Goal: Task Accomplishment & Management: Complete application form

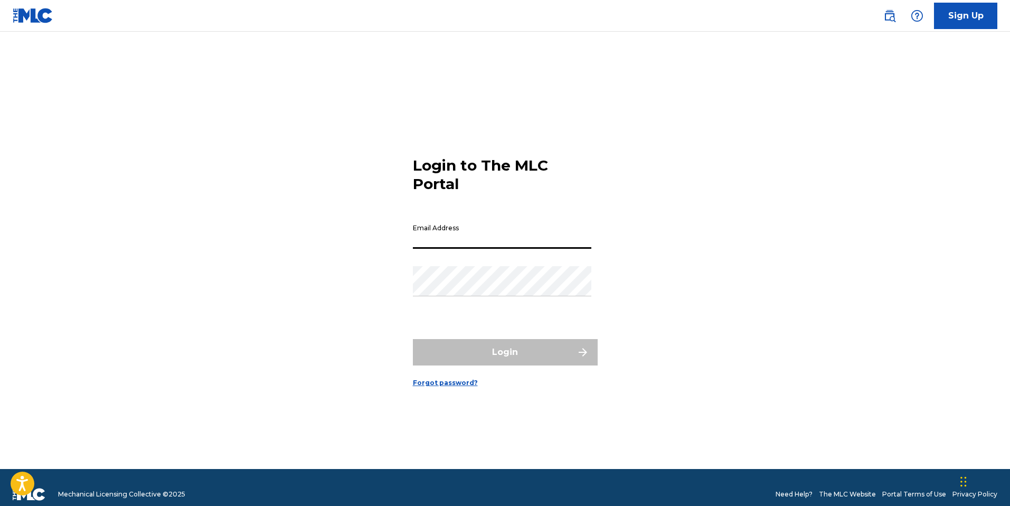
type input "[PERSON_NAME][EMAIL_ADDRESS][DOMAIN_NAME]"
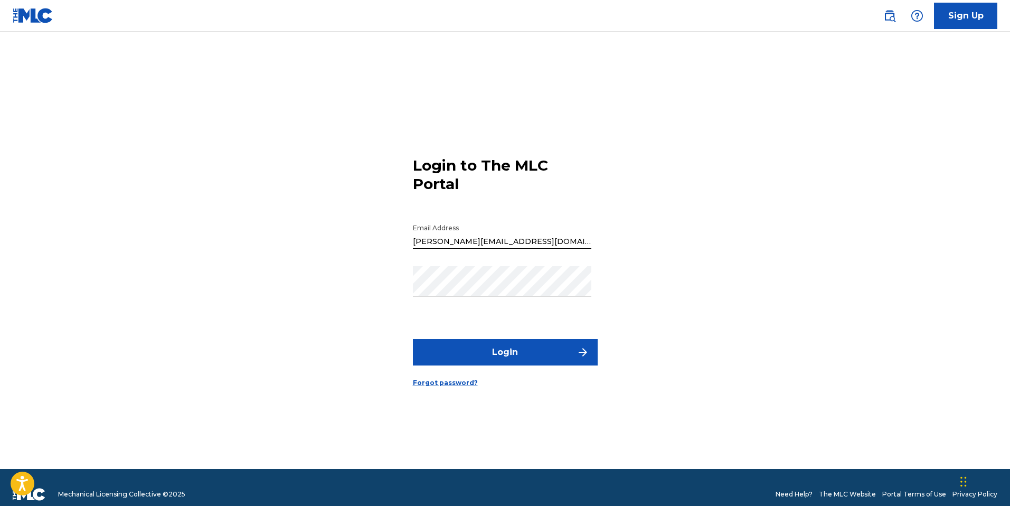
click at [500, 349] on button "Login" at bounding box center [505, 352] width 185 height 26
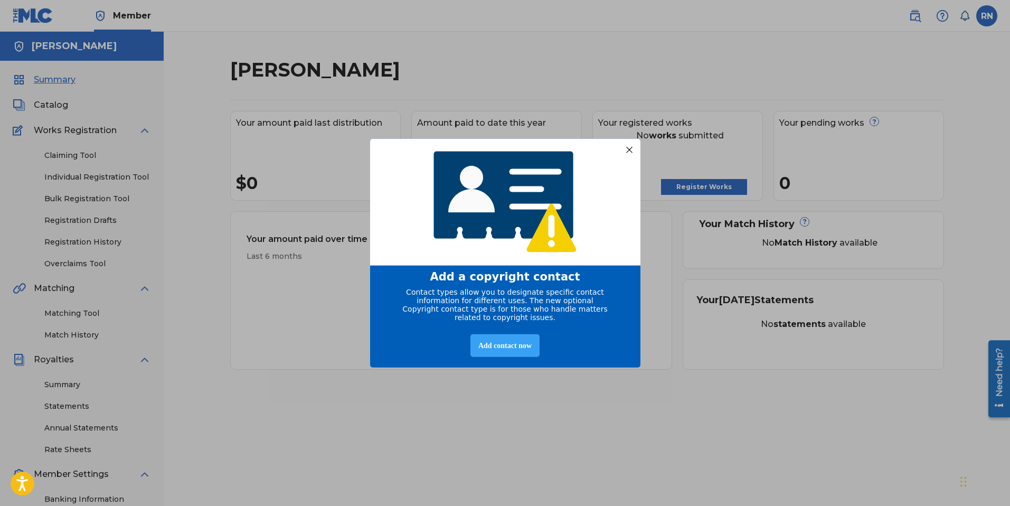
click at [509, 349] on div "Add contact now" at bounding box center [504, 345] width 69 height 23
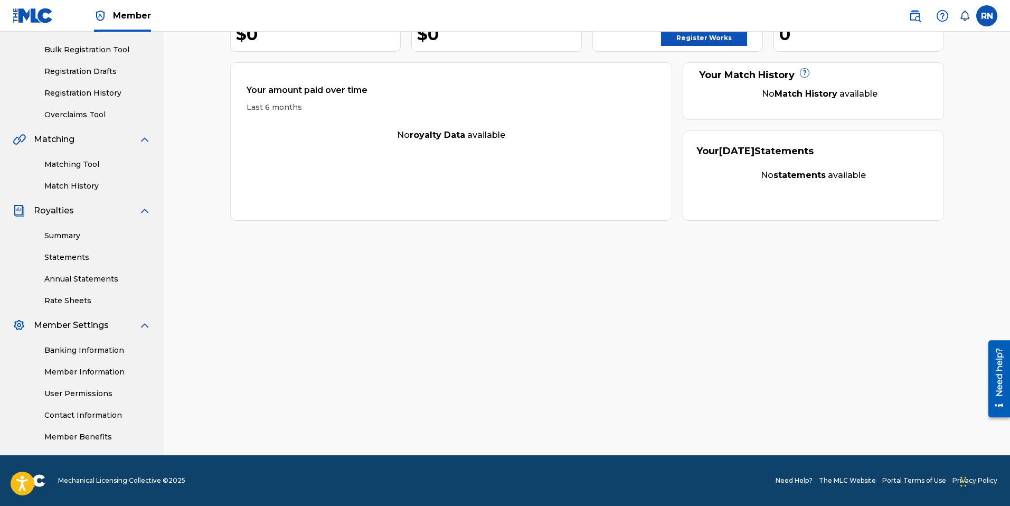
click at [102, 438] on link "Member Benefits" at bounding box center [97, 436] width 107 height 11
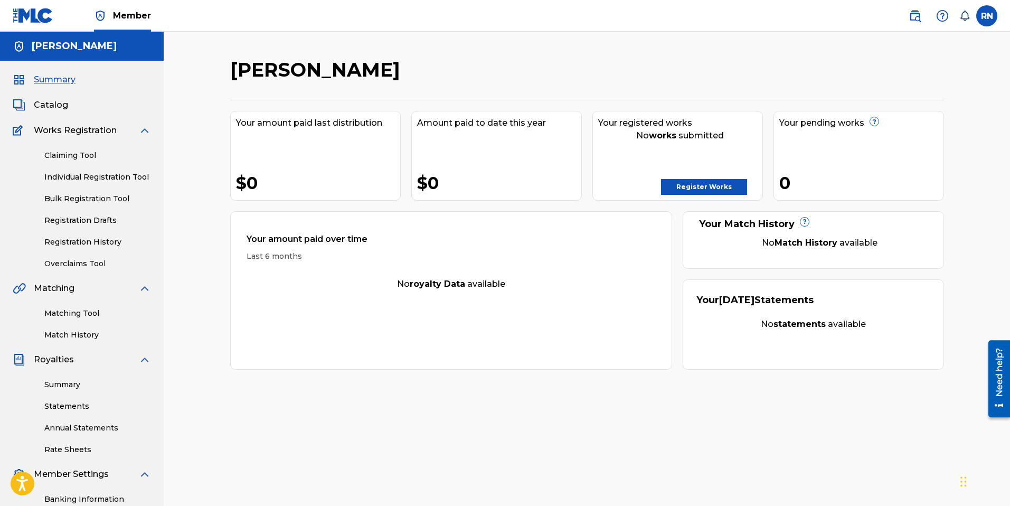
click at [682, 184] on link "Register Works" at bounding box center [704, 187] width 86 height 16
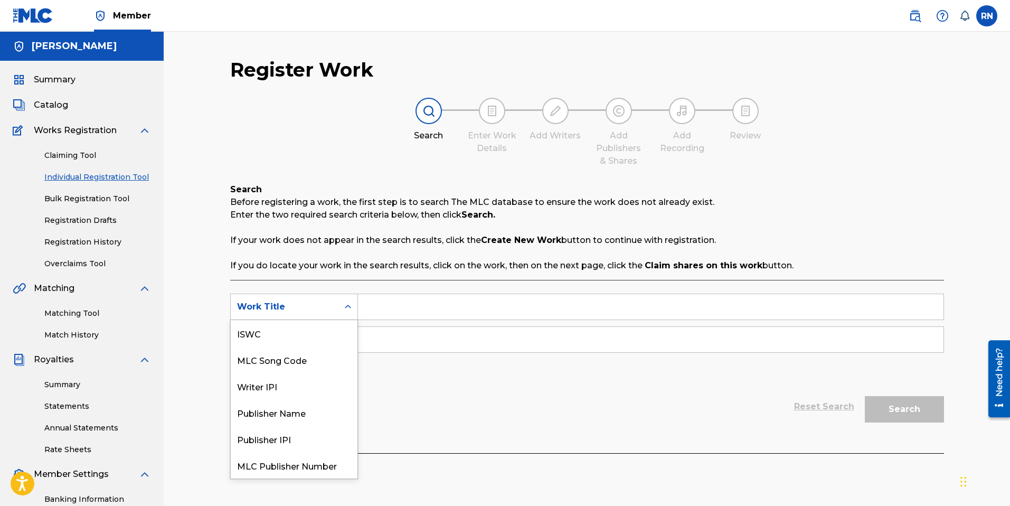
click at [346, 309] on icon "Search Form" at bounding box center [348, 306] width 11 height 11
click at [262, 406] on div "Publisher IPI" at bounding box center [294, 412] width 127 height 26
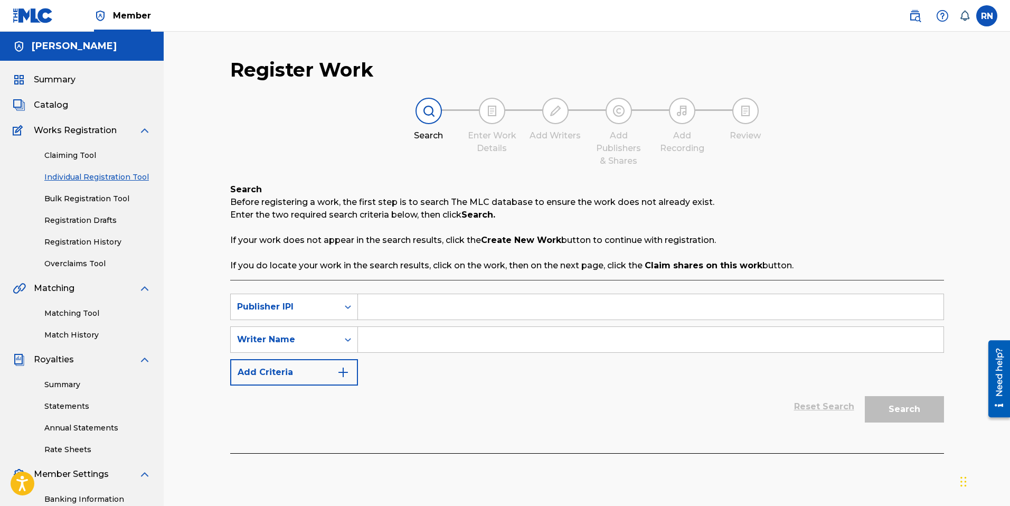
click at [382, 339] on input "Search Form" at bounding box center [650, 339] width 585 height 25
type input "[PERSON_NAME]"
click at [384, 308] on input "Search Form" at bounding box center [650, 306] width 585 height 25
paste input "1022750798"
type input "1022750798"
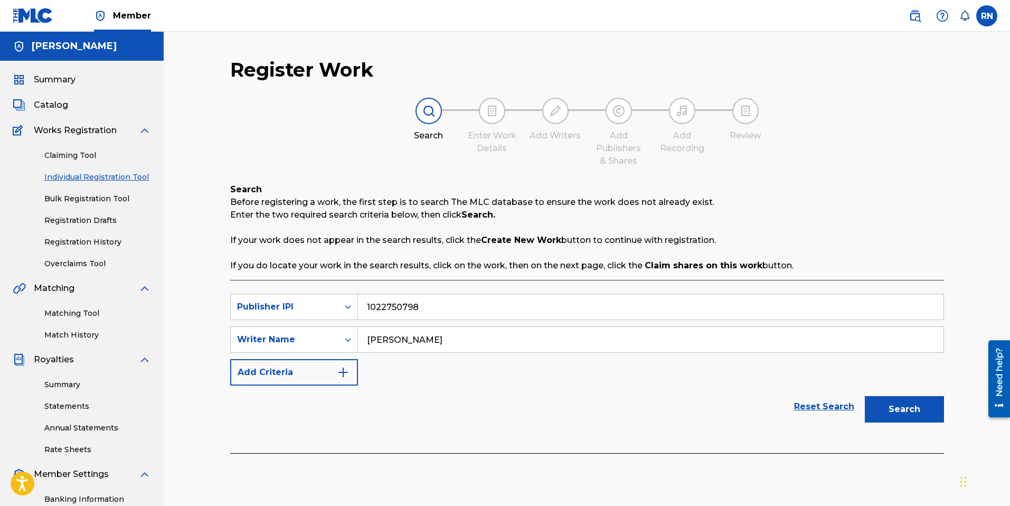
click at [914, 407] on button "Search" at bounding box center [904, 409] width 79 height 26
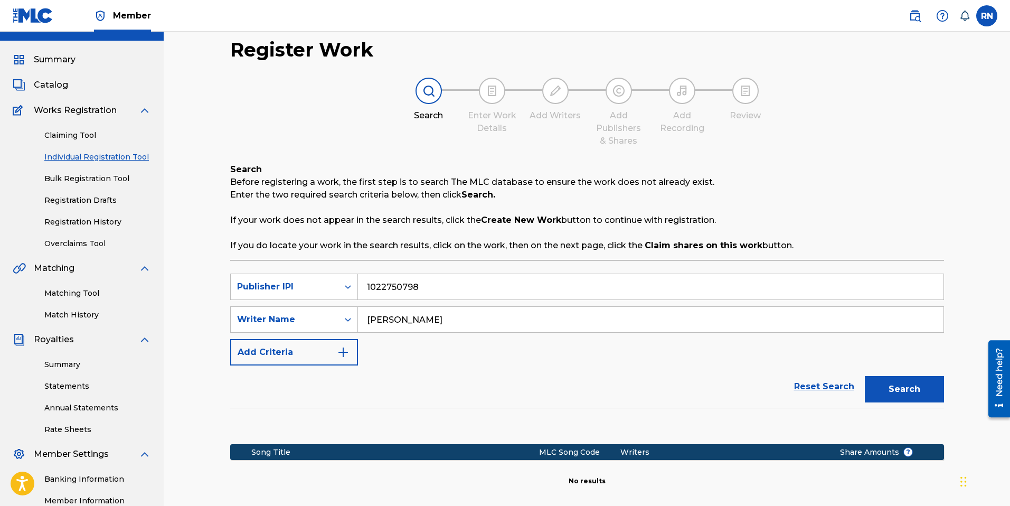
scroll to position [27, 0]
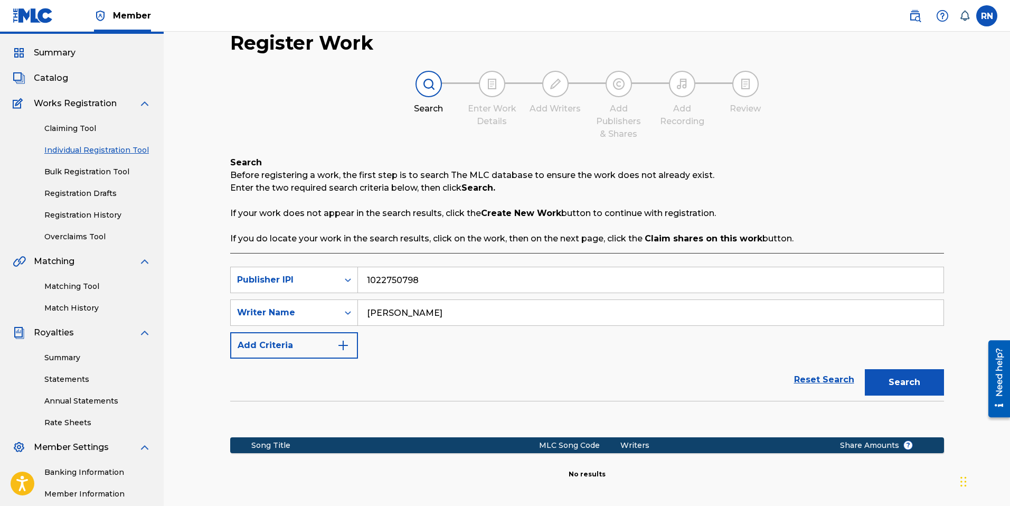
click at [339, 348] on img "Search Form" at bounding box center [343, 345] width 13 height 13
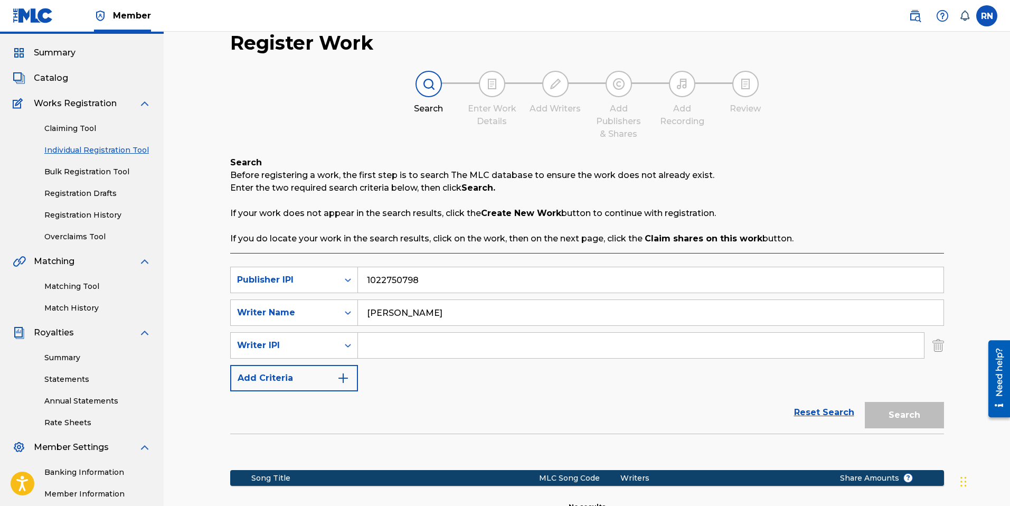
click at [388, 343] on input "Search Form" at bounding box center [641, 345] width 566 height 25
paste input "1022750798"
type input "1022750798"
click at [893, 414] on button "Search" at bounding box center [904, 415] width 79 height 26
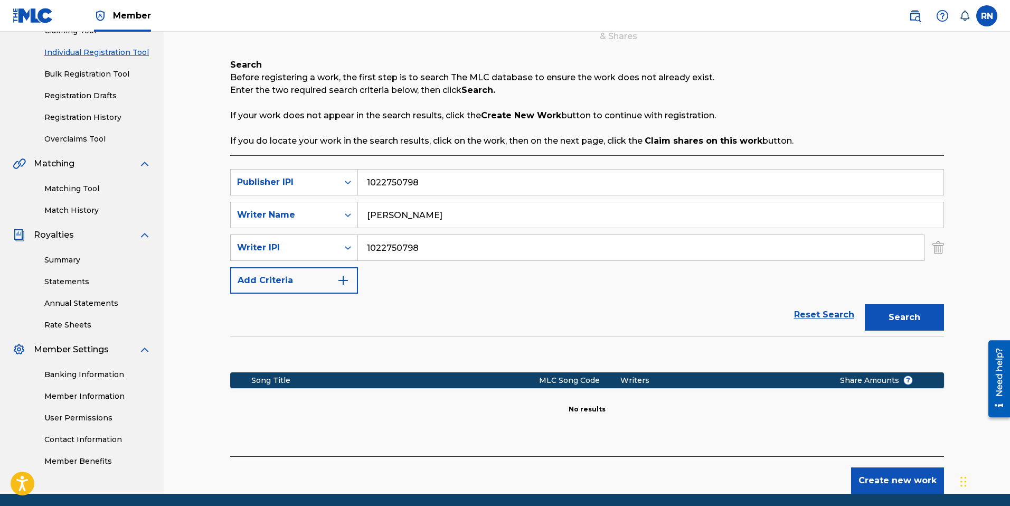
scroll to position [0, 0]
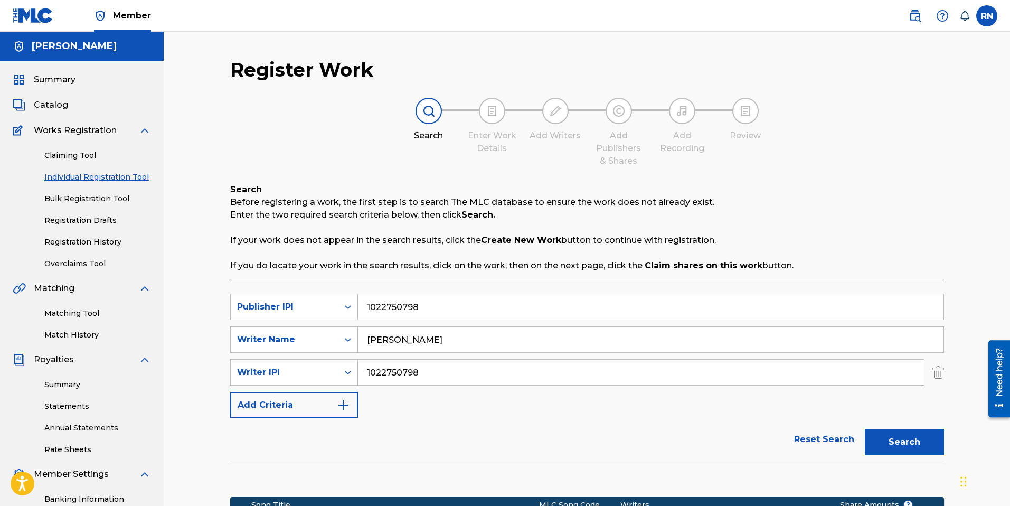
click at [78, 151] on link "Claiming Tool" at bounding box center [97, 155] width 107 height 11
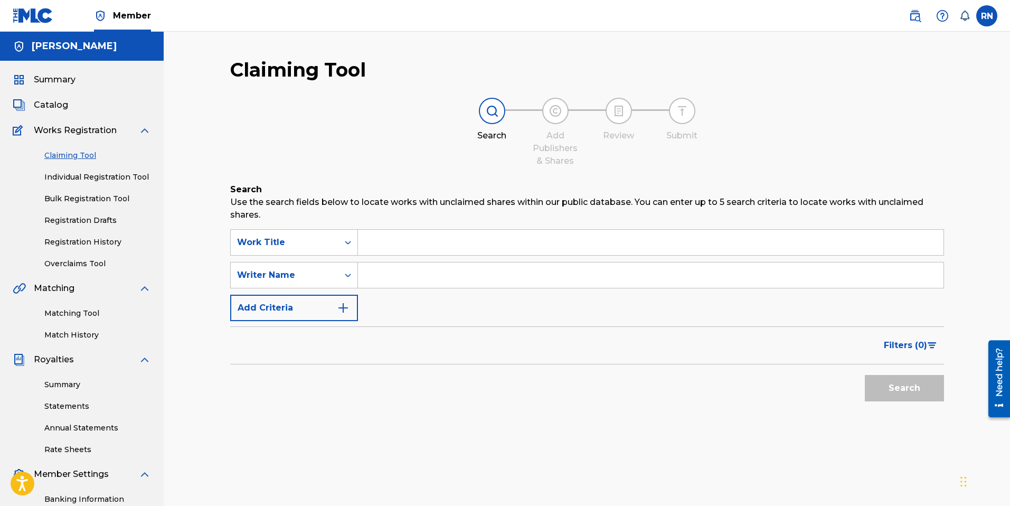
click at [77, 130] on span "Works Registration" at bounding box center [75, 130] width 83 height 13
click at [87, 175] on link "Individual Registration Tool" at bounding box center [97, 177] width 107 height 11
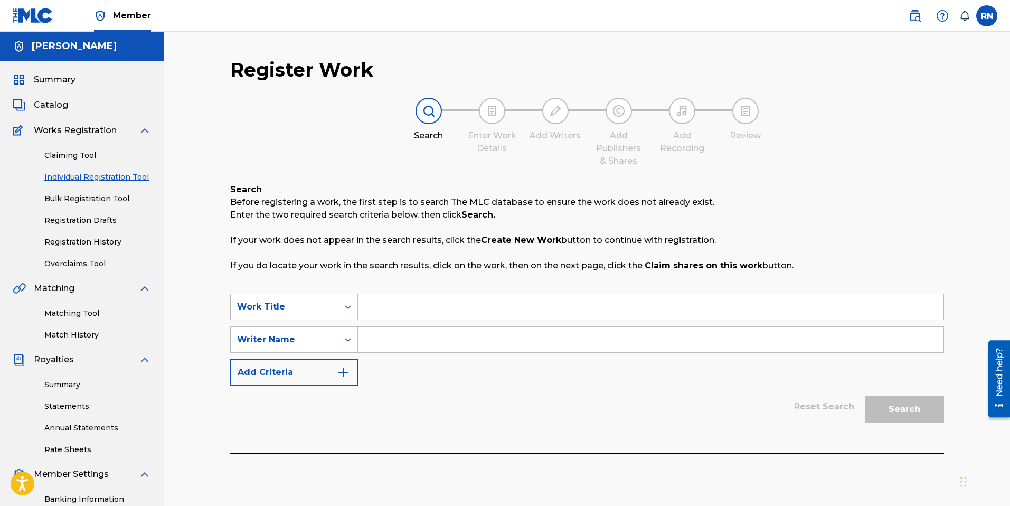
click at [412, 305] on input "Search Form" at bounding box center [650, 306] width 585 height 25
type input "Privilege Escalation"
click at [434, 333] on input "Search Form" at bounding box center [650, 339] width 585 height 25
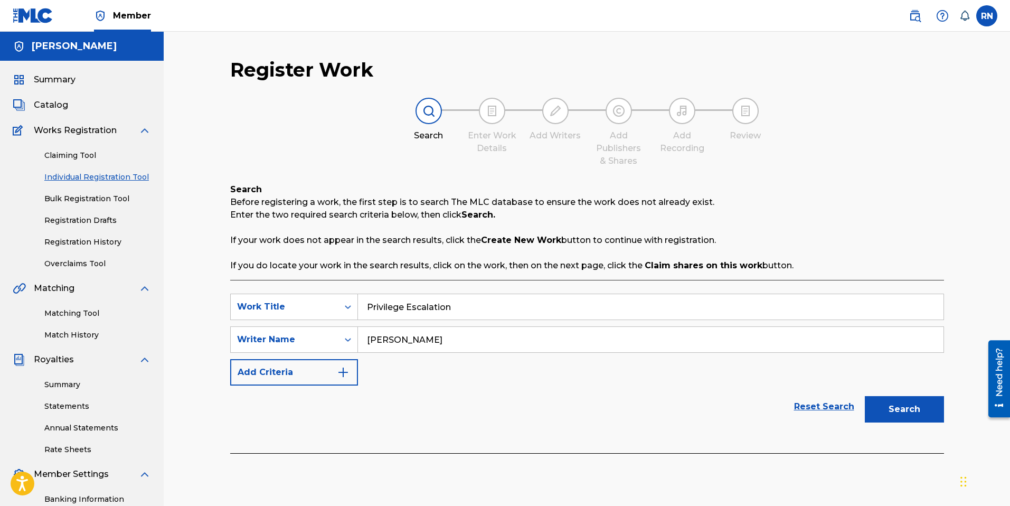
type input "Russell Nomer"
click at [340, 369] on img "Search Form" at bounding box center [343, 372] width 13 height 13
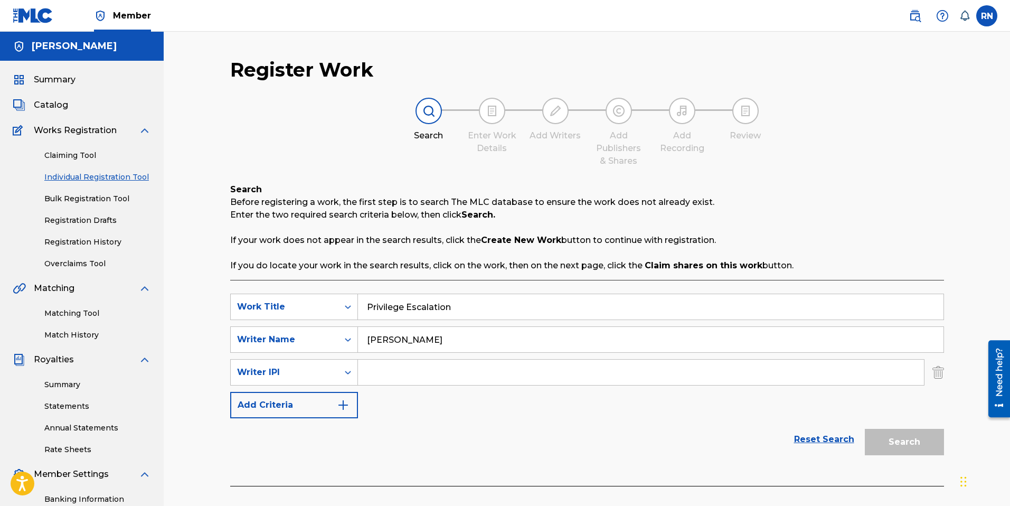
click at [398, 371] on input "Search Form" at bounding box center [641, 371] width 566 height 25
paste input "1022750798"
type input "1022750798"
click at [337, 405] on img "Search Form" at bounding box center [343, 405] width 13 height 13
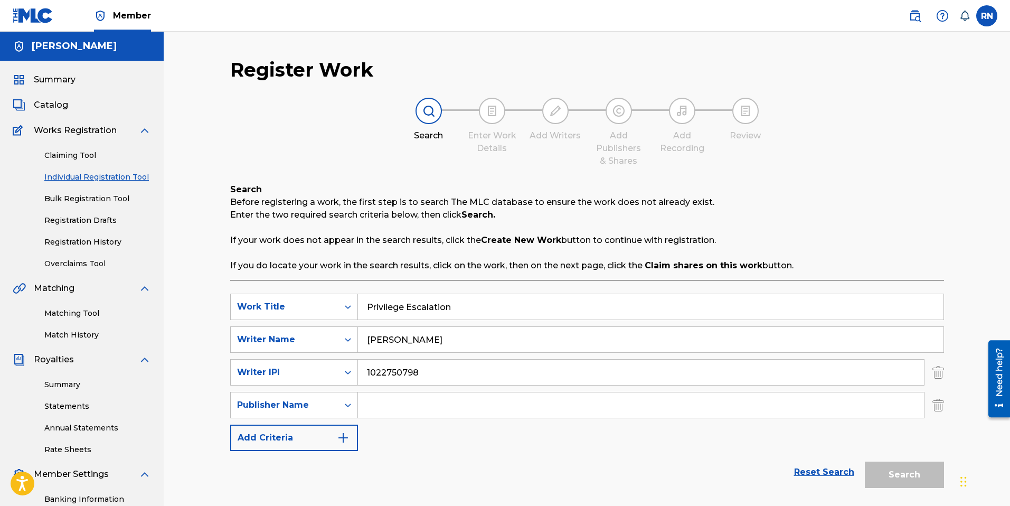
click at [378, 406] on input "Search Form" at bounding box center [641, 404] width 566 height 25
type input "Russell Nomer"
click at [344, 440] on img "Search Form" at bounding box center [343, 437] width 13 height 13
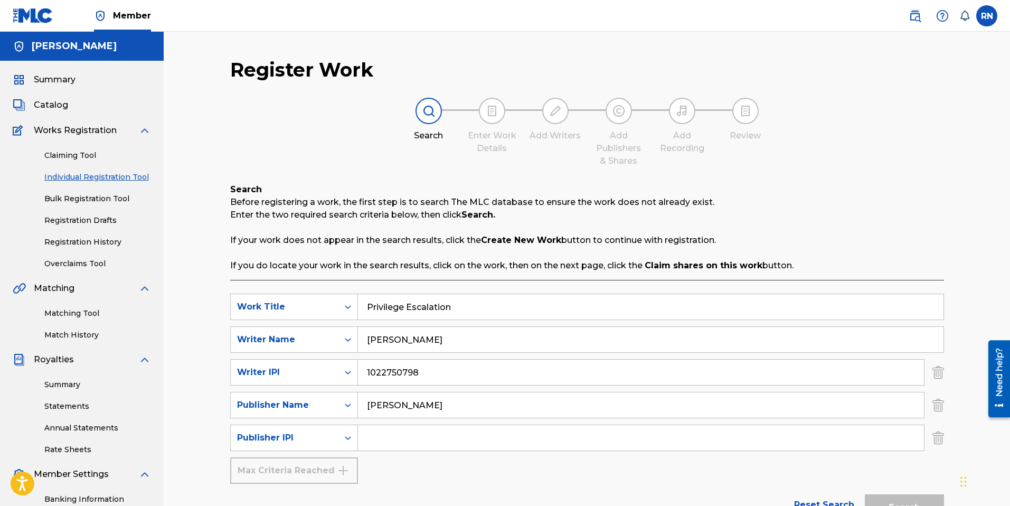
click at [388, 439] on input "Search Form" at bounding box center [641, 437] width 566 height 25
paste input "1022750600"
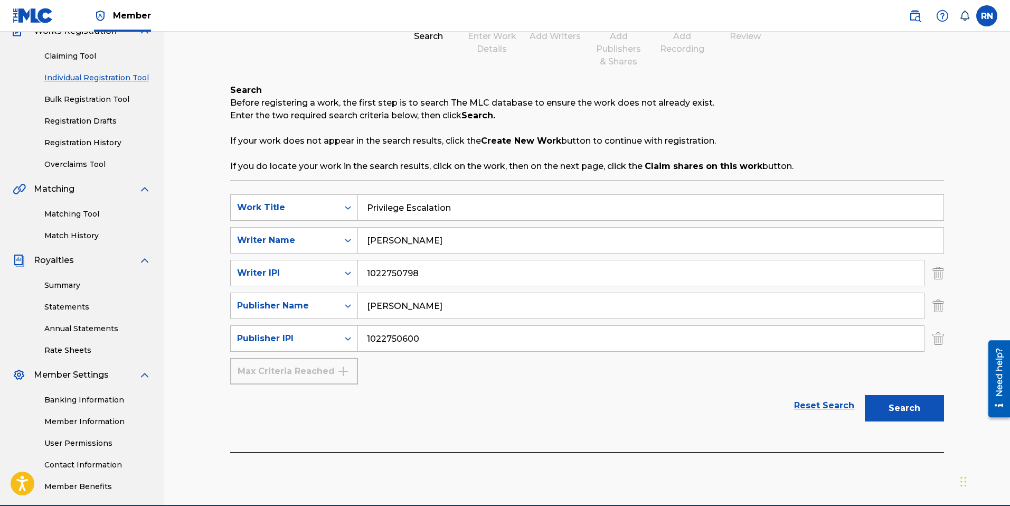
scroll to position [106, 0]
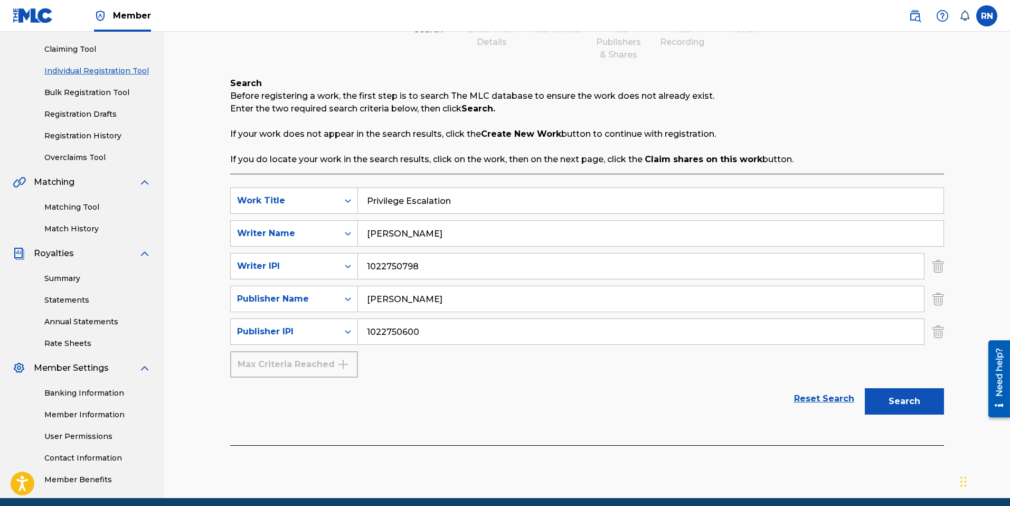
type input "1022750600"
click at [897, 403] on button "Search" at bounding box center [904, 401] width 79 height 26
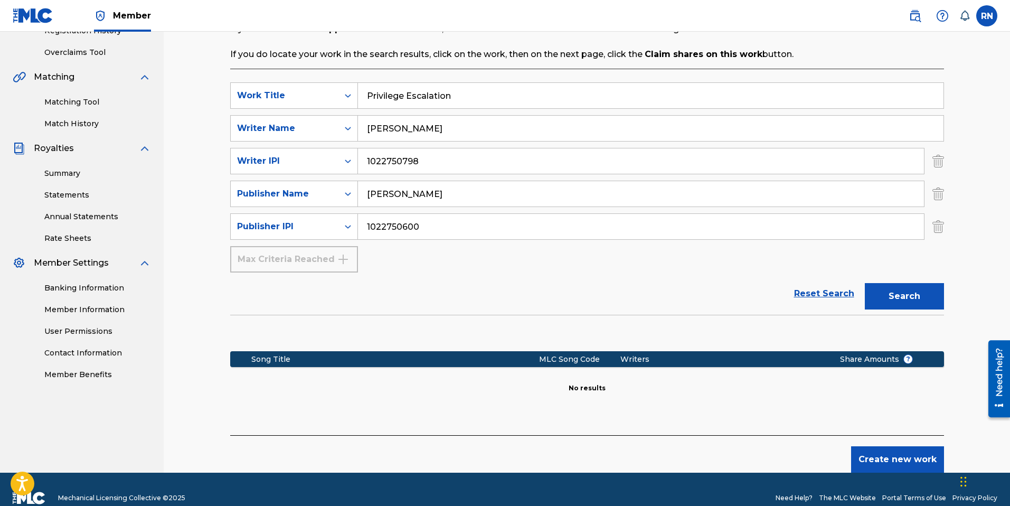
scroll to position [229, 0]
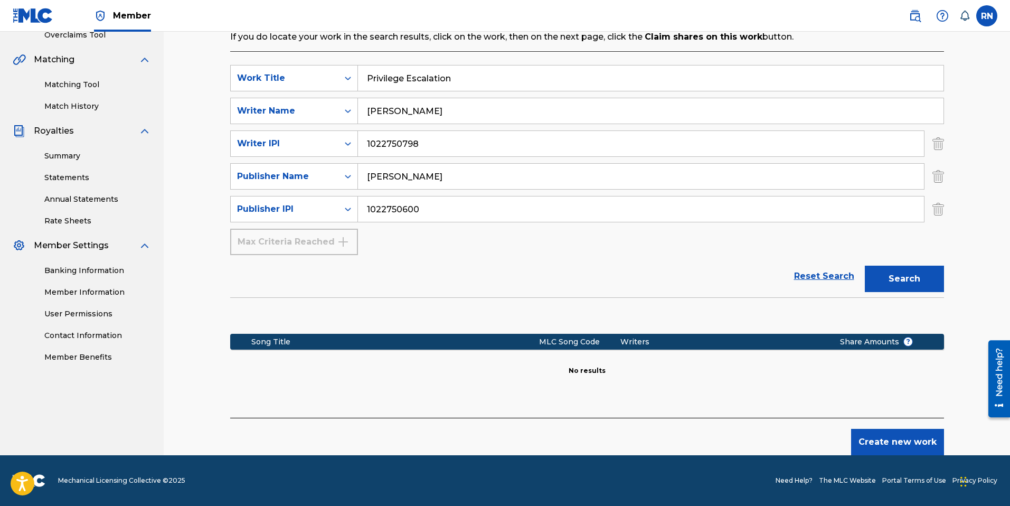
click at [918, 443] on button "Create new work" at bounding box center [897, 442] width 93 height 26
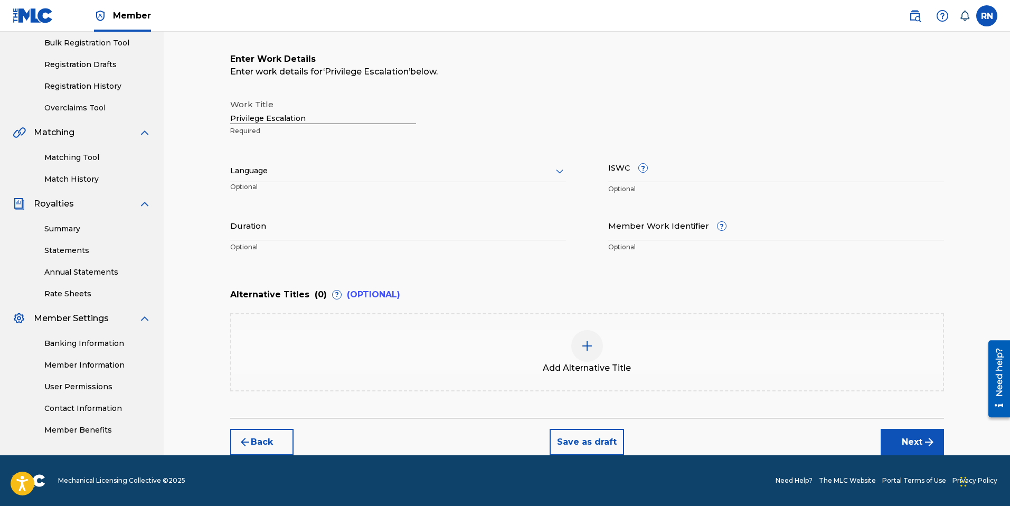
scroll to position [156, 0]
click at [560, 172] on icon at bounding box center [559, 171] width 13 height 13
click at [362, 191] on div "English" at bounding box center [398, 194] width 335 height 24
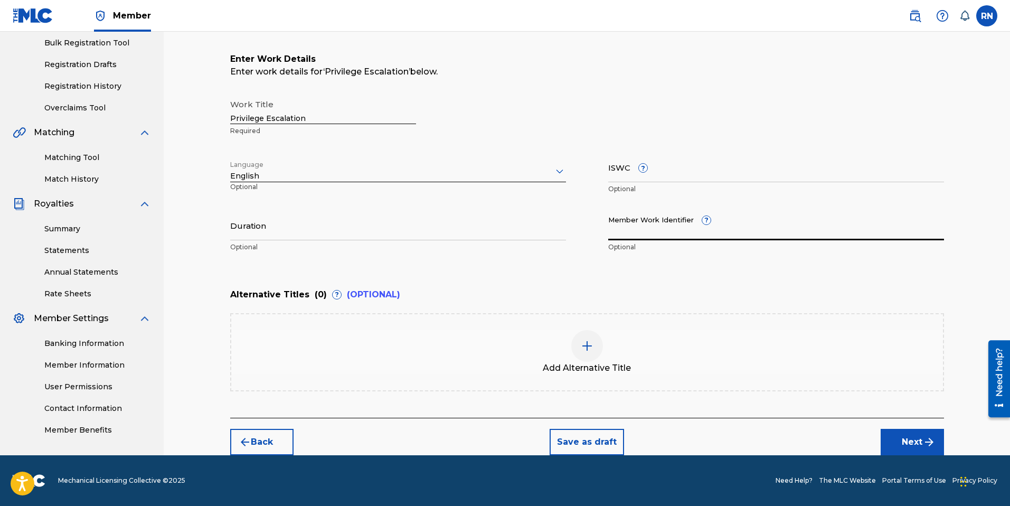
click at [631, 232] on input "Member Work Identifier ?" at bounding box center [776, 225] width 336 height 30
paste input "931640299"
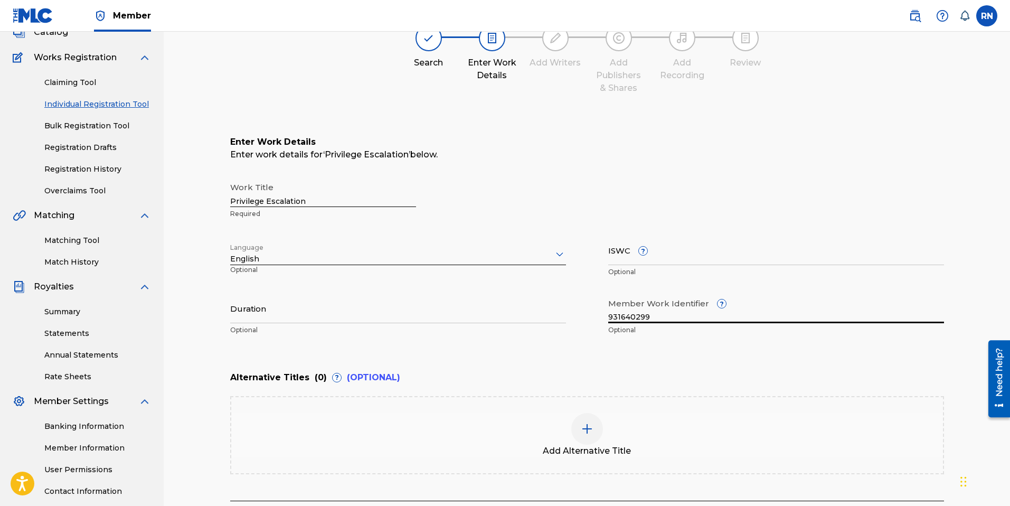
scroll to position [87, 0]
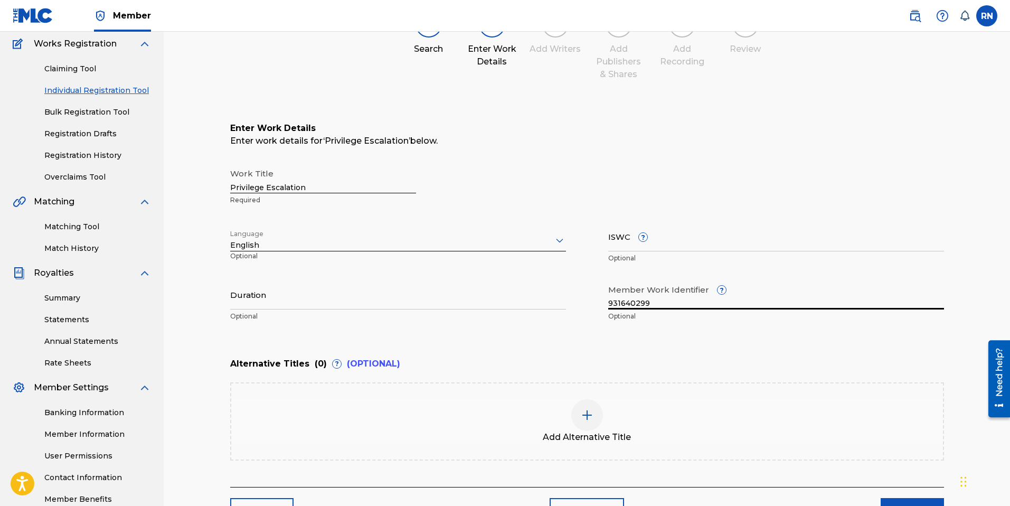
type input "931640299"
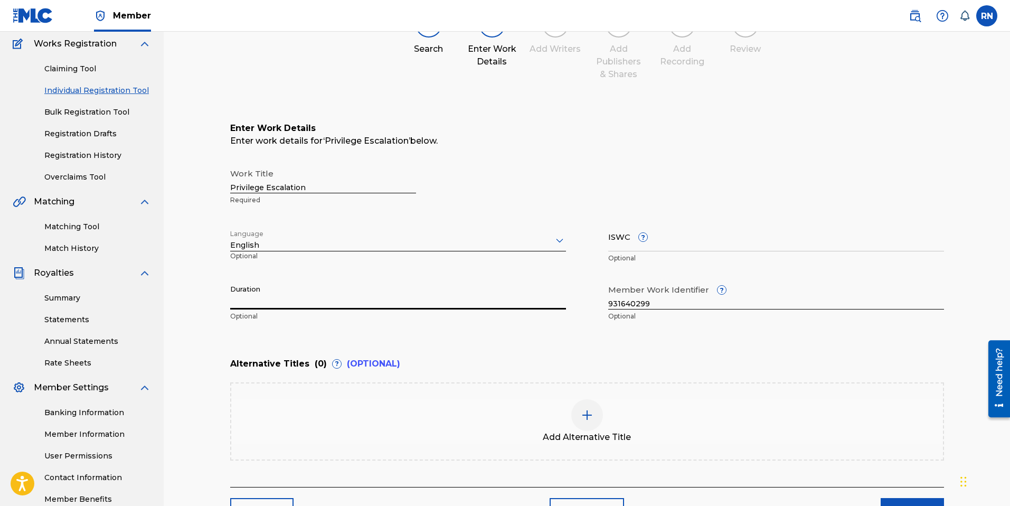
click at [272, 303] on input "Duration" at bounding box center [398, 294] width 336 height 30
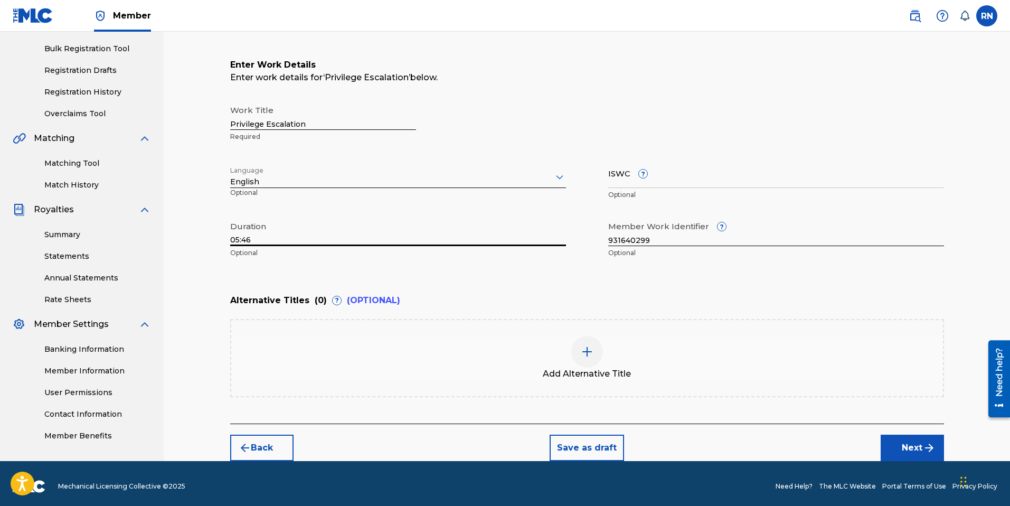
scroll to position [156, 0]
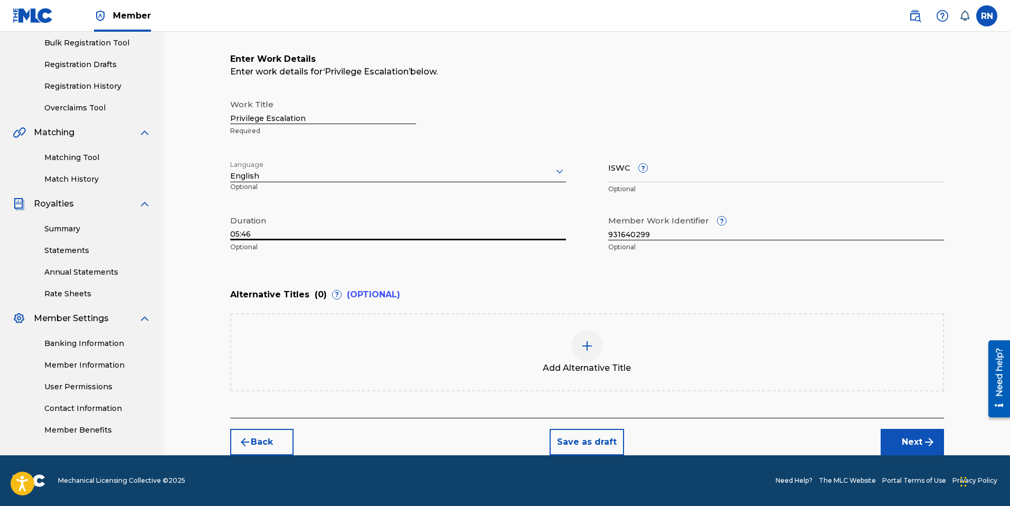
type input "05:46"
click at [909, 438] on button "Next" at bounding box center [911, 442] width 63 height 26
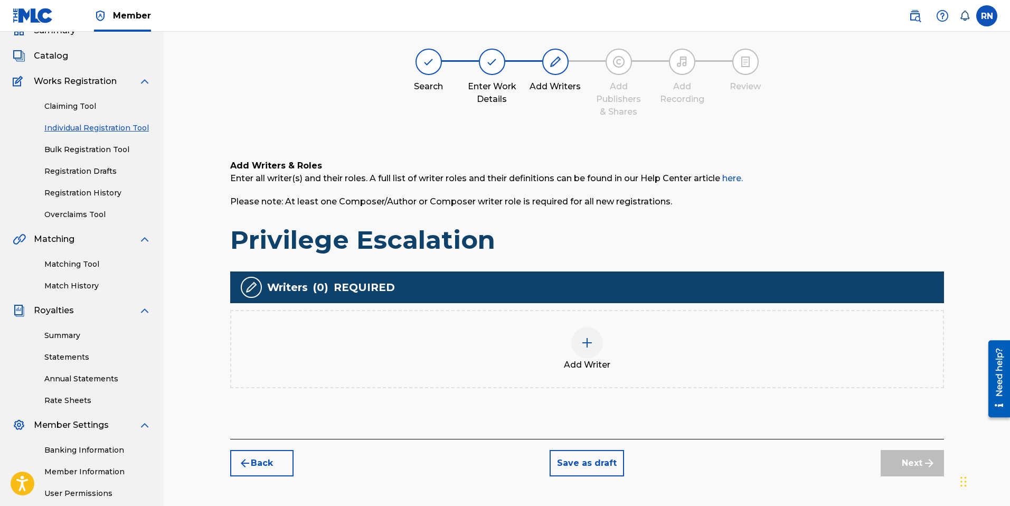
scroll to position [48, 0]
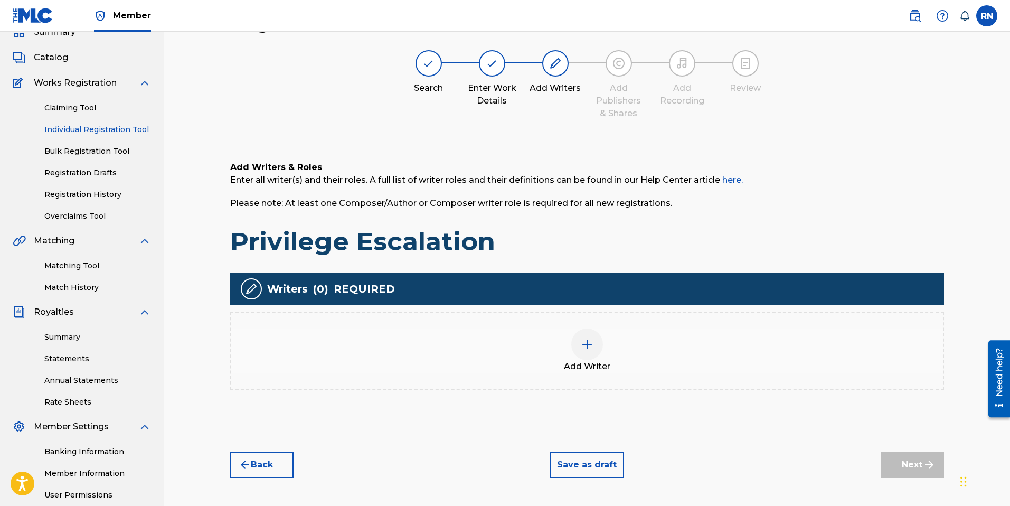
click at [586, 346] on img at bounding box center [587, 344] width 13 height 13
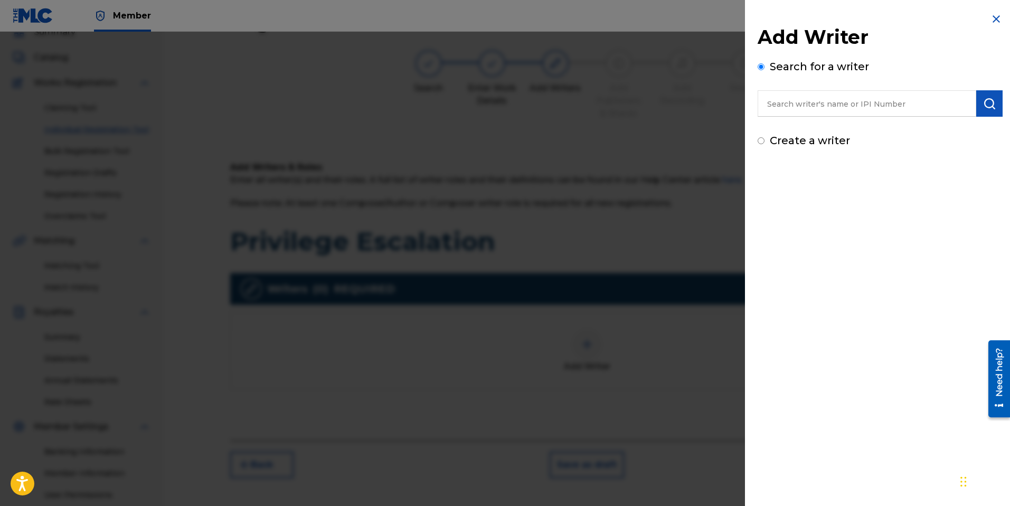
click at [816, 101] on input "text" at bounding box center [866, 103] width 219 height 26
paste input "1022750798"
type input "1022750798"
click at [990, 107] on img "submit" at bounding box center [989, 103] width 13 height 13
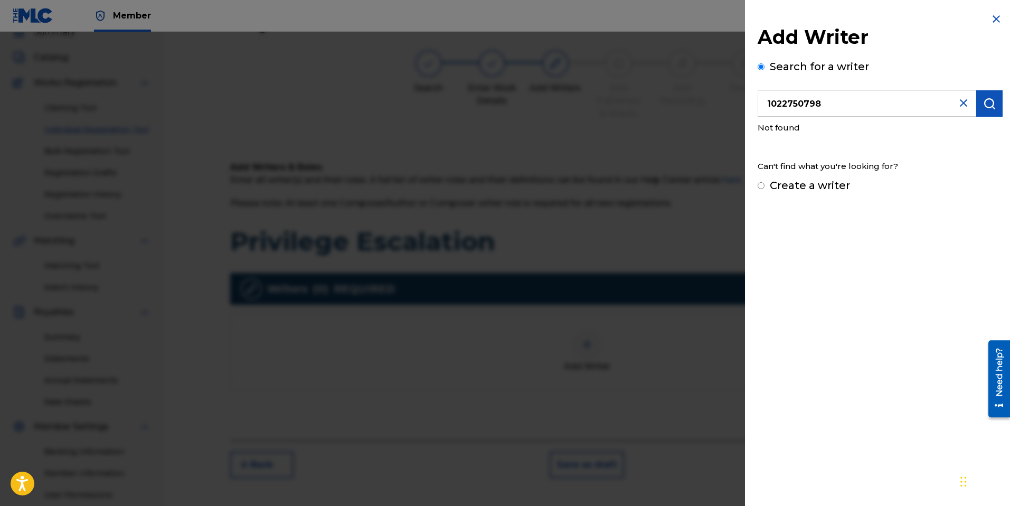
click at [759, 184] on input "Create a writer" at bounding box center [760, 185] width 7 height 7
radio input "false"
radio input "true"
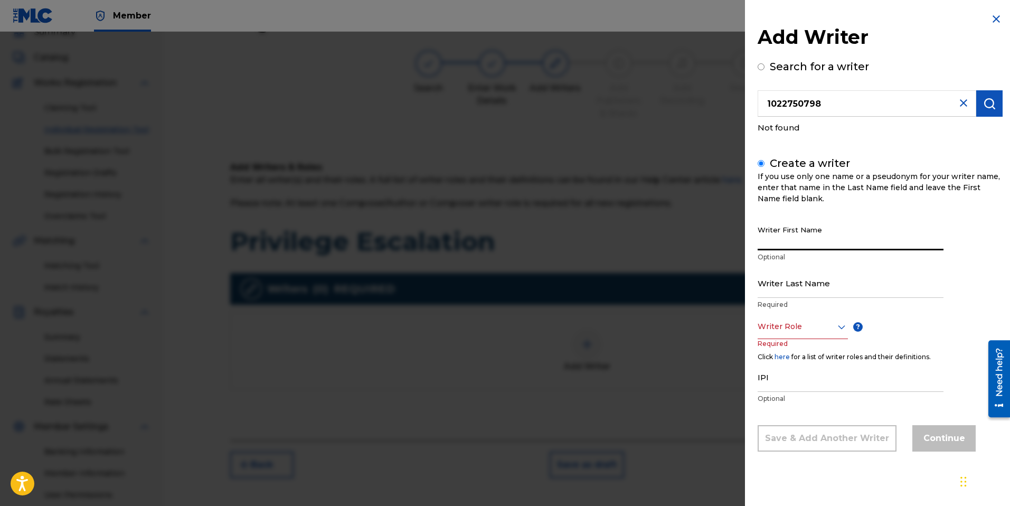
click at [776, 230] on input "Writer First Name" at bounding box center [850, 235] width 186 height 30
type input "[PERSON_NAME]"
type input "Nomer"
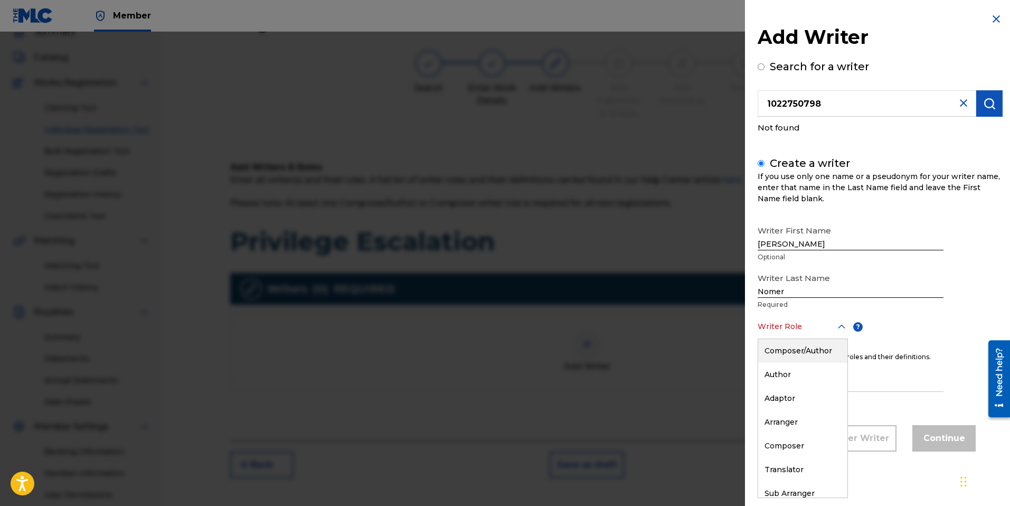
click at [777, 329] on div at bounding box center [802, 326] width 90 height 13
click at [792, 347] on div "Composer/Author" at bounding box center [802, 351] width 89 height 24
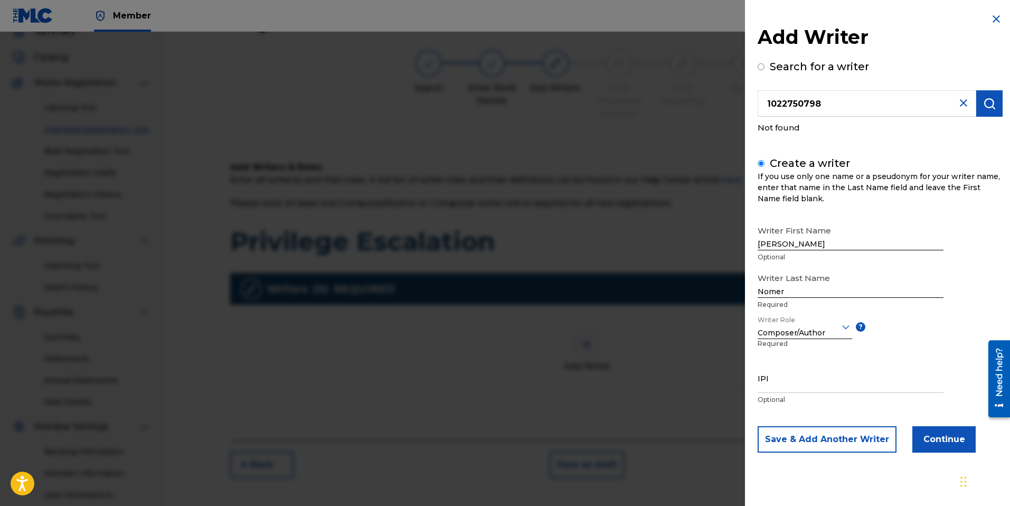
click at [781, 384] on input "IPI" at bounding box center [850, 378] width 186 height 30
paste input "1022750798"
type input "1022750798"
click at [932, 437] on button "Continue" at bounding box center [943, 439] width 63 height 26
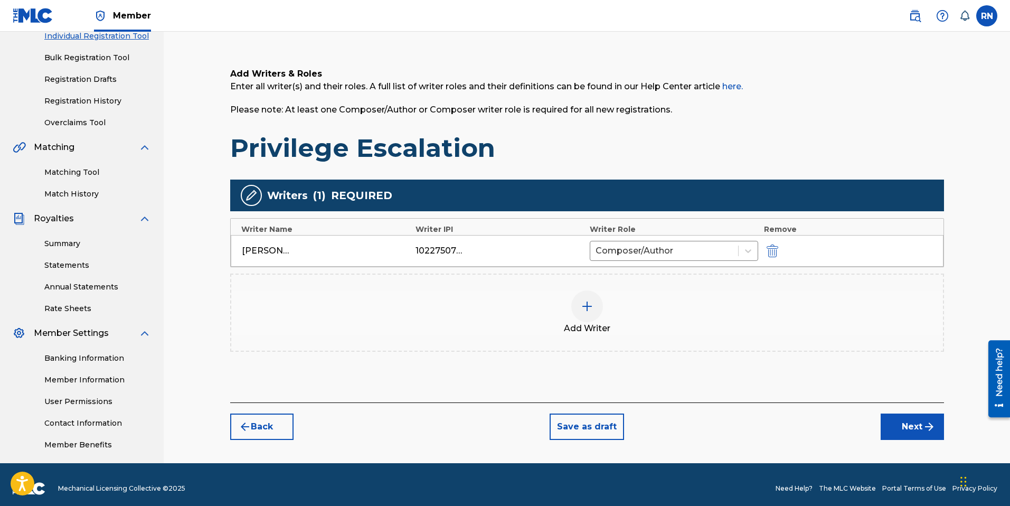
scroll to position [148, 0]
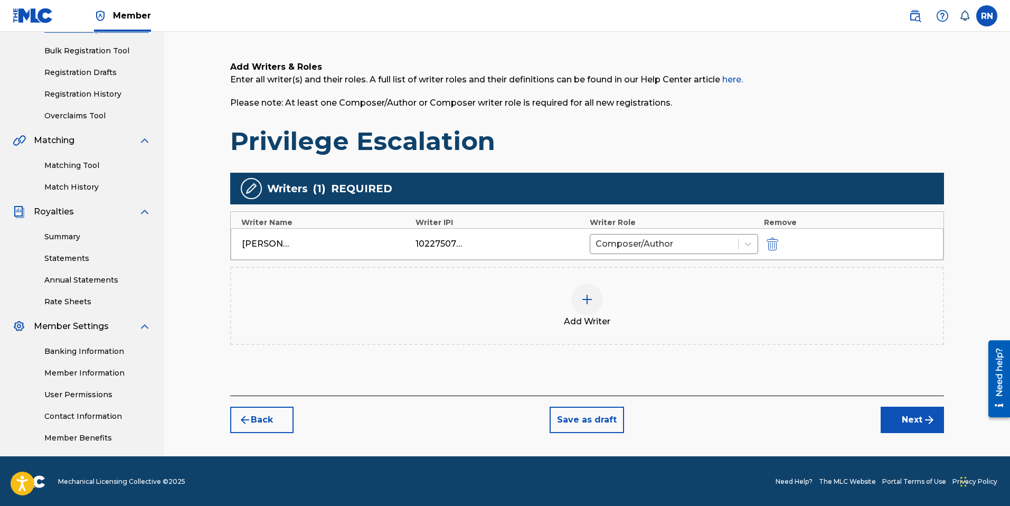
click at [908, 418] on button "Next" at bounding box center [911, 419] width 63 height 26
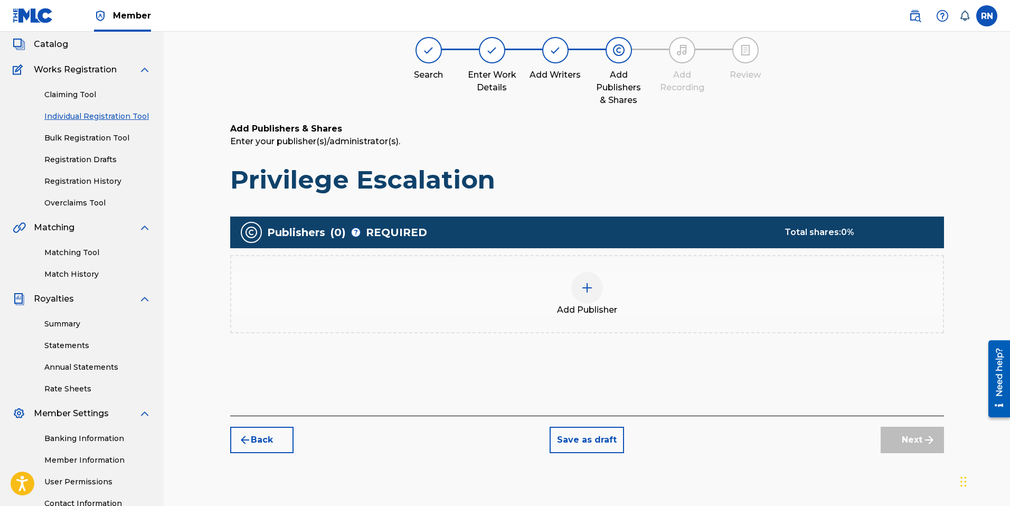
scroll to position [48, 0]
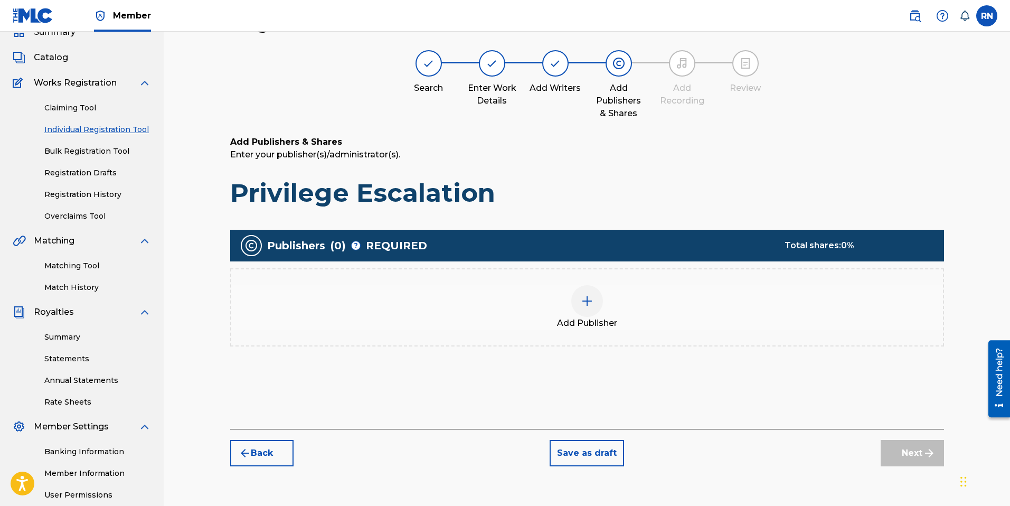
click at [590, 300] on img at bounding box center [587, 301] width 13 height 13
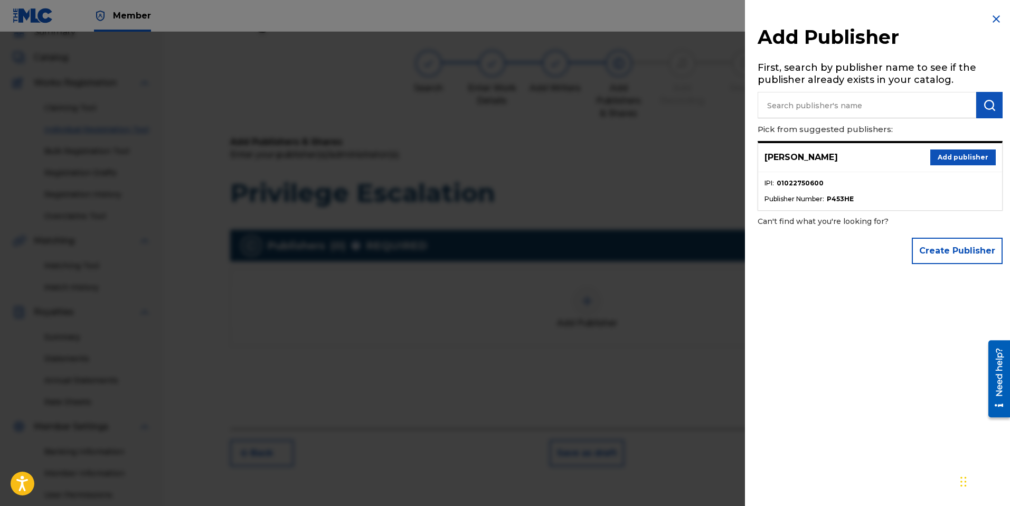
click at [813, 108] on input "text" at bounding box center [866, 105] width 219 height 26
type input "Russell Nomer"
click at [956, 157] on button "Add publisher" at bounding box center [962, 157] width 65 height 16
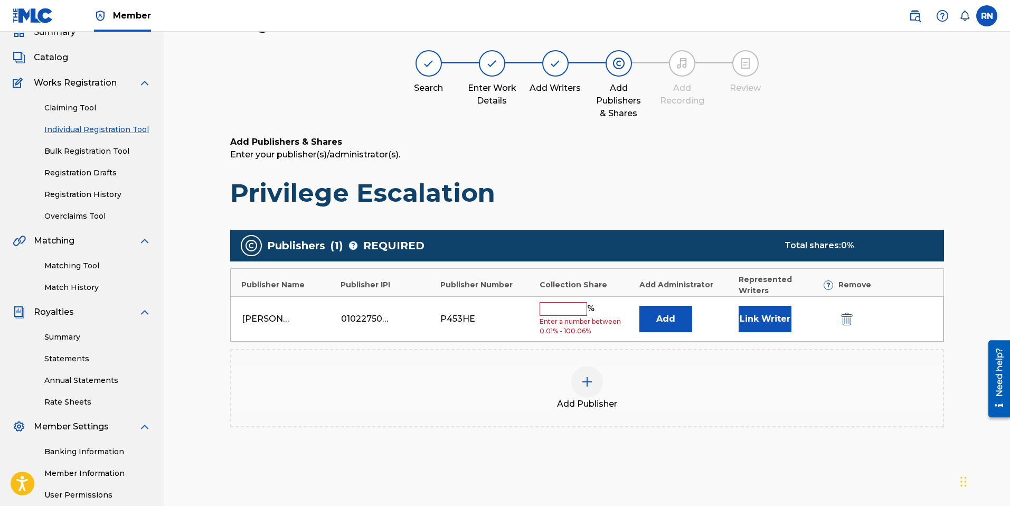
click at [560, 302] on input "text" at bounding box center [563, 309] width 48 height 14
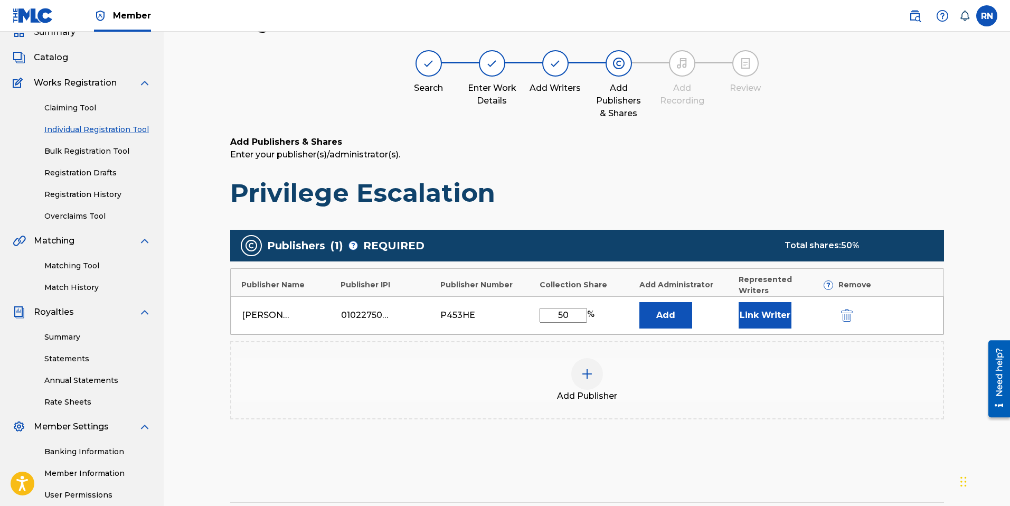
type input "50"
click at [756, 307] on button "Link Writer" at bounding box center [764, 315] width 53 height 26
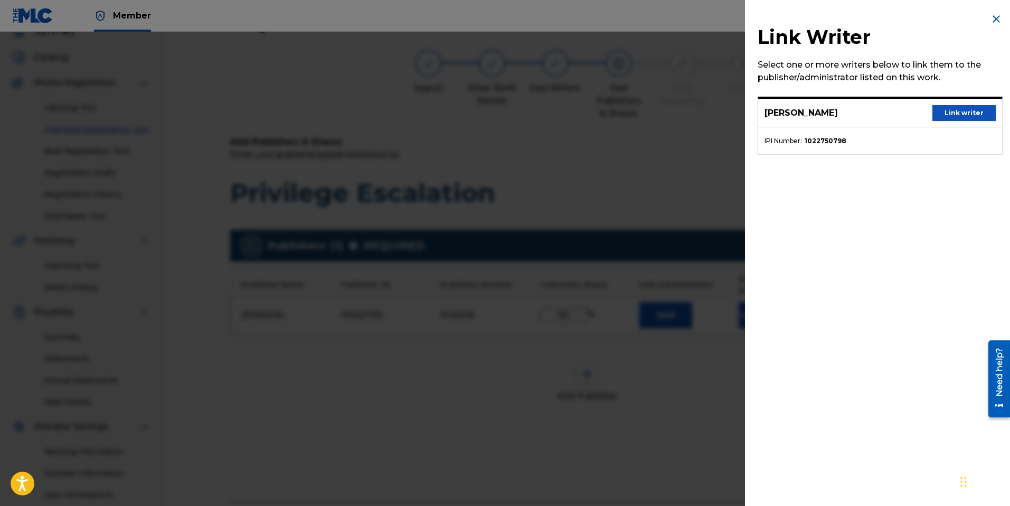
click at [959, 109] on button "Link writer" at bounding box center [963, 113] width 63 height 16
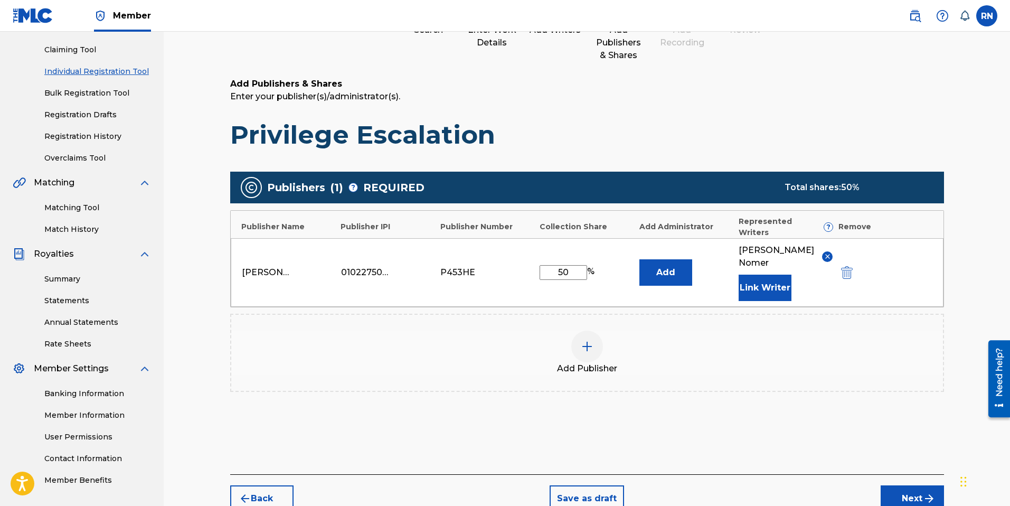
scroll to position [119, 0]
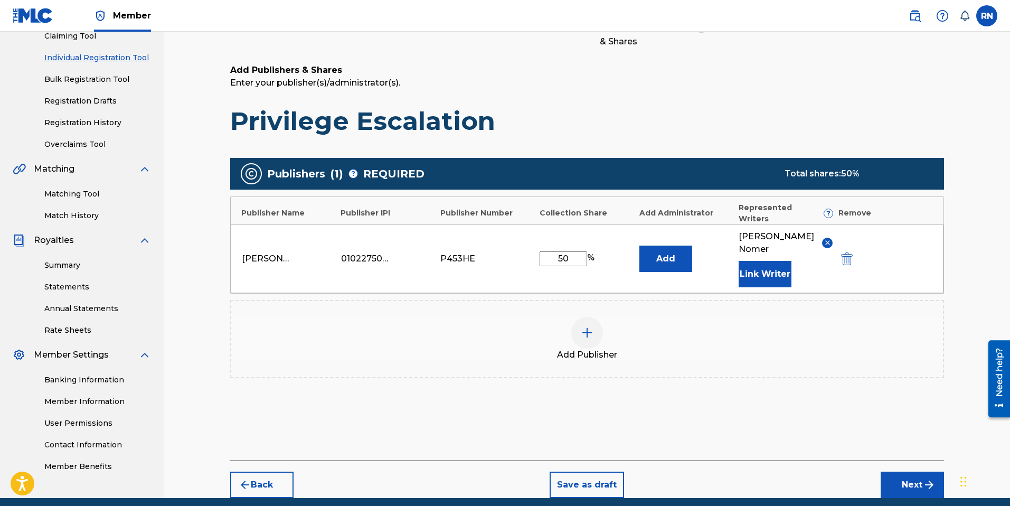
click at [900, 471] on button "Next" at bounding box center [911, 484] width 63 height 26
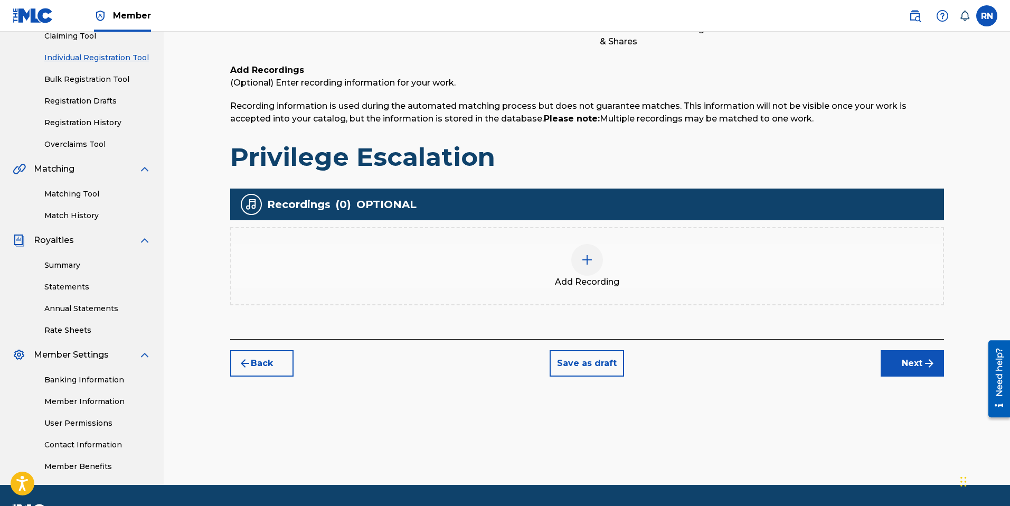
scroll to position [48, 0]
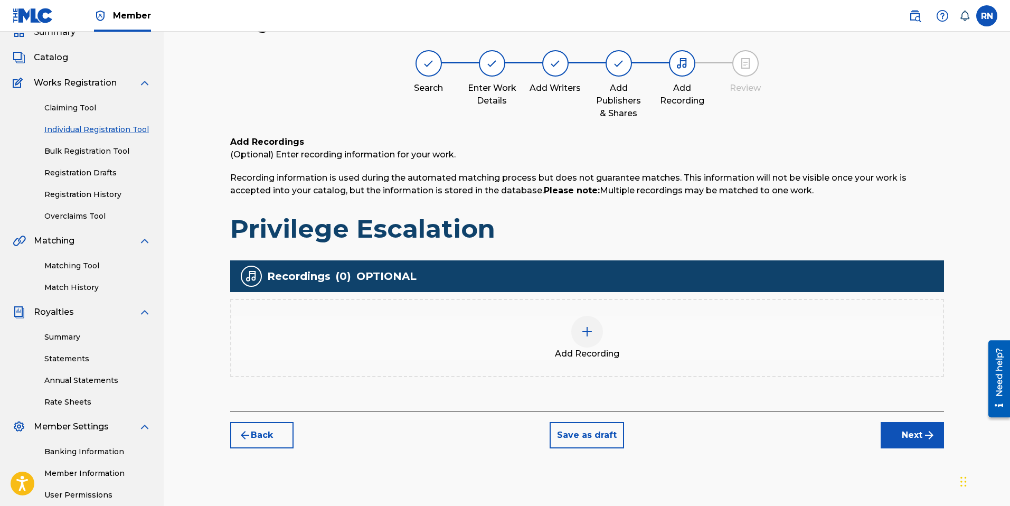
click at [584, 329] on img at bounding box center [587, 331] width 13 height 13
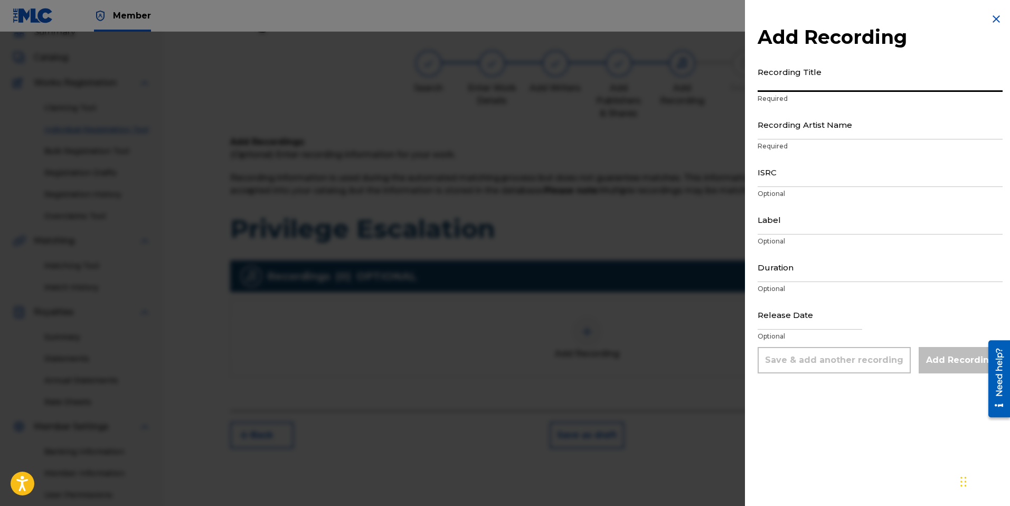
click at [781, 86] on input "Recording Title" at bounding box center [879, 77] width 245 height 30
click at [823, 84] on input "Privilege" at bounding box center [879, 77] width 245 height 30
drag, startPoint x: 821, startPoint y: 84, endPoint x: 752, endPoint y: 88, distance: 69.7
click at [752, 88] on div "Add Recording Recording Title Privilege Required Recording Artist Name Required…" at bounding box center [880, 193] width 270 height 386
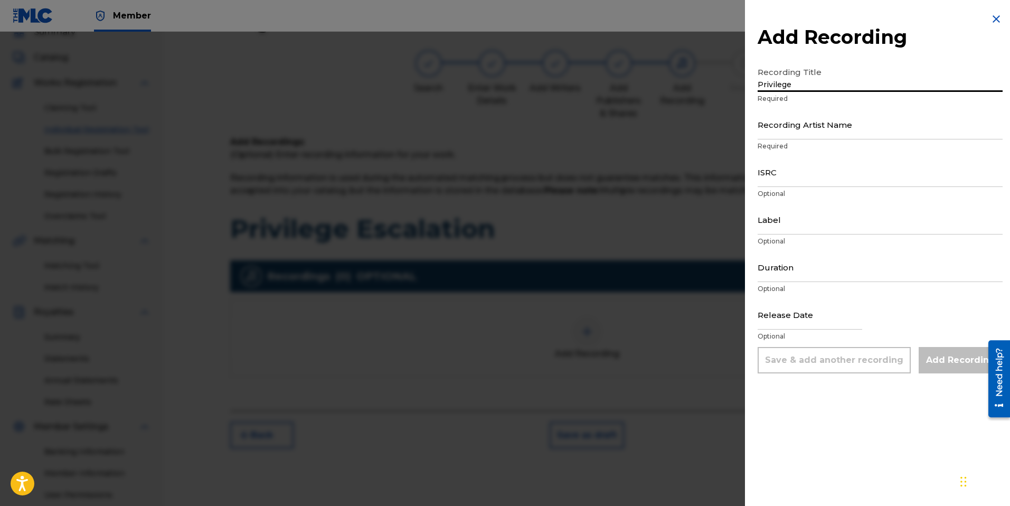
paste input "Escalation"
type input "Privilege Escalation"
click at [779, 136] on input "Recording Artist Name" at bounding box center [879, 124] width 245 height 30
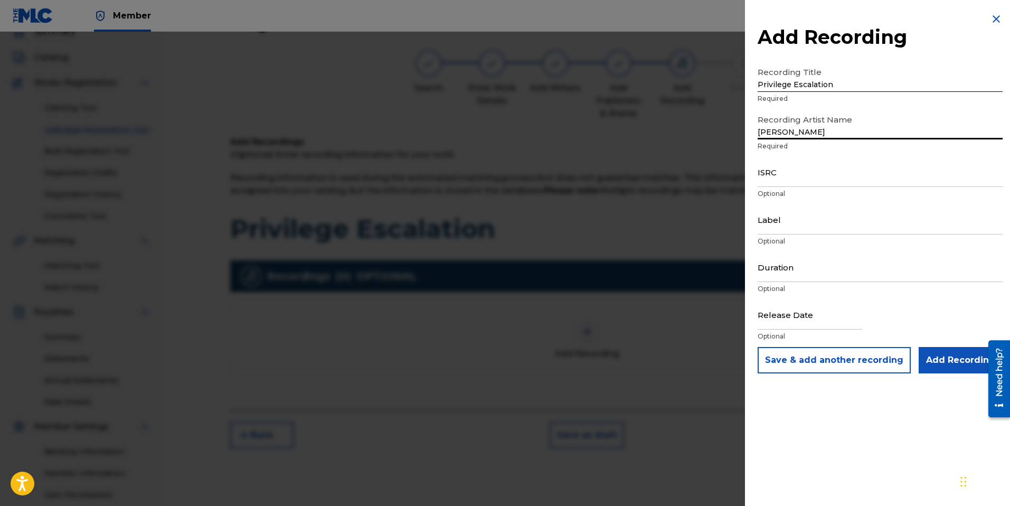
type input "Russell Nomer"
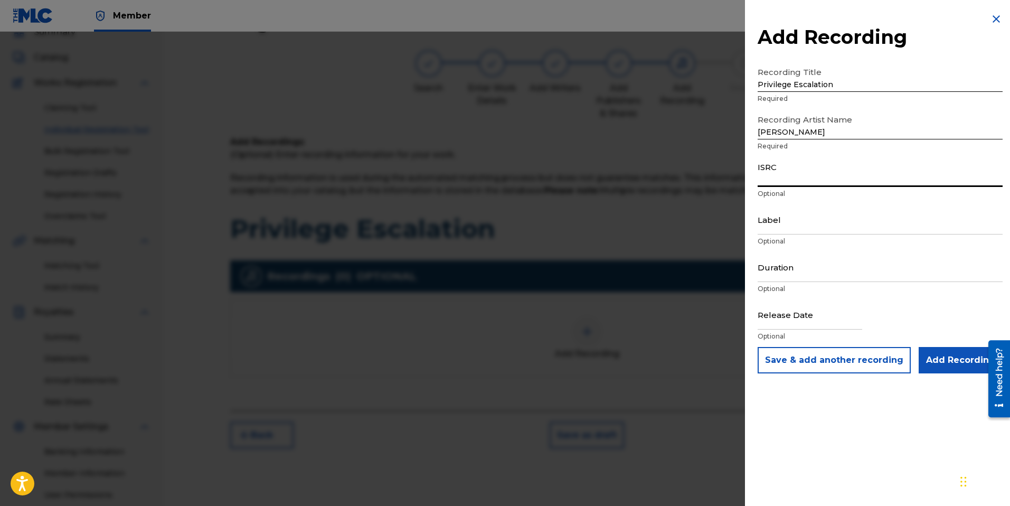
click at [790, 180] on input "ISRC" at bounding box center [879, 172] width 245 height 30
paste input "QT5AM2540299"
type input "QT5AM2540299"
click at [779, 228] on input "Label" at bounding box center [879, 219] width 245 height 30
type input "Russell Nomer Music"
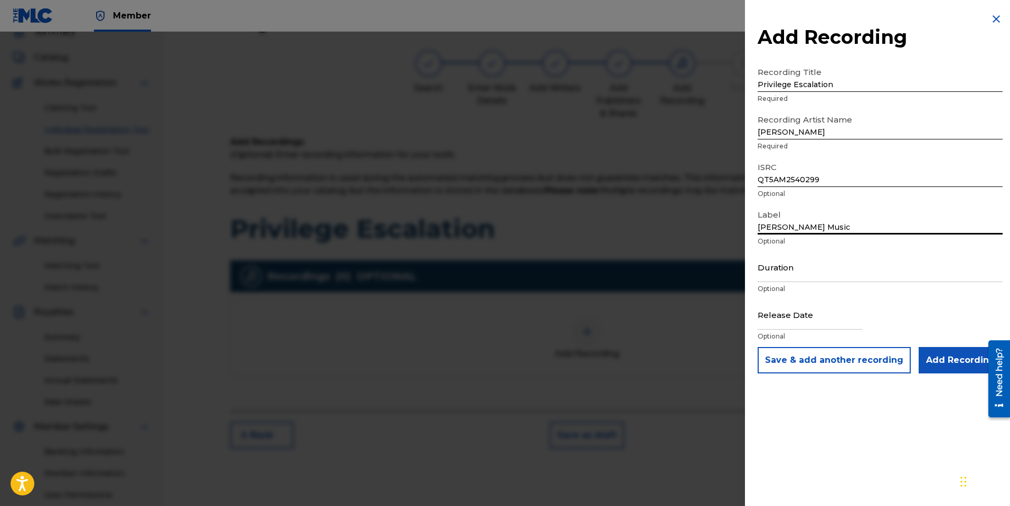
select select "7"
select select "2025"
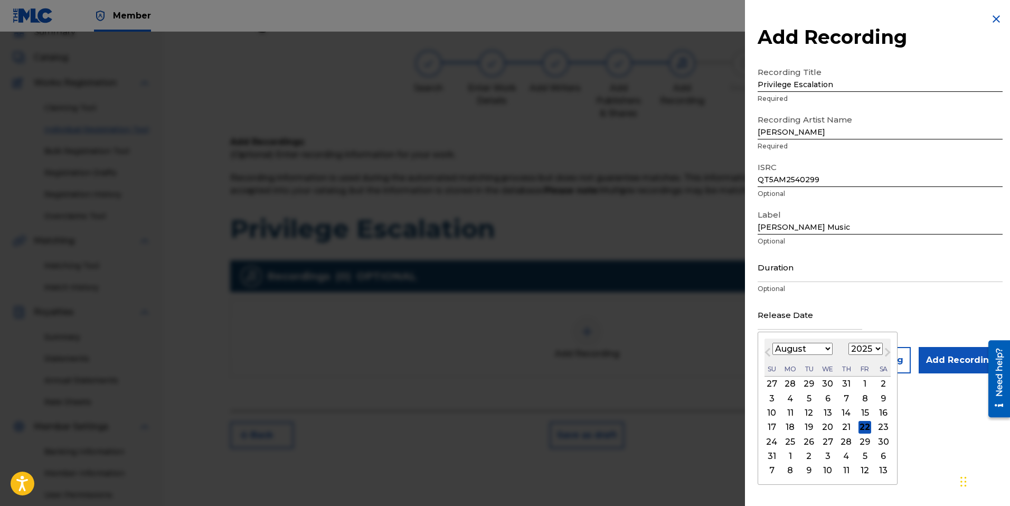
click at [779, 326] on input "text" at bounding box center [809, 314] width 105 height 30
click at [844, 422] on div "21" at bounding box center [846, 427] width 13 height 13
type input "August 21 2025"
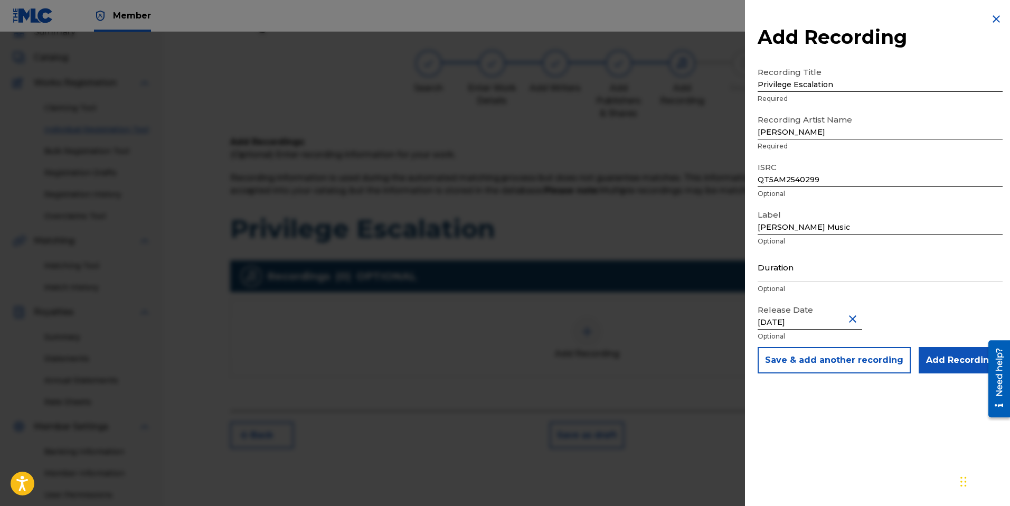
select select "7"
select select "2025"
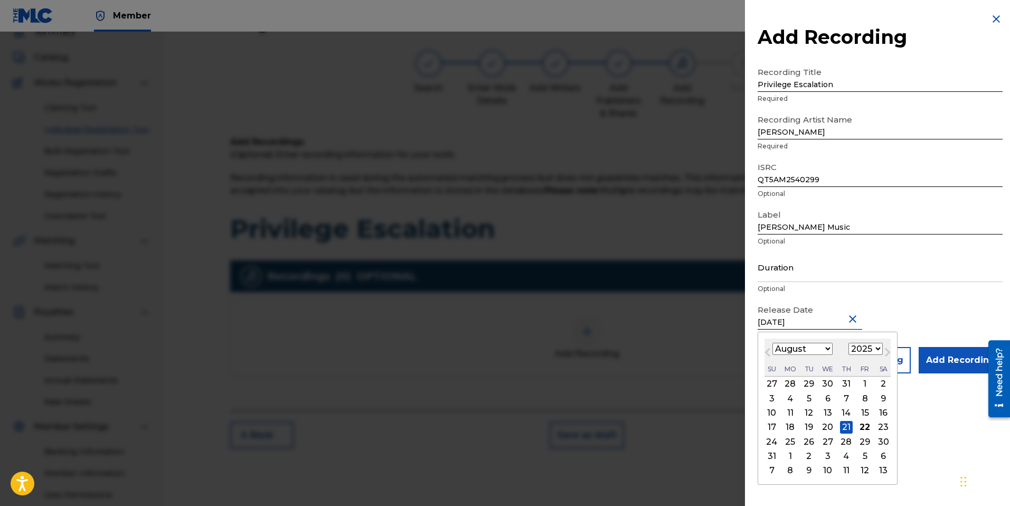
click at [773, 277] on input "Duration" at bounding box center [879, 267] width 245 height 30
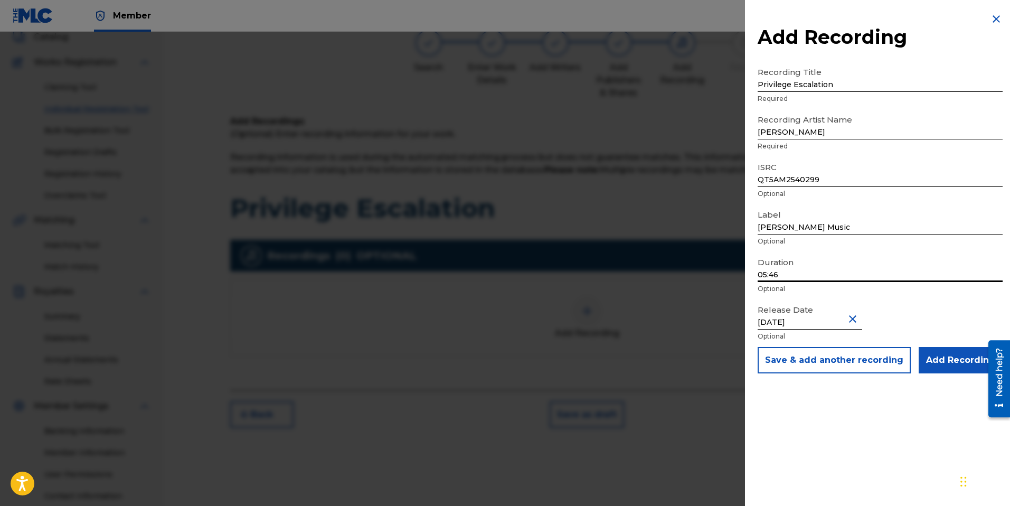
scroll to position [117, 0]
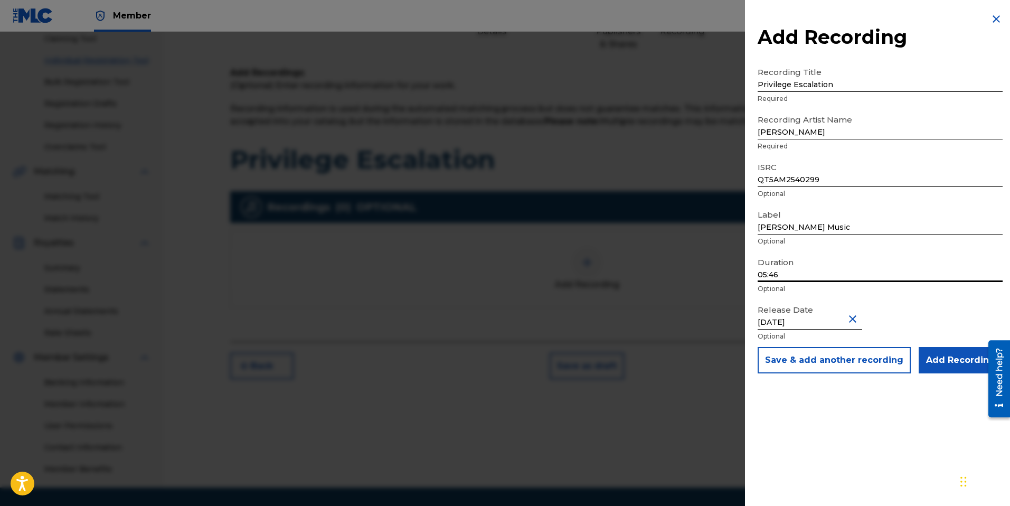
type input "05:46"
click at [943, 356] on input "Add Recording" at bounding box center [960, 360] width 84 height 26
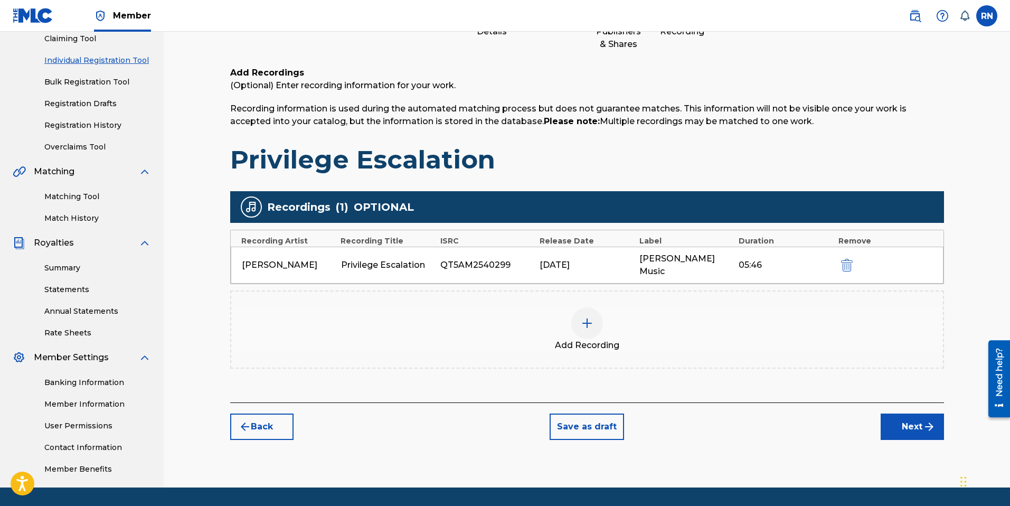
click at [903, 413] on button "Next" at bounding box center [911, 426] width 63 height 26
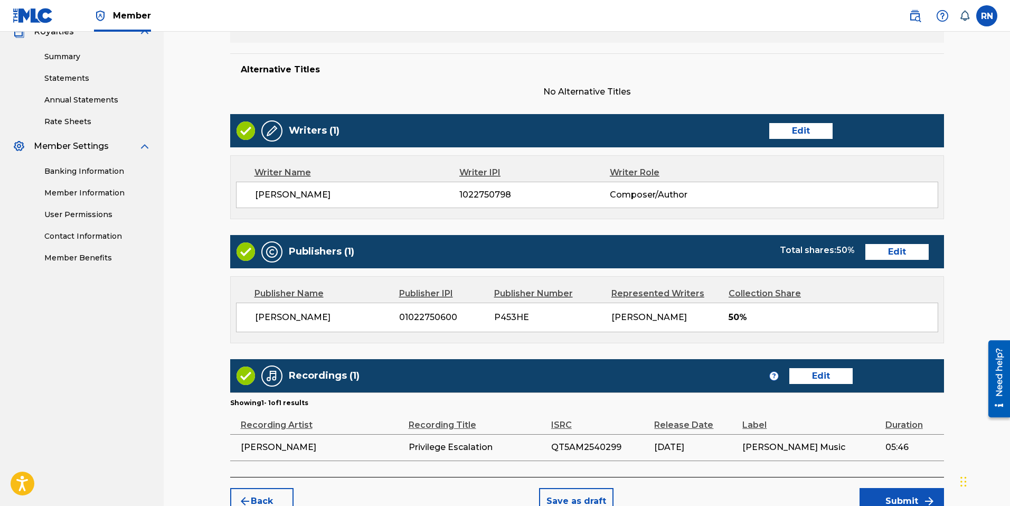
scroll to position [387, 0]
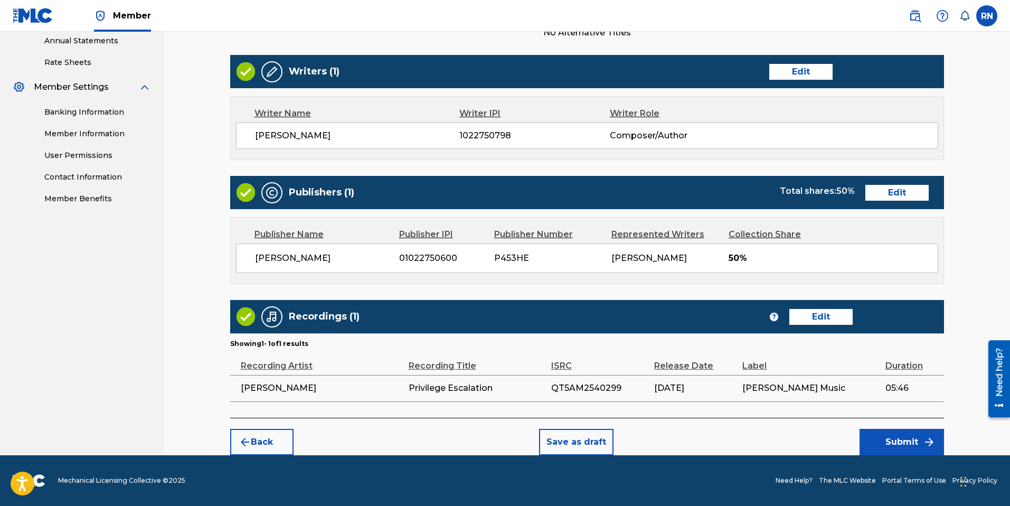
click at [899, 441] on button "Submit" at bounding box center [901, 442] width 84 height 26
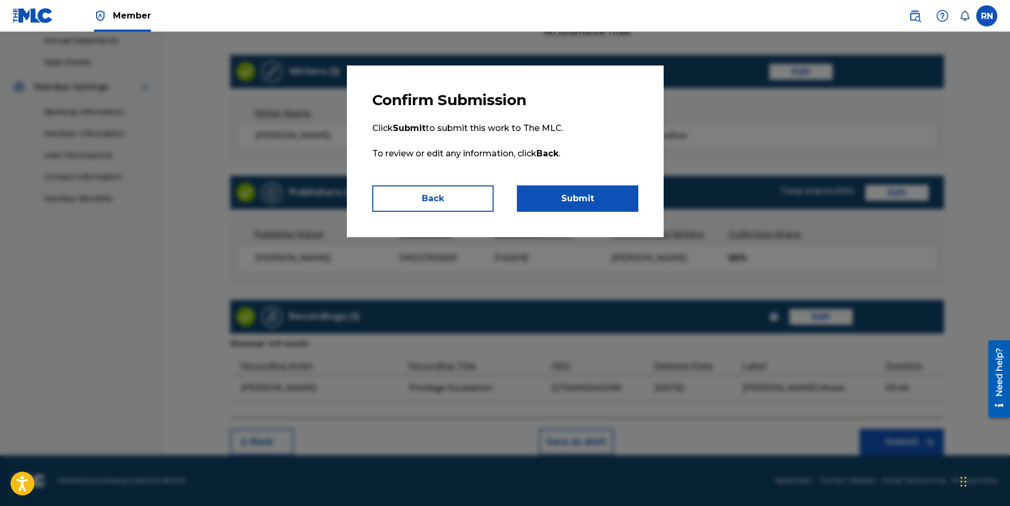
click at [594, 196] on button "Submit" at bounding box center [577, 198] width 121 height 26
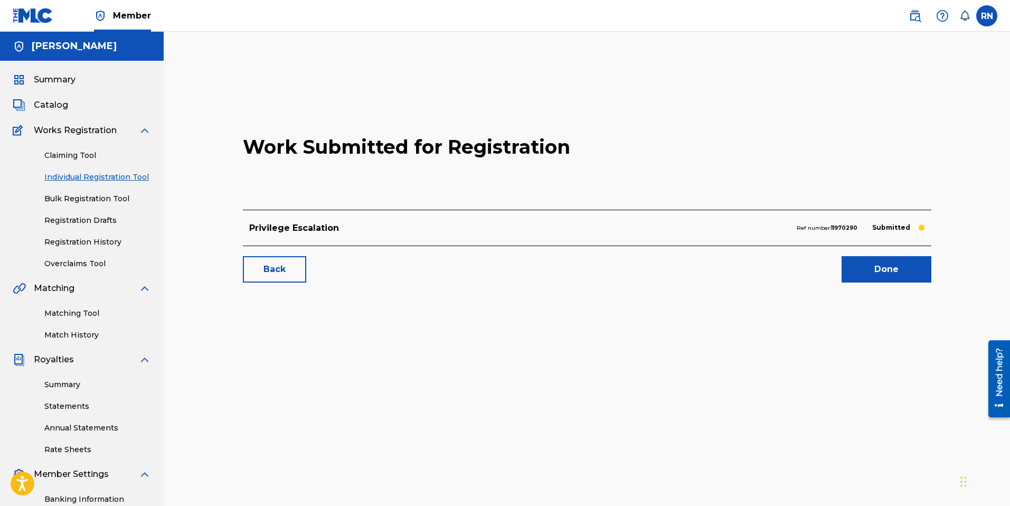
click at [898, 269] on link "Done" at bounding box center [886, 269] width 90 height 26
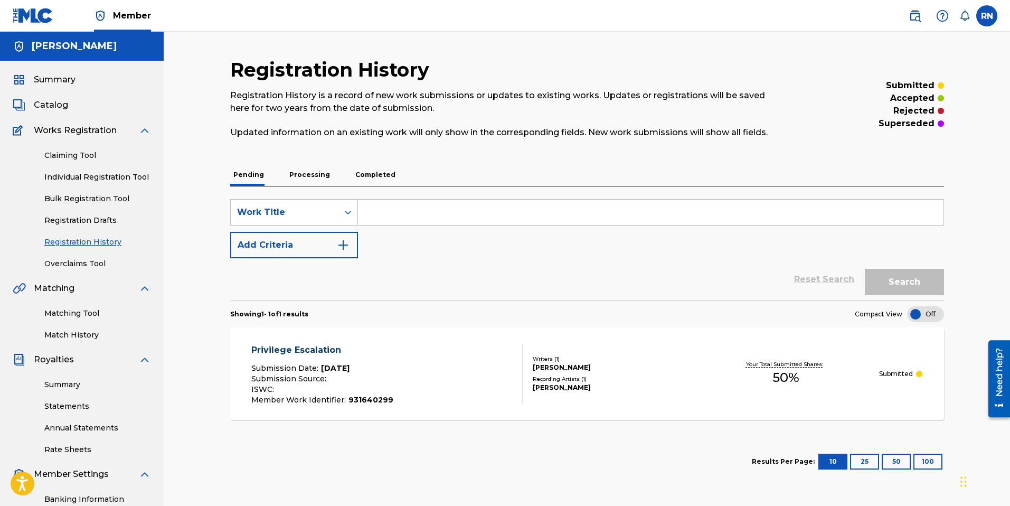
click at [82, 201] on link "Bulk Registration Tool" at bounding box center [97, 198] width 107 height 11
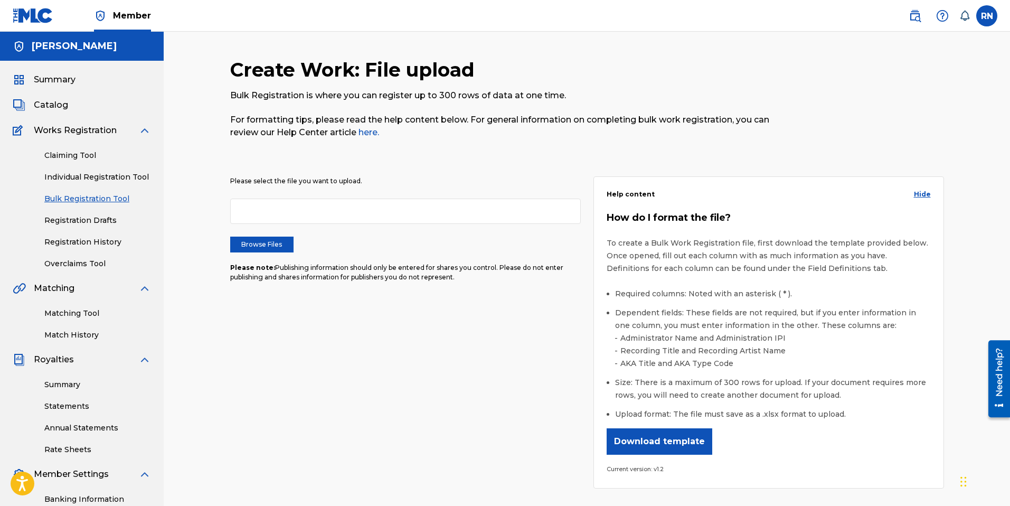
click at [662, 443] on button "Download template" at bounding box center [659, 441] width 106 height 26
click at [116, 177] on link "Individual Registration Tool" at bounding box center [97, 177] width 107 height 11
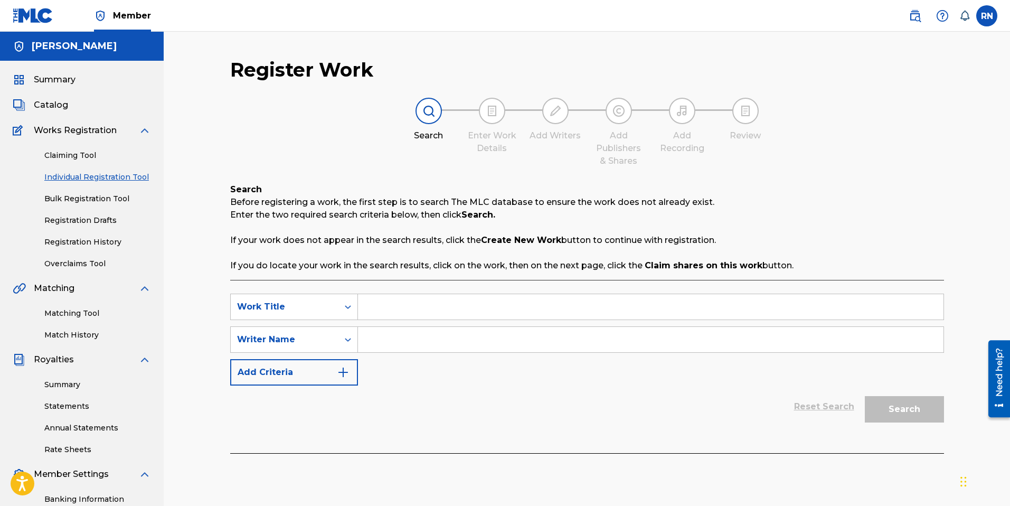
click at [392, 305] on input "Search Form" at bounding box center [650, 306] width 585 height 25
type input "Execution"
click at [380, 339] on input "Search Form" at bounding box center [650, 339] width 585 height 25
type input "Russell Nomer"
click at [345, 372] on img "Search Form" at bounding box center [343, 372] width 13 height 13
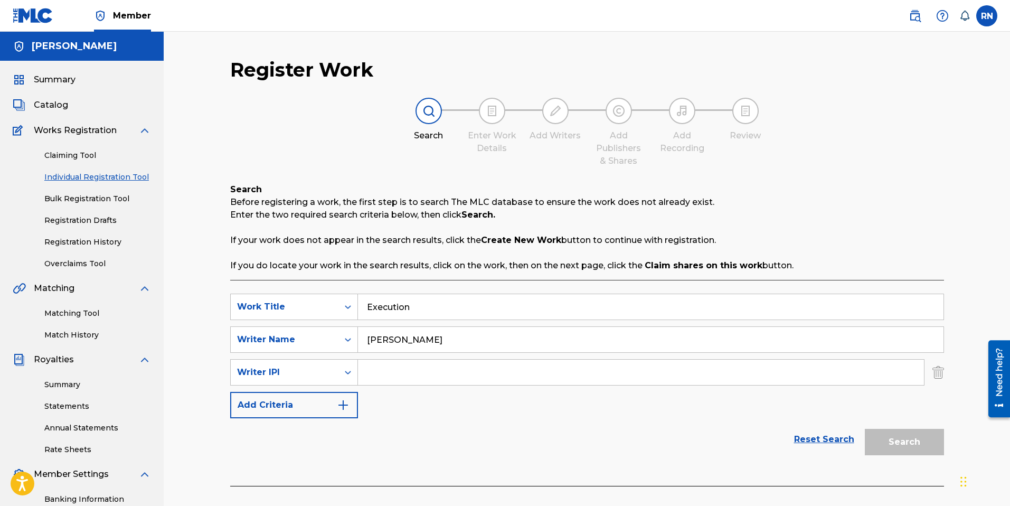
click at [389, 366] on input "Search Form" at bounding box center [641, 371] width 566 height 25
type input "1022750798"
click at [345, 406] on img "Search Form" at bounding box center [343, 405] width 13 height 13
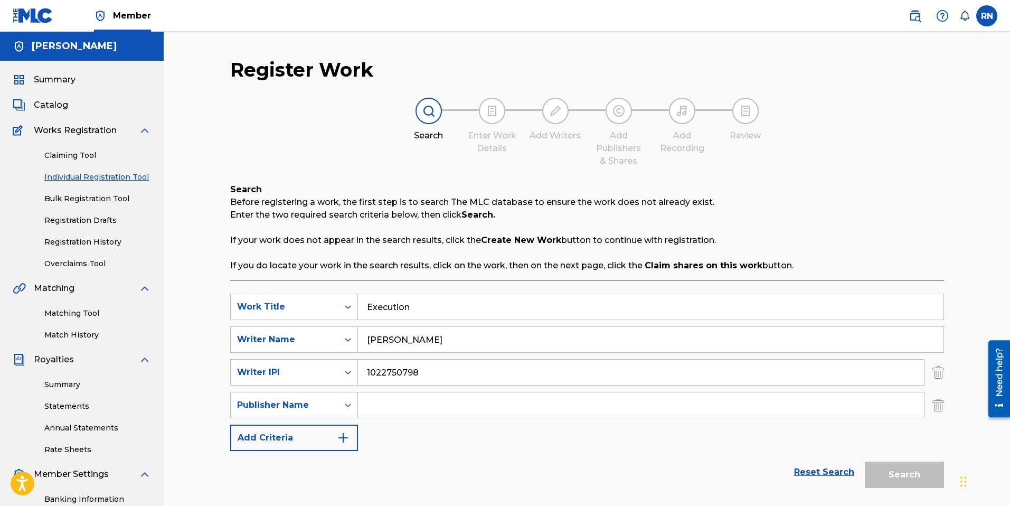
click at [406, 408] on input "Search Form" at bounding box center [641, 404] width 566 height 25
type input "Russell Nomer"
click at [342, 436] on img "Search Form" at bounding box center [343, 437] width 13 height 13
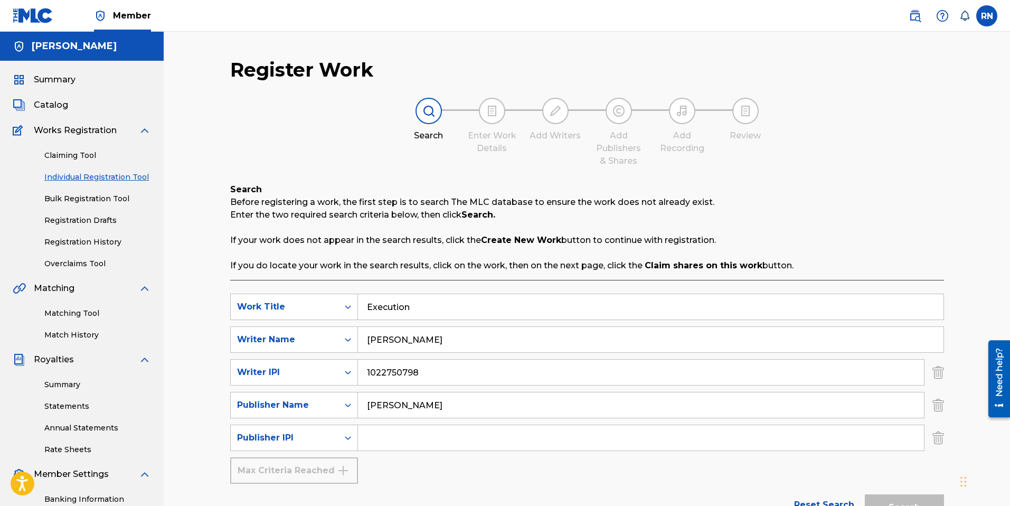
click at [392, 437] on input "Search Form" at bounding box center [641, 437] width 566 height 25
type input "1022750600"
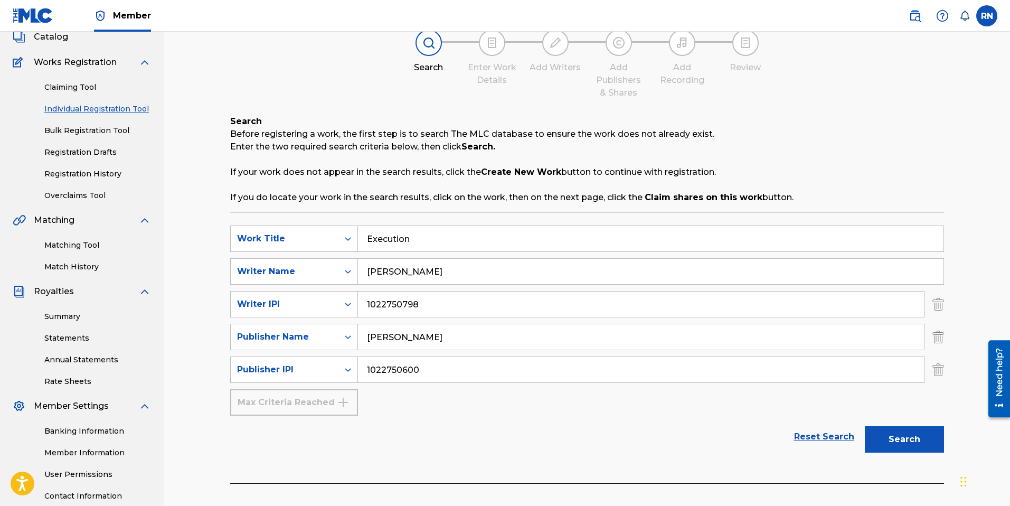
scroll to position [75, 0]
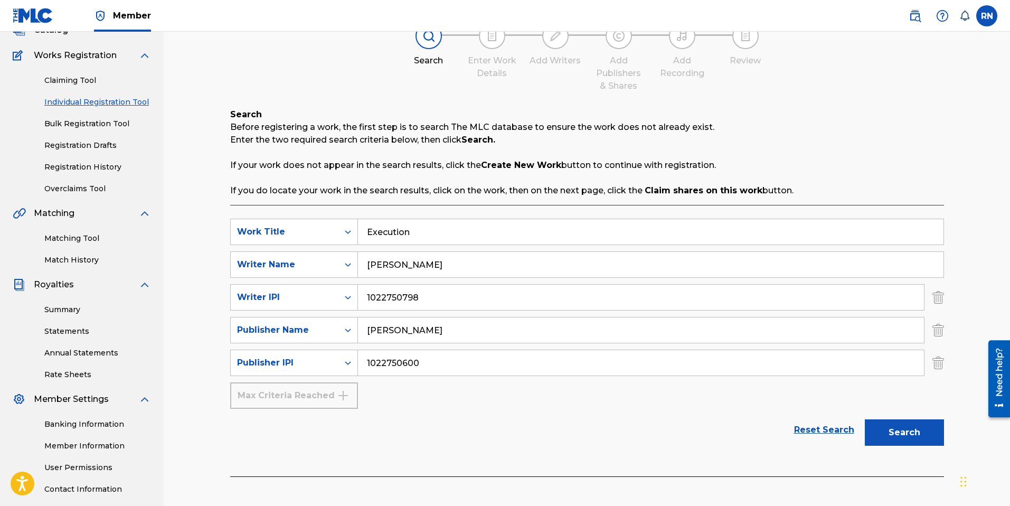
click at [909, 434] on button "Search" at bounding box center [904, 432] width 79 height 26
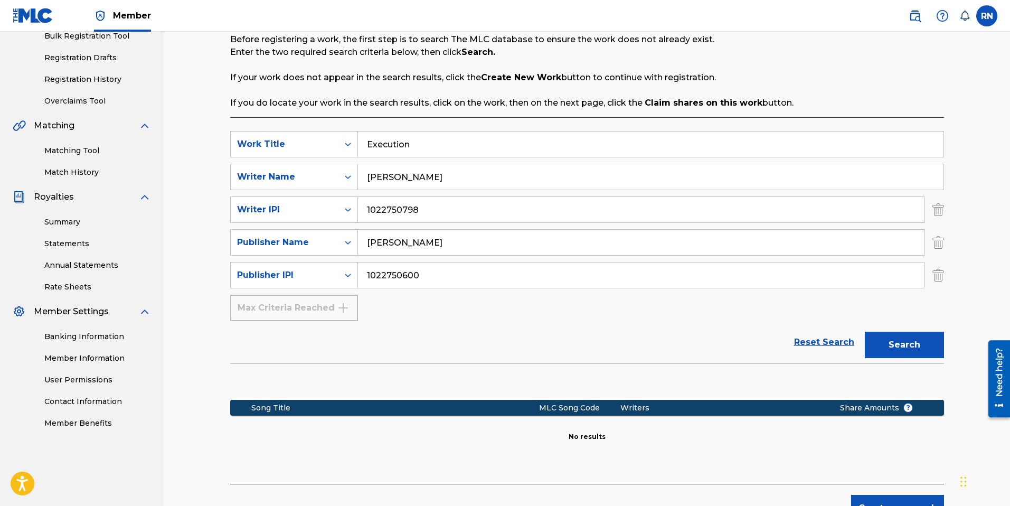
scroll to position [229, 0]
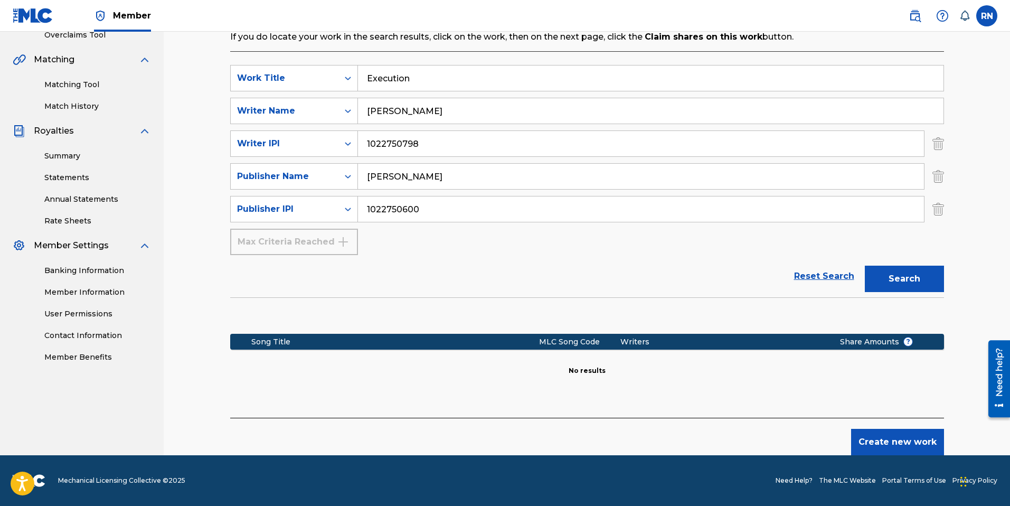
click at [890, 442] on button "Create new work" at bounding box center [897, 442] width 93 height 26
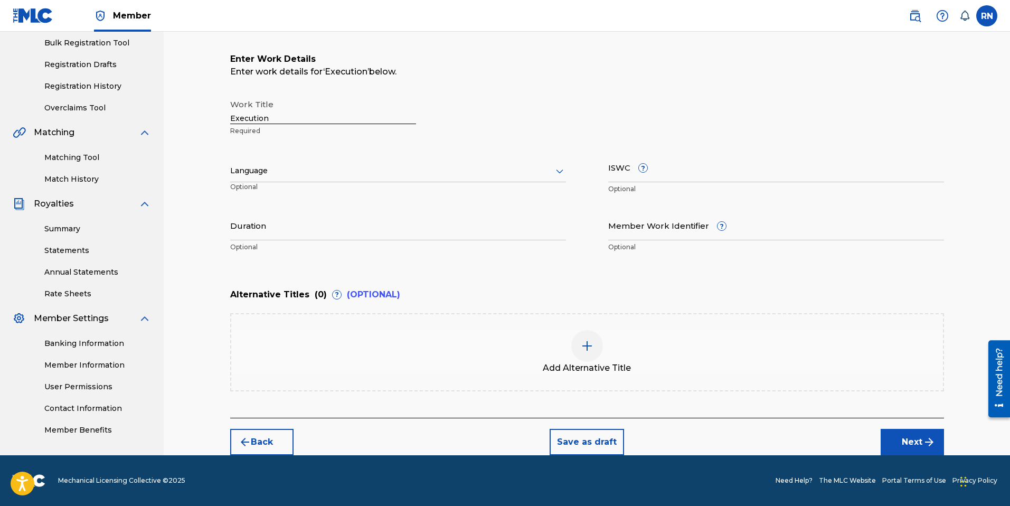
scroll to position [156, 0]
click at [524, 173] on div at bounding box center [398, 170] width 336 height 13
click at [430, 194] on div "English" at bounding box center [398, 194] width 335 height 24
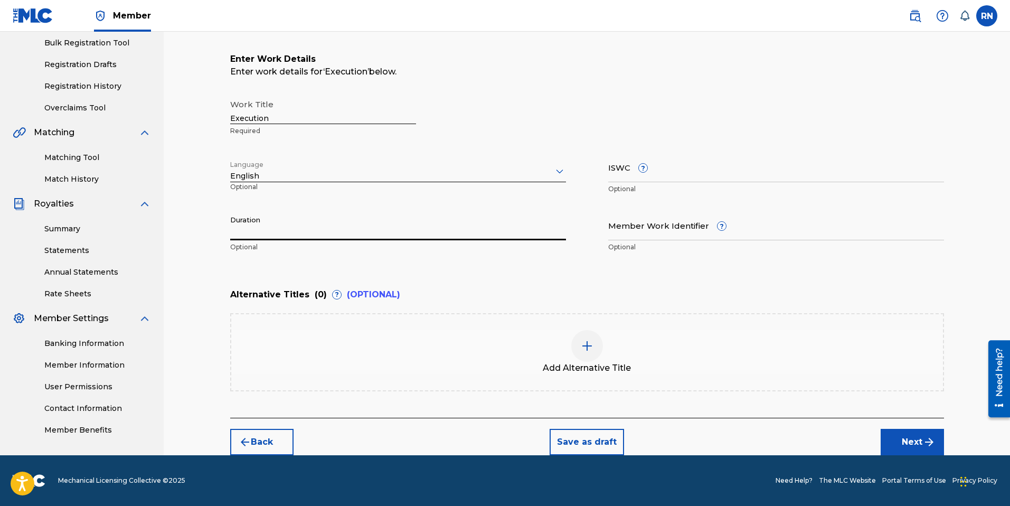
click at [288, 233] on input "Duration" at bounding box center [398, 225] width 336 height 30
type input "05:15"
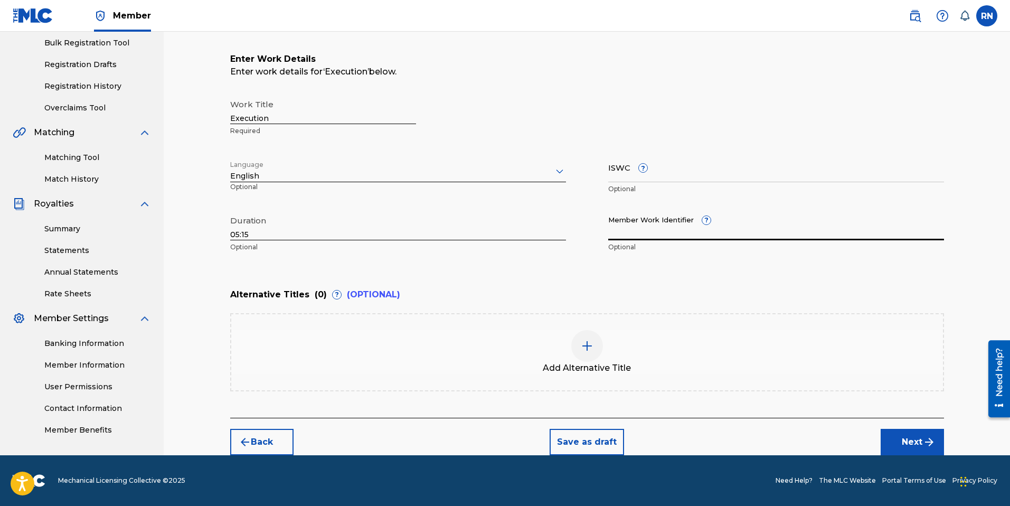
click at [634, 232] on input "Member Work Identifier ?" at bounding box center [776, 225] width 336 height 30
paste input "931631539"
type input "931631539"
click at [905, 437] on button "Next" at bounding box center [911, 442] width 63 height 26
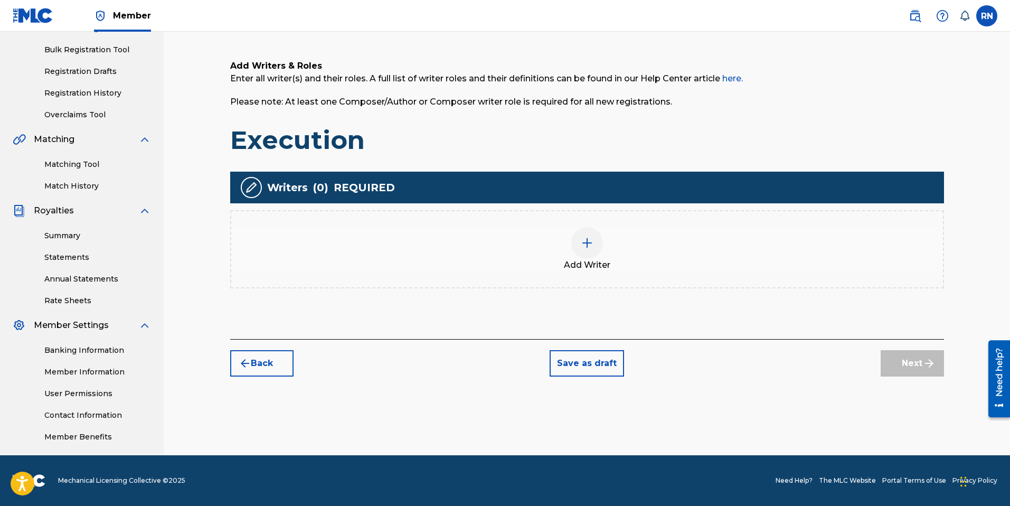
scroll to position [48, 0]
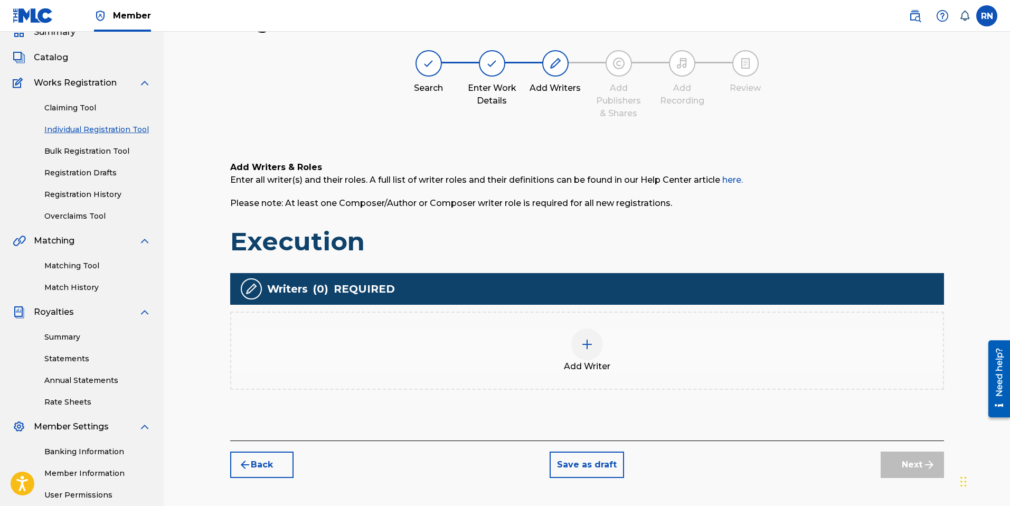
click at [586, 347] on img at bounding box center [587, 344] width 13 height 13
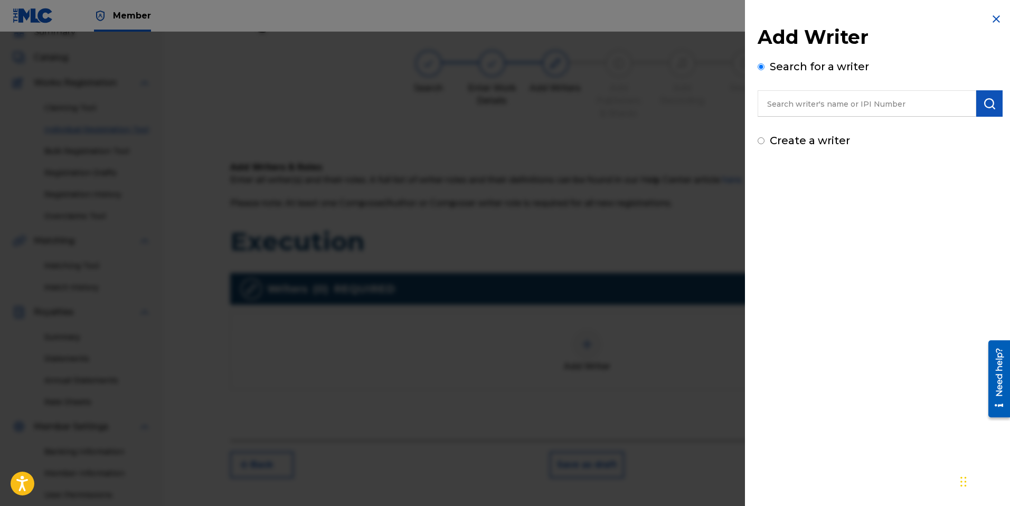
click at [818, 105] on input "text" at bounding box center [866, 103] width 219 height 26
type input "Russell Nomer"
click at [985, 105] on img "submit" at bounding box center [989, 103] width 13 height 13
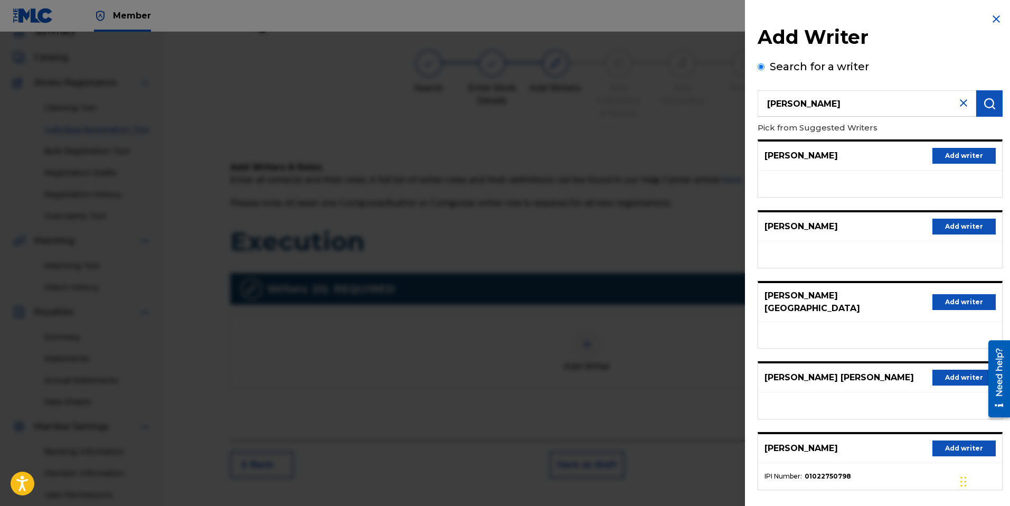
click at [951, 440] on button "Add writer" at bounding box center [963, 448] width 63 height 16
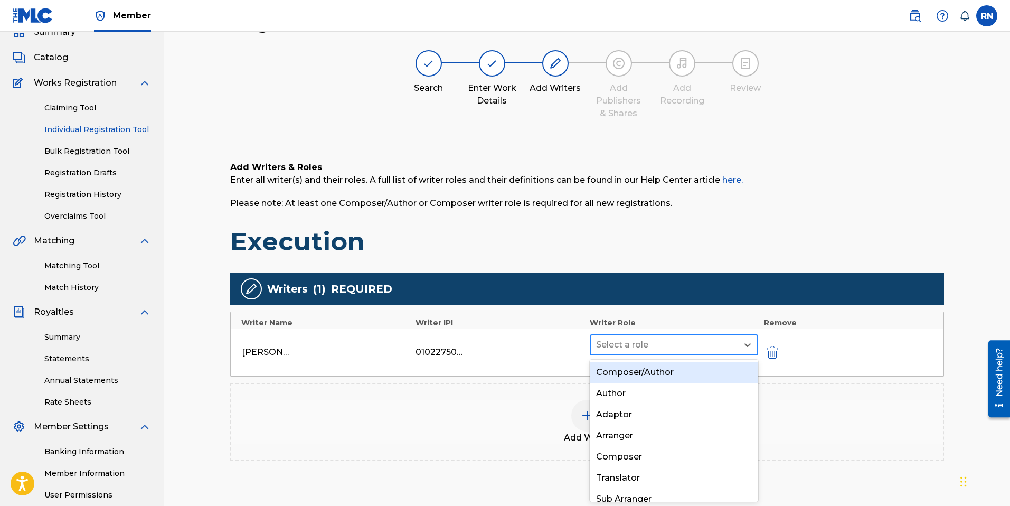
click at [716, 348] on div at bounding box center [664, 344] width 137 height 15
click at [676, 369] on div "Composer/Author" at bounding box center [674, 372] width 169 height 21
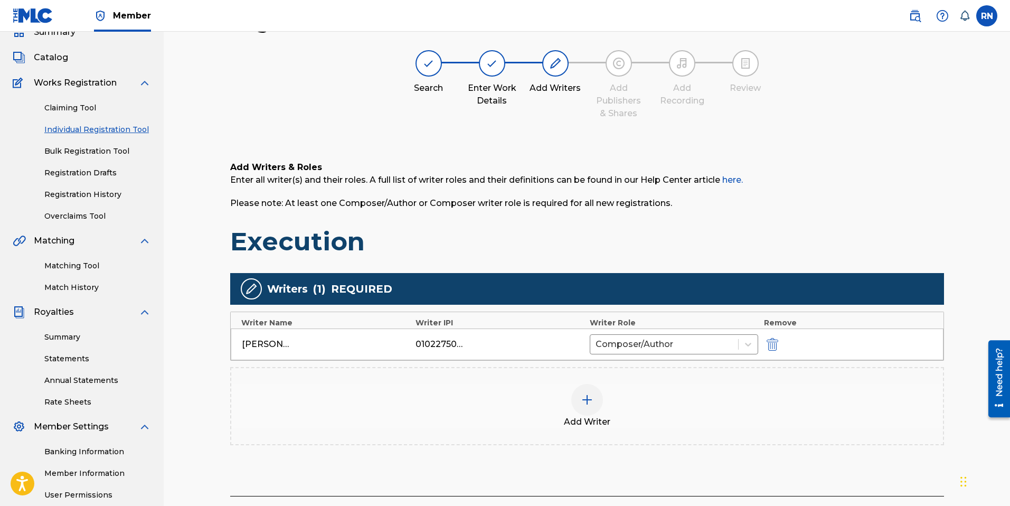
scroll to position [149, 0]
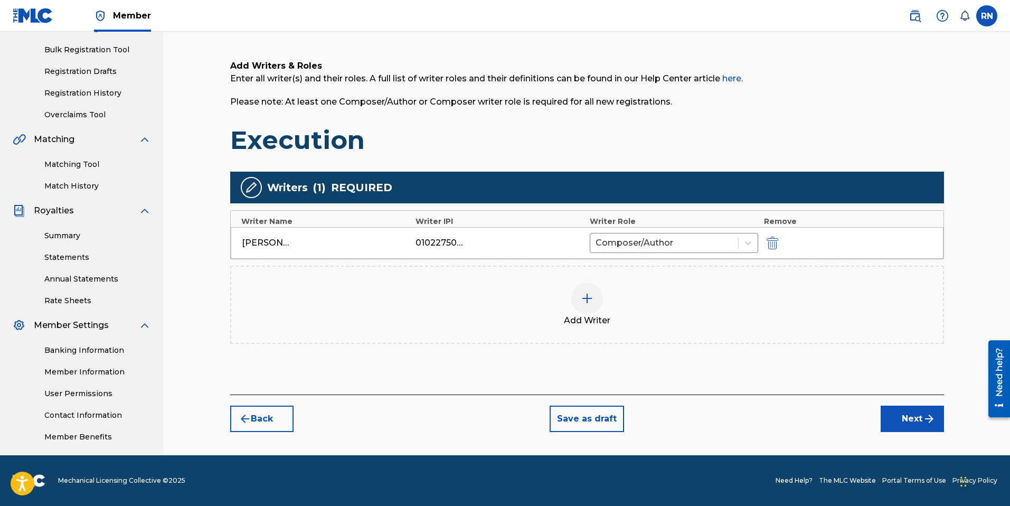
click at [914, 419] on button "Next" at bounding box center [911, 418] width 63 height 26
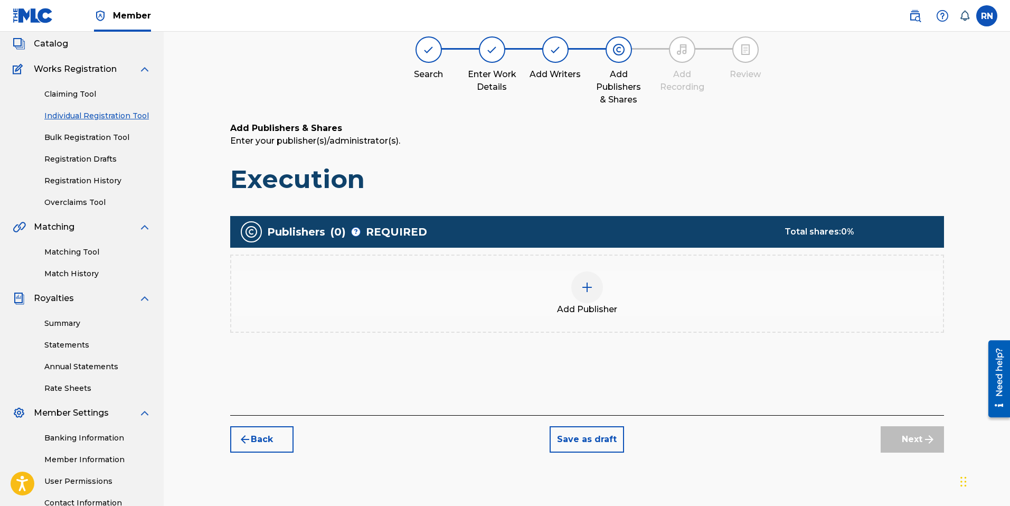
scroll to position [48, 0]
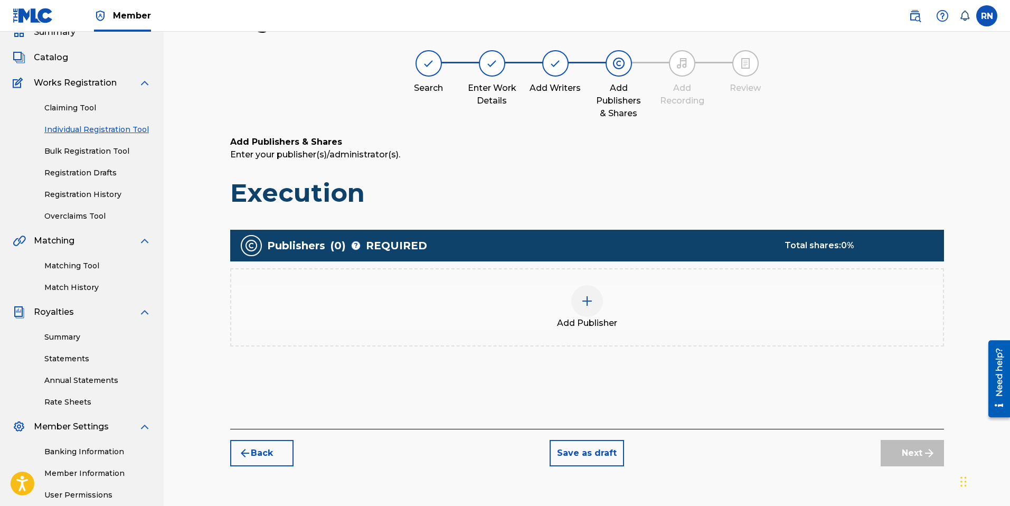
click at [591, 306] on img at bounding box center [587, 301] width 13 height 13
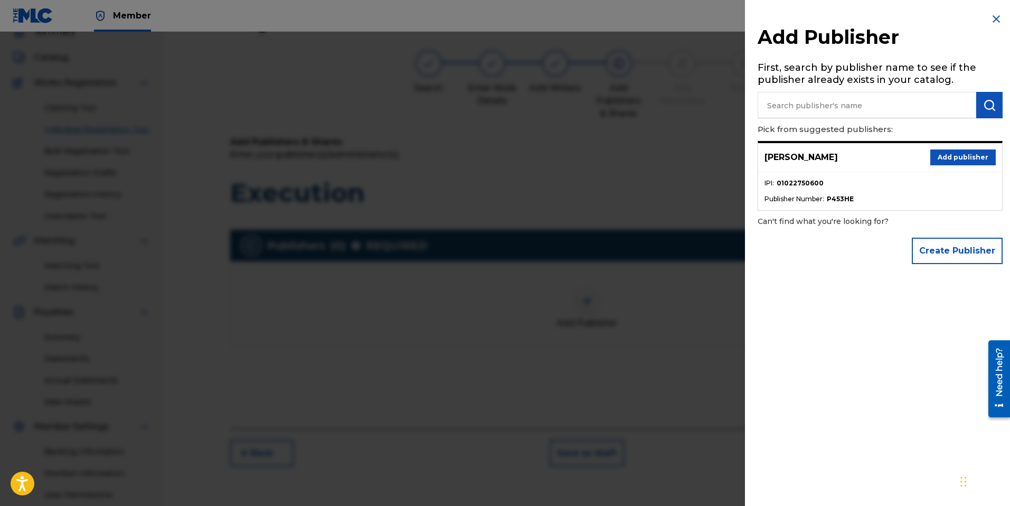
click at [943, 158] on button "Add publisher" at bounding box center [962, 157] width 65 height 16
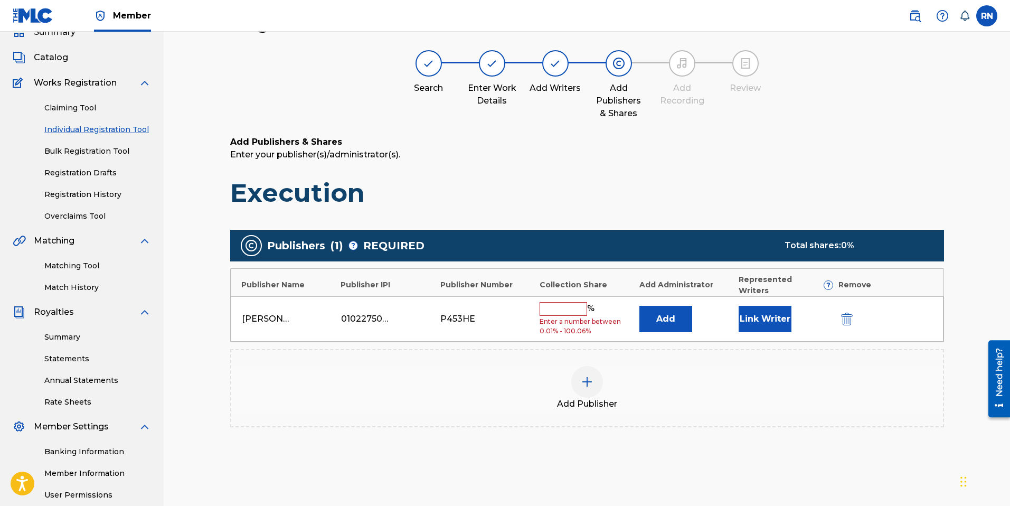
click at [569, 302] on input "text" at bounding box center [563, 309] width 48 height 14
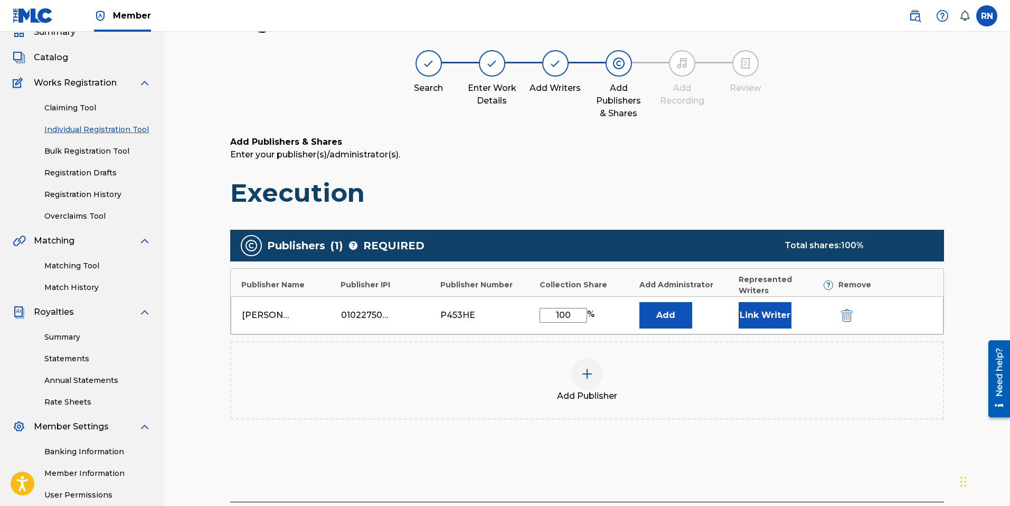
type input "100"
click at [758, 302] on button "Link Writer" at bounding box center [764, 315] width 53 height 26
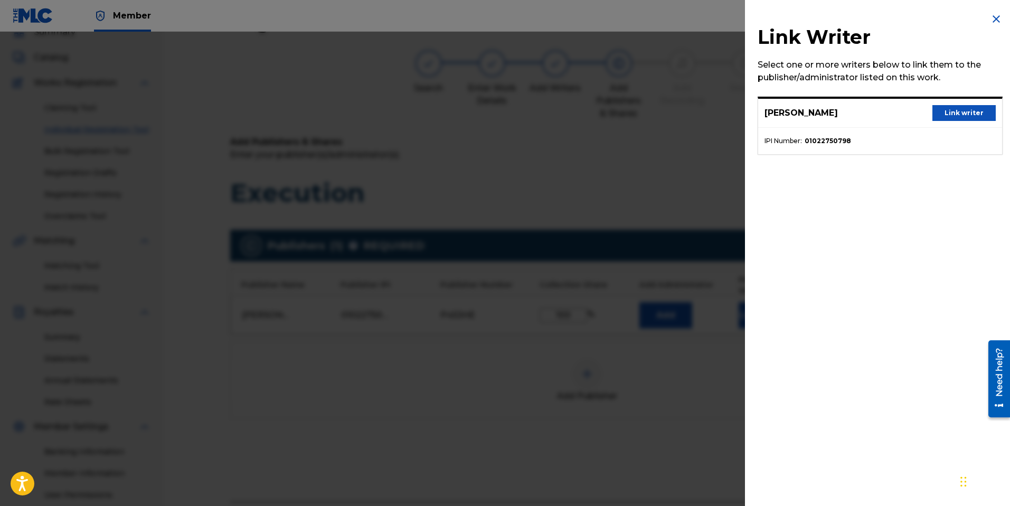
click at [965, 110] on button "Link writer" at bounding box center [963, 113] width 63 height 16
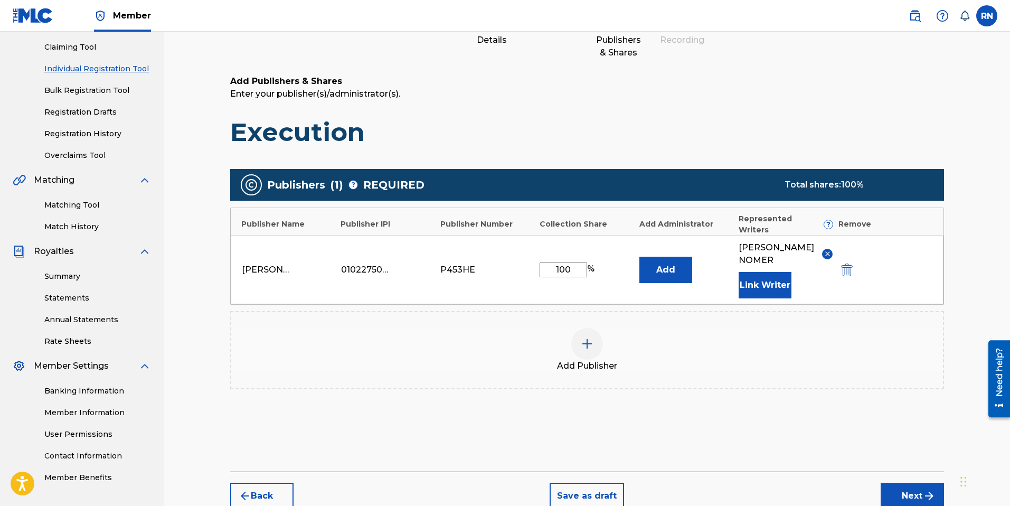
scroll to position [137, 0]
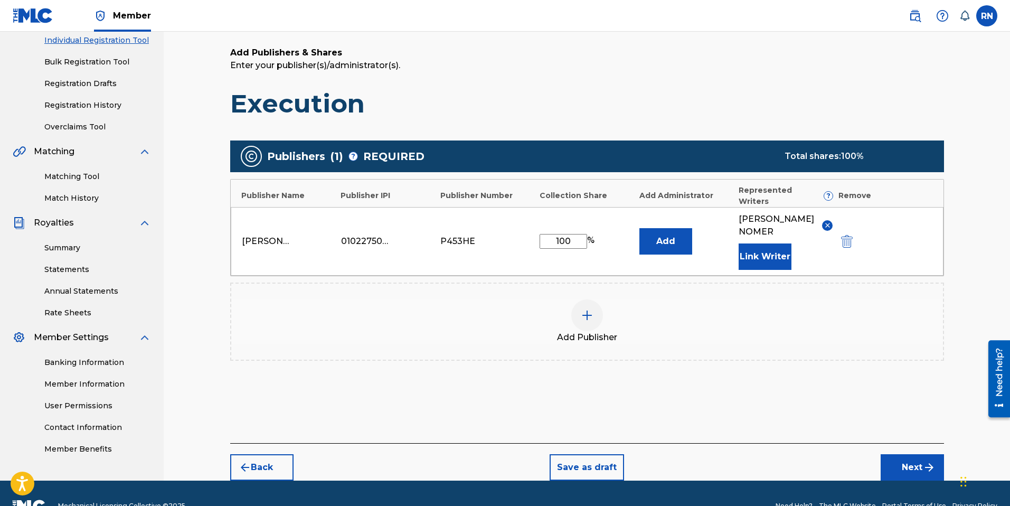
click at [901, 454] on button "Next" at bounding box center [911, 467] width 63 height 26
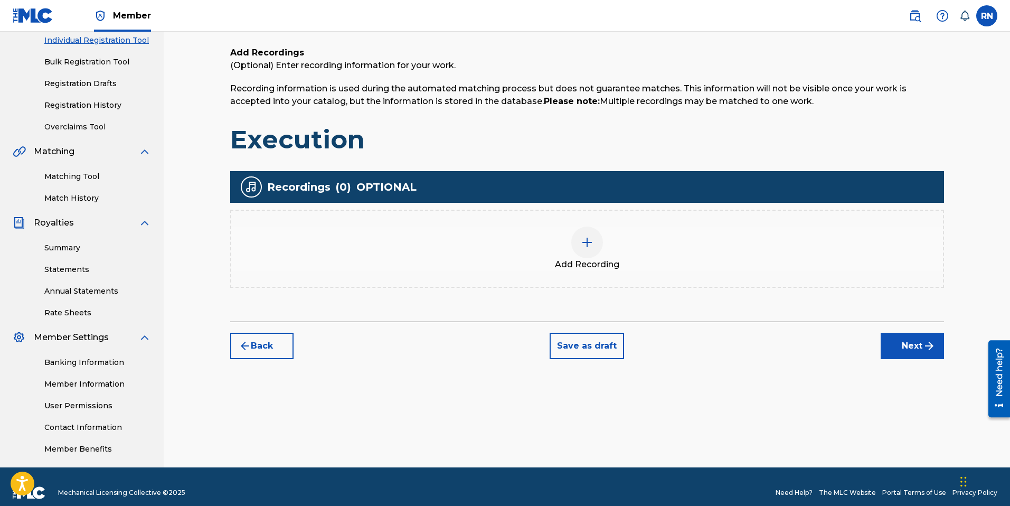
scroll to position [48, 0]
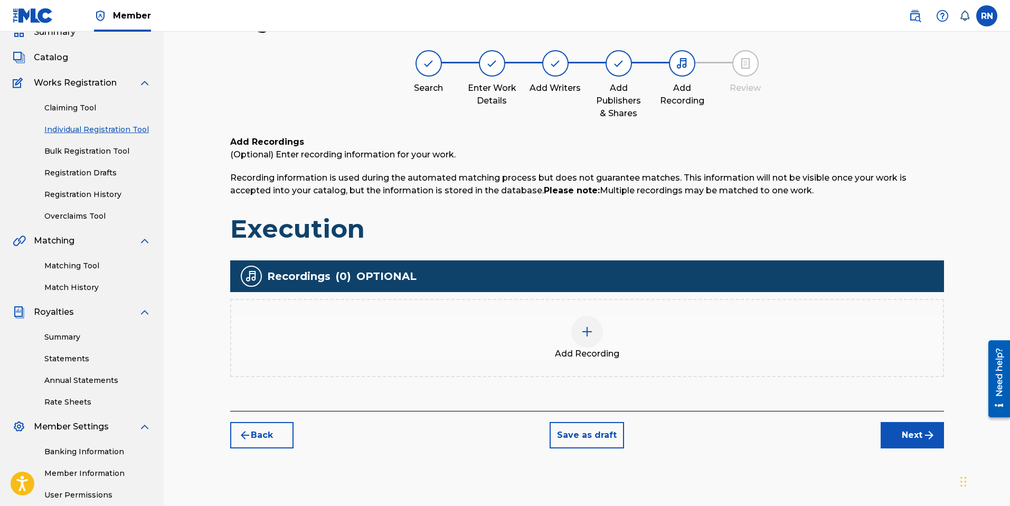
click at [586, 330] on img at bounding box center [587, 331] width 13 height 13
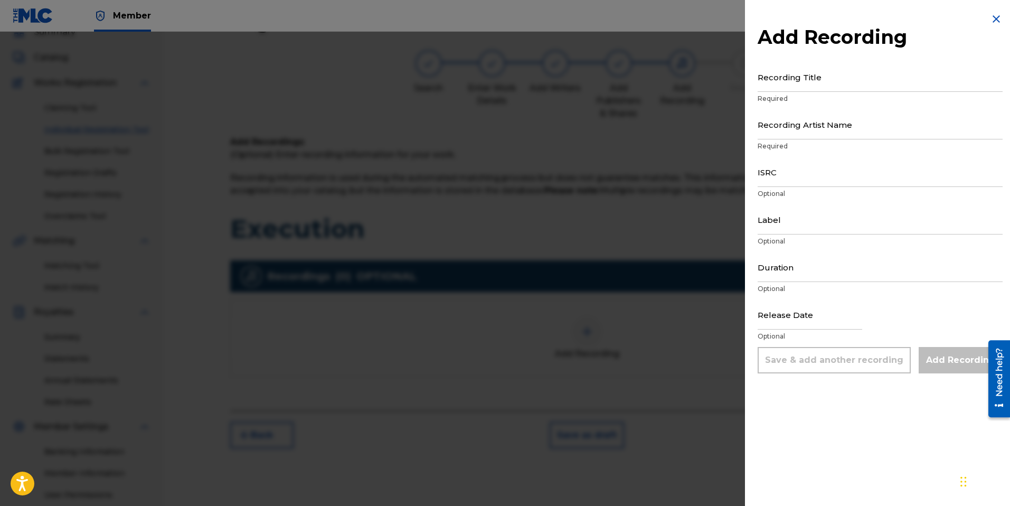
click at [802, 81] on input "Recording Title" at bounding box center [879, 77] width 245 height 30
type input "Execution"
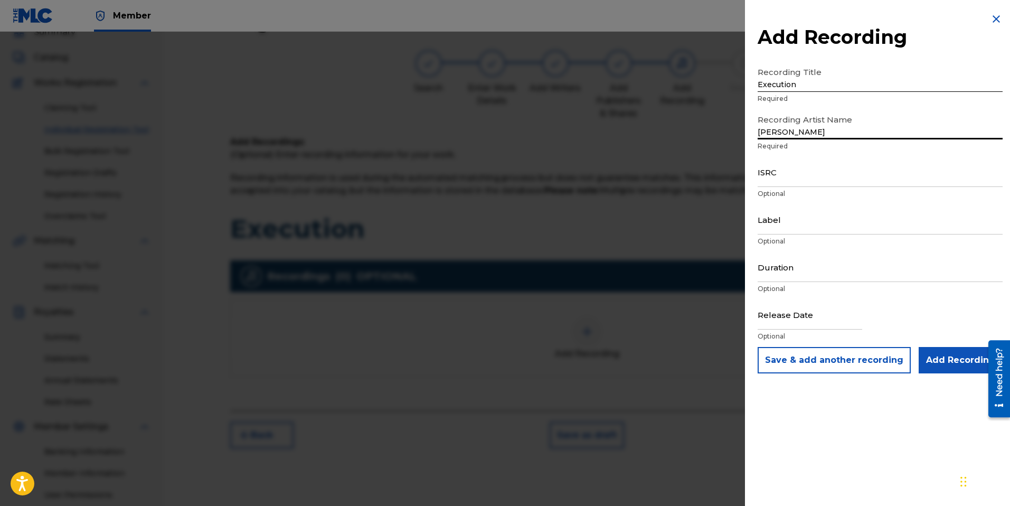
type input "Russell Nomer"
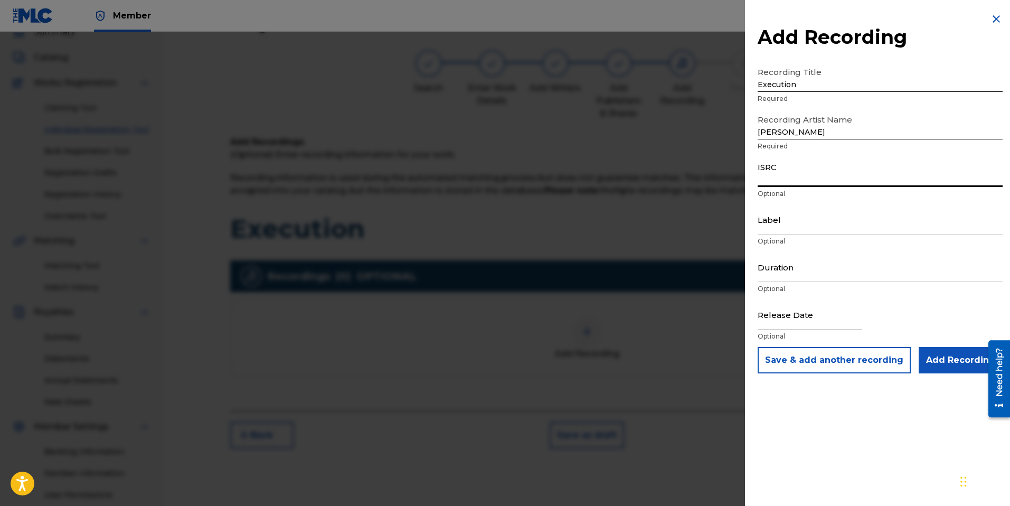
click at [801, 180] on input "ISRC" at bounding box center [879, 172] width 245 height 30
paste input "QT5AM2531539"
type input "QT5AM2531539"
click at [773, 230] on input "Label" at bounding box center [879, 219] width 245 height 30
type input "Russell Nomer Music"
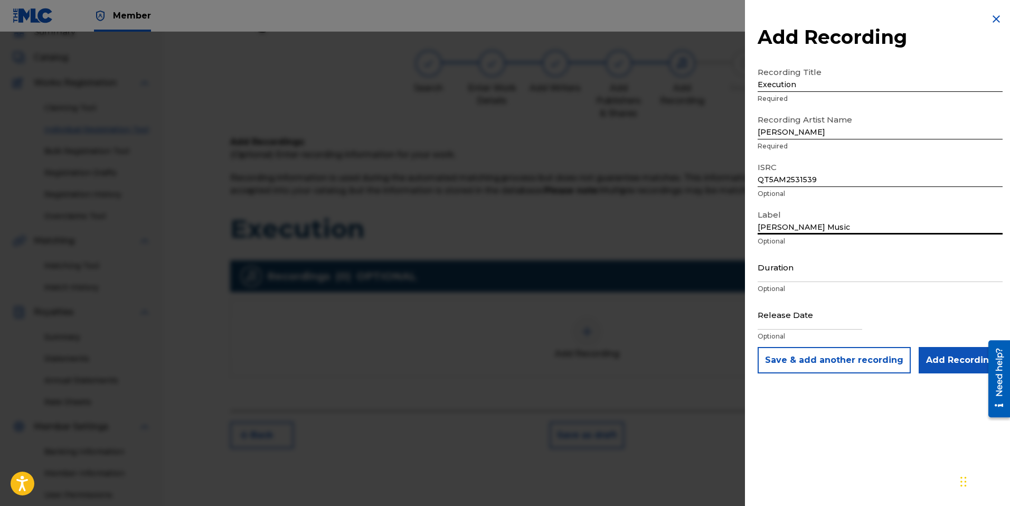
click at [798, 269] on input "Duration" at bounding box center [879, 267] width 245 height 30
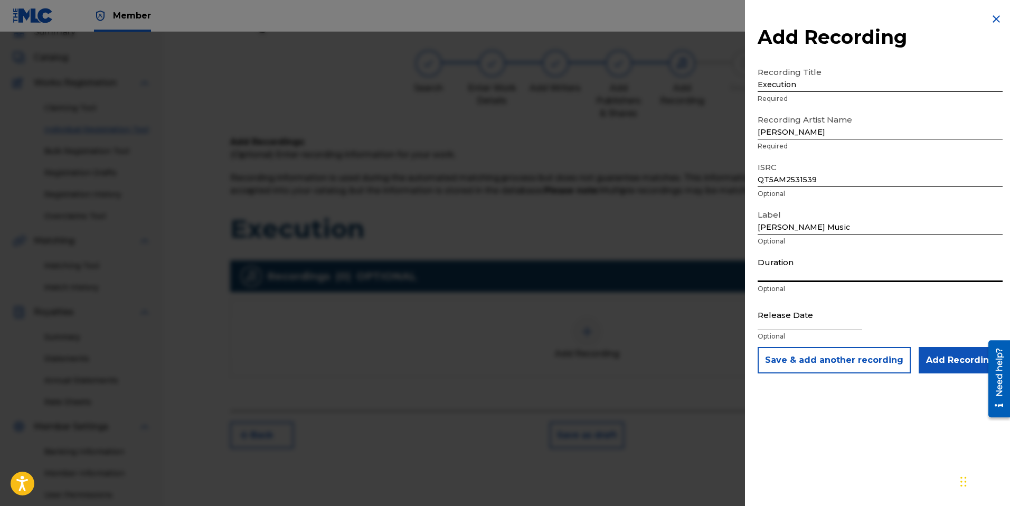
click at [811, 271] on input "Duration" at bounding box center [879, 267] width 245 height 30
type input "05:15"
select select "7"
select select "2025"
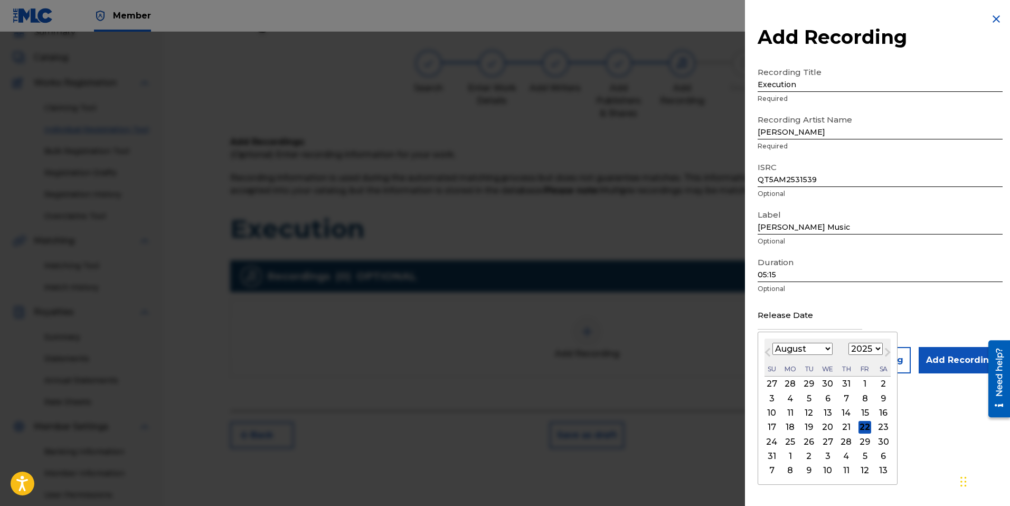
click at [814, 327] on input "text" at bounding box center [809, 314] width 105 height 30
click at [823, 423] on div "20" at bounding box center [827, 427] width 13 height 13
type input "August 20 2025"
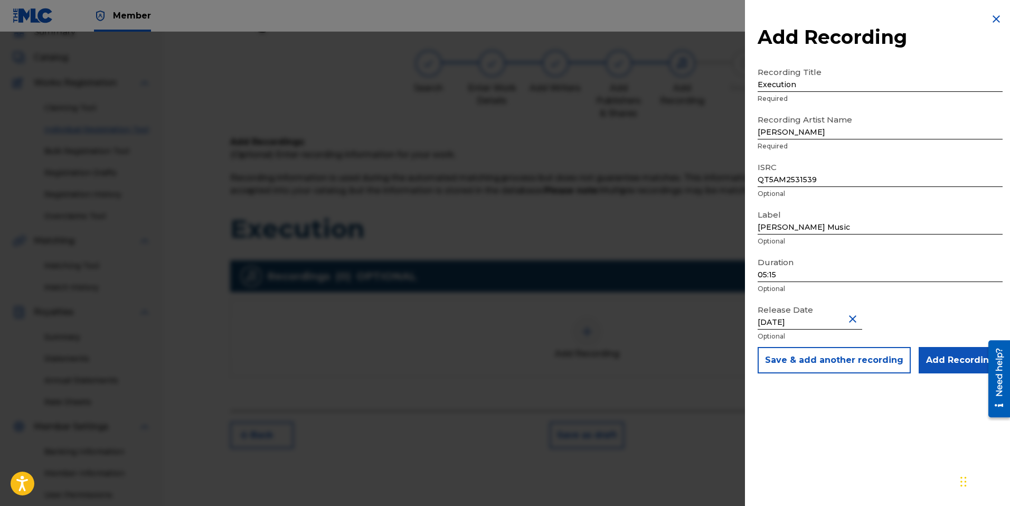
click at [966, 358] on input "Add Recording" at bounding box center [960, 360] width 84 height 26
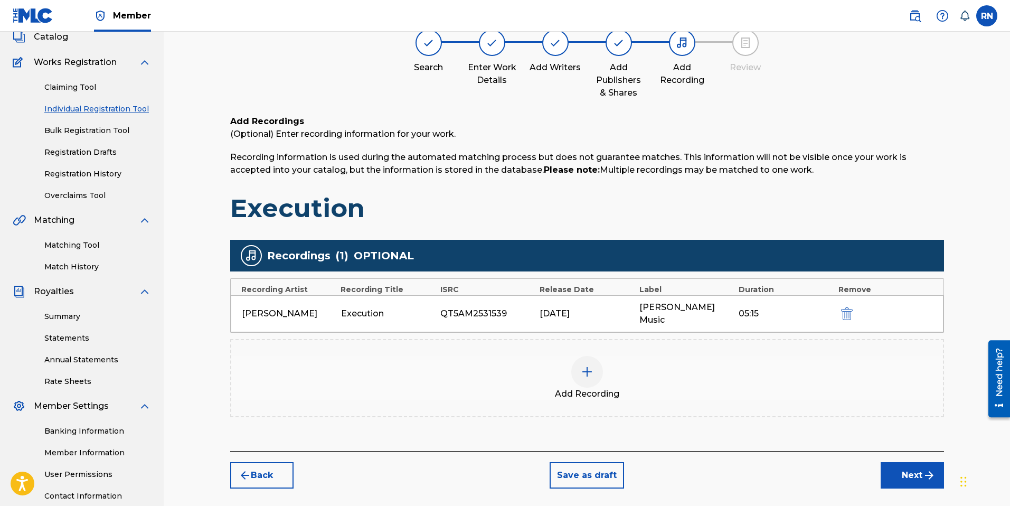
scroll to position [75, 0]
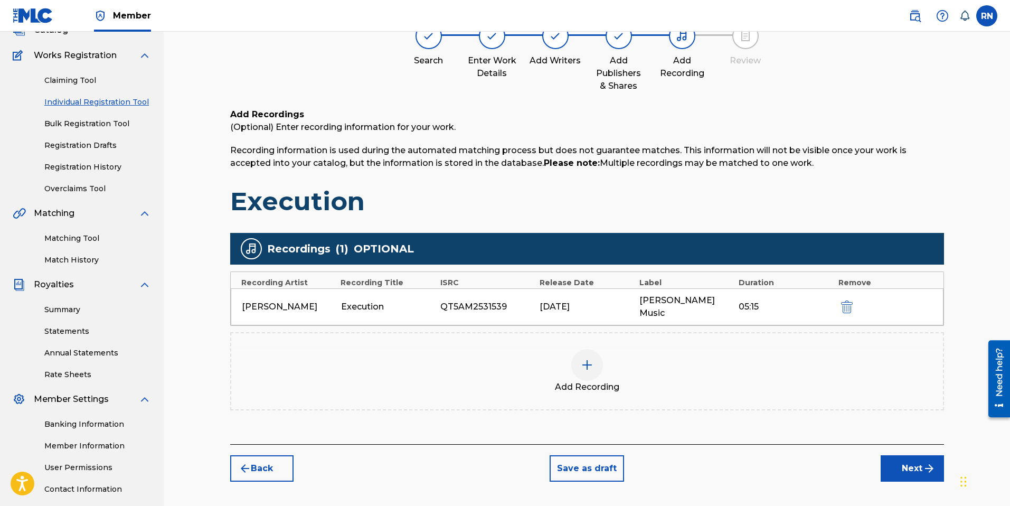
click at [912, 455] on button "Next" at bounding box center [911, 468] width 63 height 26
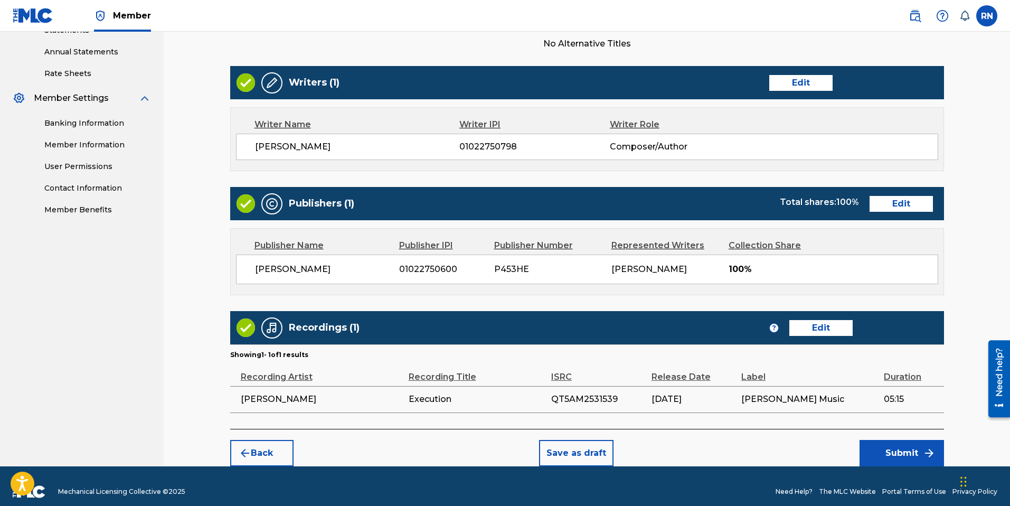
scroll to position [383, 0]
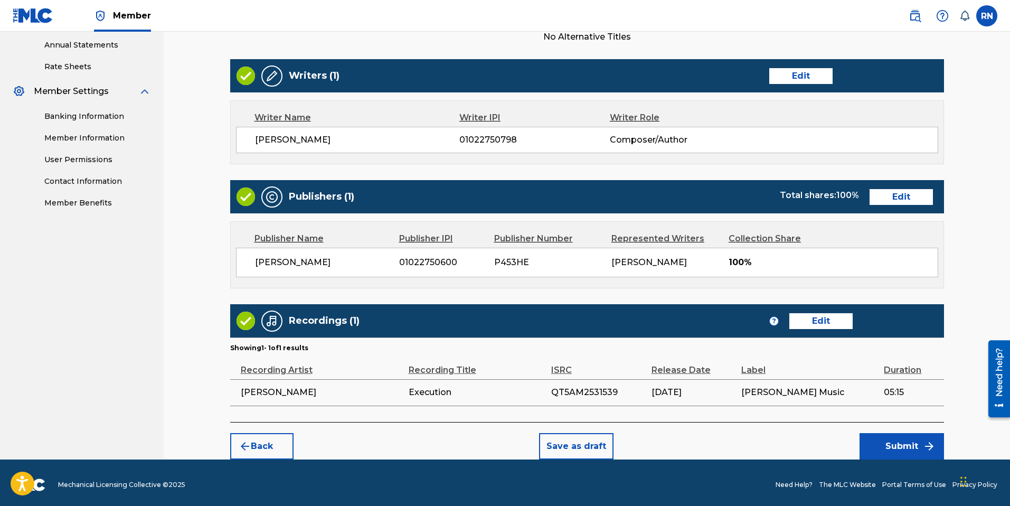
click at [910, 447] on button "Submit" at bounding box center [901, 446] width 84 height 26
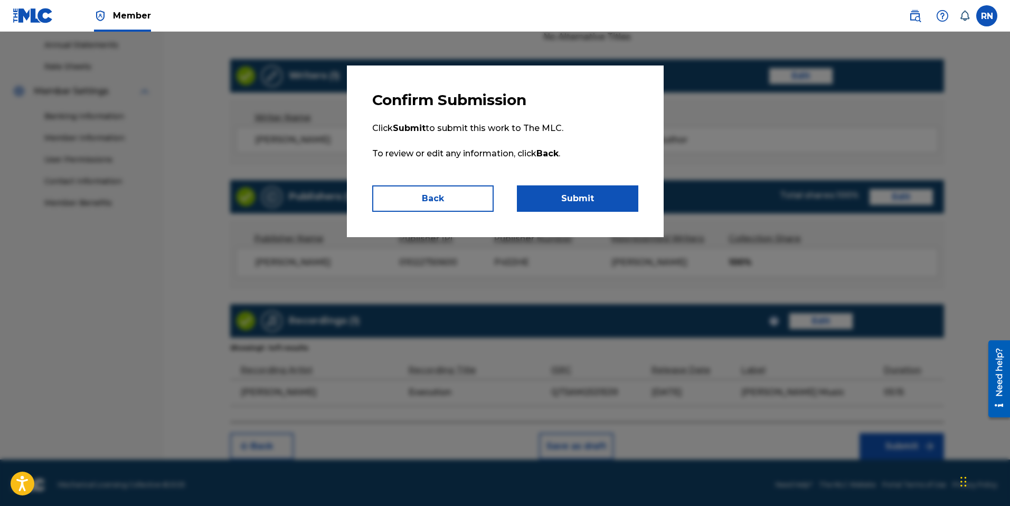
click at [596, 200] on button "Submit" at bounding box center [577, 198] width 121 height 26
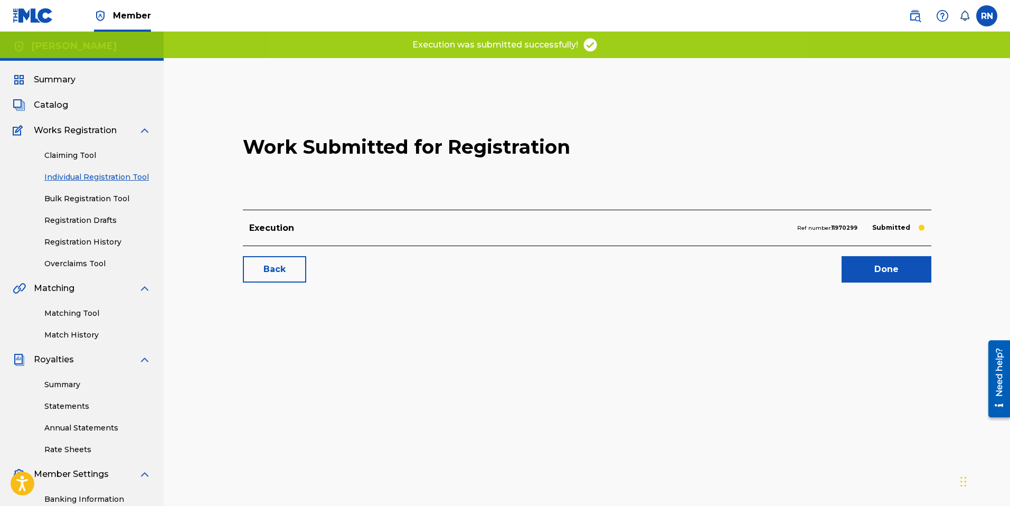
click at [878, 274] on link "Done" at bounding box center [886, 269] width 90 height 26
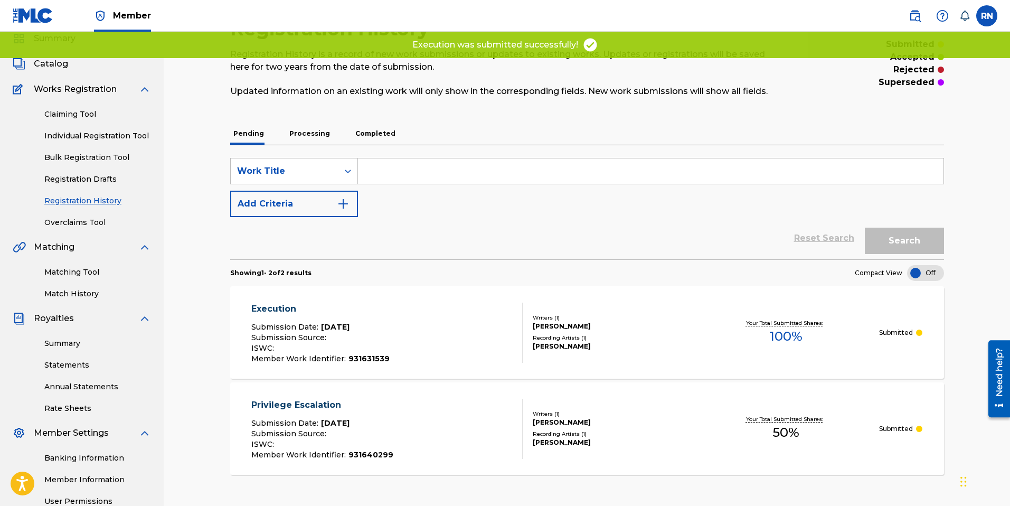
scroll to position [48, 0]
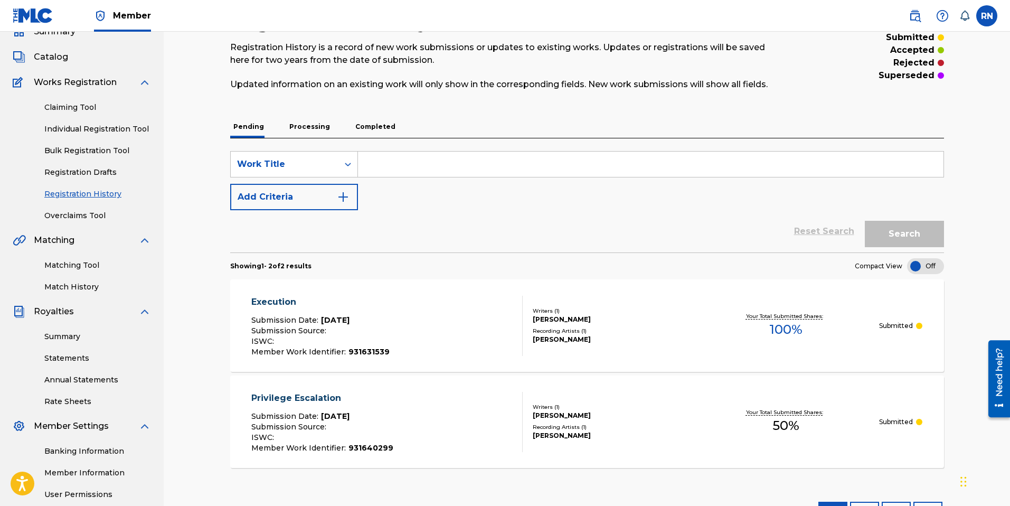
click at [291, 395] on div "Privilege Escalation" at bounding box center [322, 398] width 142 height 13
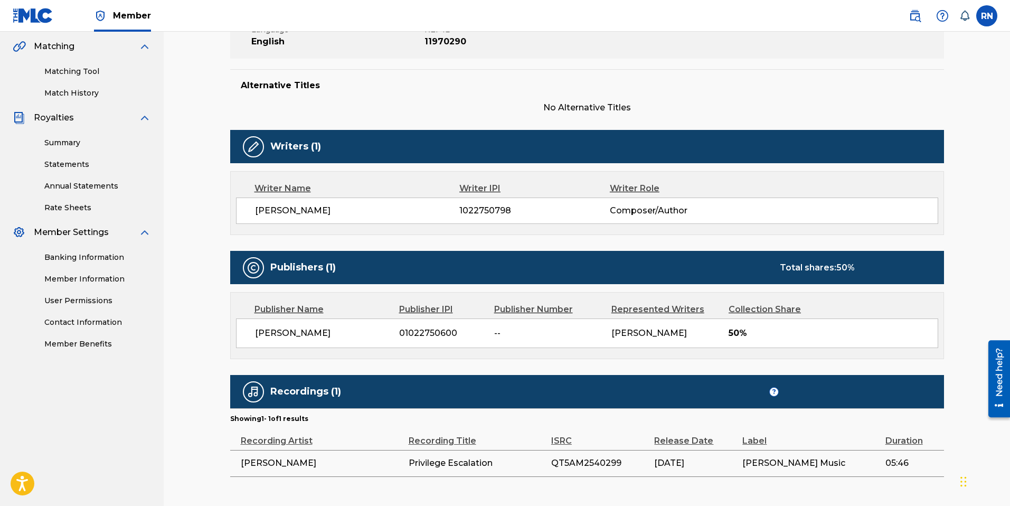
scroll to position [264, 0]
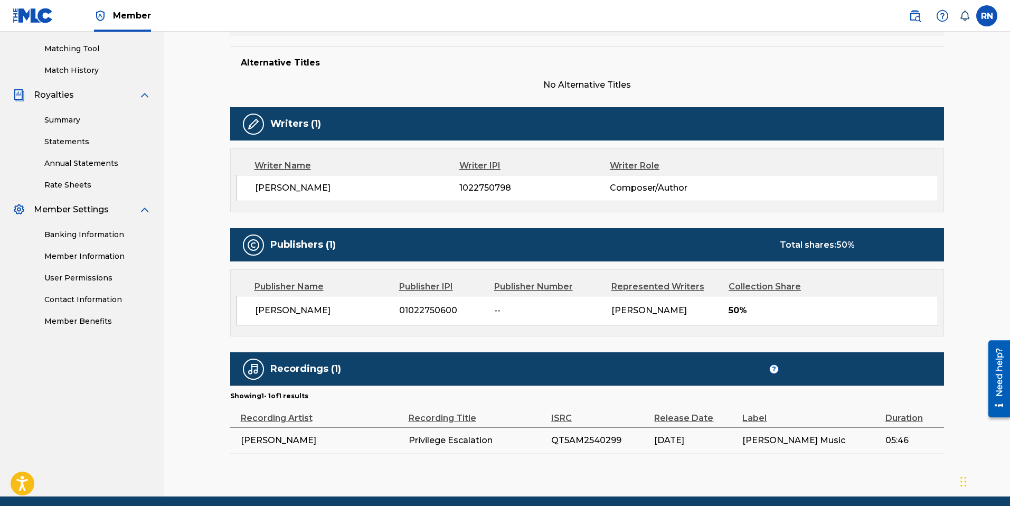
click at [748, 313] on span "50%" at bounding box center [832, 310] width 209 height 13
click at [293, 288] on div "Publisher Name" at bounding box center [322, 286] width 137 height 13
click at [428, 322] on div "RUSSELL NOMER 01022750600 -- Russell Nomer 50%" at bounding box center [587, 311] width 702 height 30
click at [431, 318] on div "RUSSELL NOMER 01022750600 -- Russell Nomer 50%" at bounding box center [587, 311] width 702 height 30
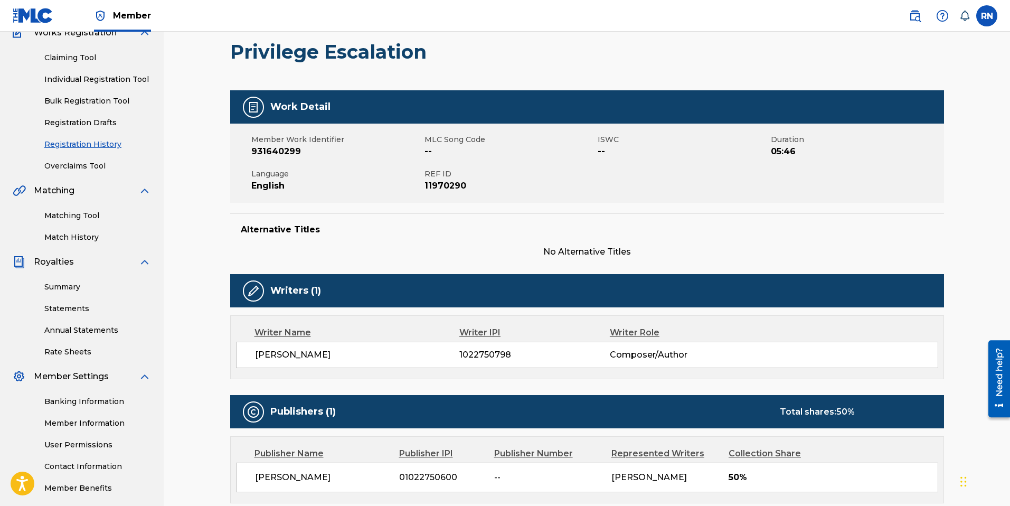
scroll to position [84, 0]
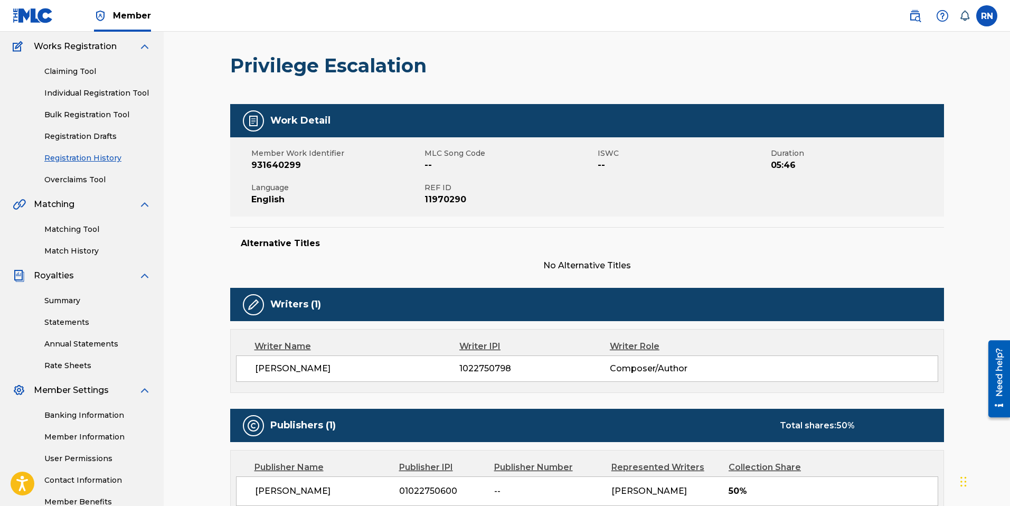
click at [255, 116] on img at bounding box center [253, 121] width 13 height 13
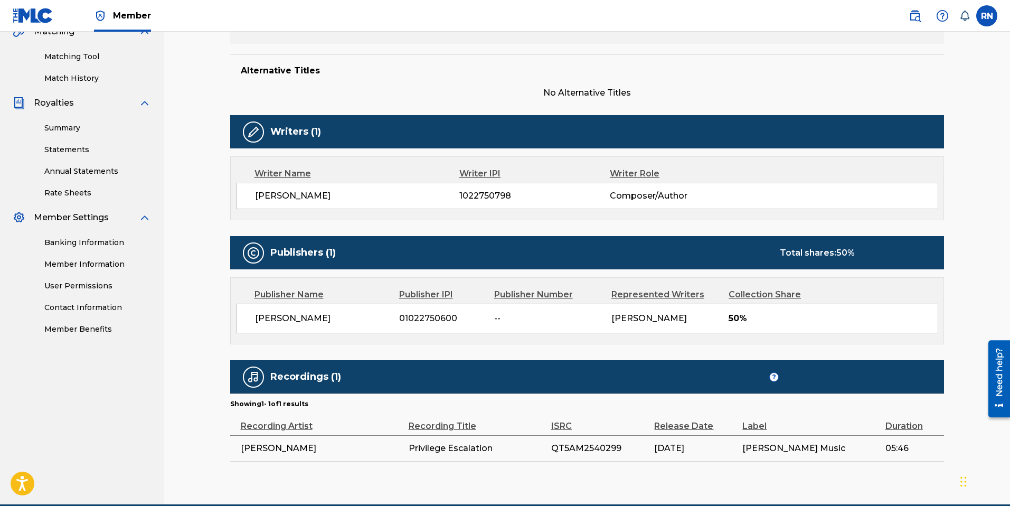
scroll to position [306, 0]
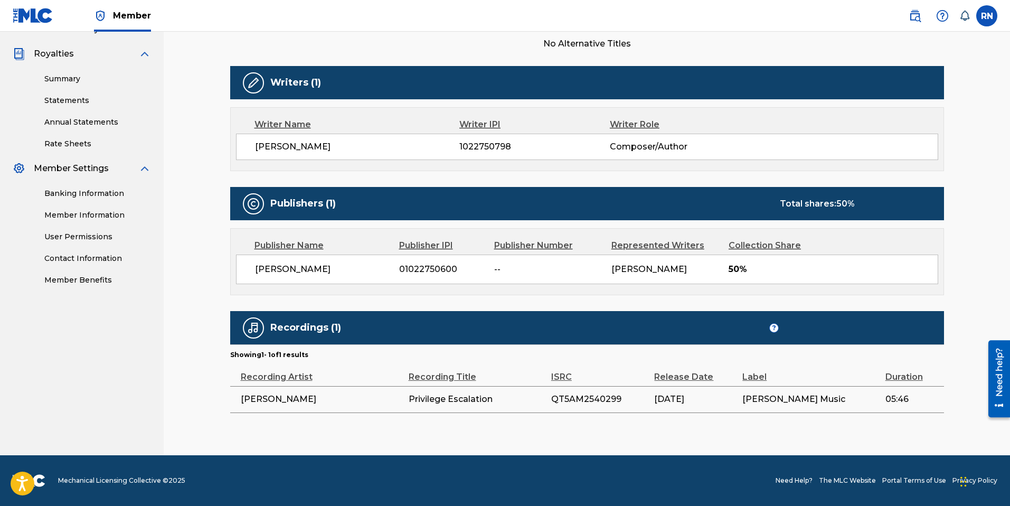
click at [830, 207] on div "Total shares: 50 %" at bounding box center [817, 203] width 75 height 13
click at [334, 205] on h5 "Publishers (1)" at bounding box center [302, 203] width 65 height 12
drag, startPoint x: 352, startPoint y: 328, endPoint x: 390, endPoint y: 338, distance: 38.8
click at [352, 328] on div "Recordings (1) ?" at bounding box center [587, 327] width 714 height 33
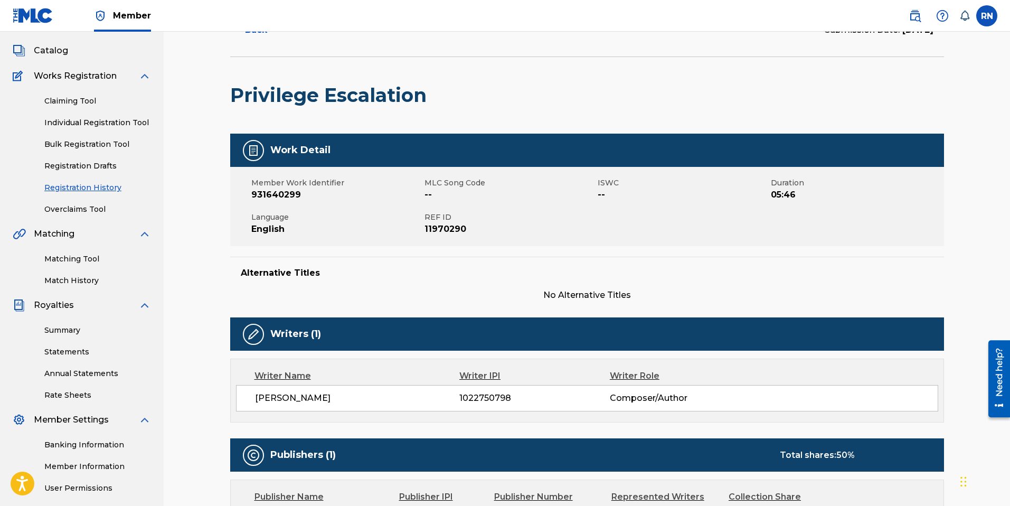
scroll to position [70, 0]
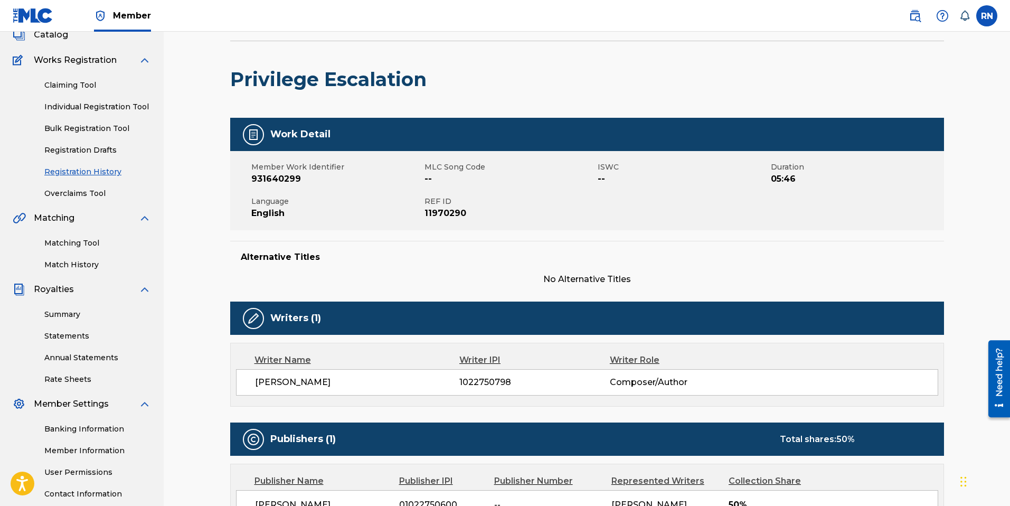
click at [604, 385] on span "1022750798" at bounding box center [534, 382] width 150 height 13
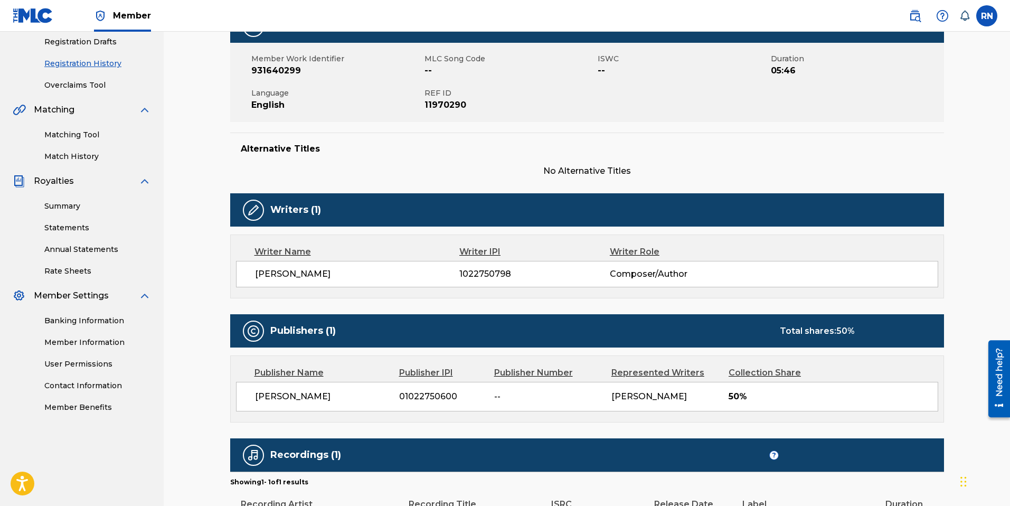
scroll to position [287, 0]
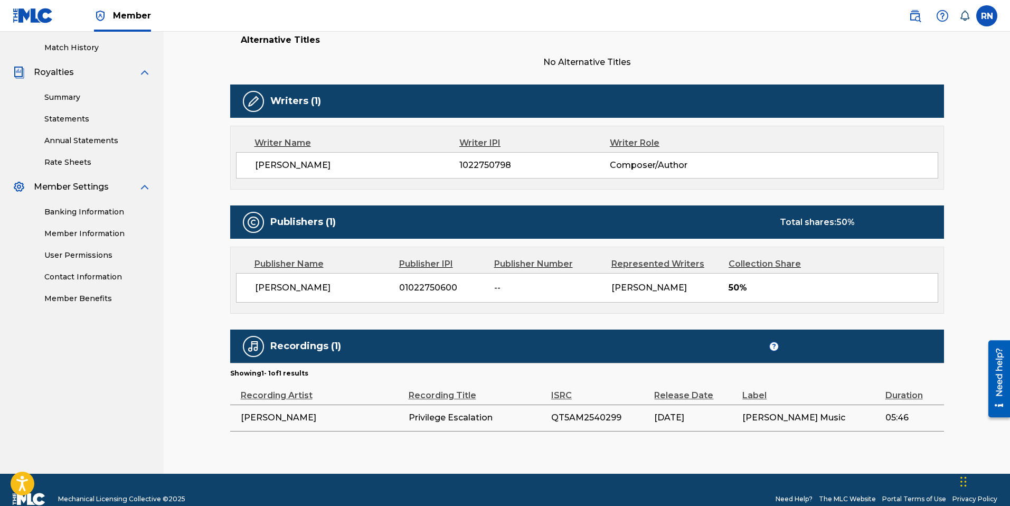
click at [699, 285] on div "Russell Nomer" at bounding box center [665, 287] width 109 height 13
click at [804, 230] on div "Publishers (1) Total shares: 50 %" at bounding box center [587, 221] width 714 height 33
click at [907, 394] on div "Duration" at bounding box center [911, 390] width 53 height 24
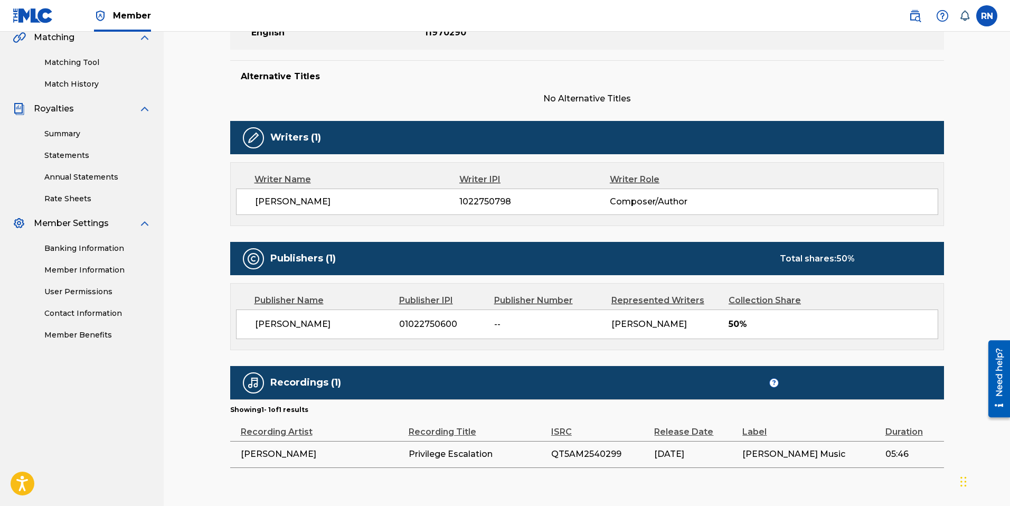
scroll to position [223, 0]
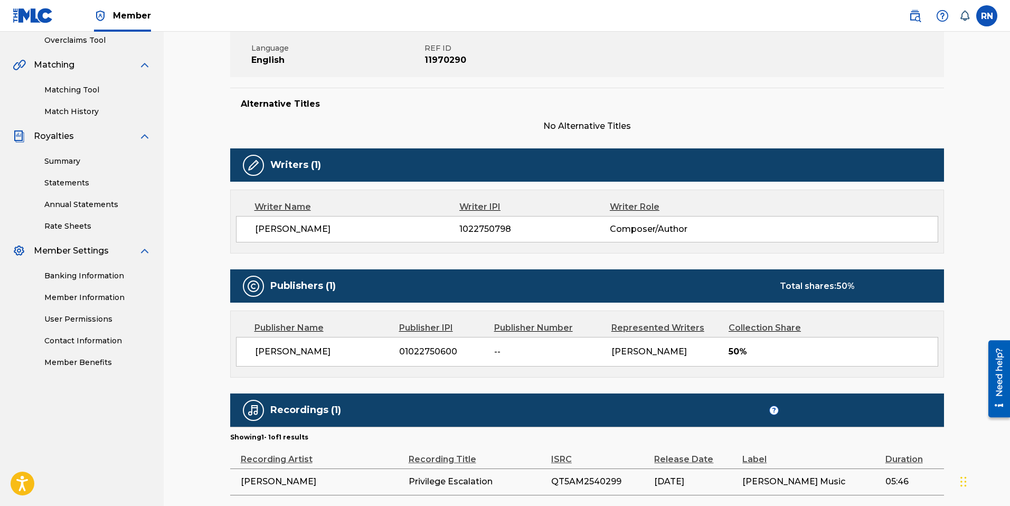
click at [91, 274] on link "Banking Information" at bounding box center [97, 275] width 107 height 11
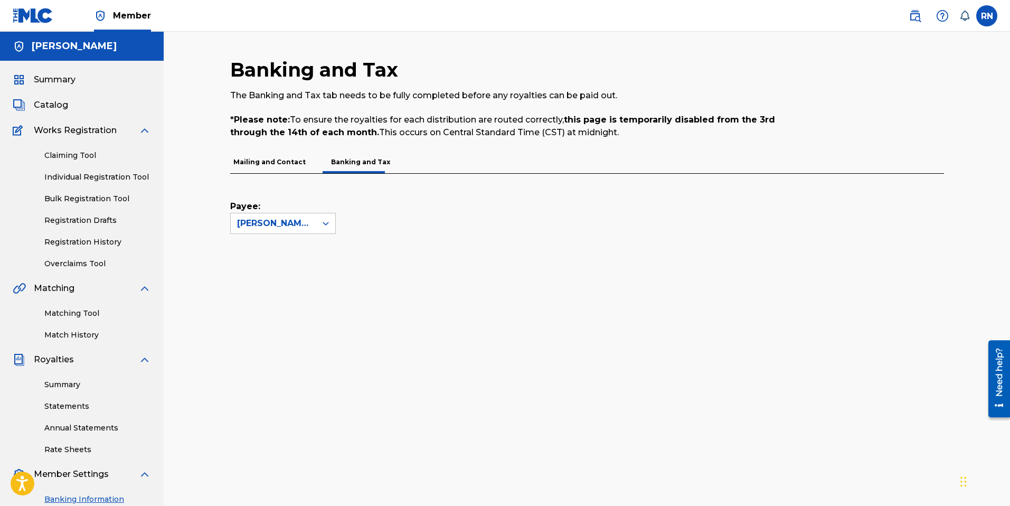
click at [80, 175] on link "Individual Registration Tool" at bounding box center [97, 177] width 107 height 11
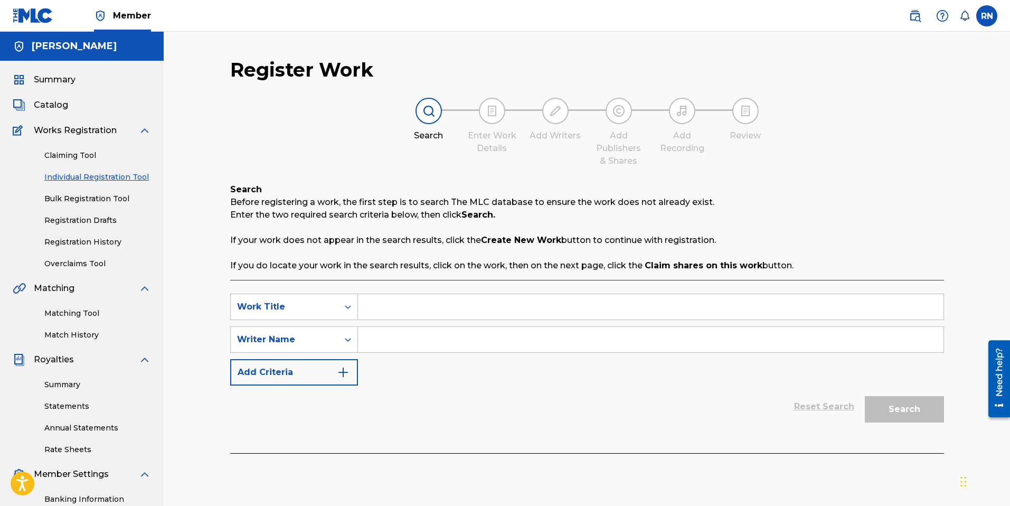
click at [417, 307] on input "Search Form" at bounding box center [650, 306] width 585 height 25
type input "Persistence"
click at [417, 332] on input "Search Form" at bounding box center [650, 339] width 585 height 25
type input "Russell Nomer"
click at [348, 372] on img "Search Form" at bounding box center [343, 372] width 13 height 13
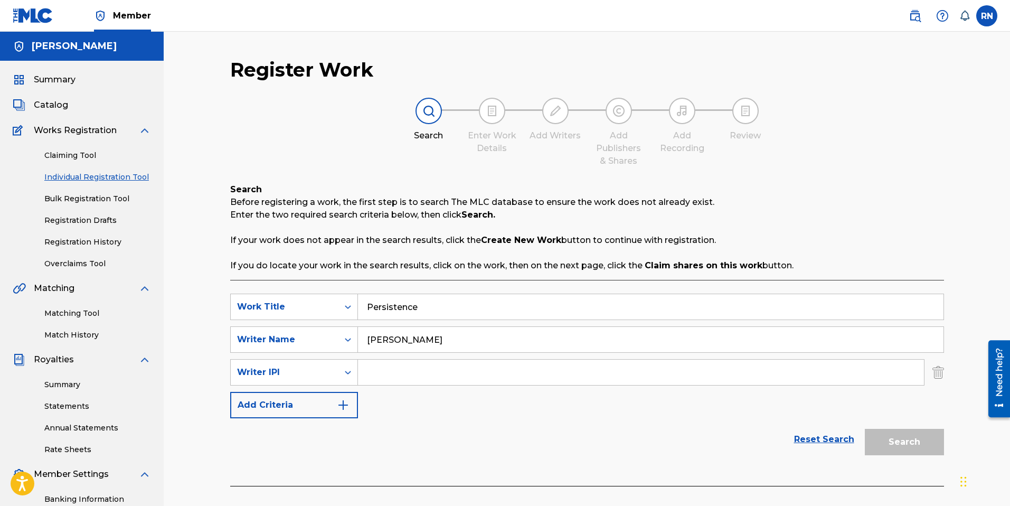
click at [387, 372] on input "Search Form" at bounding box center [641, 371] width 566 height 25
type input "1022750798"
click at [347, 401] on img "Search Form" at bounding box center [343, 405] width 13 height 13
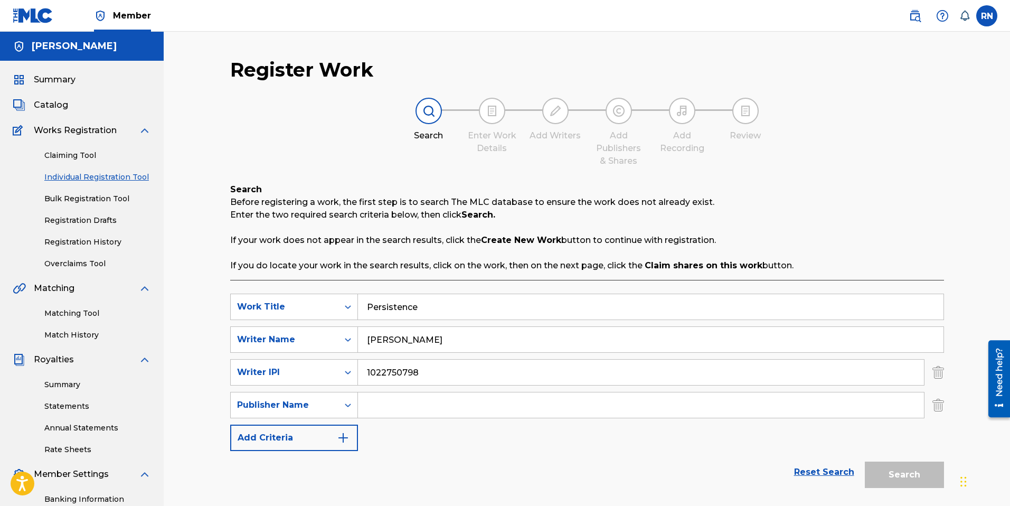
click at [407, 409] on input "Search Form" at bounding box center [641, 404] width 566 height 25
type input "Russell Nomer"
click at [331, 432] on button "Add Criteria" at bounding box center [294, 437] width 128 height 26
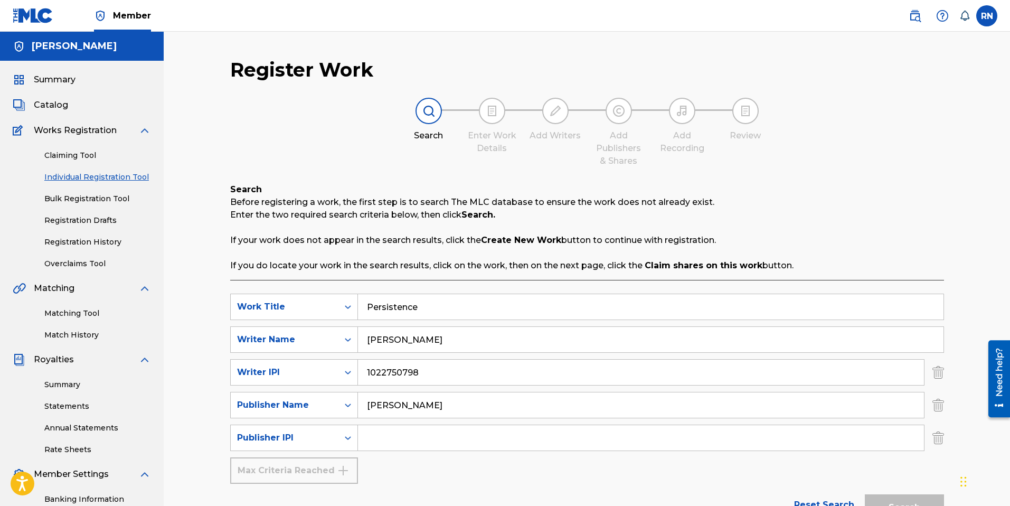
click at [385, 437] on input "Search Form" at bounding box center [641, 437] width 566 height 25
type input "1022750600"
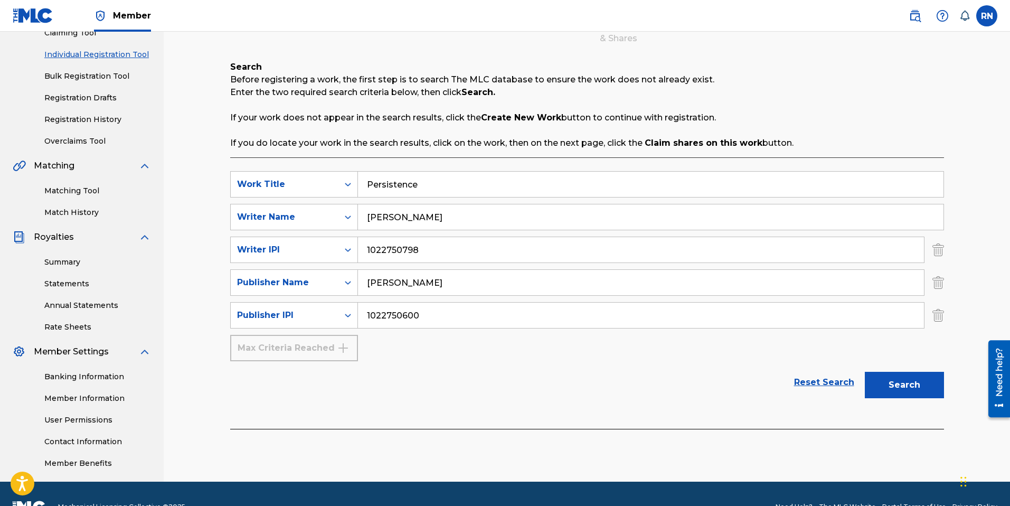
scroll to position [149, 0]
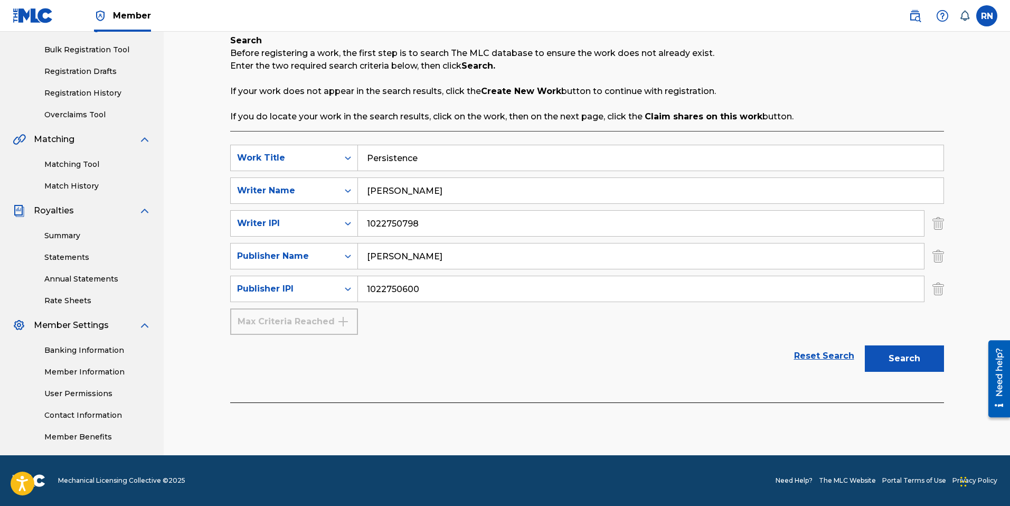
click at [894, 359] on button "Search" at bounding box center [904, 358] width 79 height 26
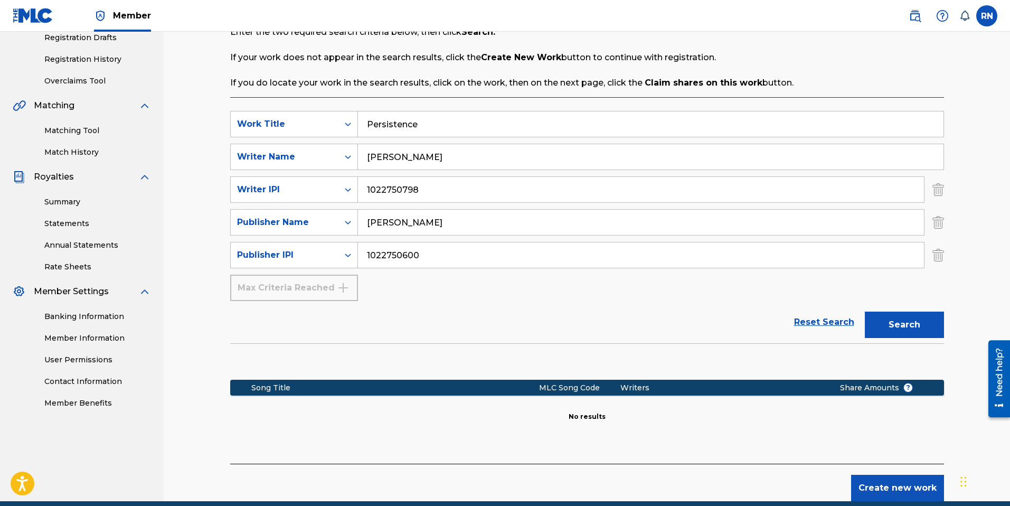
scroll to position [206, 0]
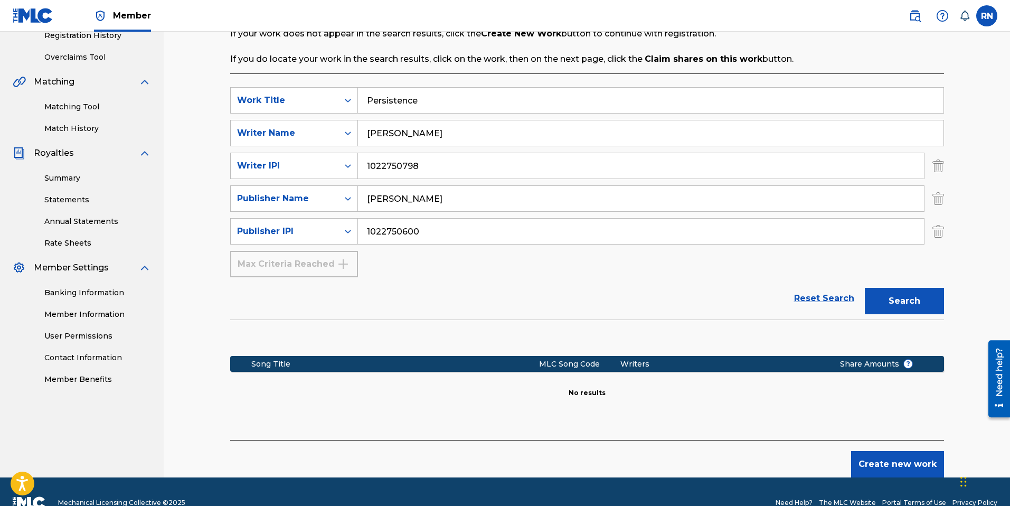
click at [899, 466] on button "Create new work" at bounding box center [897, 464] width 93 height 26
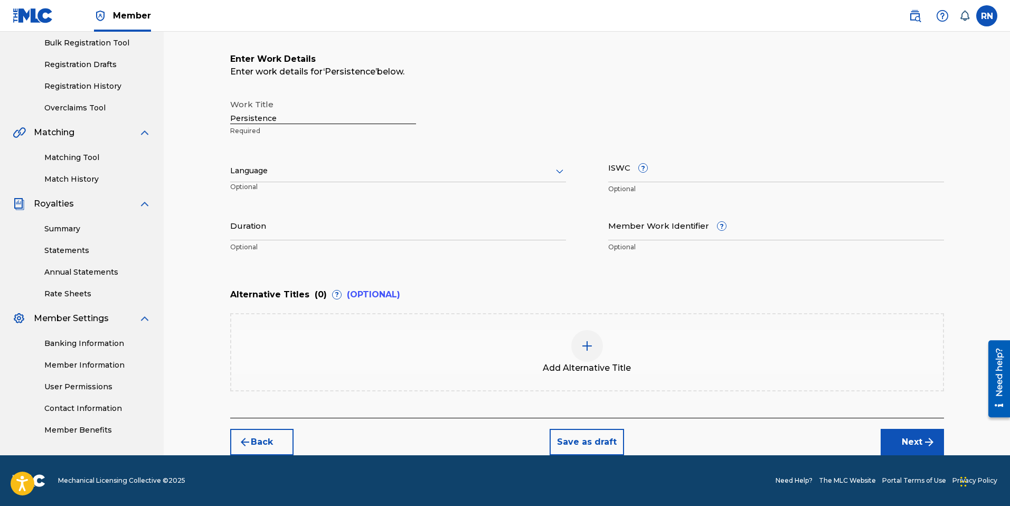
scroll to position [156, 0]
click at [293, 173] on div at bounding box center [398, 170] width 336 height 13
click at [278, 193] on div "English" at bounding box center [398, 194] width 335 height 24
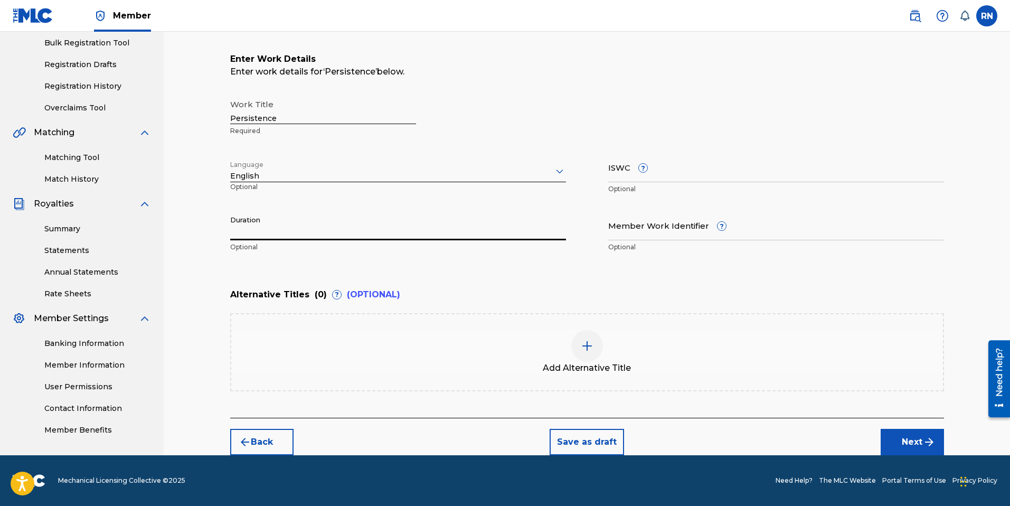
click at [270, 228] on input "Duration" at bounding box center [398, 225] width 336 height 30
type input "07:26"
click at [637, 233] on input "Member Work Identifier ?" at bounding box center [776, 225] width 336 height 30
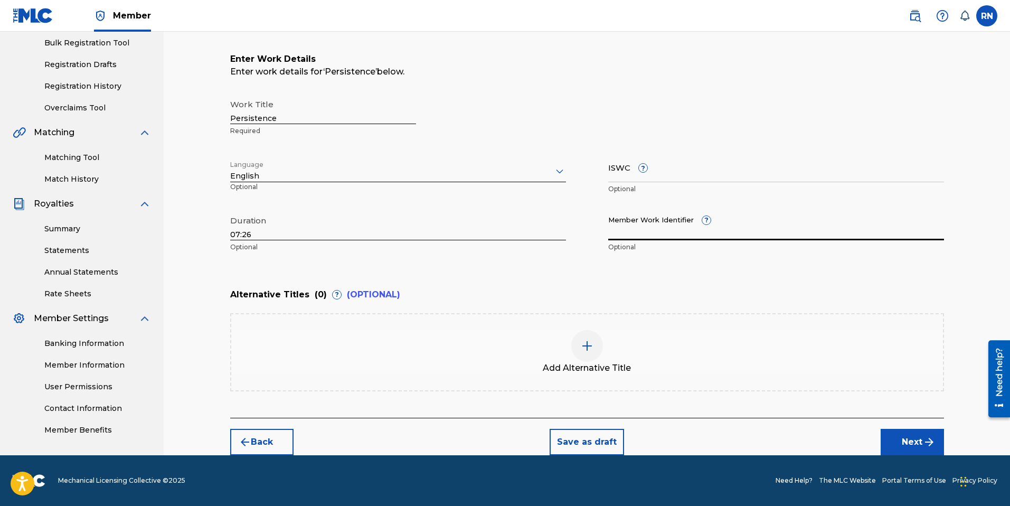
paste input "931639419"
type input "931639419"
click at [919, 445] on button "Next" at bounding box center [911, 442] width 63 height 26
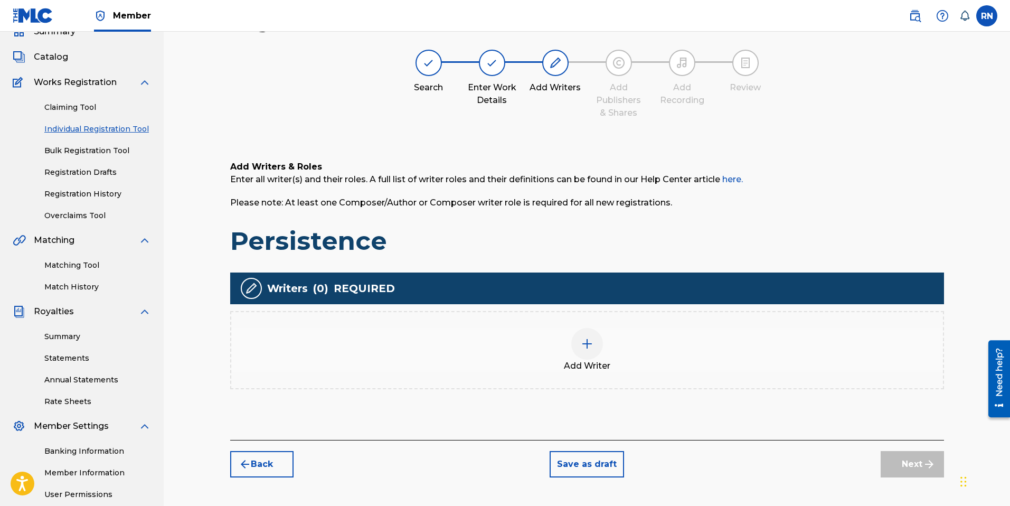
scroll to position [48, 0]
click at [591, 342] on img at bounding box center [587, 344] width 13 height 13
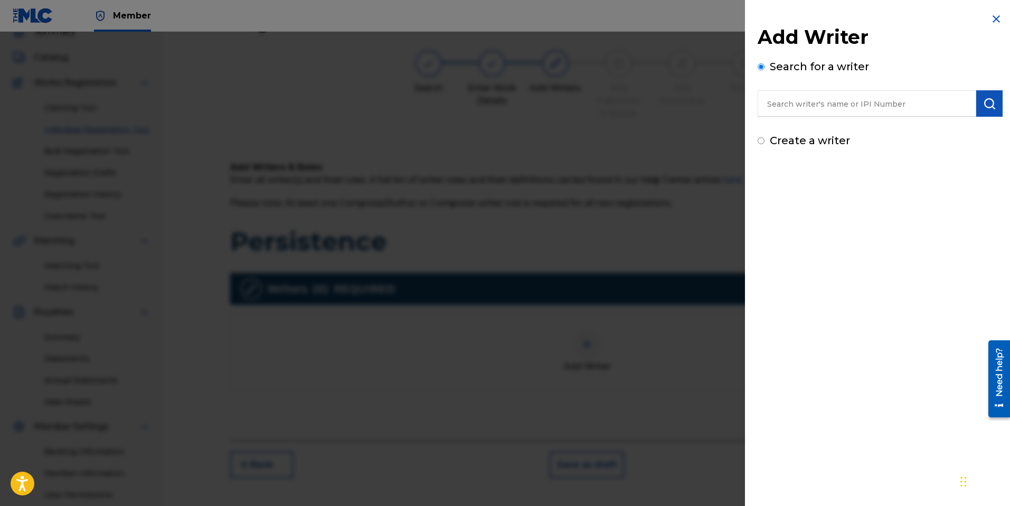
click at [804, 111] on input "text" at bounding box center [866, 103] width 219 height 26
click at [842, 127] on strong "nomer" at bounding box center [857, 127] width 30 height 10
type input "russell nomer"
click at [983, 105] on img "submit" at bounding box center [989, 103] width 13 height 13
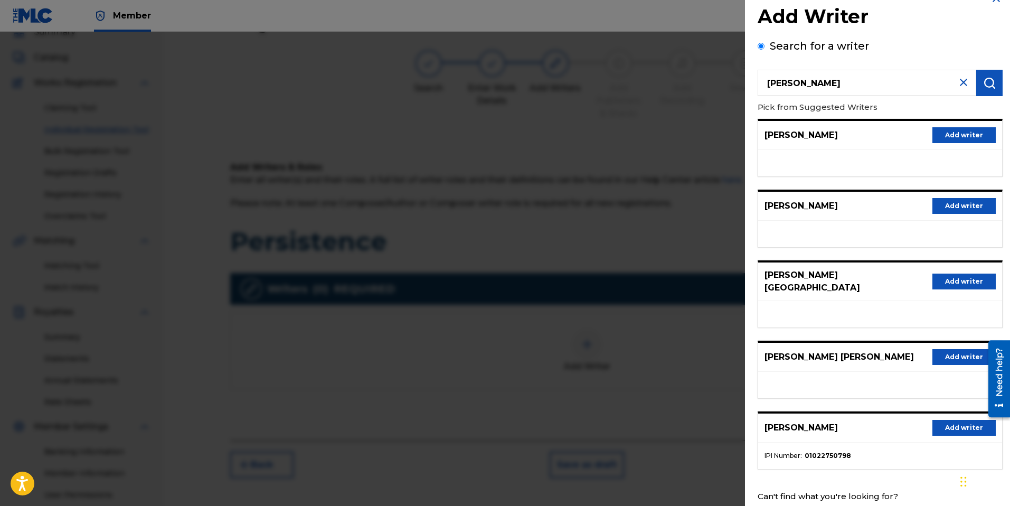
scroll to position [41, 0]
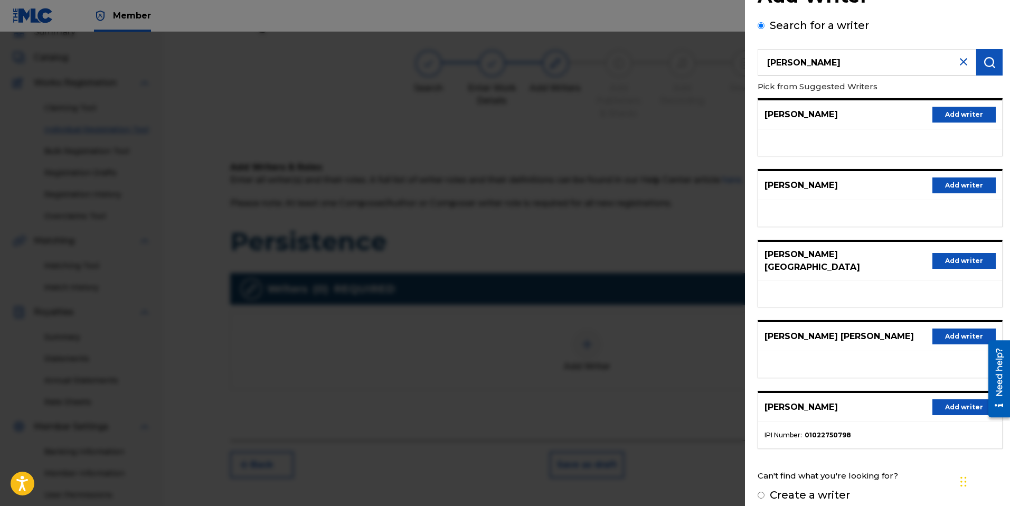
click at [950, 400] on button "Add writer" at bounding box center [963, 407] width 63 height 16
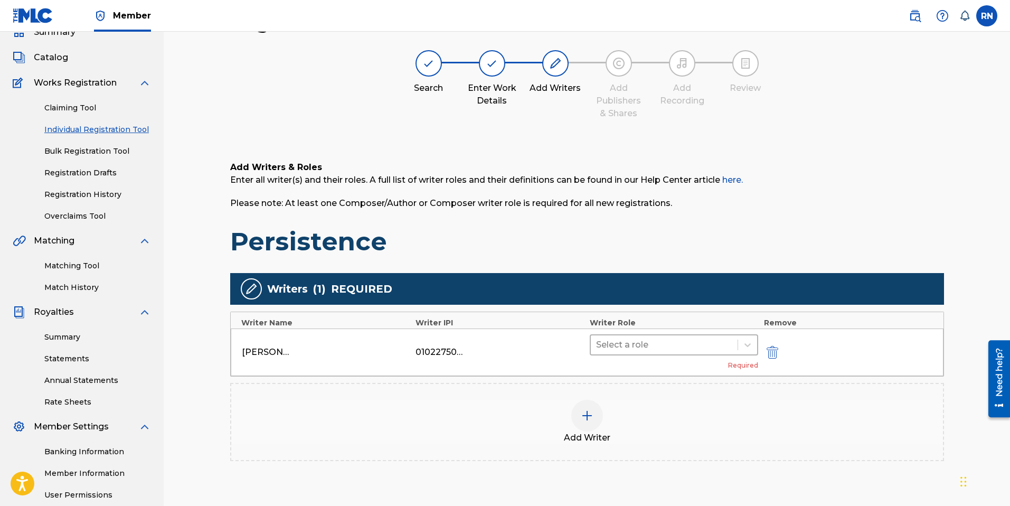
click at [653, 344] on div at bounding box center [664, 344] width 137 height 15
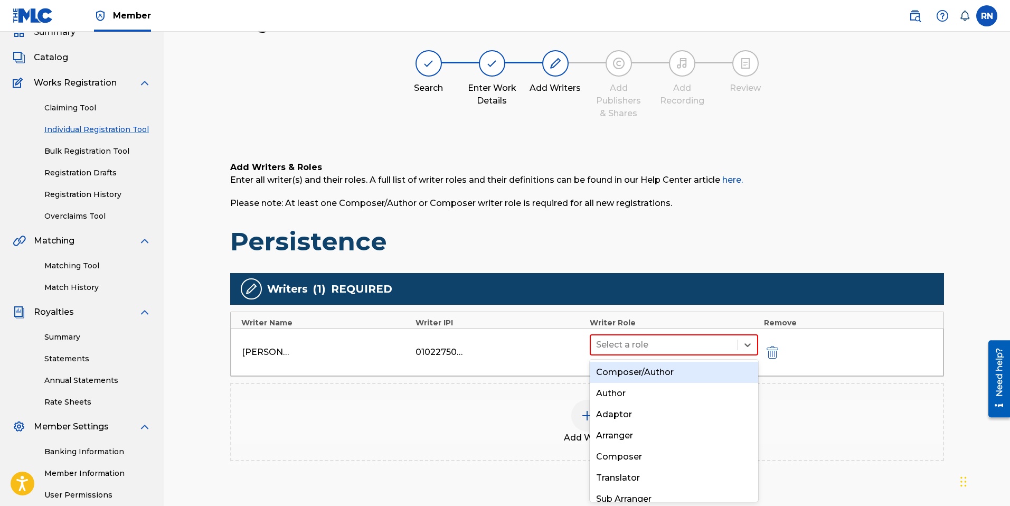
click at [644, 369] on div "Composer/Author" at bounding box center [674, 372] width 169 height 21
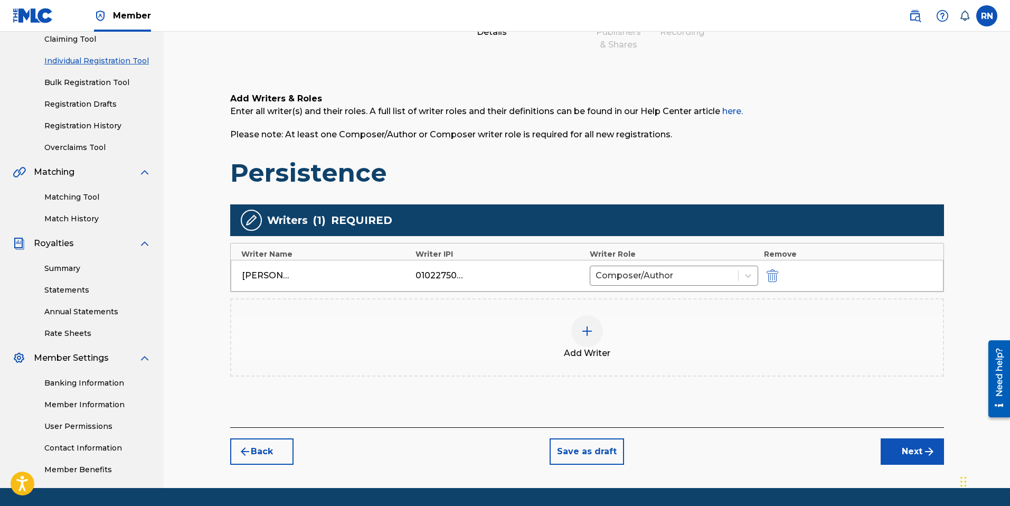
scroll to position [148, 0]
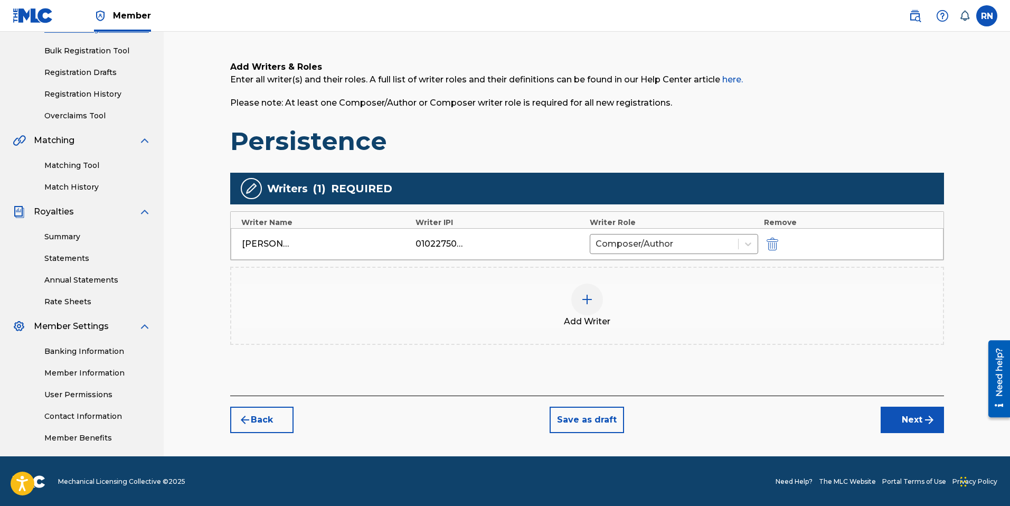
click at [906, 418] on button "Next" at bounding box center [911, 419] width 63 height 26
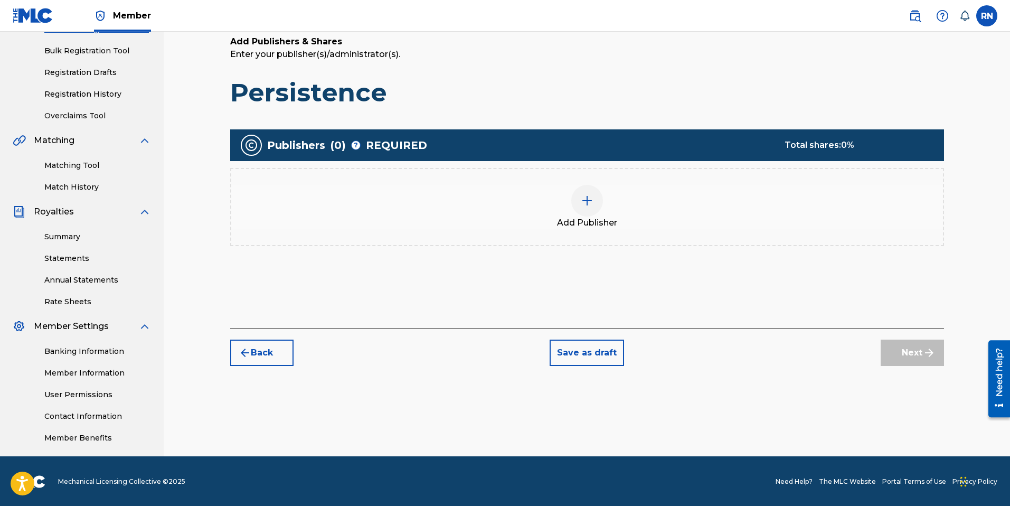
scroll to position [48, 0]
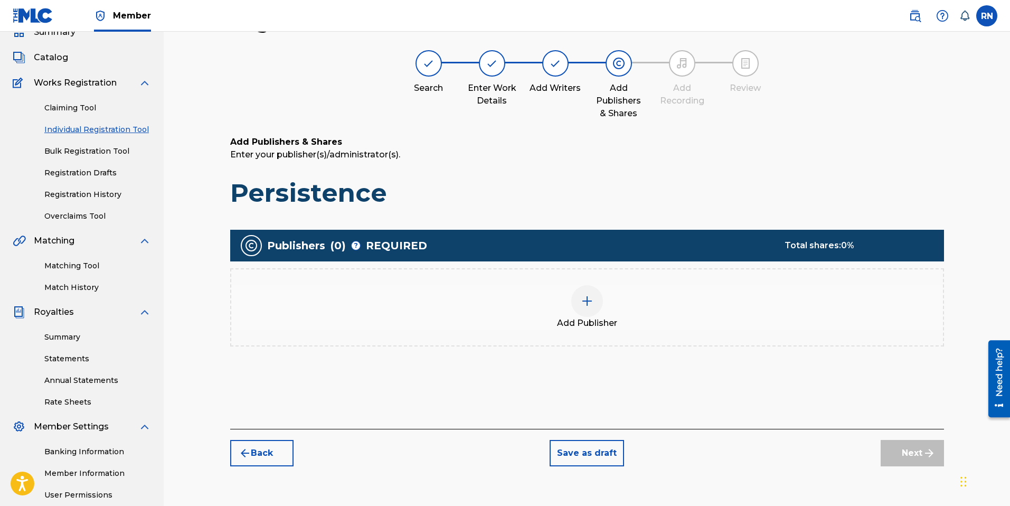
click at [590, 299] on img at bounding box center [587, 301] width 13 height 13
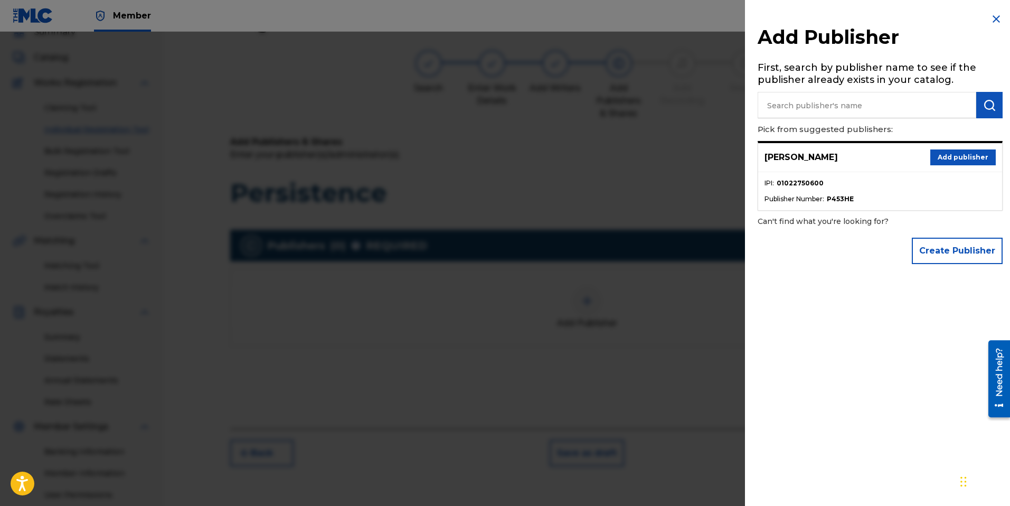
click at [955, 160] on button "Add publisher" at bounding box center [962, 157] width 65 height 16
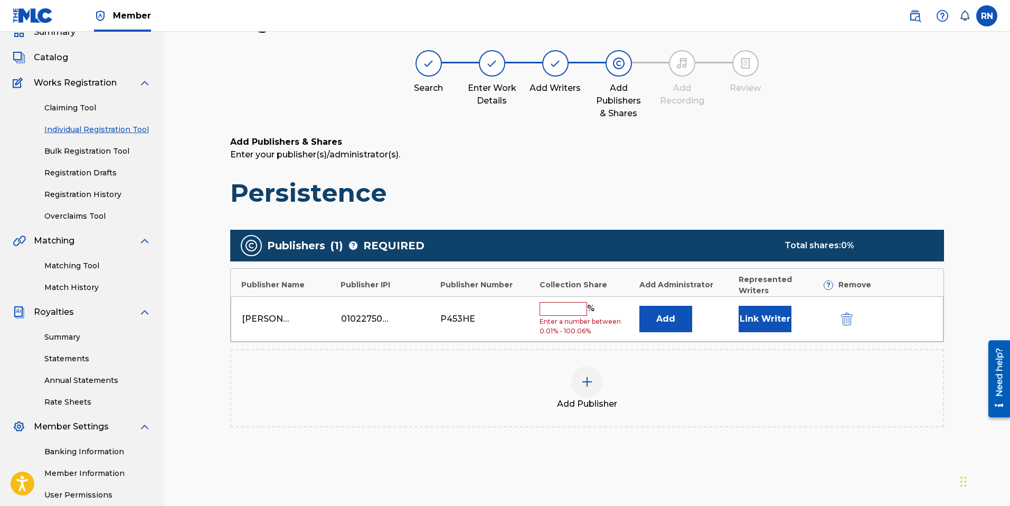
click at [560, 302] on input "text" at bounding box center [563, 309] width 48 height 14
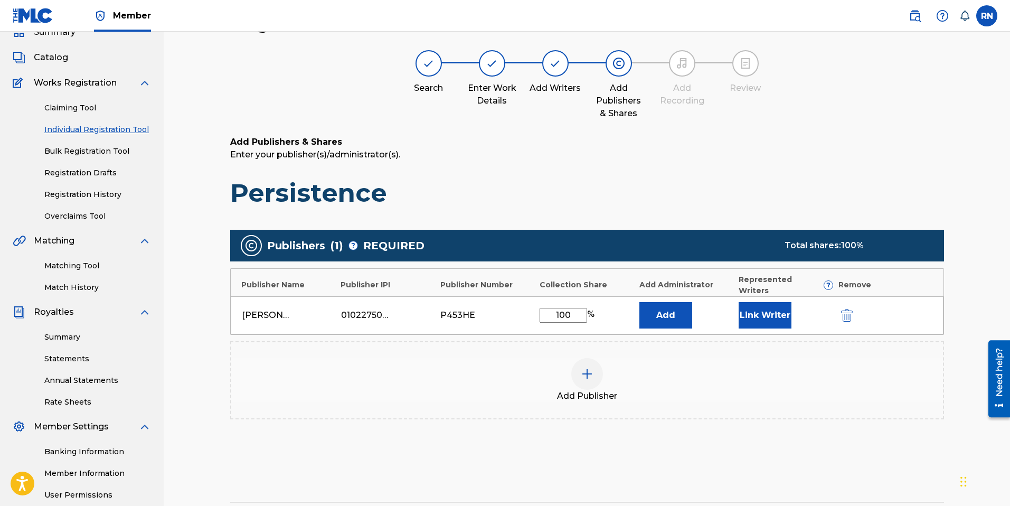
type input "100"
click at [755, 304] on button "Link Writer" at bounding box center [764, 315] width 53 height 26
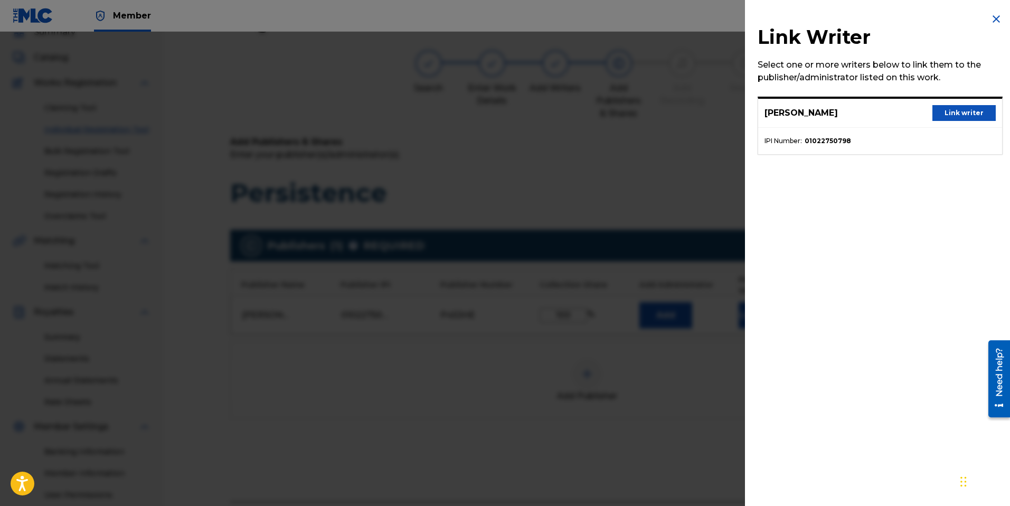
click at [947, 108] on button "Link writer" at bounding box center [963, 113] width 63 height 16
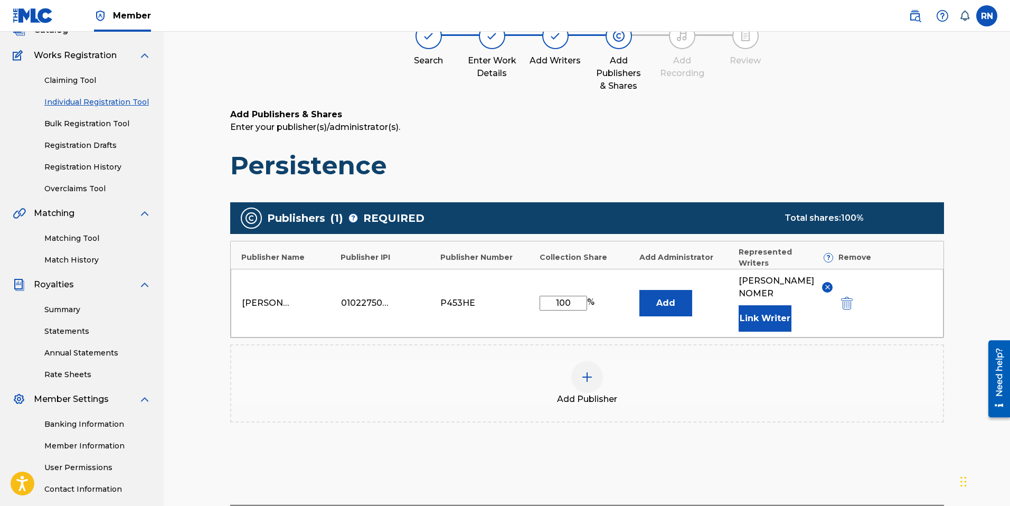
scroll to position [105, 0]
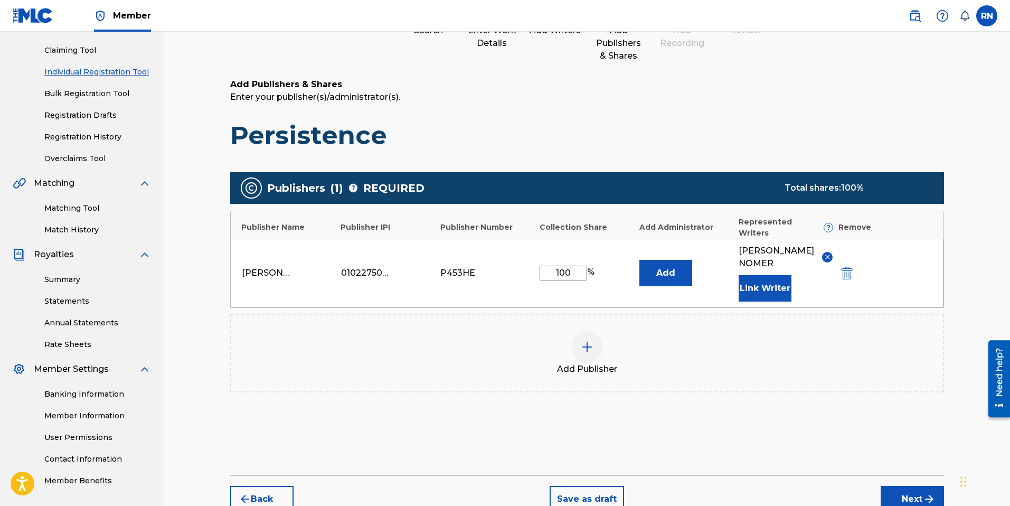
click at [903, 486] on button "Next" at bounding box center [911, 499] width 63 height 26
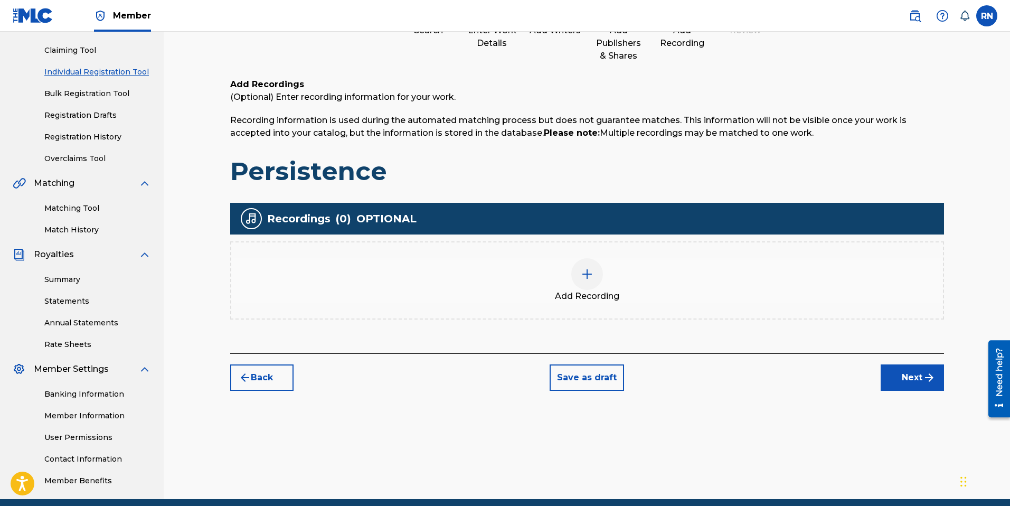
scroll to position [48, 0]
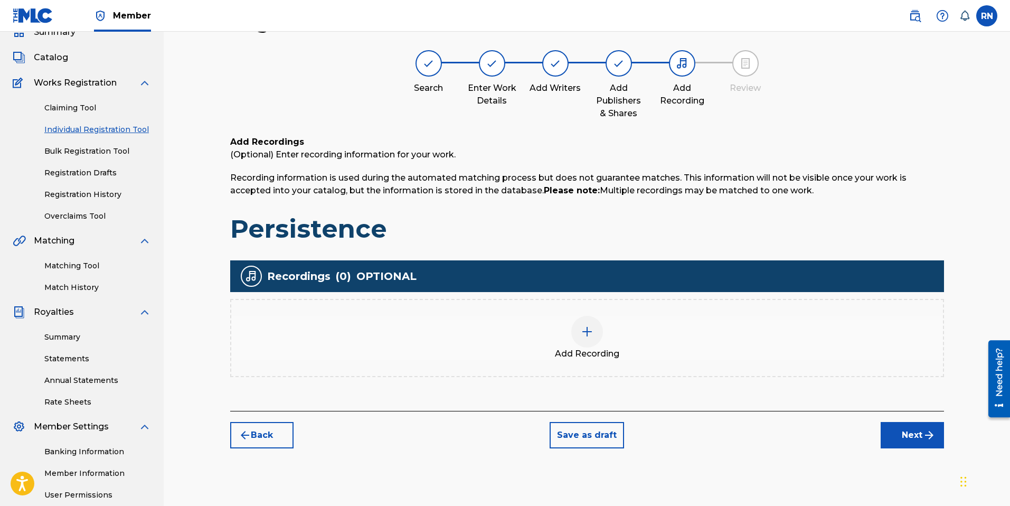
click at [591, 327] on img at bounding box center [587, 331] width 13 height 13
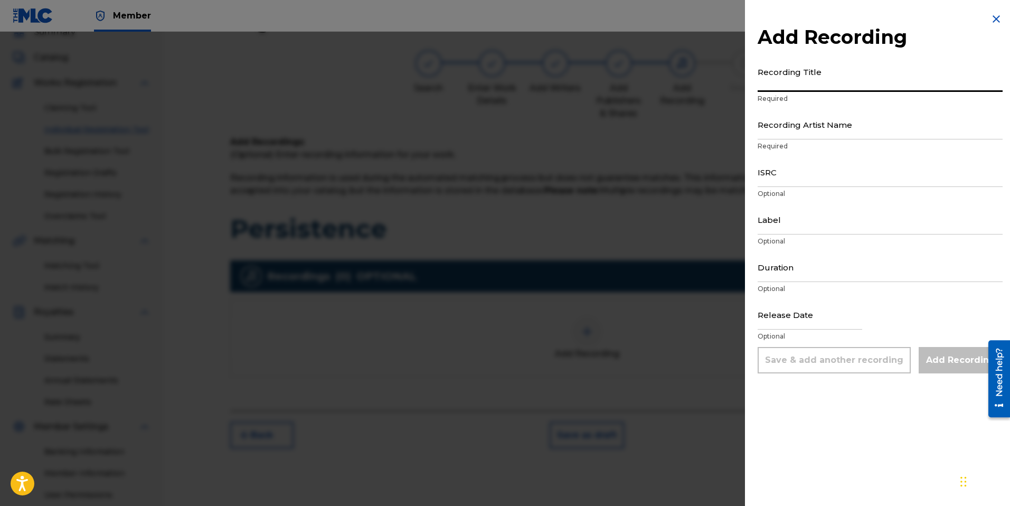
click at [799, 82] on input "Recording Title" at bounding box center [879, 77] width 245 height 30
type input "Persistence"
click at [795, 134] on input "Recording Artist Name" at bounding box center [879, 124] width 245 height 30
type input "Russell Nomer"
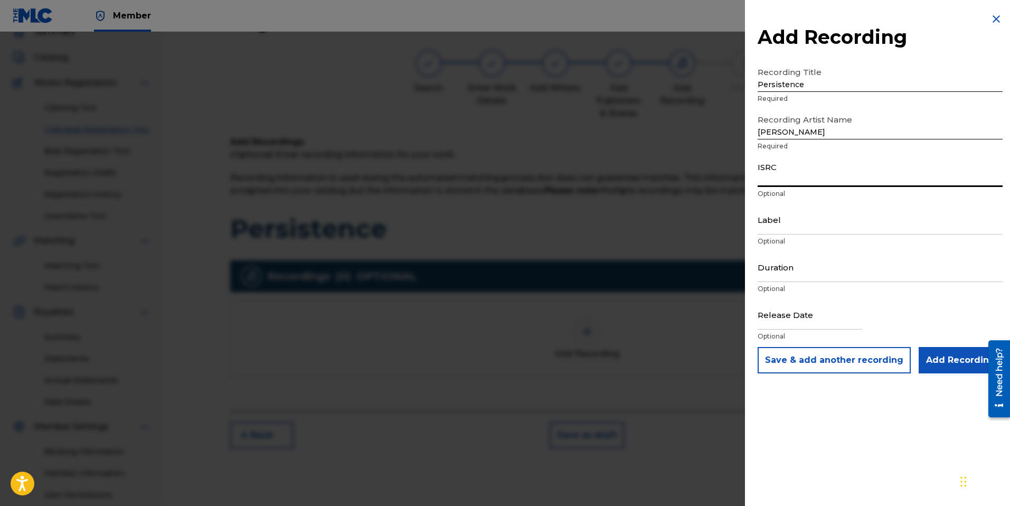
click at [801, 181] on input "ISRC" at bounding box center [879, 172] width 245 height 30
paste input "QT5AM2539419"
type input "QT5AM2539419"
click at [800, 226] on input "Label" at bounding box center [879, 219] width 245 height 30
type input "Russell Nomer Music"
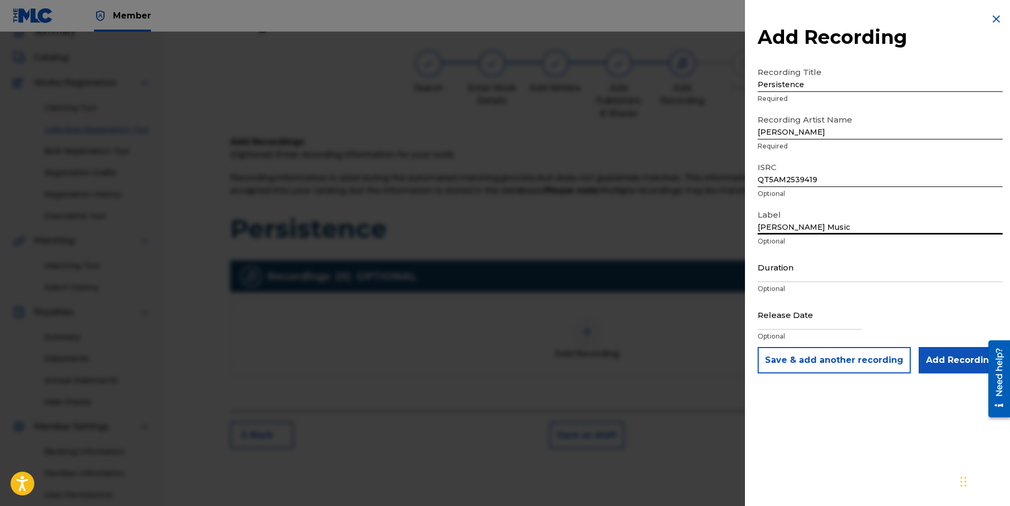
click at [772, 276] on input "Duration" at bounding box center [879, 267] width 245 height 30
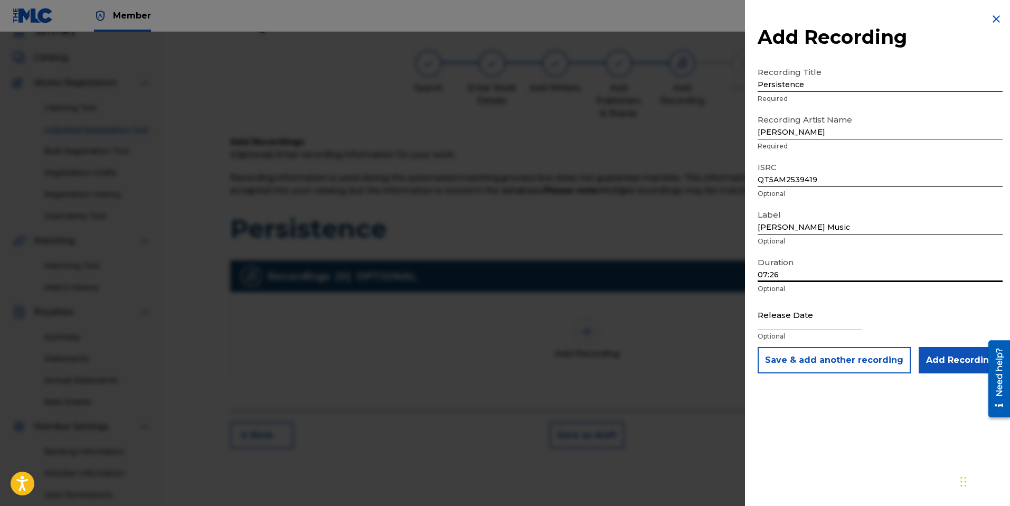
type input "07:26"
select select "7"
select select "2025"
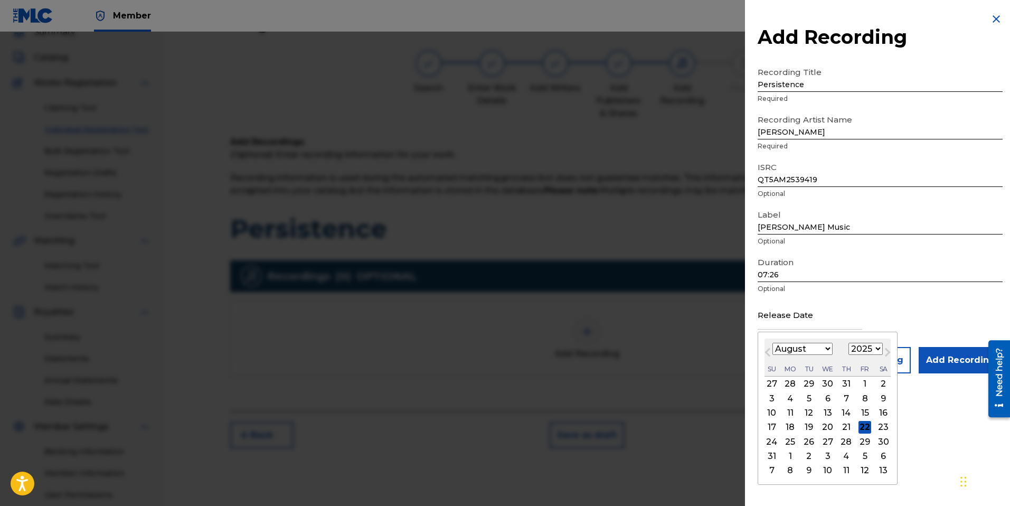
click at [766, 325] on input "text" at bounding box center [809, 314] width 105 height 30
click at [844, 424] on div "21" at bounding box center [846, 427] width 13 height 13
type input "August 21 2025"
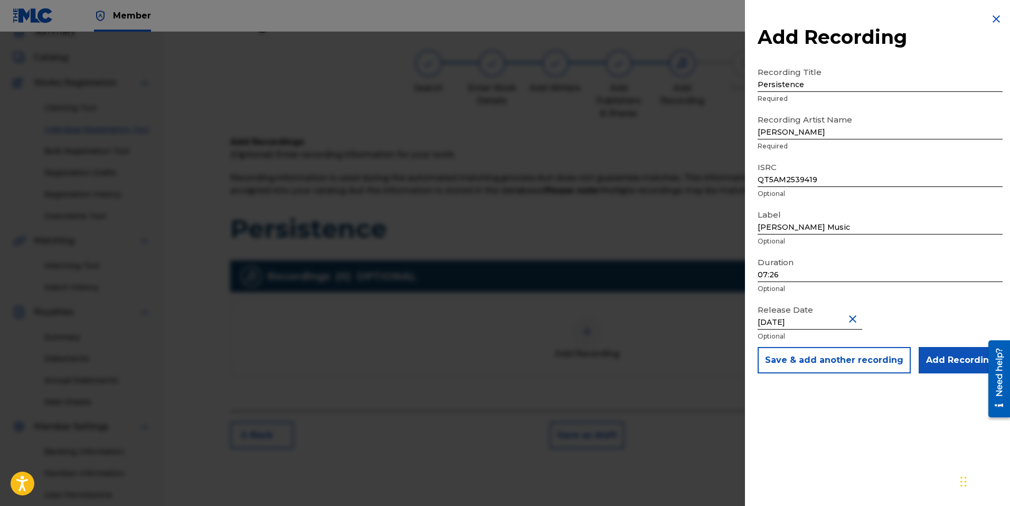
scroll to position [73, 0]
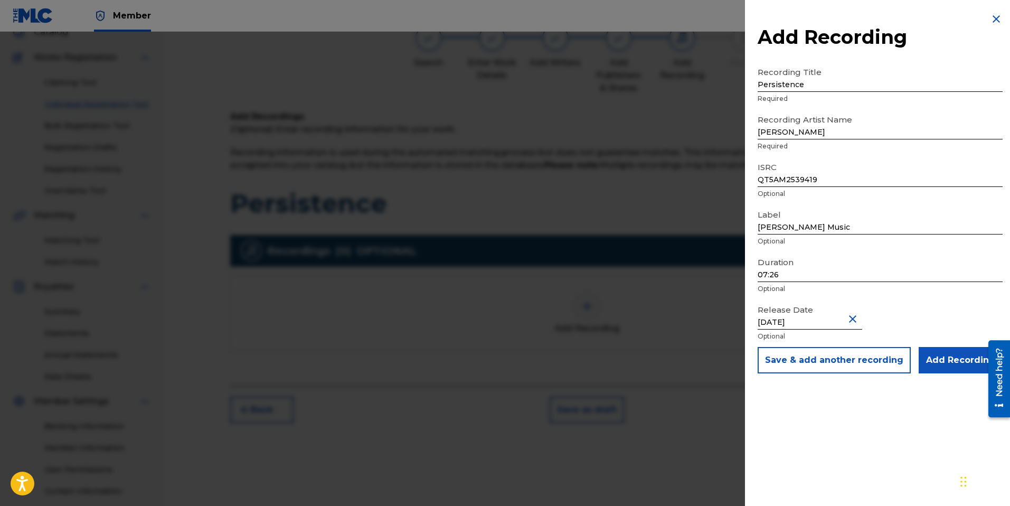
click at [958, 358] on input "Add Recording" at bounding box center [960, 360] width 84 height 26
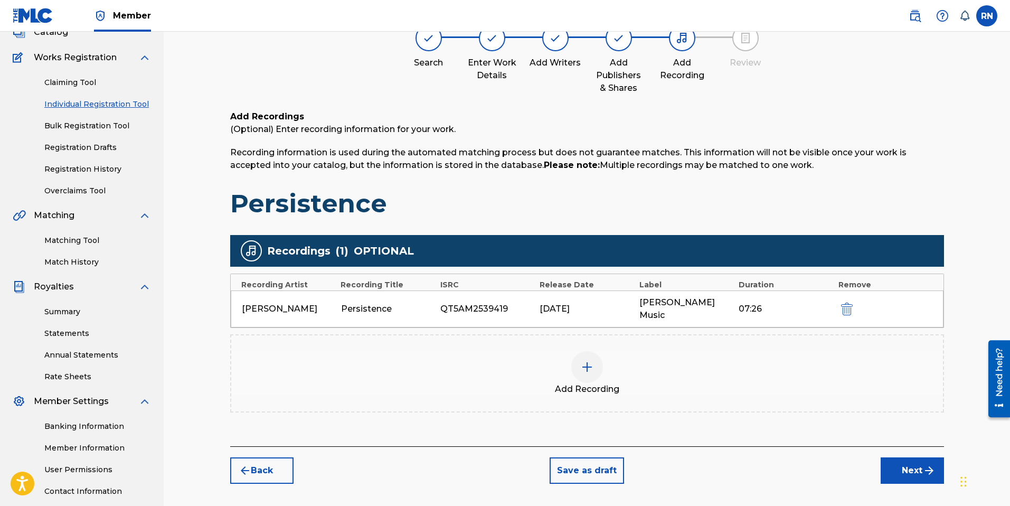
click at [908, 457] on button "Next" at bounding box center [911, 470] width 63 height 26
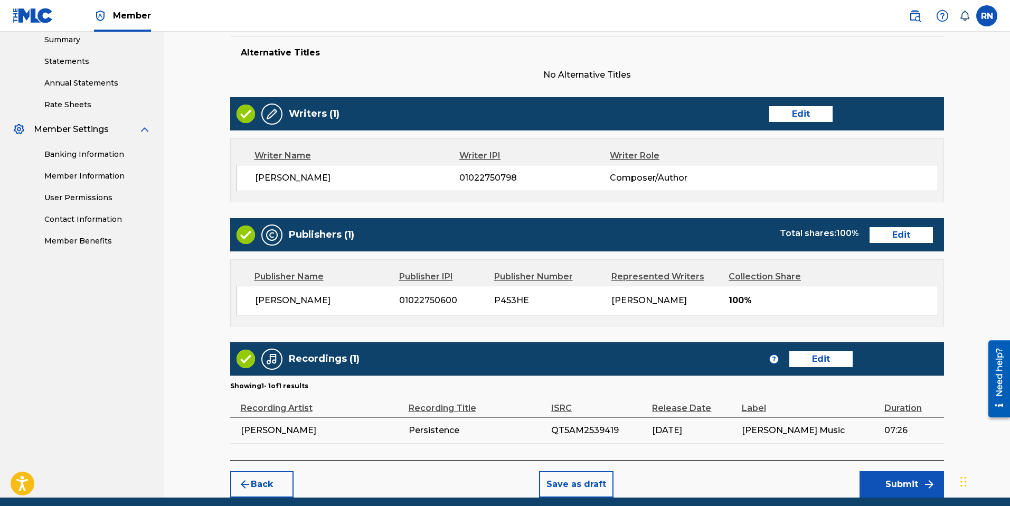
scroll to position [387, 0]
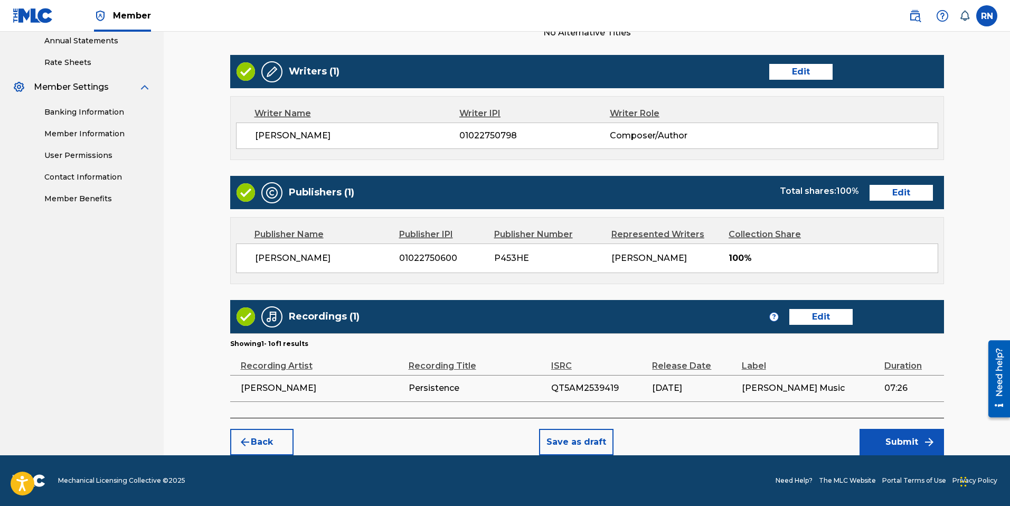
click at [900, 444] on button "Submit" at bounding box center [901, 442] width 84 height 26
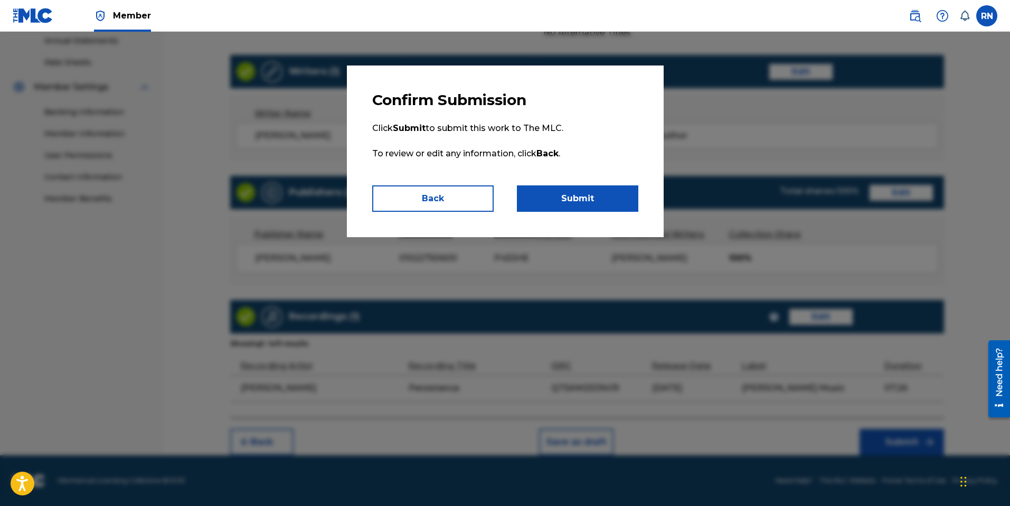
click at [576, 203] on button "Submit" at bounding box center [577, 198] width 121 height 26
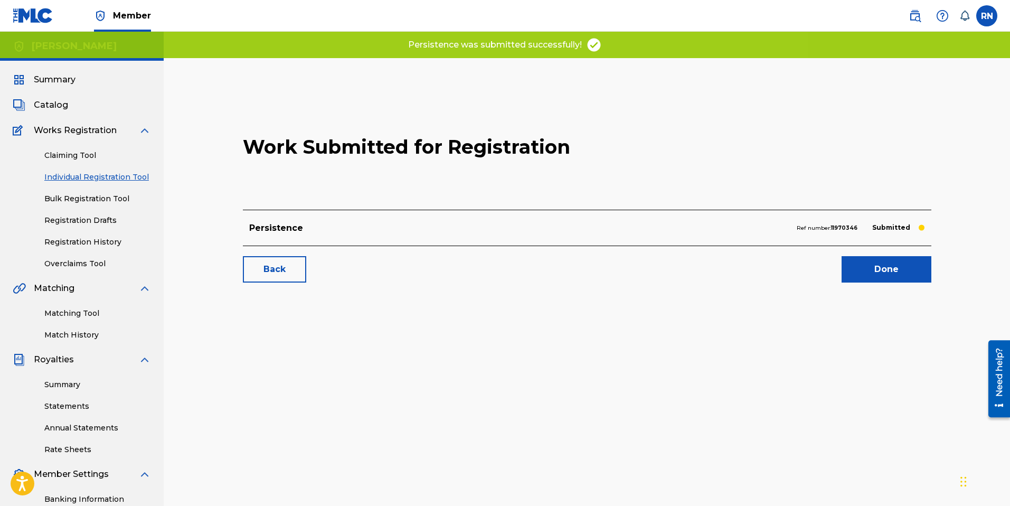
click at [884, 267] on link "Done" at bounding box center [886, 269] width 90 height 26
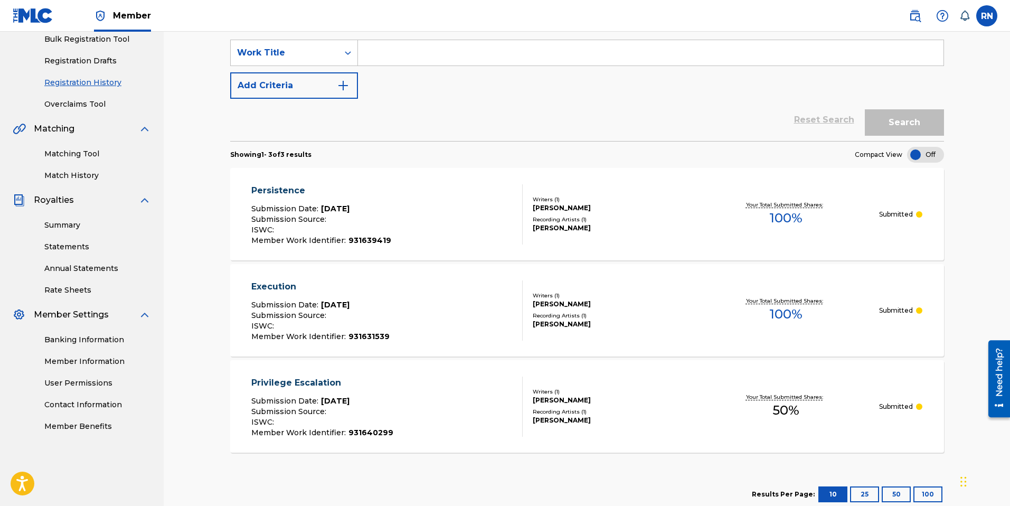
scroll to position [194, 0]
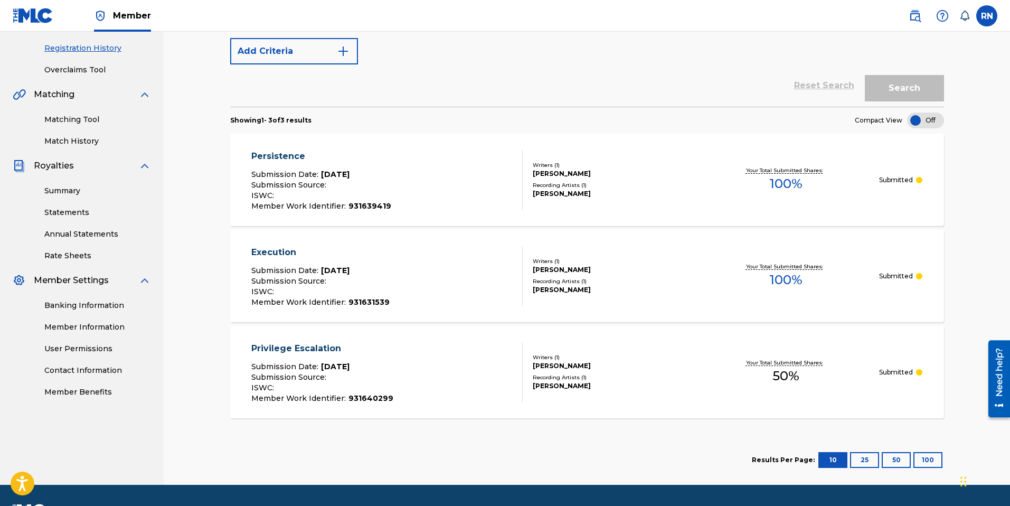
click at [309, 347] on div "Privilege Escalation" at bounding box center [322, 348] width 142 height 13
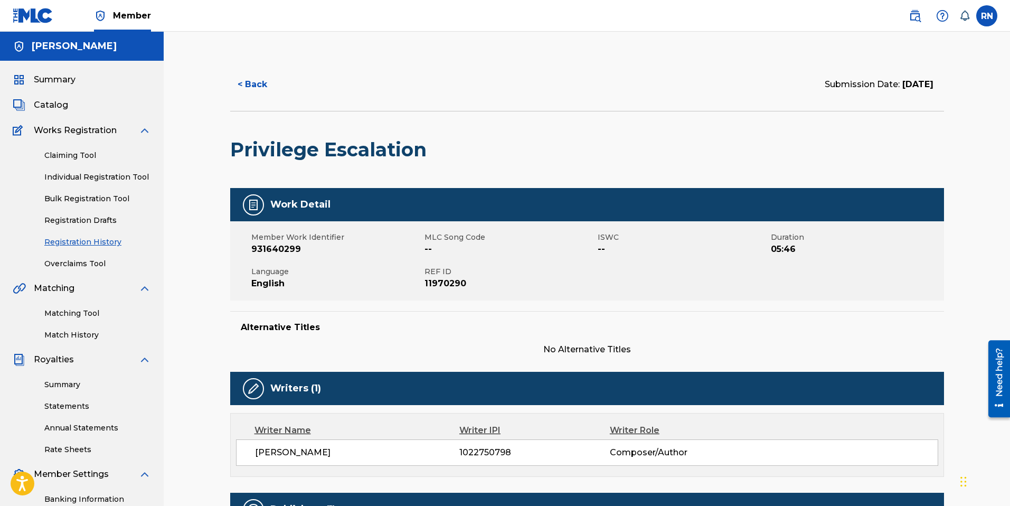
click at [257, 206] on img at bounding box center [253, 204] width 13 height 13
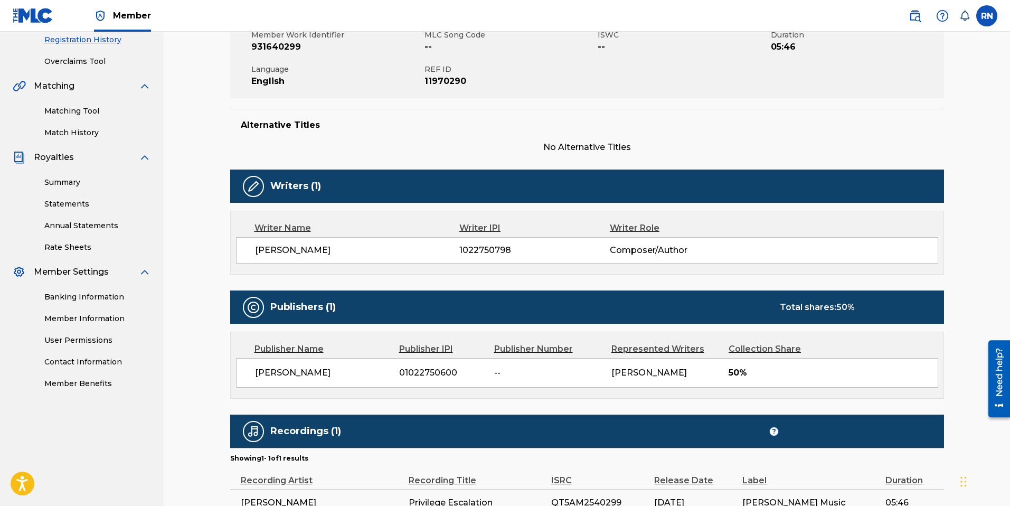
scroll to position [209, 0]
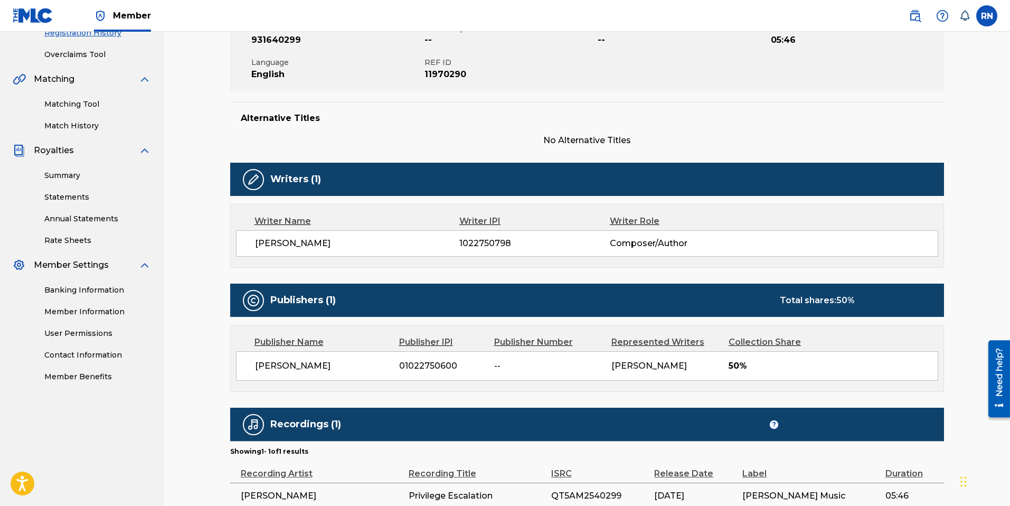
click at [267, 311] on div "Publishers (1) Total shares: 50 %" at bounding box center [587, 299] width 714 height 33
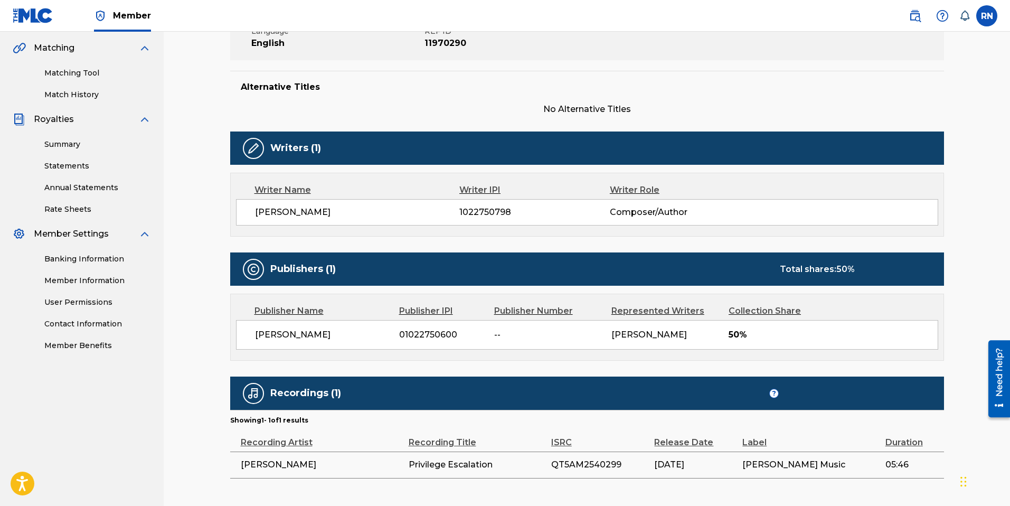
scroll to position [306, 0]
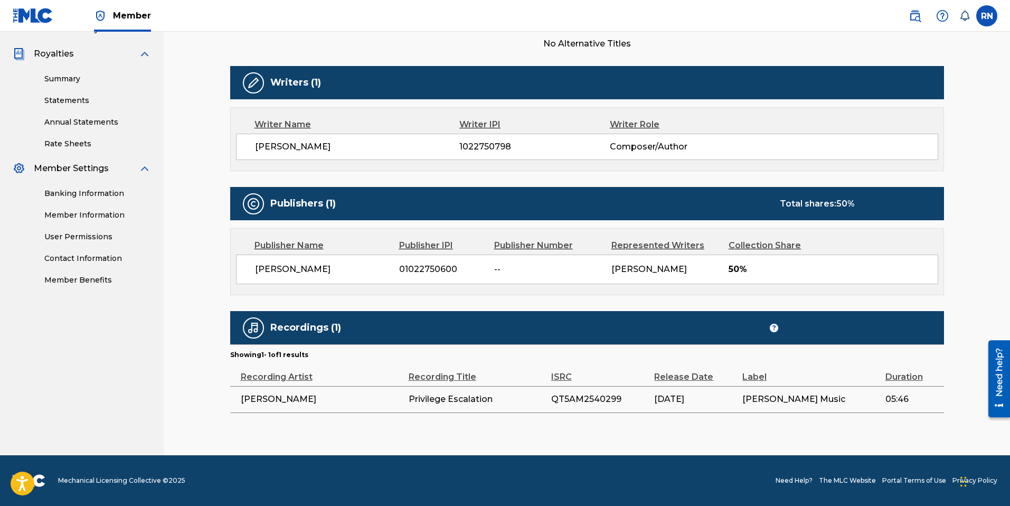
click at [302, 269] on span "[PERSON_NAME]" at bounding box center [323, 269] width 137 height 13
click at [308, 243] on div "Publisher Name" at bounding box center [322, 245] width 137 height 13
click at [459, 248] on div "Publisher IPI" at bounding box center [442, 245] width 87 height 13
click at [442, 271] on span "01022750600" at bounding box center [442, 269] width 87 height 13
drag, startPoint x: 530, startPoint y: 268, endPoint x: 693, endPoint y: 275, distance: 162.7
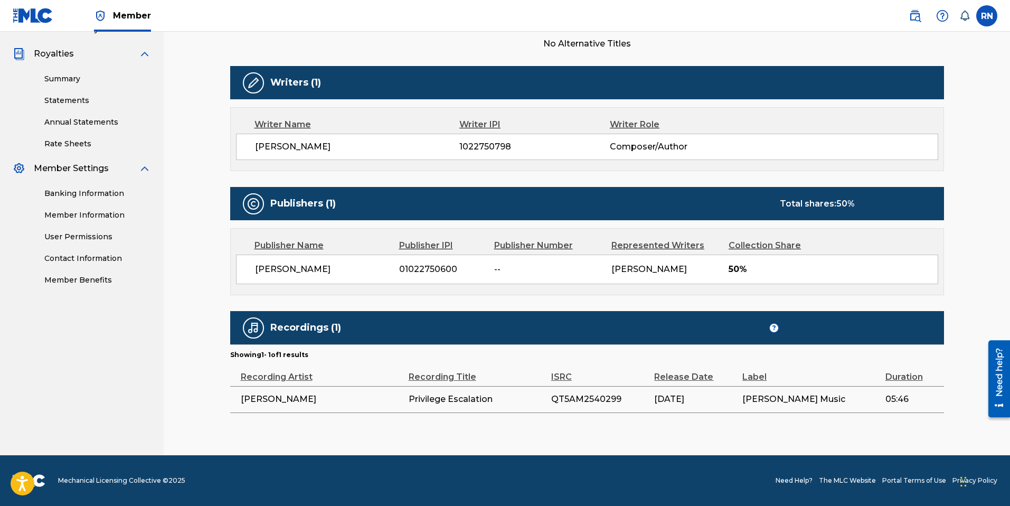
click at [539, 268] on span "--" at bounding box center [548, 269] width 109 height 13
drag, startPoint x: 693, startPoint y: 275, endPoint x: 728, endPoint y: 270, distance: 35.8
click at [694, 275] on div "RUSSELL NOMER 01022750600 -- Russell Nomer 50%" at bounding box center [587, 269] width 702 height 30
drag, startPoint x: 729, startPoint y: 270, endPoint x: 741, endPoint y: 268, distance: 12.3
click at [729, 270] on span "50%" at bounding box center [832, 269] width 209 height 13
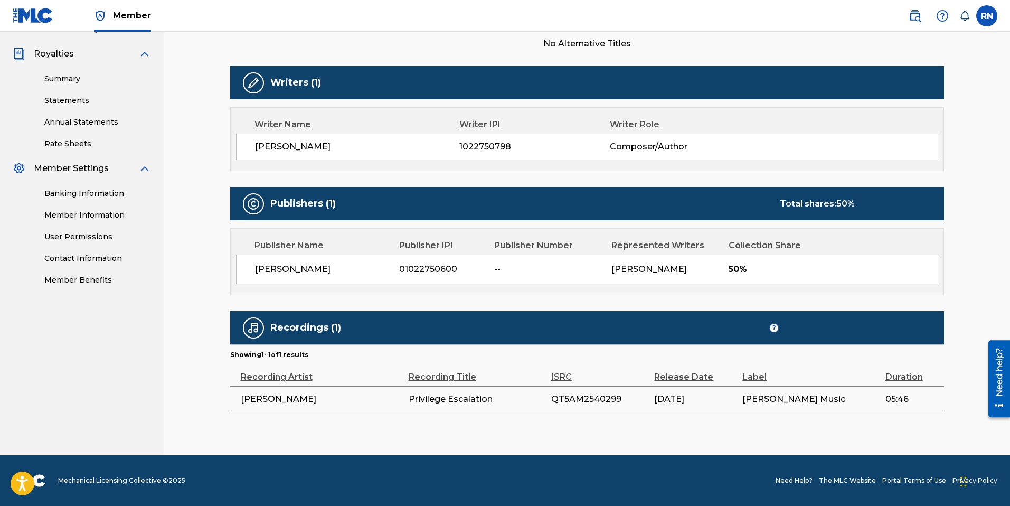
click at [741, 268] on span "50%" at bounding box center [832, 269] width 209 height 13
drag, startPoint x: 754, startPoint y: 248, endPoint x: 767, endPoint y: 242, distance: 13.9
click at [754, 248] on div "Collection Share" at bounding box center [779, 245] width 102 height 13
click at [838, 200] on span "50 %" at bounding box center [845, 203] width 18 height 10
click at [262, 199] on div "Publishers (1) Total shares: 50 %" at bounding box center [587, 203] width 714 height 33
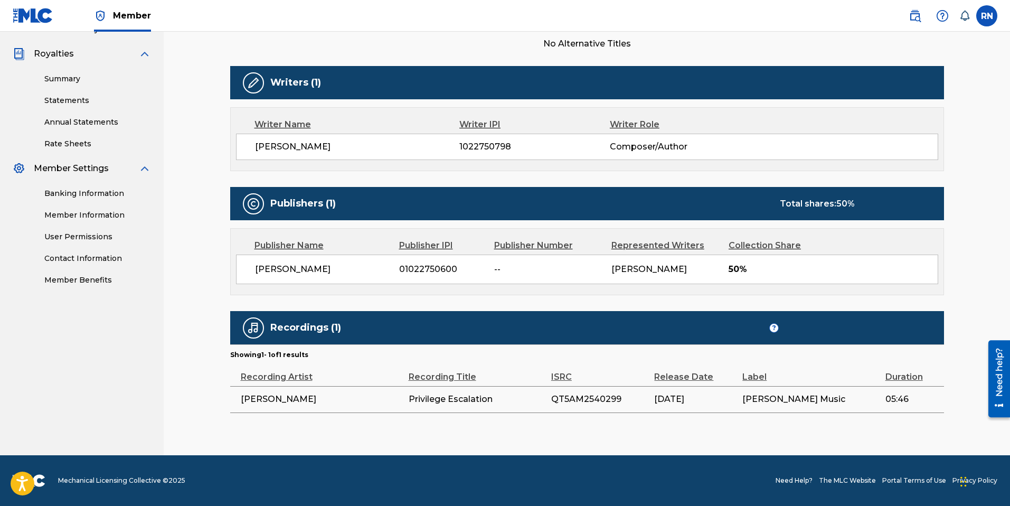
click at [335, 204] on h5 "Publishers (1)" at bounding box center [302, 203] width 65 height 12
click at [328, 72] on div "Writers (1)" at bounding box center [587, 82] width 714 height 33
click at [548, 161] on div "Writer Name Writer IPI Writer Role Russell Nomer 1022750798 Composer/Author" at bounding box center [587, 139] width 714 height 64
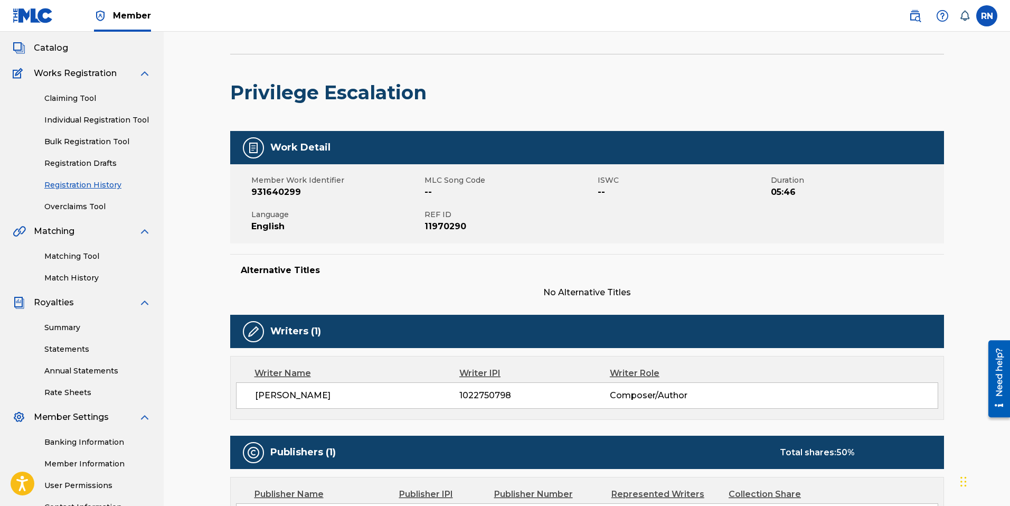
scroll to position [36, 0]
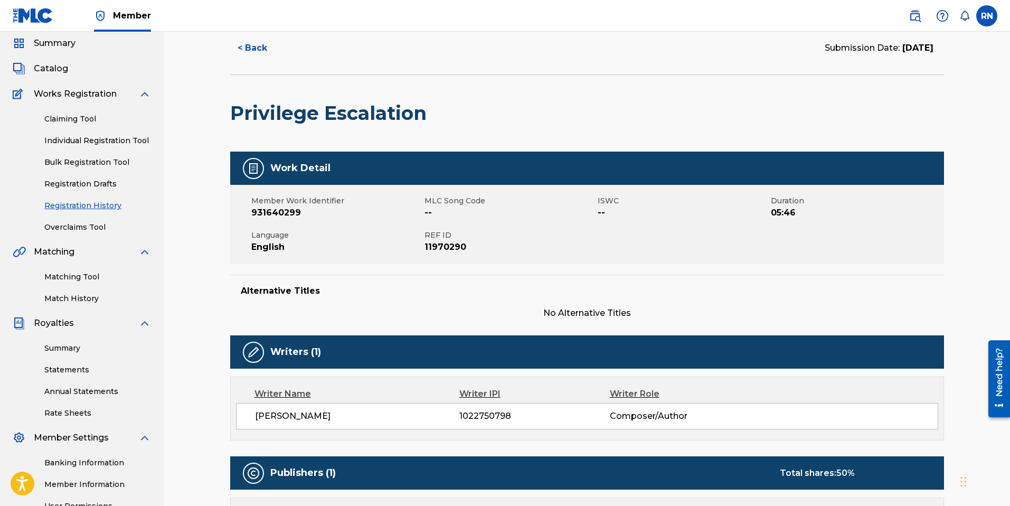
click at [249, 166] on img at bounding box center [253, 168] width 13 height 13
click at [278, 174] on div "Work Detail" at bounding box center [587, 167] width 714 height 33
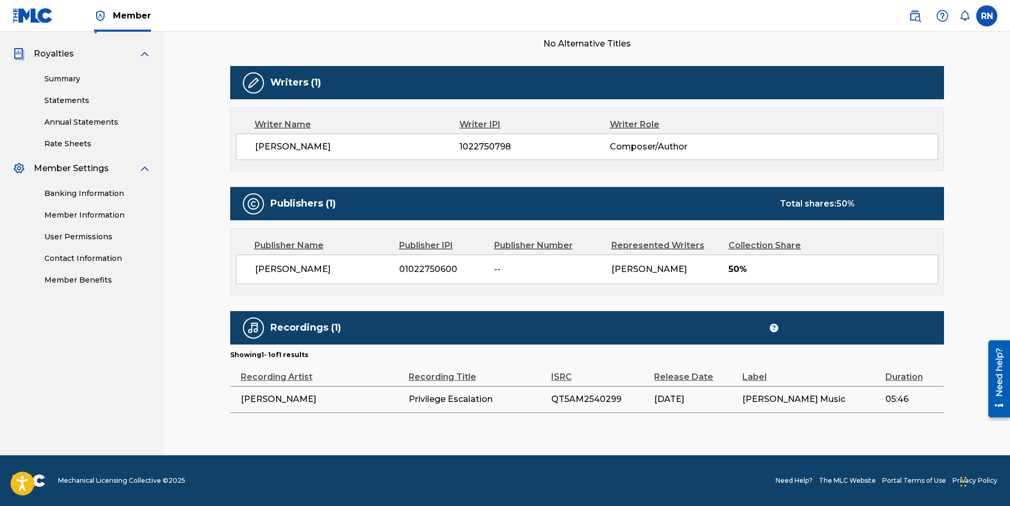
scroll to position [0, 0]
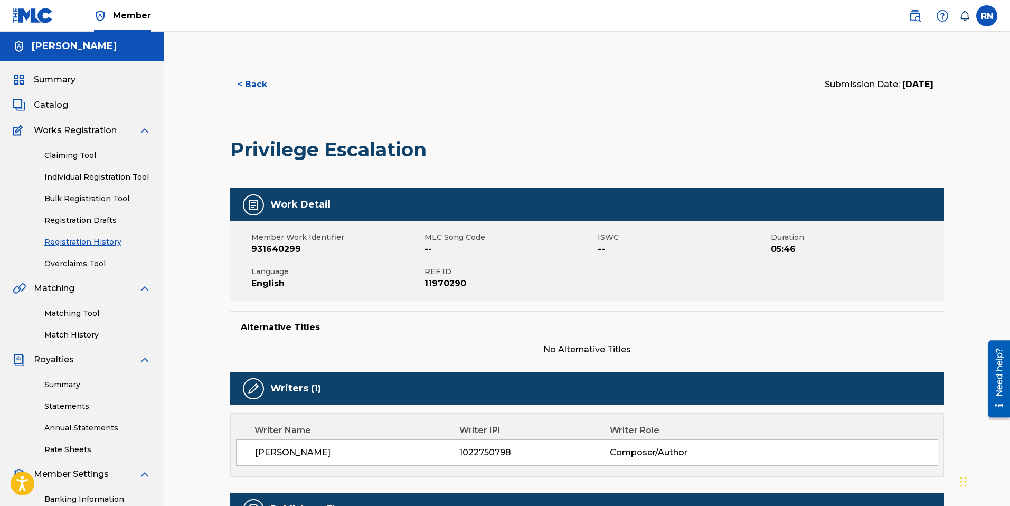
click at [248, 79] on button "< Back" at bounding box center [261, 84] width 63 height 26
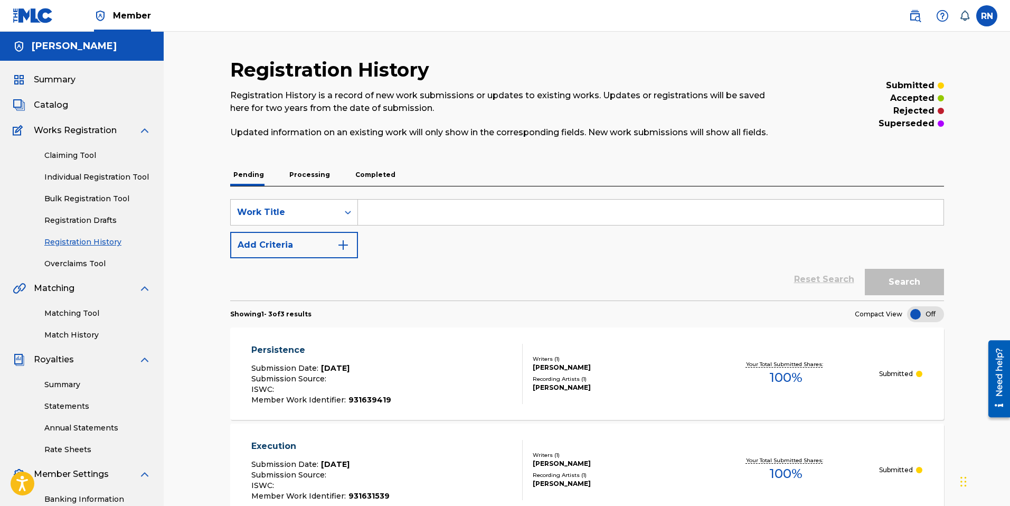
click at [94, 176] on link "Individual Registration Tool" at bounding box center [97, 177] width 107 height 11
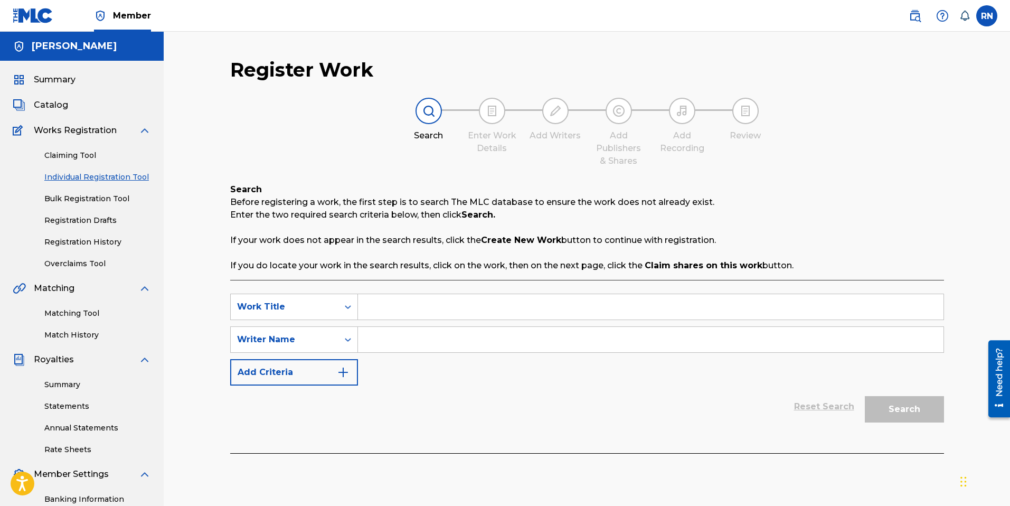
click at [395, 314] on input "Search Form" at bounding box center [650, 306] width 585 height 25
type input "Initial Access"
click at [411, 337] on input "Search Form" at bounding box center [650, 339] width 585 height 25
type input "Russell Nomer"
click at [340, 372] on img "Search Form" at bounding box center [343, 372] width 13 height 13
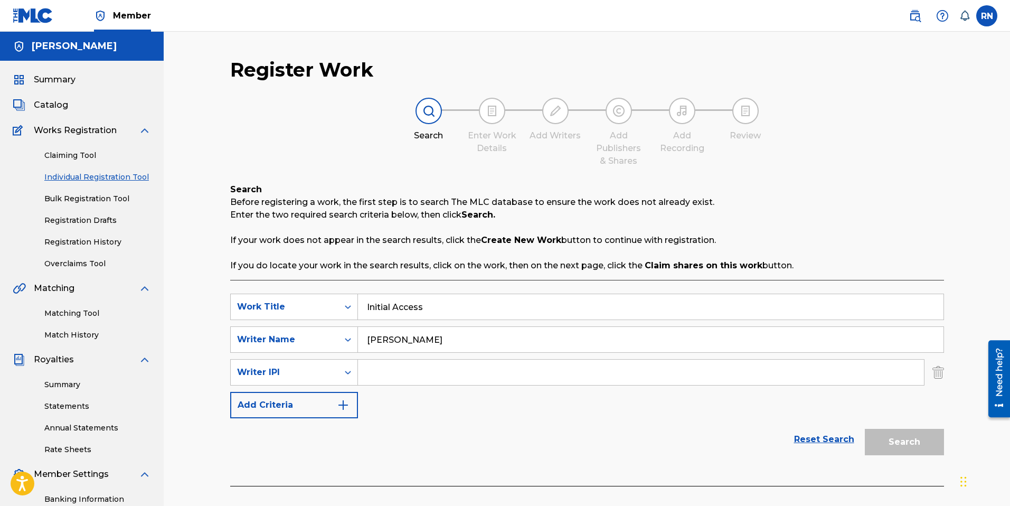
click at [375, 368] on input "Search Form" at bounding box center [641, 371] width 566 height 25
type input "1022750798"
click at [345, 407] on img "Search Form" at bounding box center [343, 405] width 13 height 13
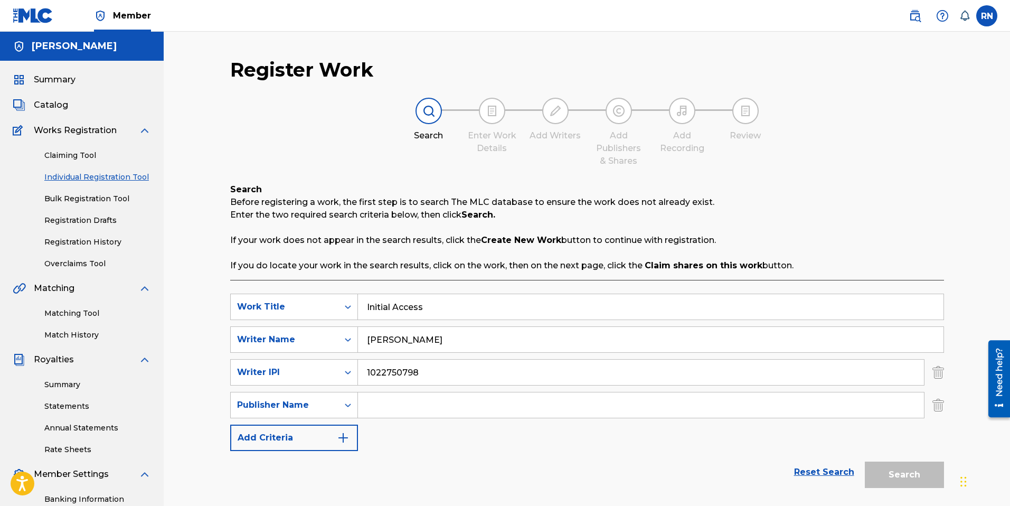
click at [398, 404] on input "Search Form" at bounding box center [641, 404] width 566 height 25
type input "Russell Nomer"
click at [335, 440] on button "Add Criteria" at bounding box center [294, 437] width 128 height 26
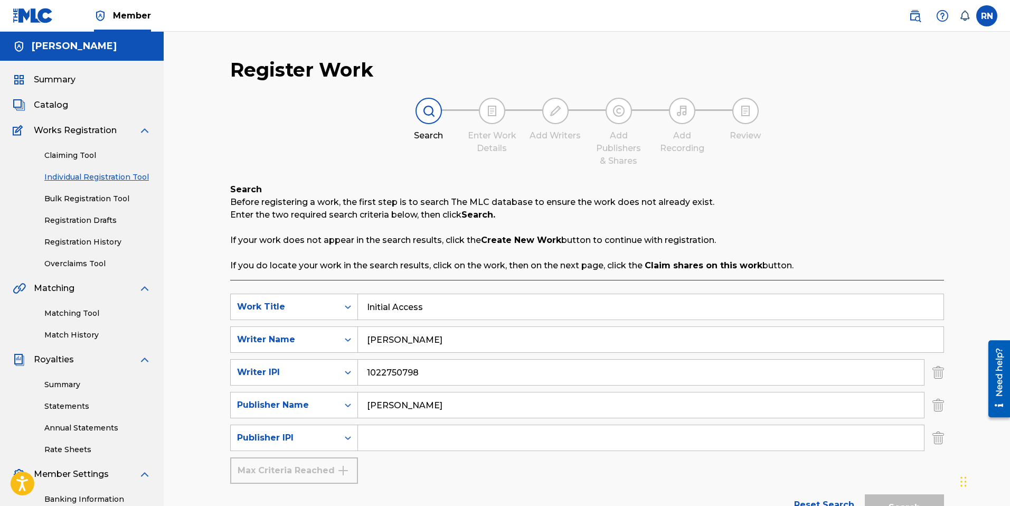
click at [381, 438] on input "Search Form" at bounding box center [641, 437] width 566 height 25
type input "1022750600"
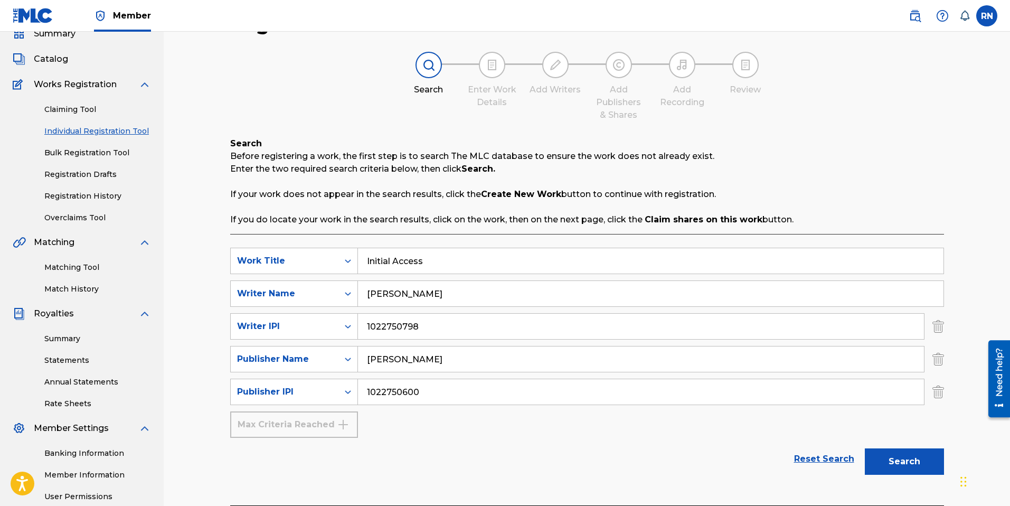
scroll to position [59, 0]
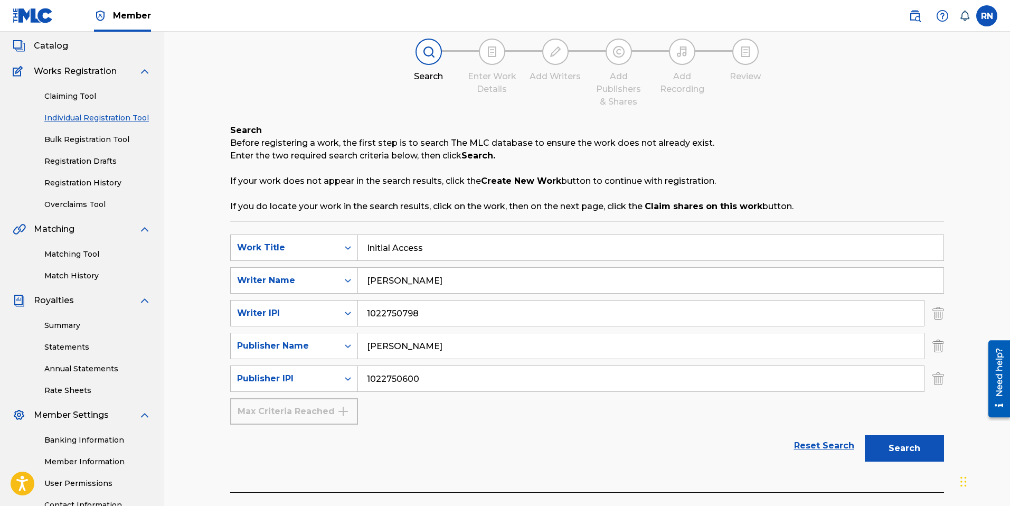
click at [916, 443] on button "Search" at bounding box center [904, 448] width 79 height 26
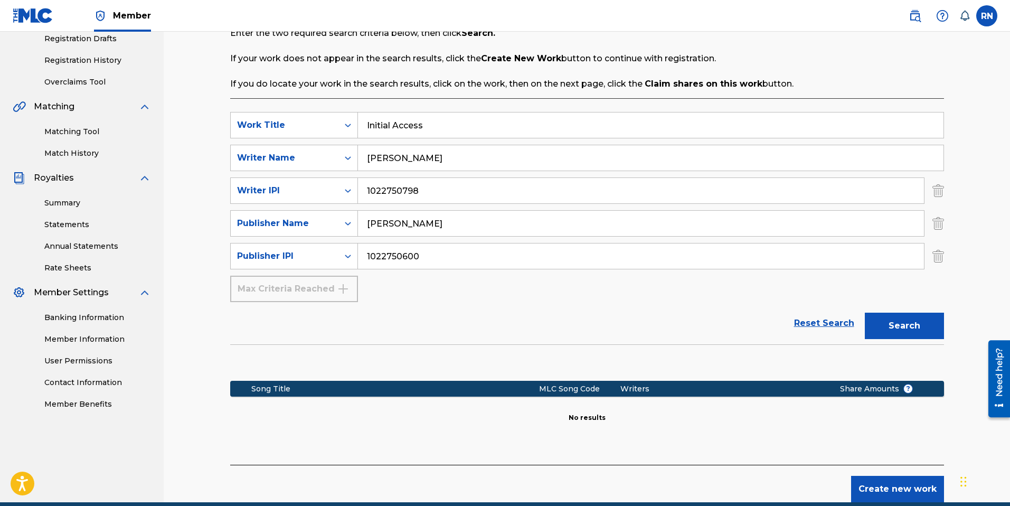
scroll to position [195, 0]
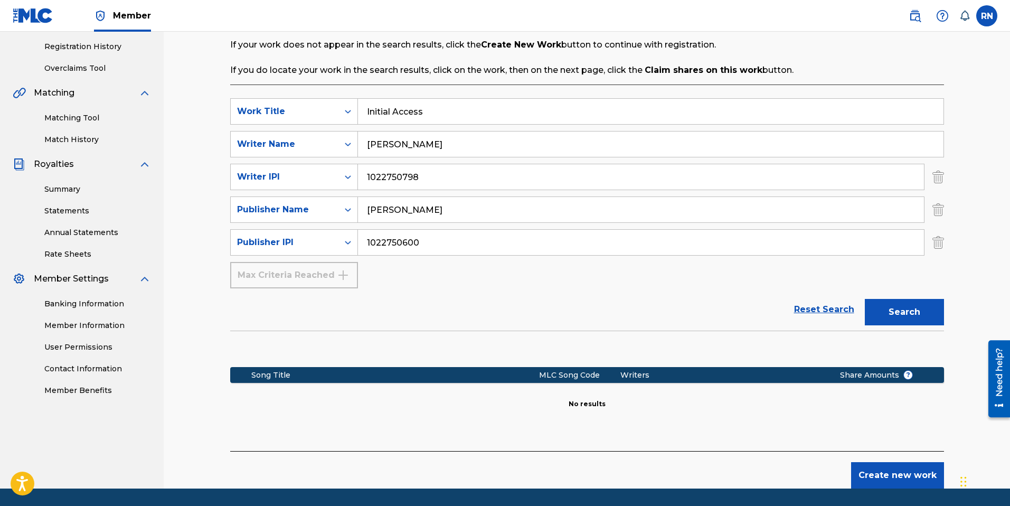
click at [899, 471] on button "Create new work" at bounding box center [897, 475] width 93 height 26
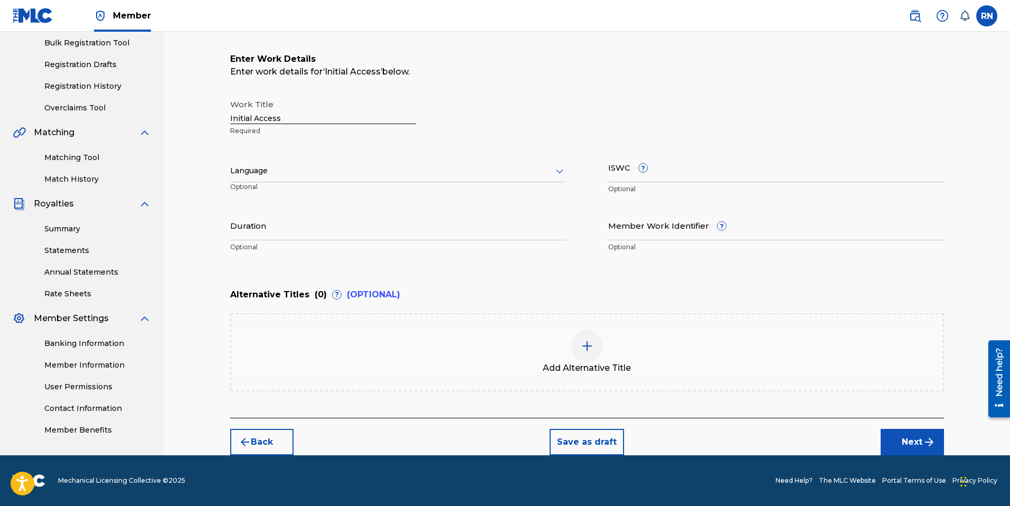
scroll to position [156, 0]
click at [305, 167] on div at bounding box center [398, 170] width 336 height 13
click at [271, 192] on div "English" at bounding box center [398, 194] width 335 height 24
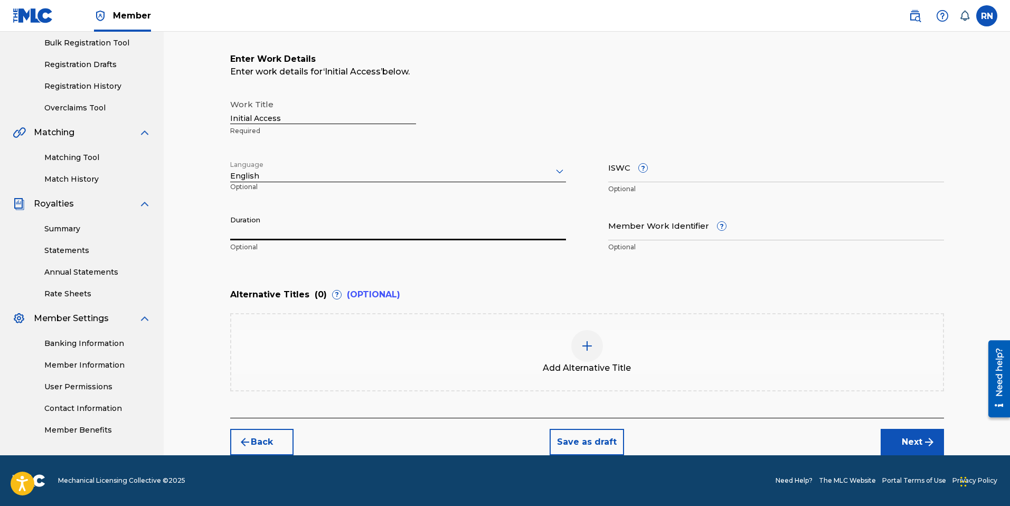
click at [282, 231] on input "Duration" at bounding box center [398, 225] width 336 height 30
type input "06:43"
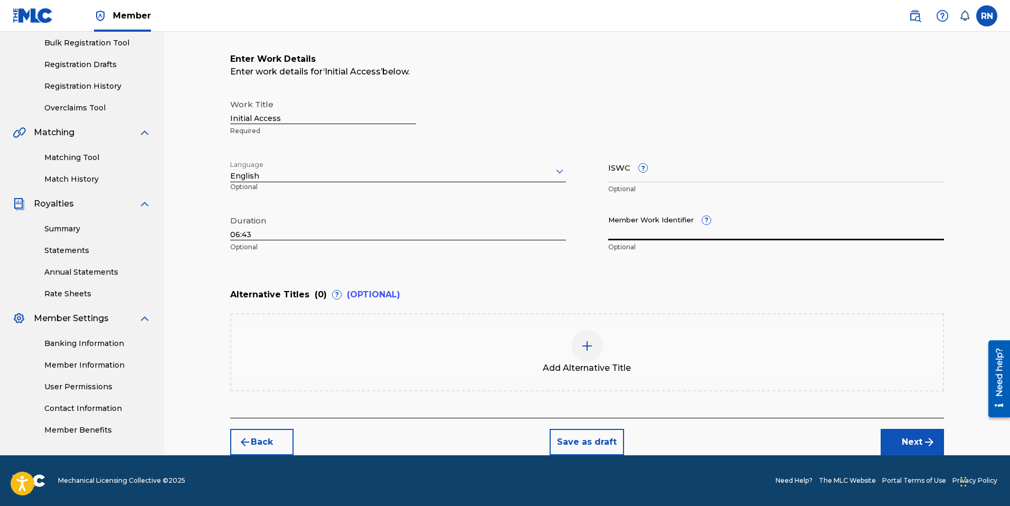
click at [639, 233] on input "Member Work Identifier ?" at bounding box center [776, 225] width 336 height 30
paste input "931631122"
type input "931631122"
click at [918, 440] on button "Next" at bounding box center [911, 442] width 63 height 26
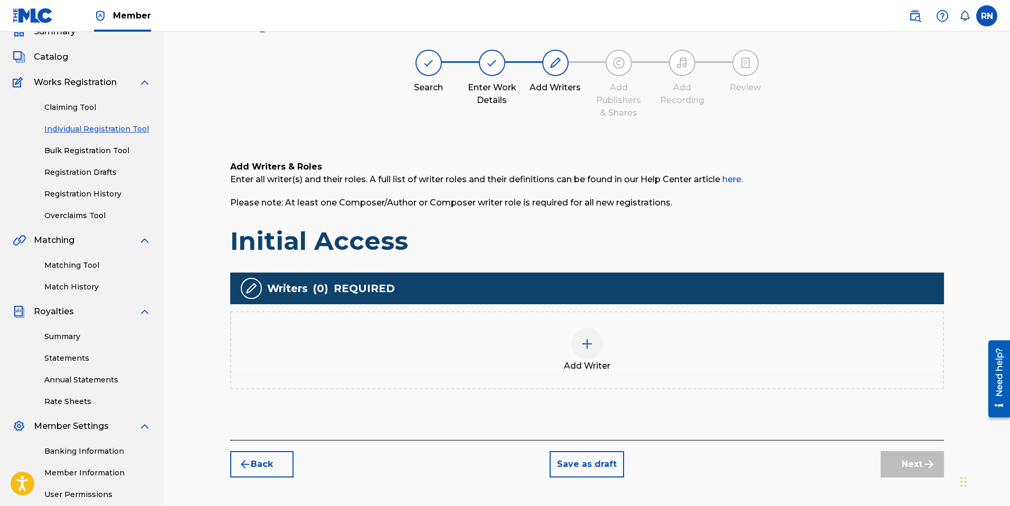
scroll to position [48, 0]
click at [577, 343] on div at bounding box center [587, 344] width 32 height 32
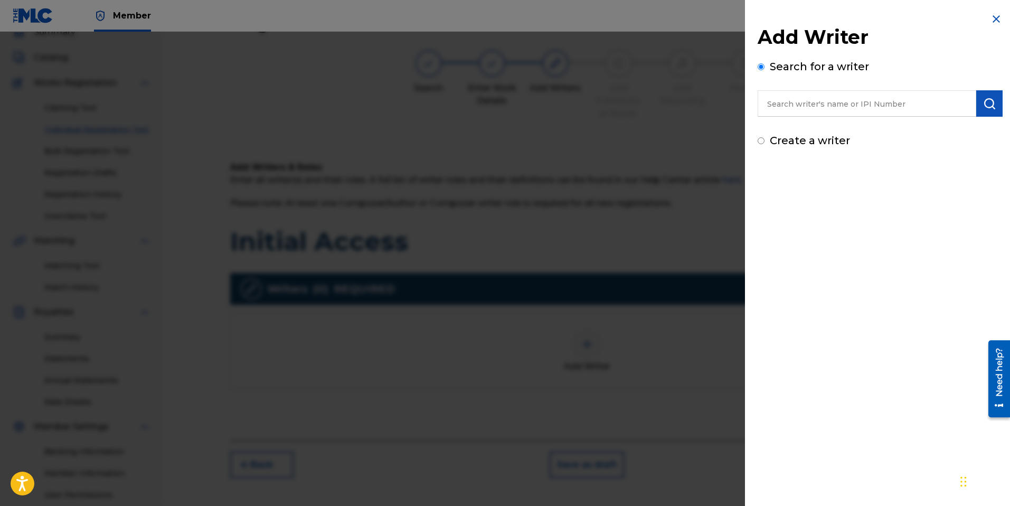
click at [804, 105] on input "text" at bounding box center [866, 103] width 219 height 26
click at [842, 127] on strong "nomer" at bounding box center [857, 127] width 30 height 10
type input "russell nomer"
click at [990, 101] on img "submit" at bounding box center [989, 103] width 13 height 13
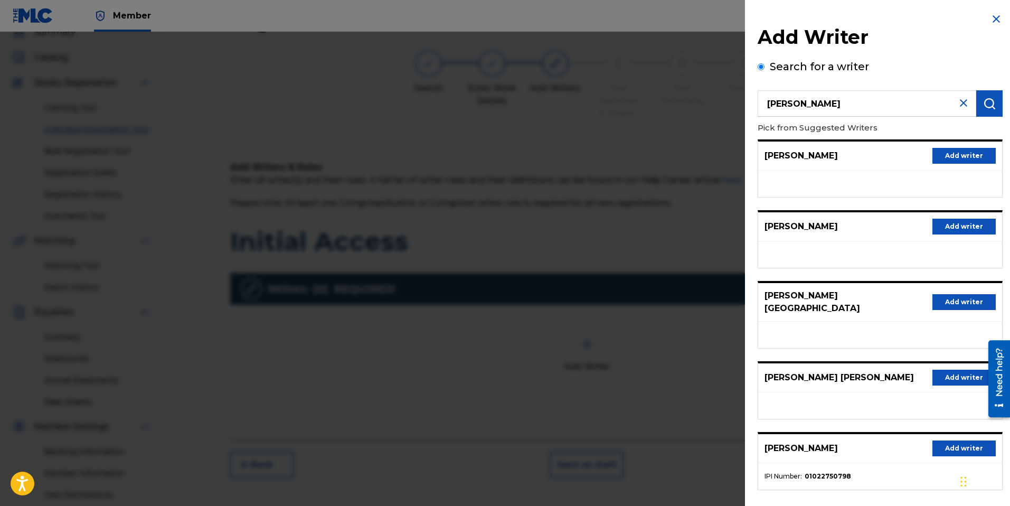
click at [945, 440] on button "Add writer" at bounding box center [963, 448] width 63 height 16
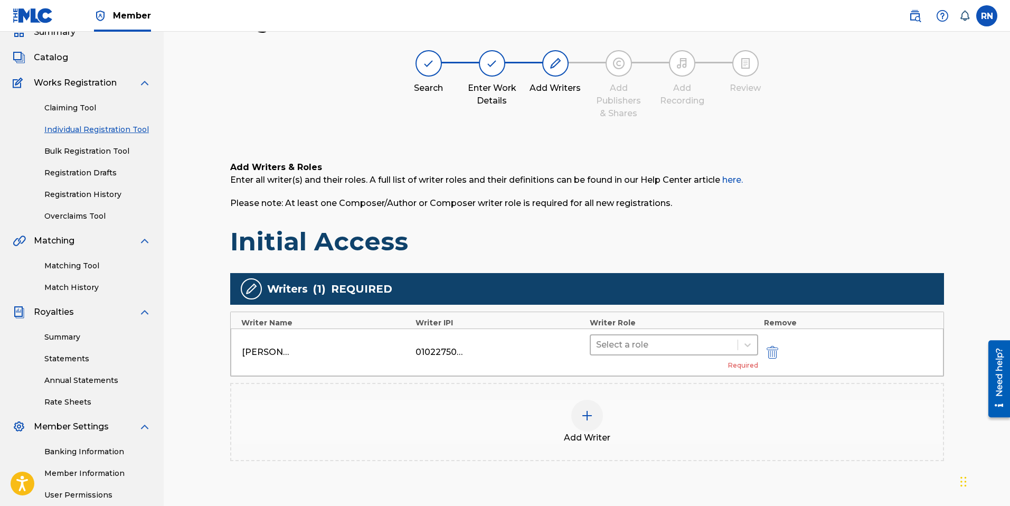
click at [699, 347] on div at bounding box center [664, 344] width 137 height 15
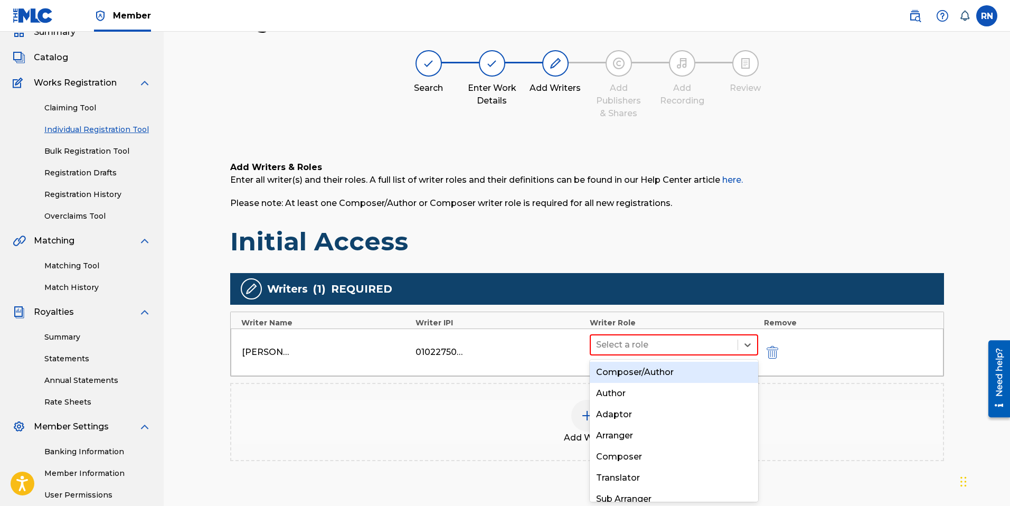
click at [668, 372] on div "Composer/Author" at bounding box center [674, 372] width 169 height 21
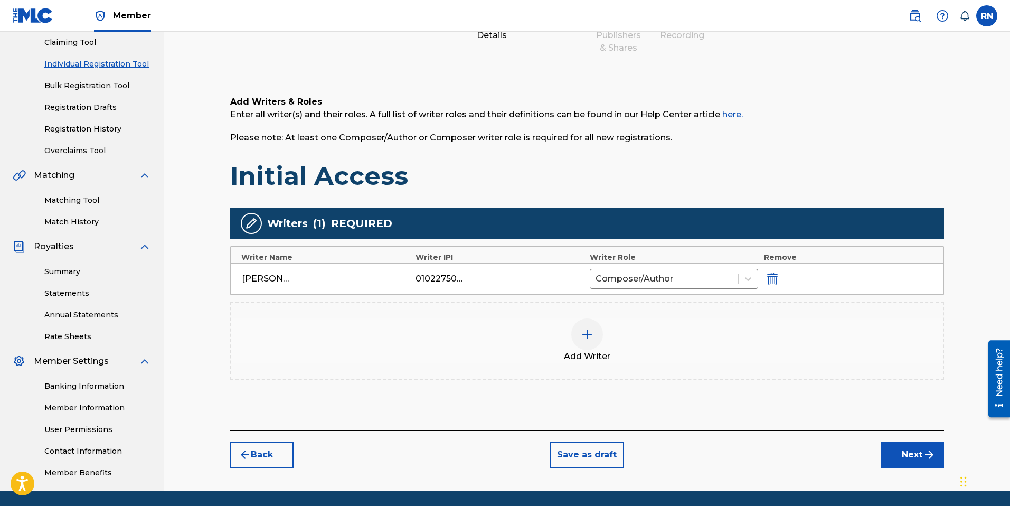
scroll to position [149, 0]
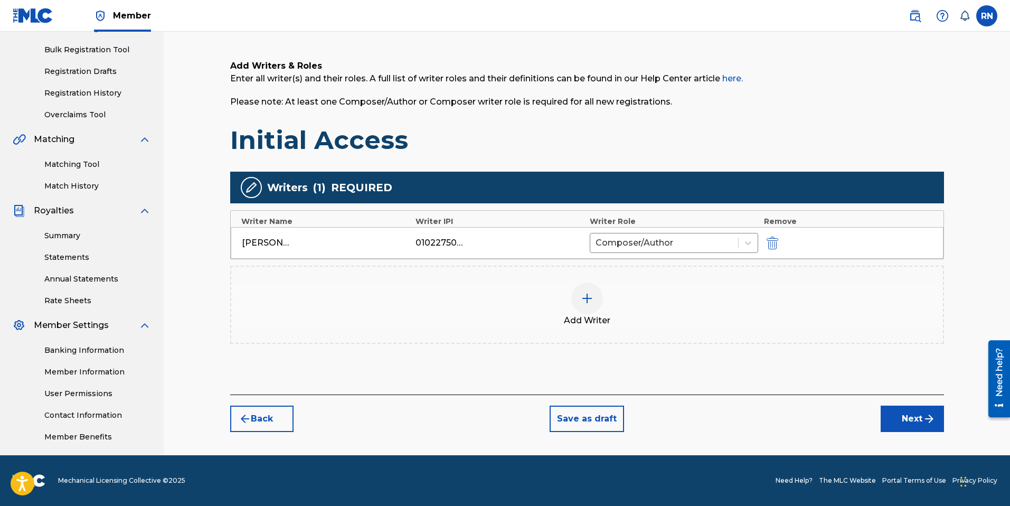
click at [906, 420] on button "Next" at bounding box center [911, 418] width 63 height 26
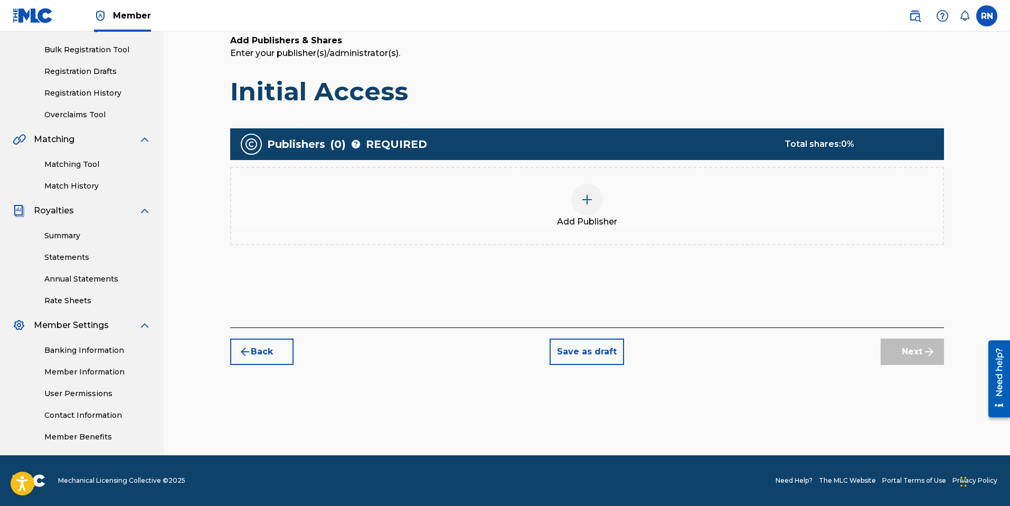
scroll to position [48, 0]
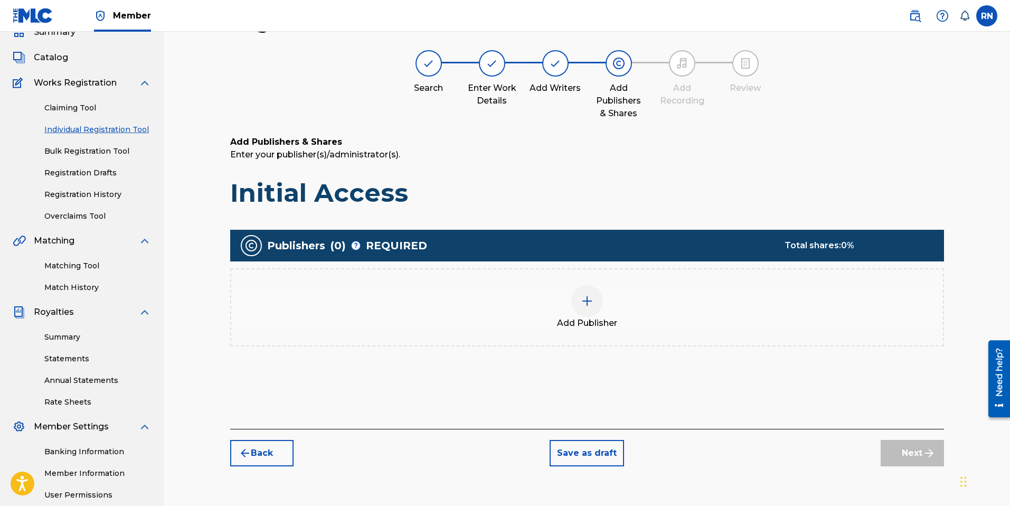
click at [584, 298] on img at bounding box center [587, 301] width 13 height 13
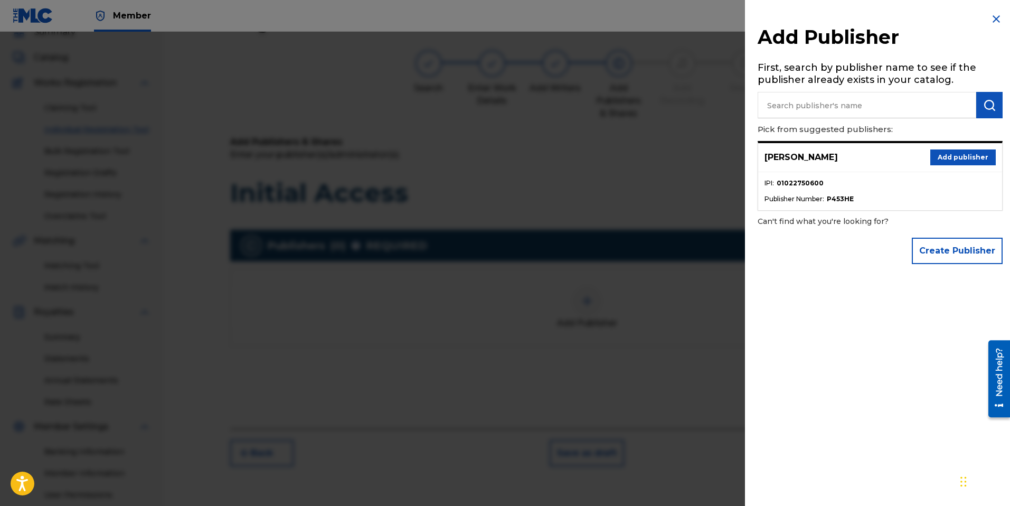
click at [959, 155] on button "Add publisher" at bounding box center [962, 157] width 65 height 16
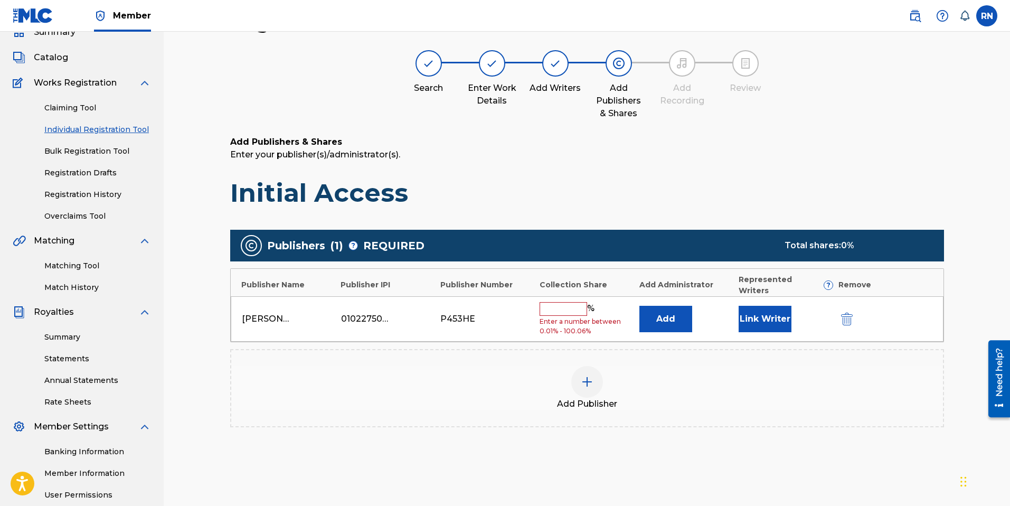
click at [555, 302] on input "text" at bounding box center [563, 309] width 48 height 14
type input "100"
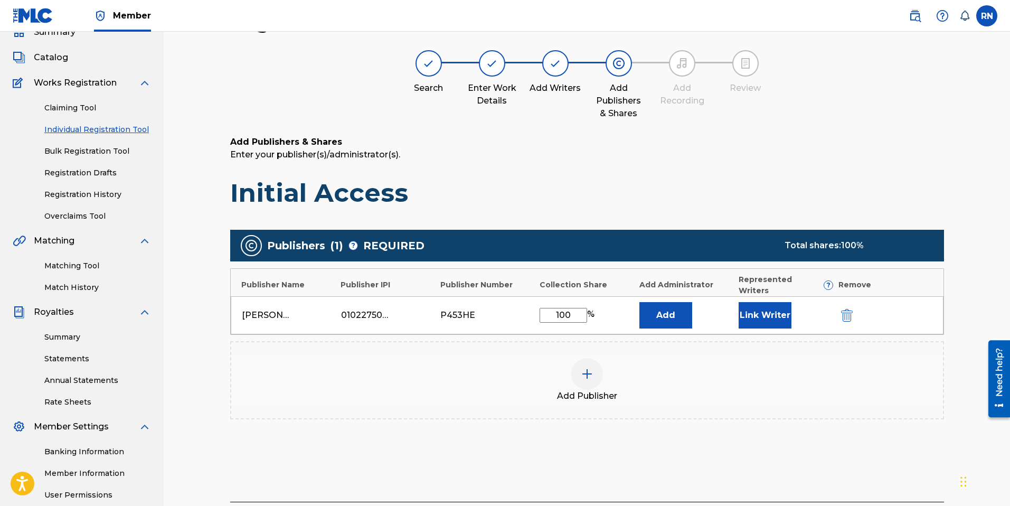
click at [766, 308] on button "Link Writer" at bounding box center [764, 315] width 53 height 26
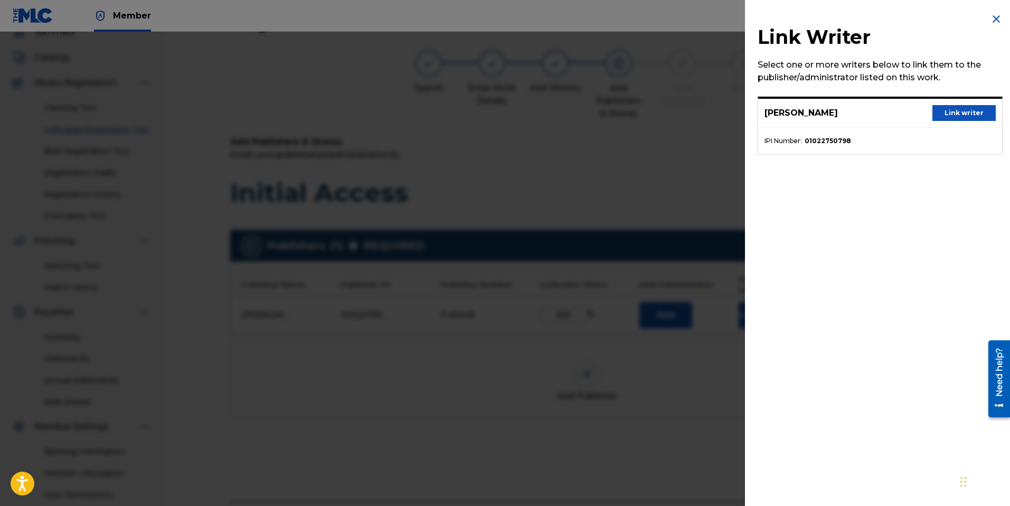
click at [950, 111] on button "Link writer" at bounding box center [963, 113] width 63 height 16
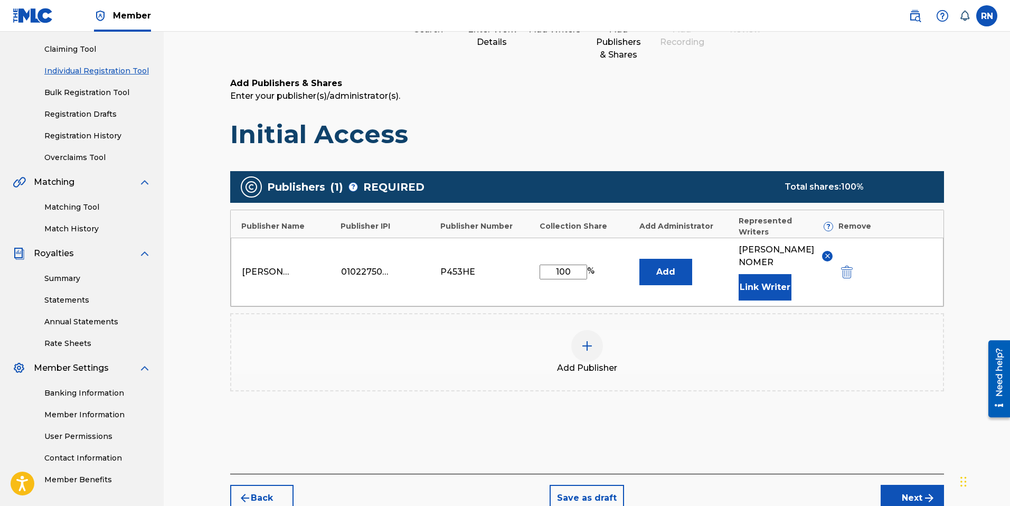
scroll to position [134, 0]
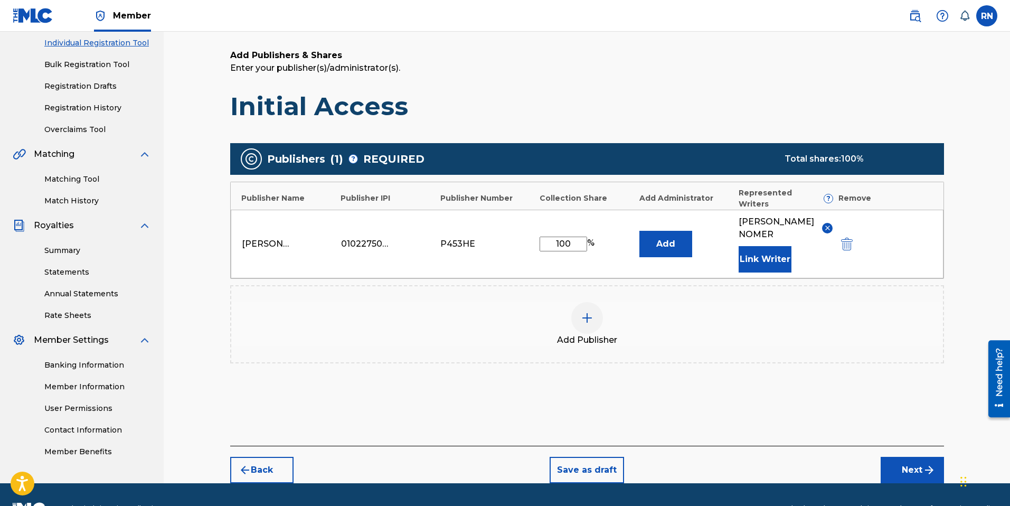
click at [924, 463] on img "submit" at bounding box center [929, 469] width 13 height 13
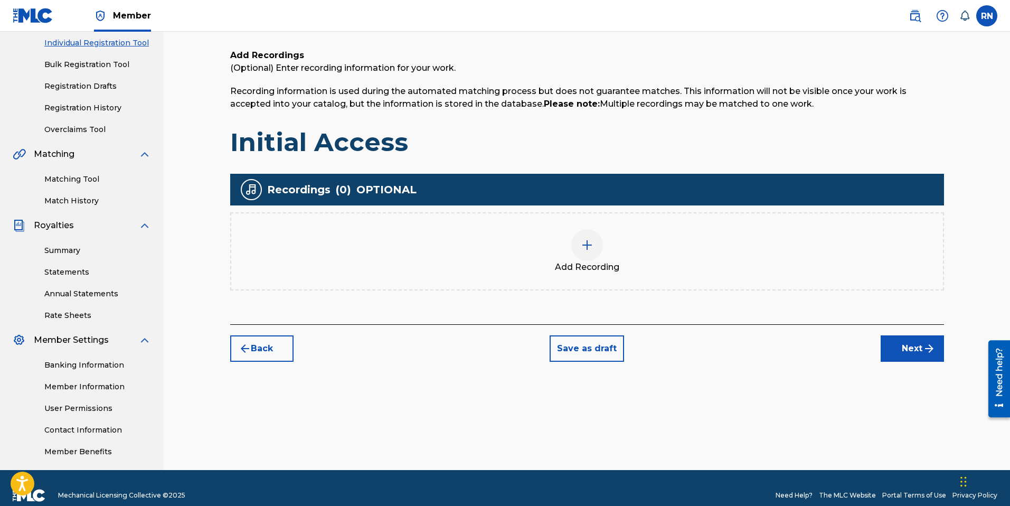
scroll to position [48, 0]
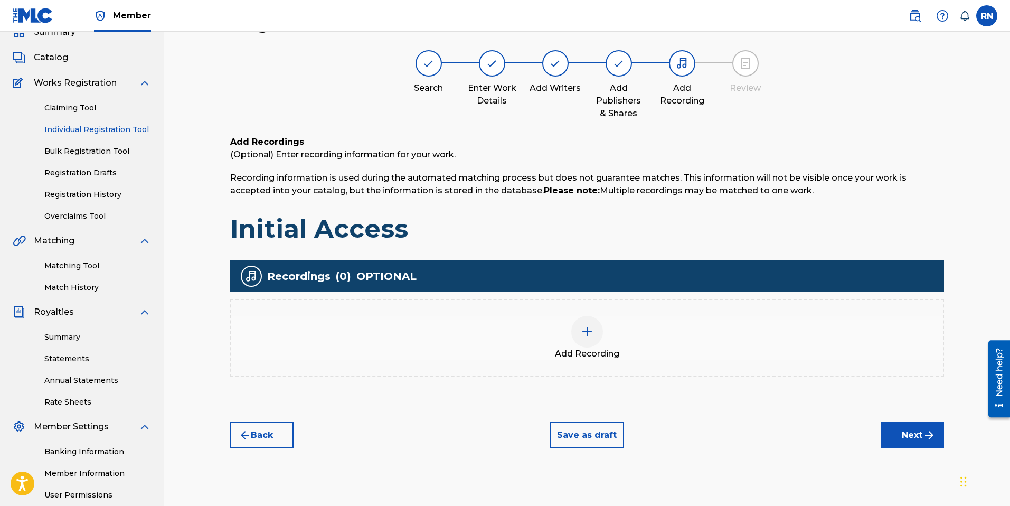
click at [584, 328] on img at bounding box center [587, 331] width 13 height 13
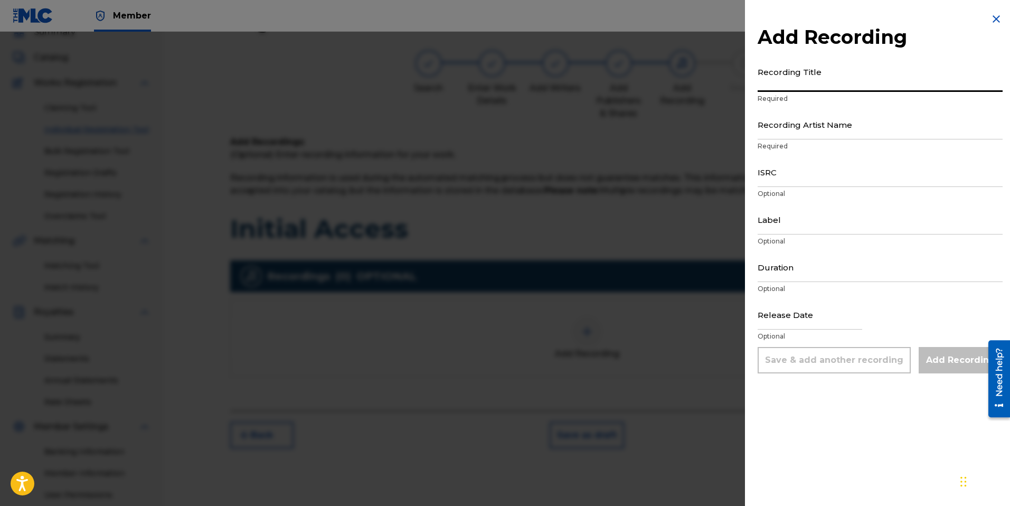
click at [804, 81] on input "Recording Title" at bounding box center [879, 77] width 245 height 30
type input "Initial Access"
click at [769, 132] on input "Recording Artist Name" at bounding box center [879, 124] width 245 height 30
type input "Russell Nomer"
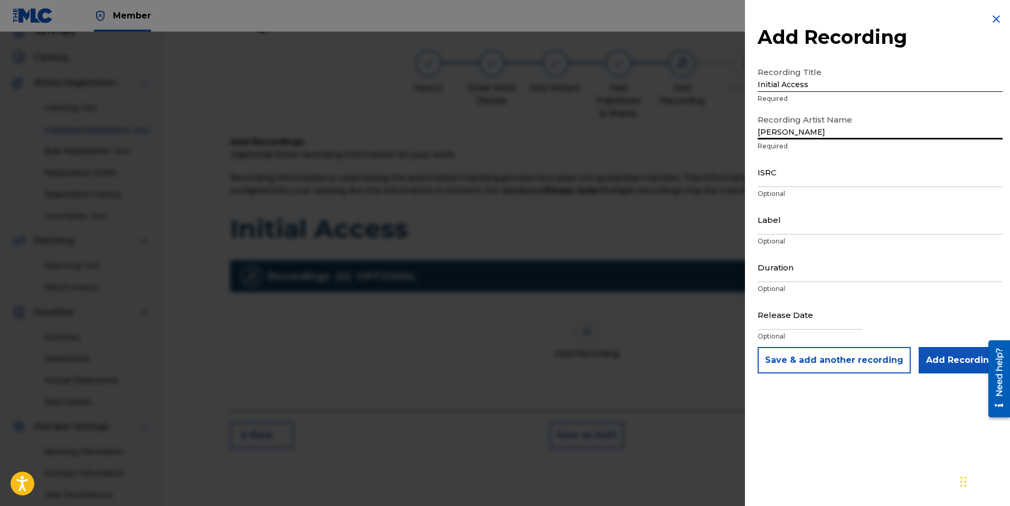
click at [784, 179] on input "ISRC" at bounding box center [879, 172] width 245 height 30
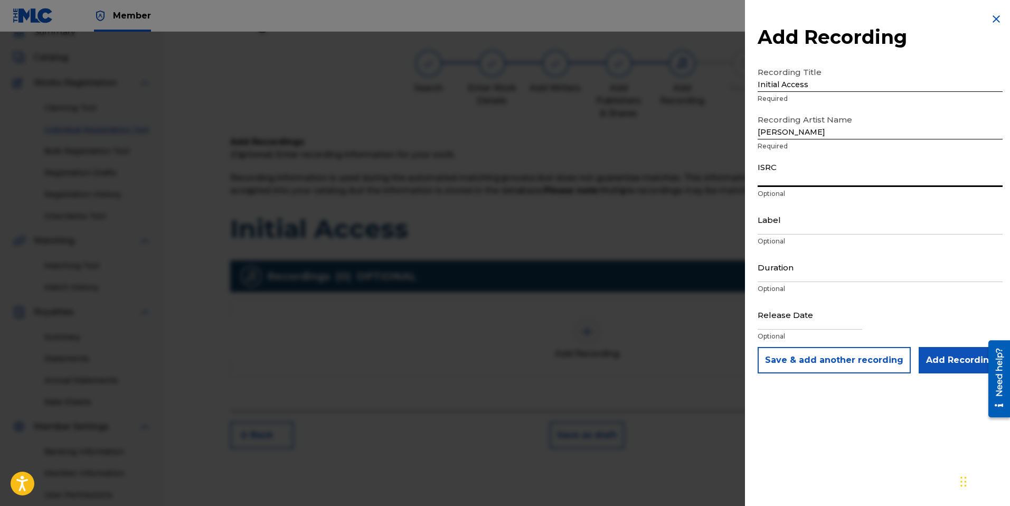
paste input "QT5AM2531122"
type input "QT5AM2531122"
click at [789, 225] on input "Label" at bounding box center [879, 219] width 245 height 30
type input "Russell Nomer Music"
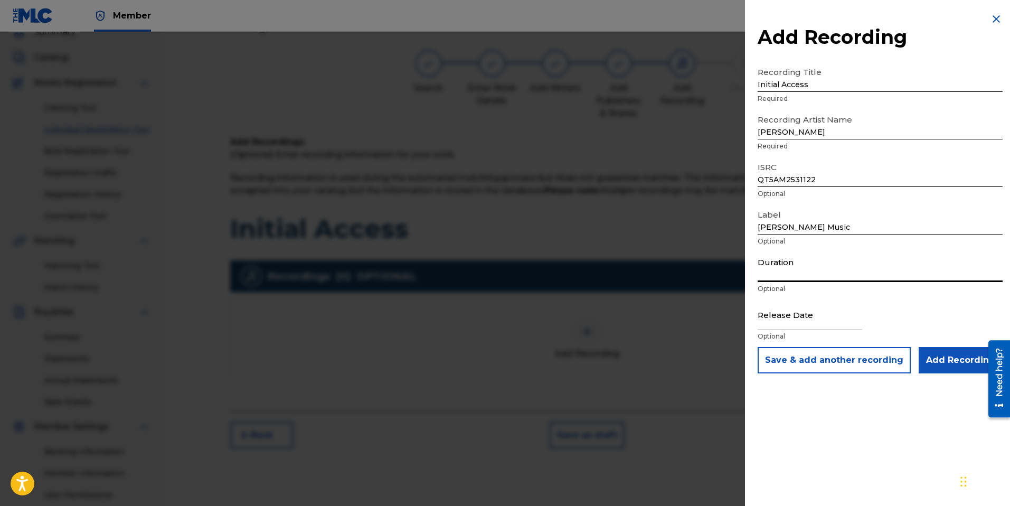
click at [777, 273] on input "Duration" at bounding box center [879, 267] width 245 height 30
type input "06:43"
select select "7"
select select "2025"
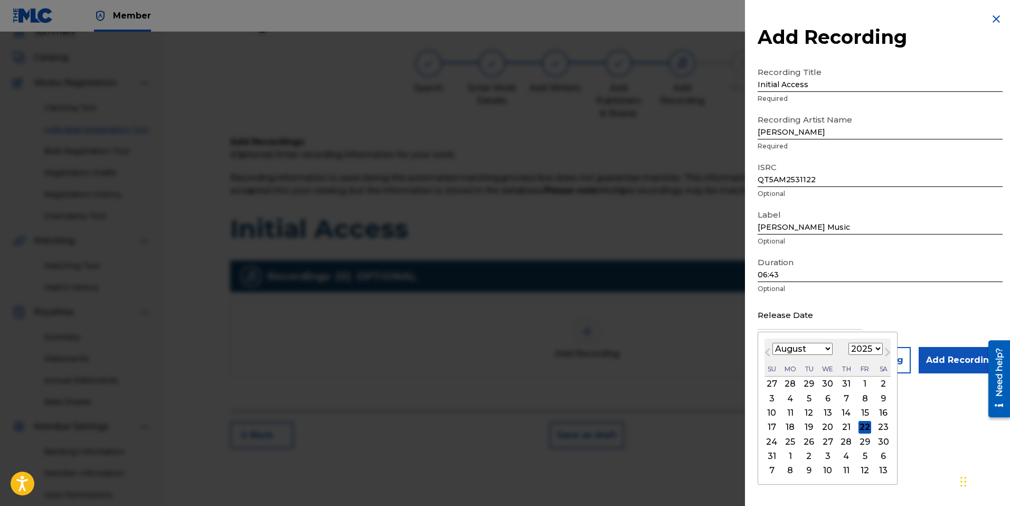
click at [802, 326] on input "text" at bounding box center [809, 314] width 105 height 30
click at [828, 428] on div "20" at bounding box center [827, 427] width 13 height 13
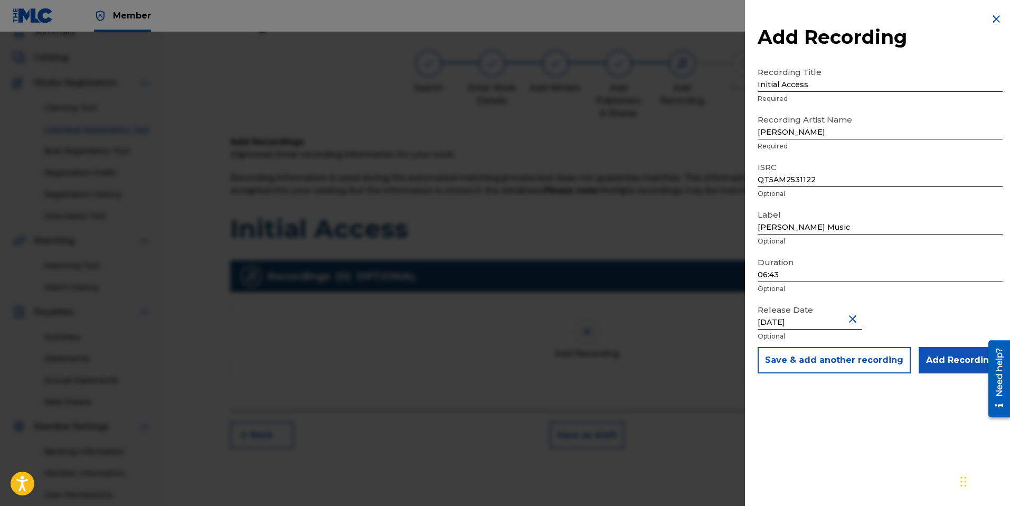
type input "August 20 2025"
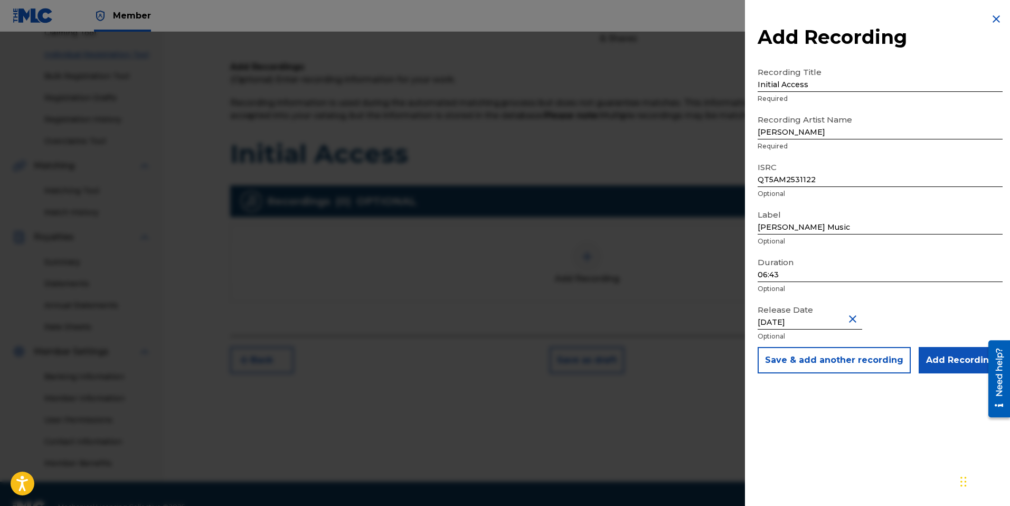
click at [955, 366] on input "Add Recording" at bounding box center [960, 360] width 84 height 26
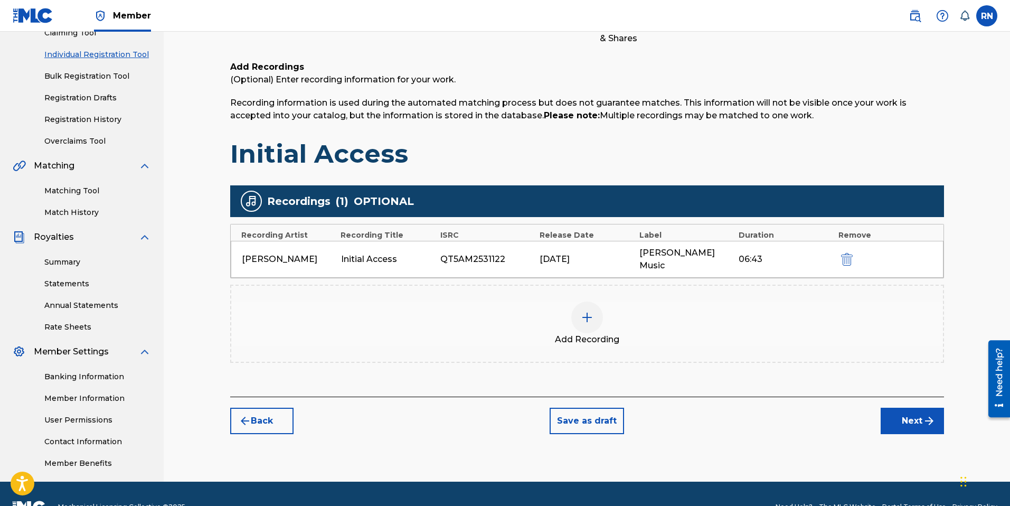
click at [921, 410] on button "Next" at bounding box center [911, 420] width 63 height 26
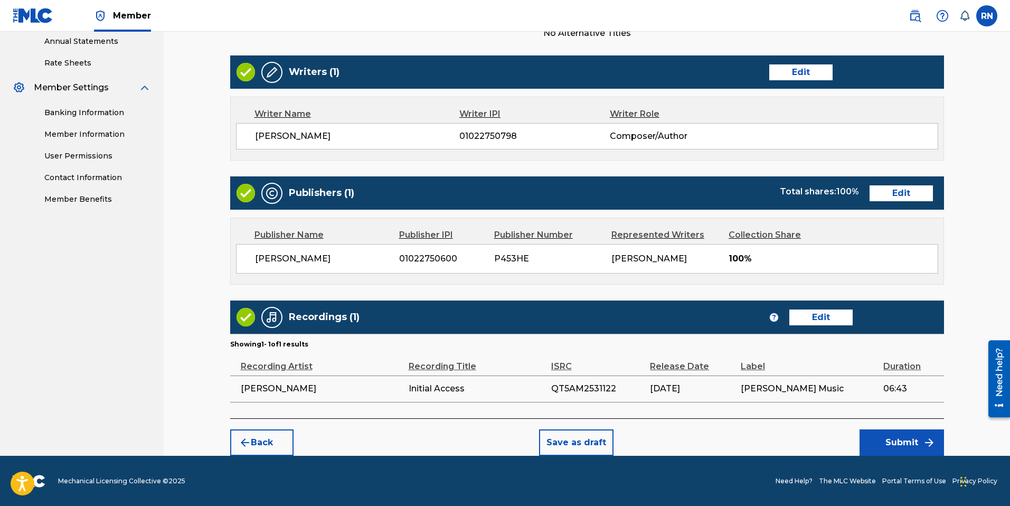
scroll to position [387, 0]
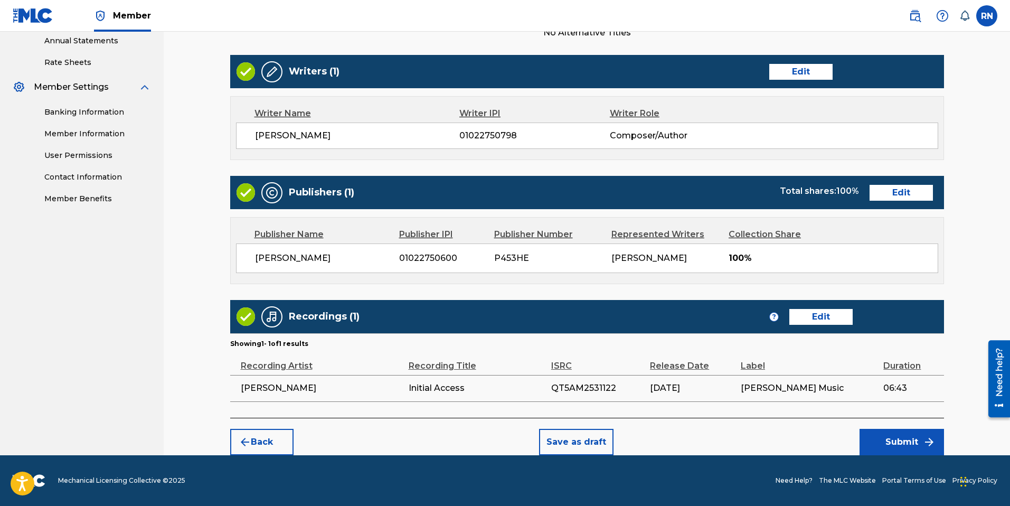
click at [907, 444] on button "Submit" at bounding box center [901, 442] width 84 height 26
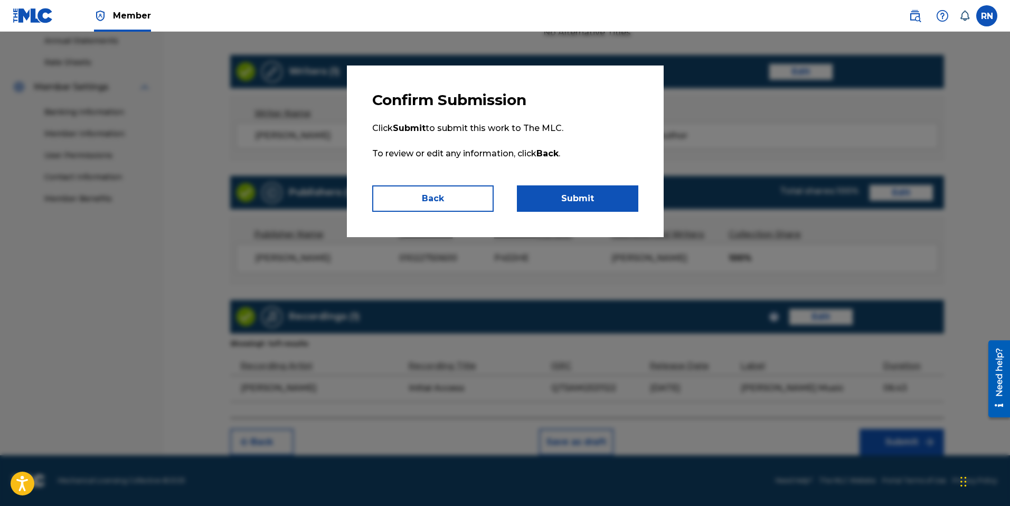
click at [577, 192] on button "Submit" at bounding box center [577, 198] width 121 height 26
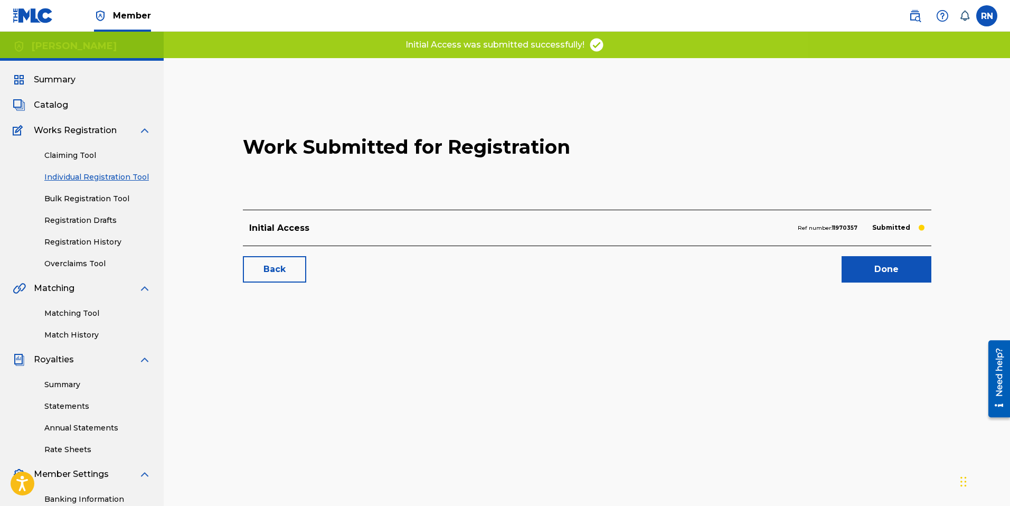
click at [874, 273] on link "Done" at bounding box center [886, 269] width 90 height 26
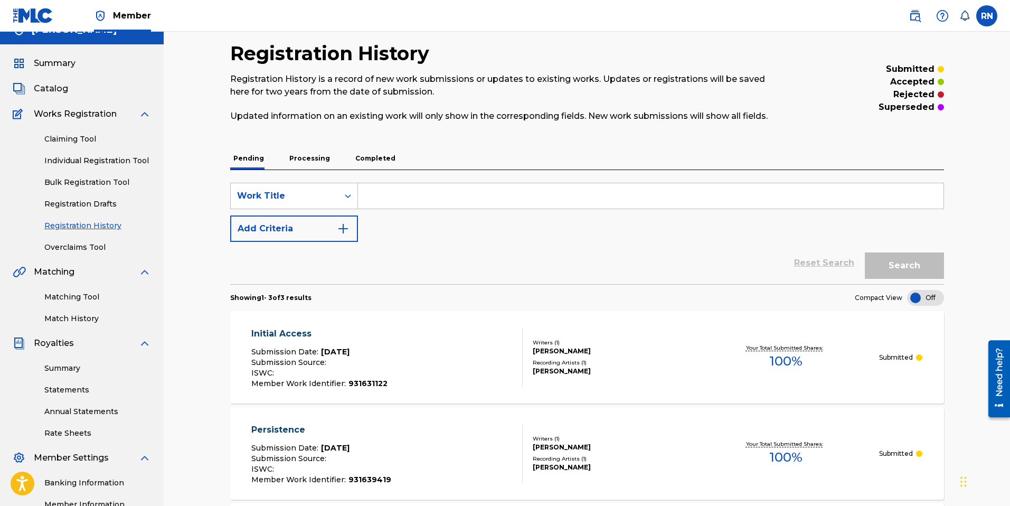
scroll to position [10, 0]
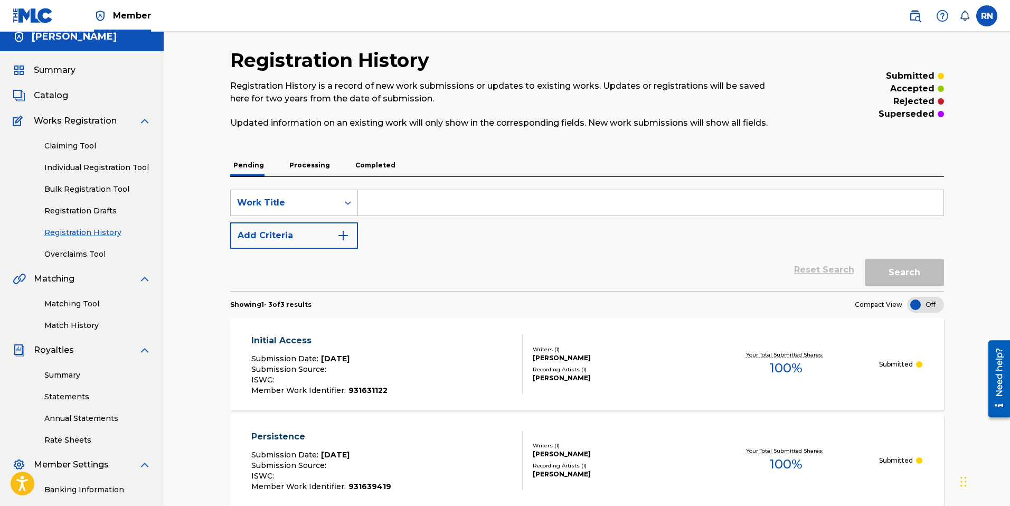
click at [387, 204] on input "Search Form" at bounding box center [650, 202] width 585 height 25
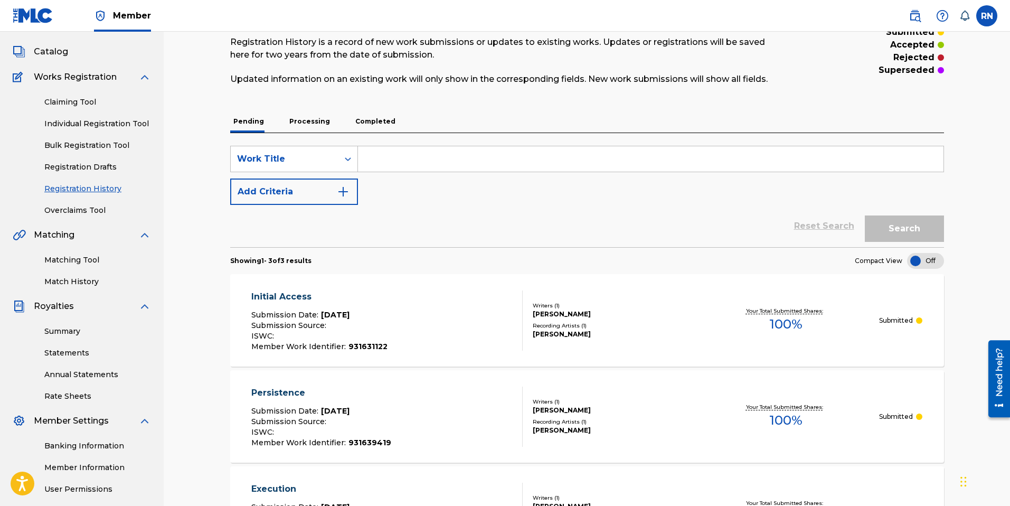
scroll to position [0, 0]
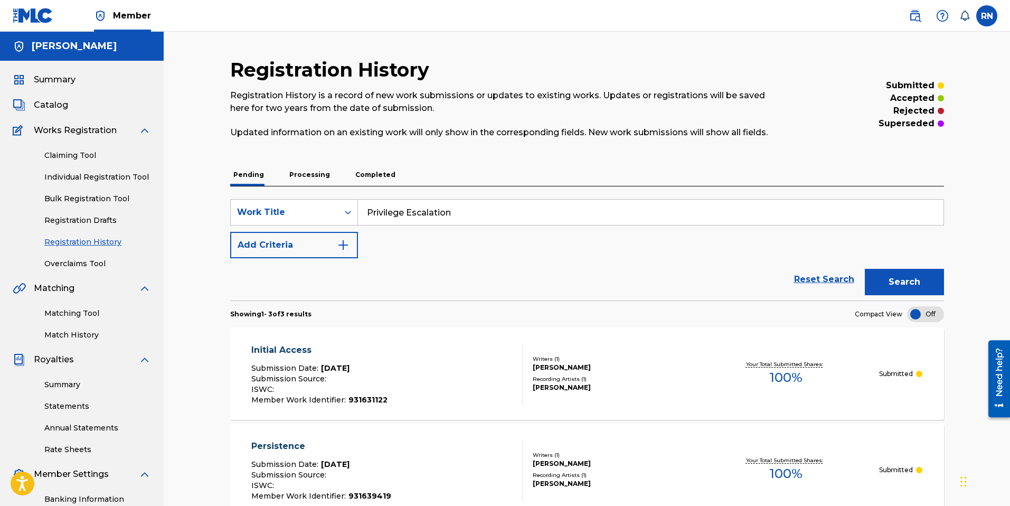
type input "Privilege Escalation"
click at [865, 269] on button "Search" at bounding box center [904, 282] width 79 height 26
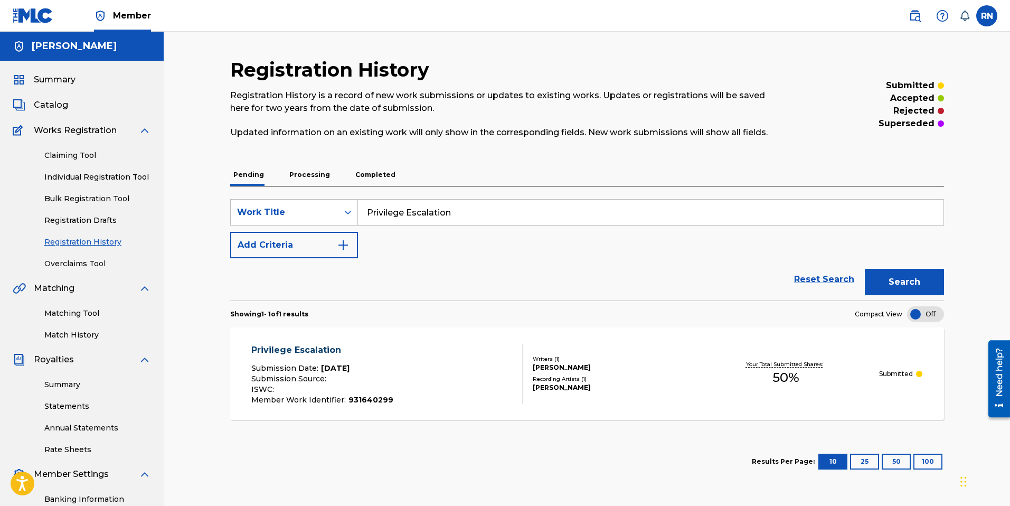
click at [344, 243] on img "Search Form" at bounding box center [343, 245] width 13 height 13
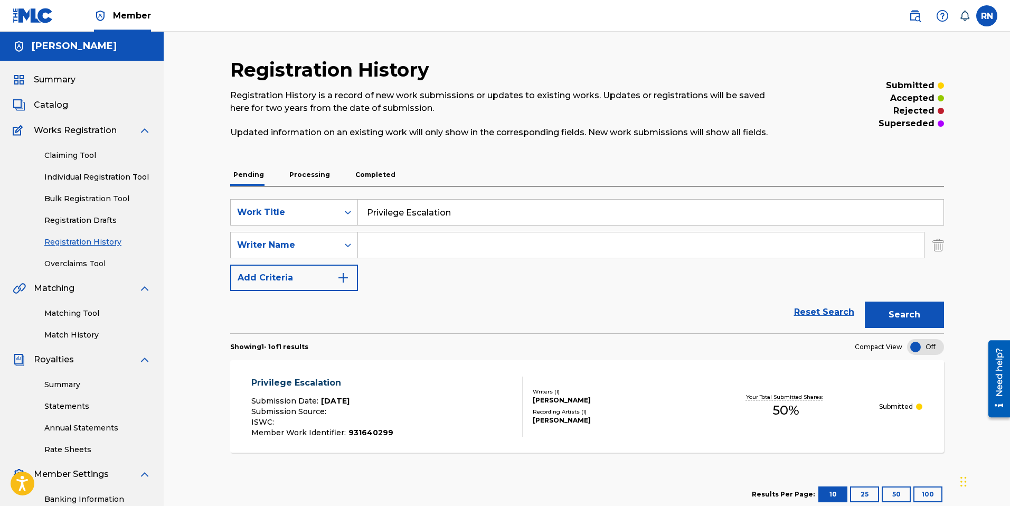
click at [405, 244] on input "Search Form" at bounding box center [641, 244] width 566 height 25
type input "Russell Nomer"
click at [348, 278] on img "Search Form" at bounding box center [343, 277] width 13 height 13
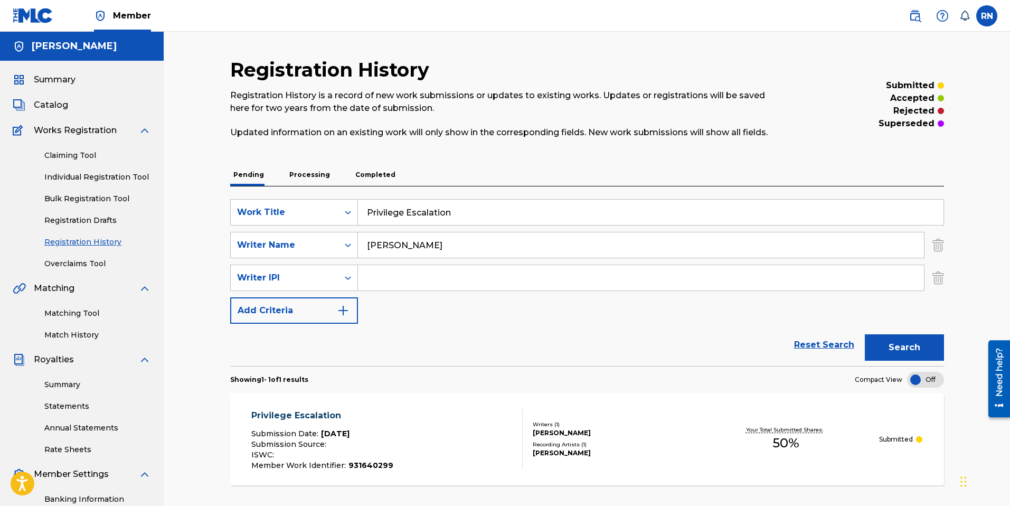
click at [385, 271] on input "Search Form" at bounding box center [641, 277] width 566 height 25
type input "1022750798"
click at [350, 311] on button "Add Criteria" at bounding box center [294, 310] width 128 height 26
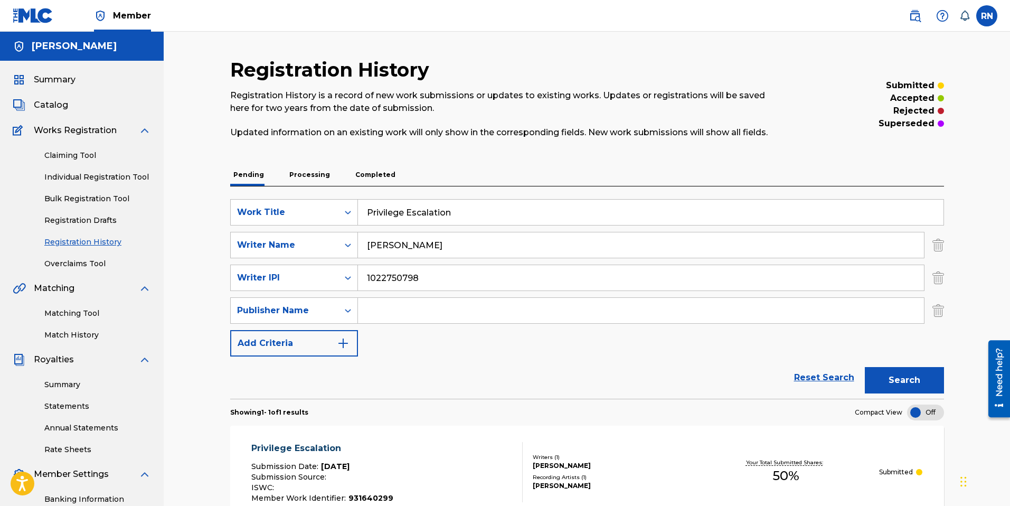
click at [377, 312] on input "Search Form" at bounding box center [641, 310] width 566 height 25
type input "Russell Nomer"
click at [340, 342] on img "Search Form" at bounding box center [343, 343] width 13 height 13
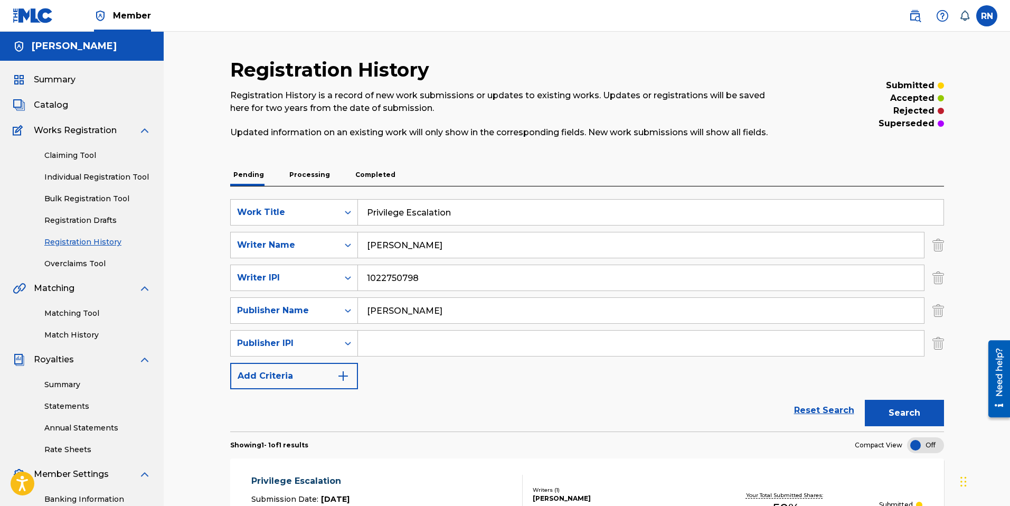
click at [395, 351] on input "Search Form" at bounding box center [641, 342] width 566 height 25
type input "1022750600"
click at [348, 378] on img "Search Form" at bounding box center [343, 375] width 13 height 13
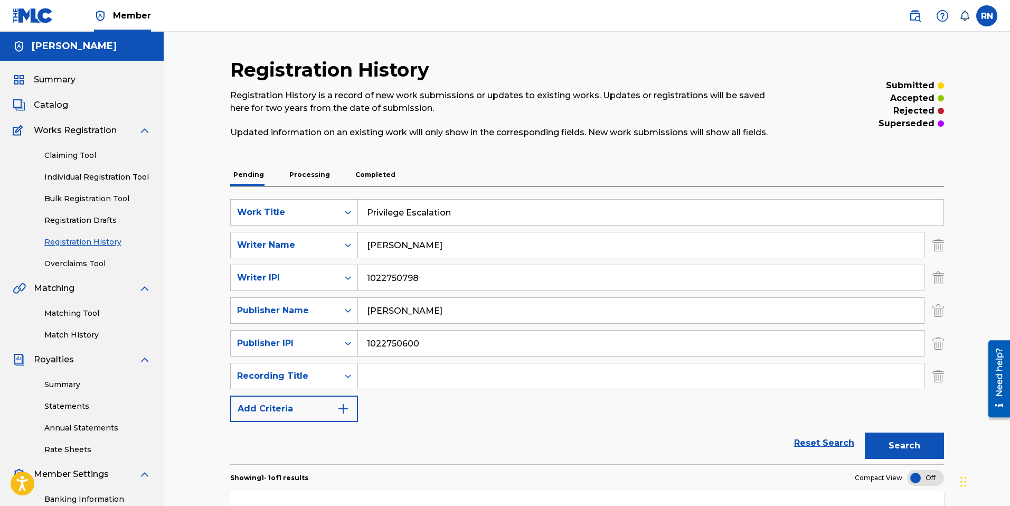
click at [422, 377] on input "Search Form" at bounding box center [641, 375] width 566 height 25
drag, startPoint x: 473, startPoint y: 216, endPoint x: 353, endPoint y: 213, distance: 120.9
click at [353, 213] on div "SearchWithCriteria31ef7380-11eb-48b7-9917-6f4f80ea97d9 Work Title Privilege Esc…" at bounding box center [587, 212] width 714 height 26
click at [395, 376] on input "Search Form" at bounding box center [641, 375] width 566 height 25
paste input "Privilege Escalation"
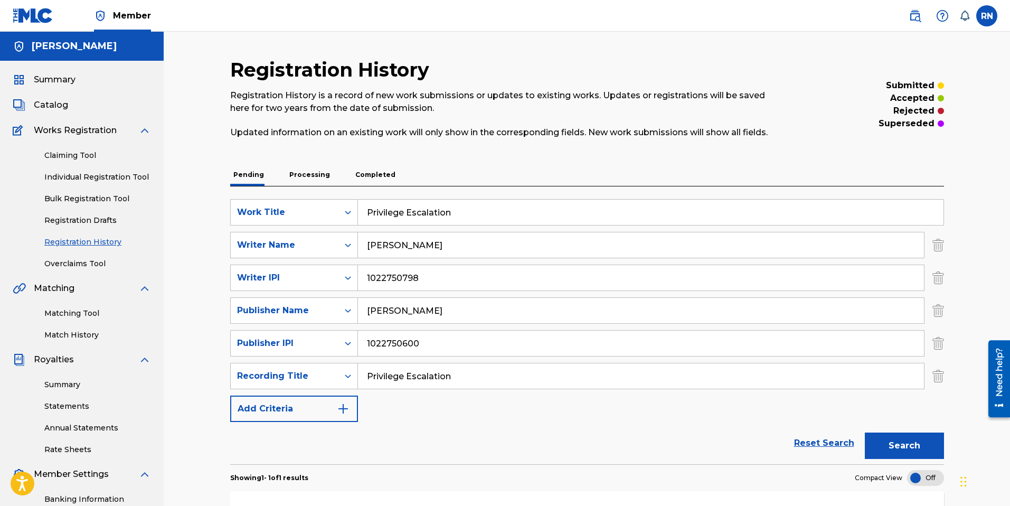
type input "Privilege Escalation"
click at [347, 408] on img "Search Form" at bounding box center [343, 408] width 13 height 13
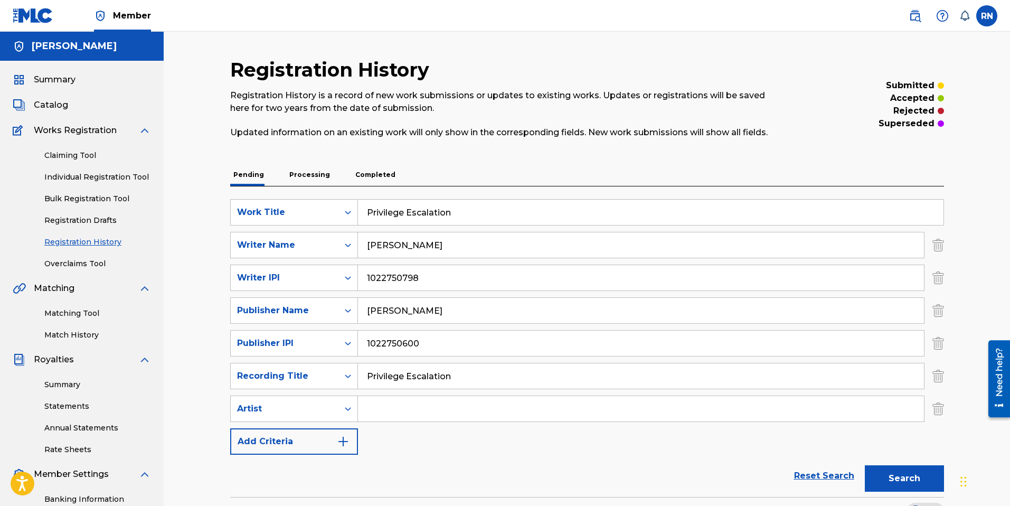
click at [397, 407] on input "Search Form" at bounding box center [641, 408] width 566 height 25
type input "Russell Nomer"
click at [346, 440] on img "Search Form" at bounding box center [343, 441] width 13 height 13
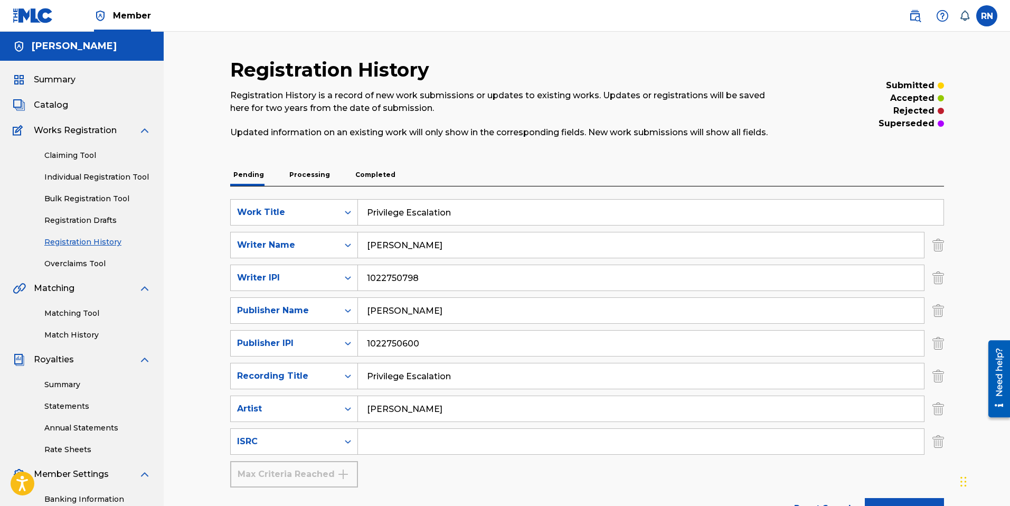
click at [398, 441] on input "Search Form" at bounding box center [641, 441] width 566 height 25
click at [376, 440] on input "Search Form" at bounding box center [641, 441] width 566 height 25
paste input "QT5AM2540299"
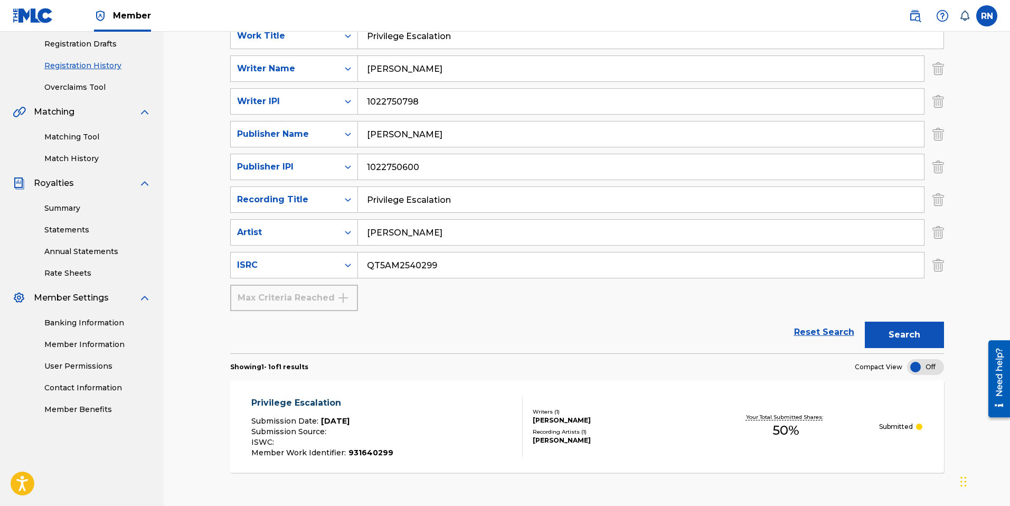
scroll to position [183, 0]
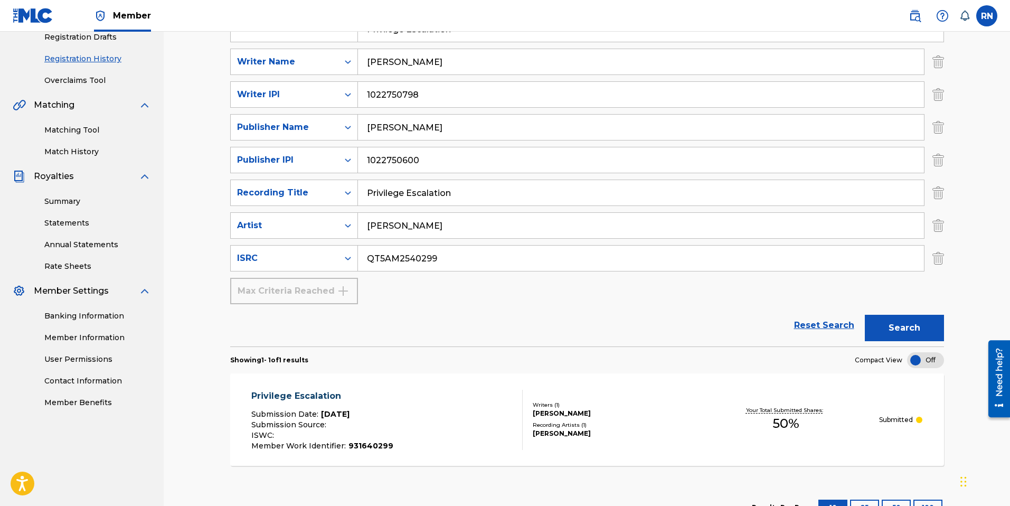
type input "QT5AM2540299"
click at [899, 328] on button "Search" at bounding box center [904, 328] width 79 height 26
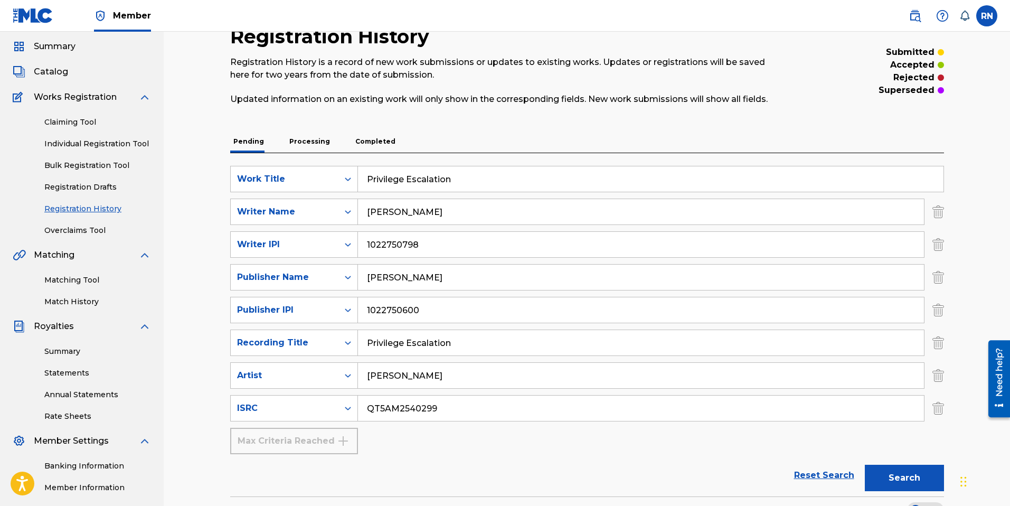
scroll to position [20, 0]
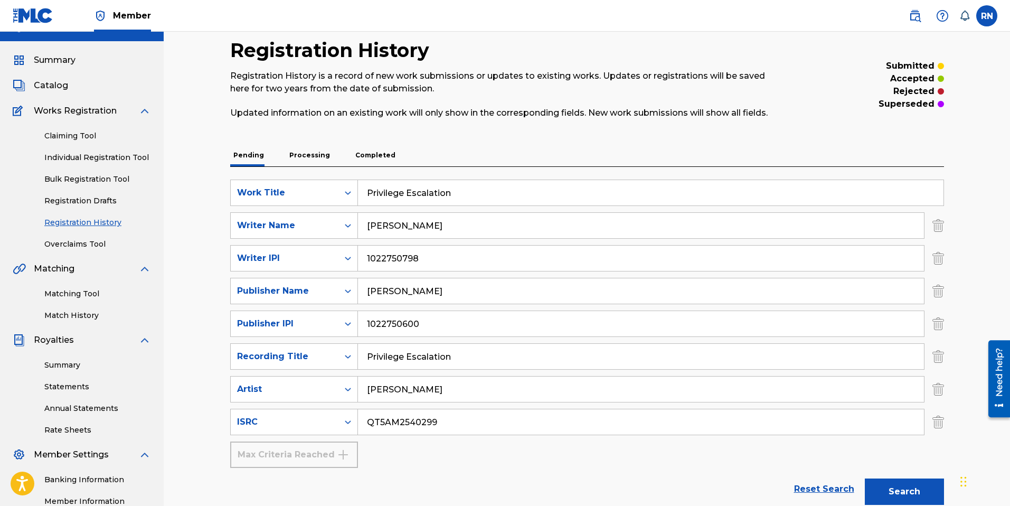
click at [306, 155] on p "Processing" at bounding box center [309, 155] width 47 height 22
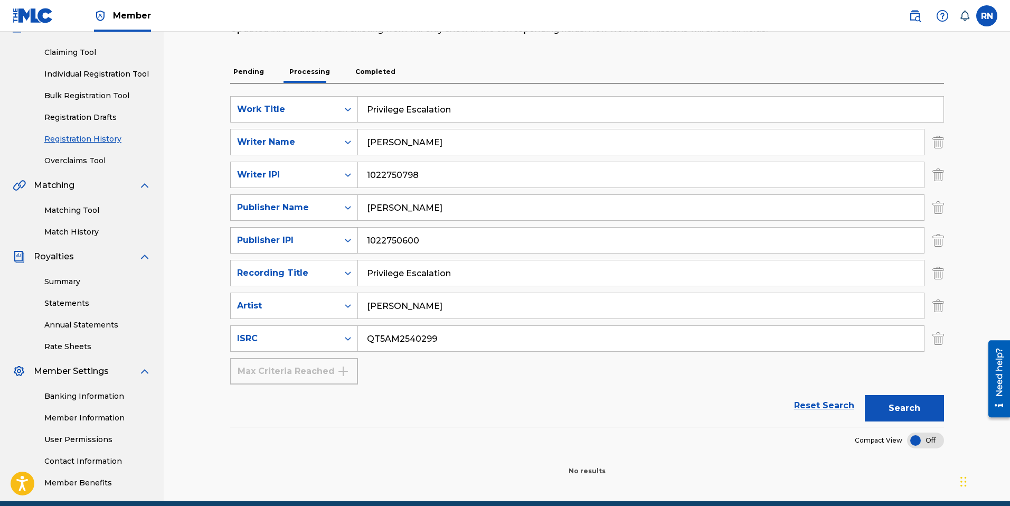
scroll to position [118, 0]
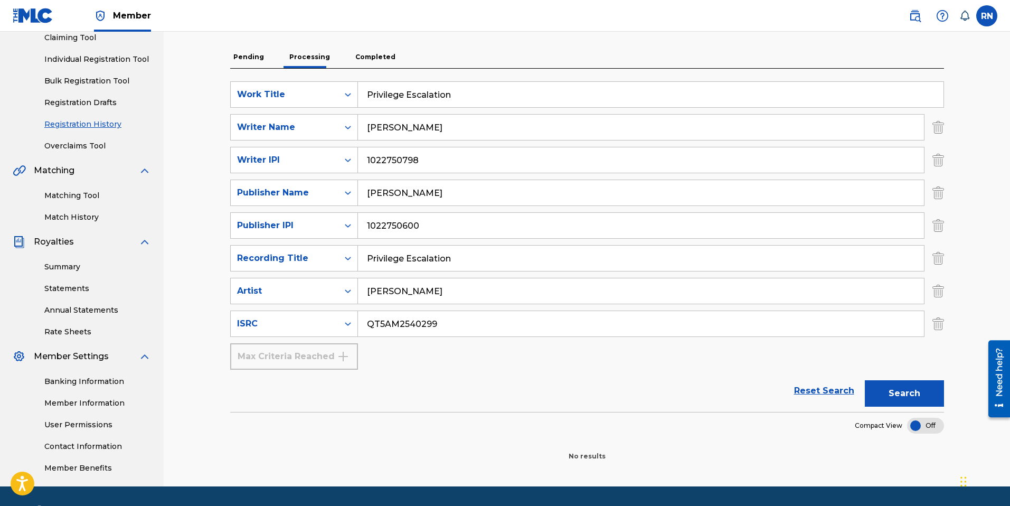
click at [904, 390] on button "Search" at bounding box center [904, 393] width 79 height 26
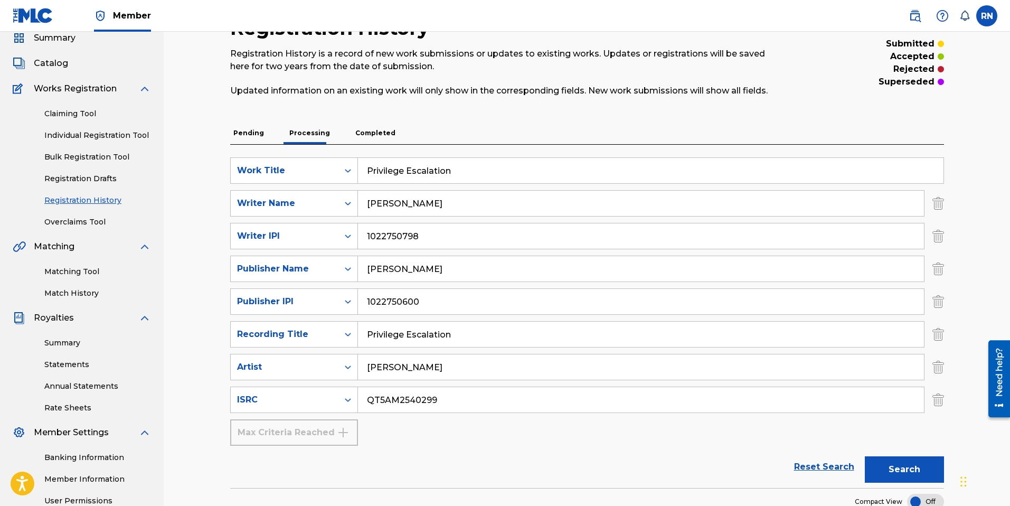
scroll to position [0, 0]
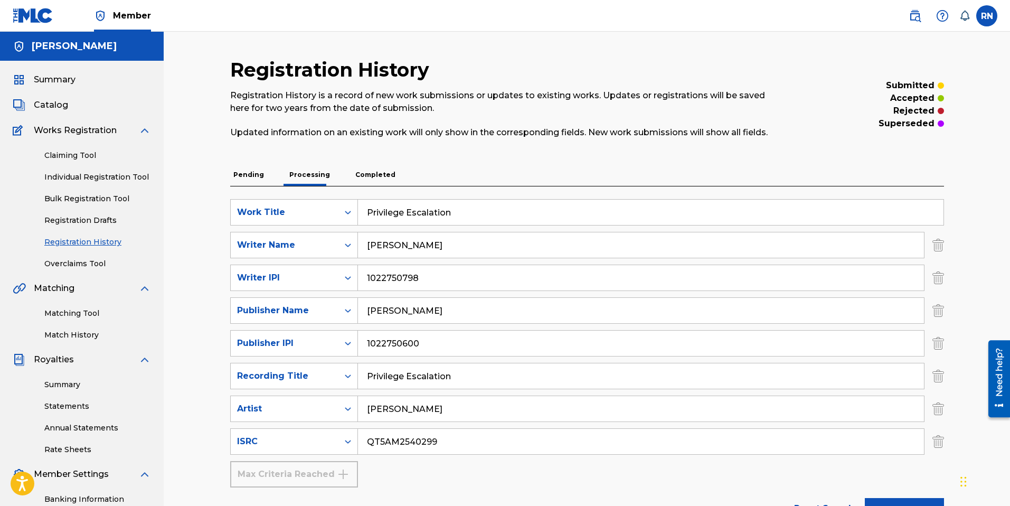
click at [372, 176] on p "Completed" at bounding box center [375, 175] width 46 height 22
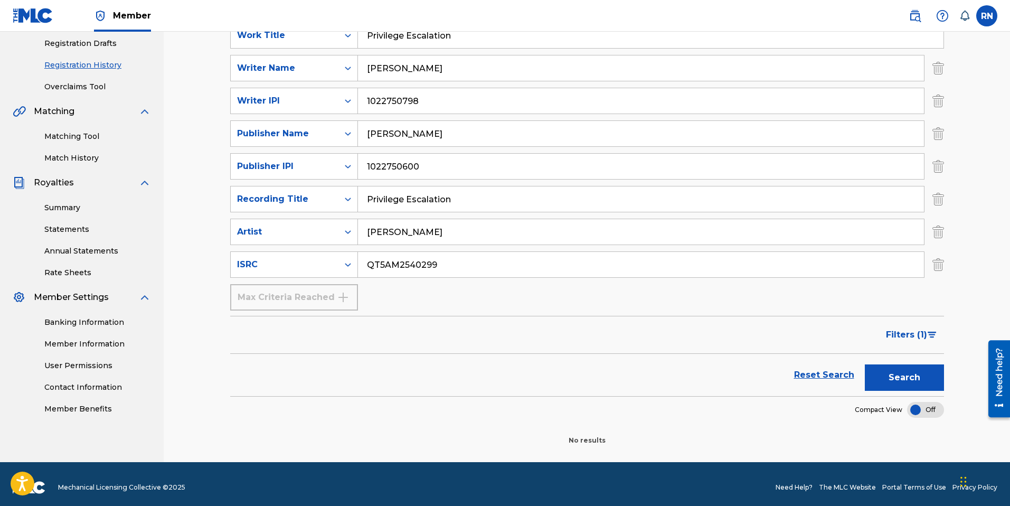
scroll to position [184, 0]
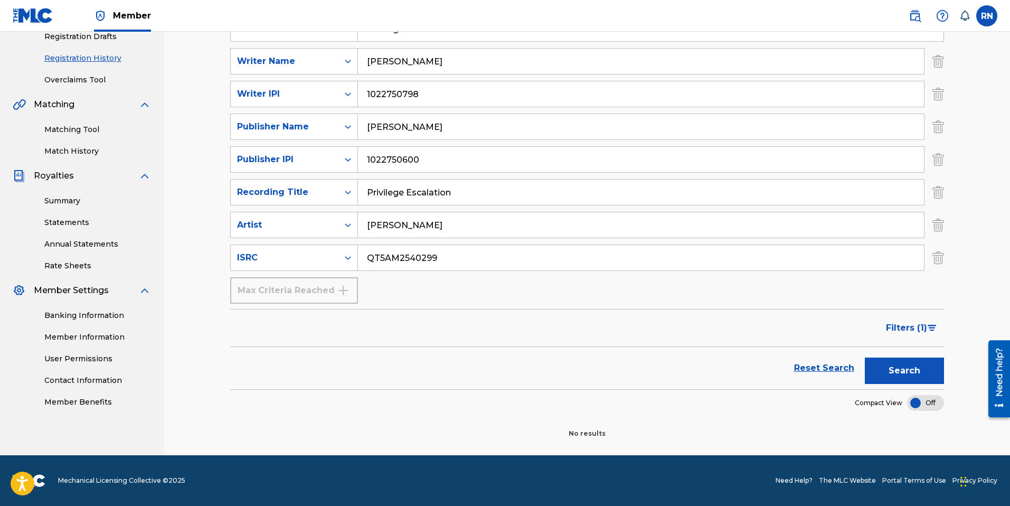
click at [896, 371] on button "Search" at bounding box center [904, 370] width 79 height 26
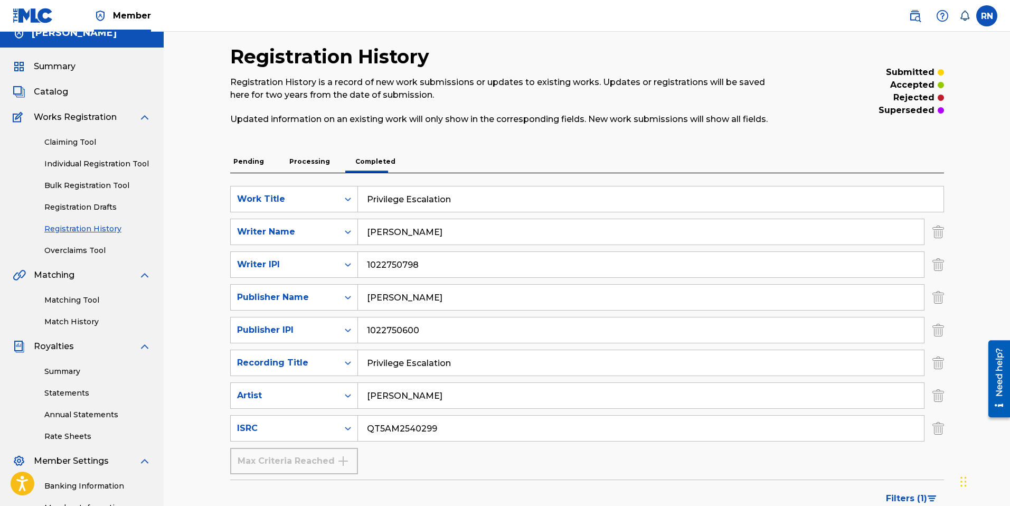
scroll to position [20, 0]
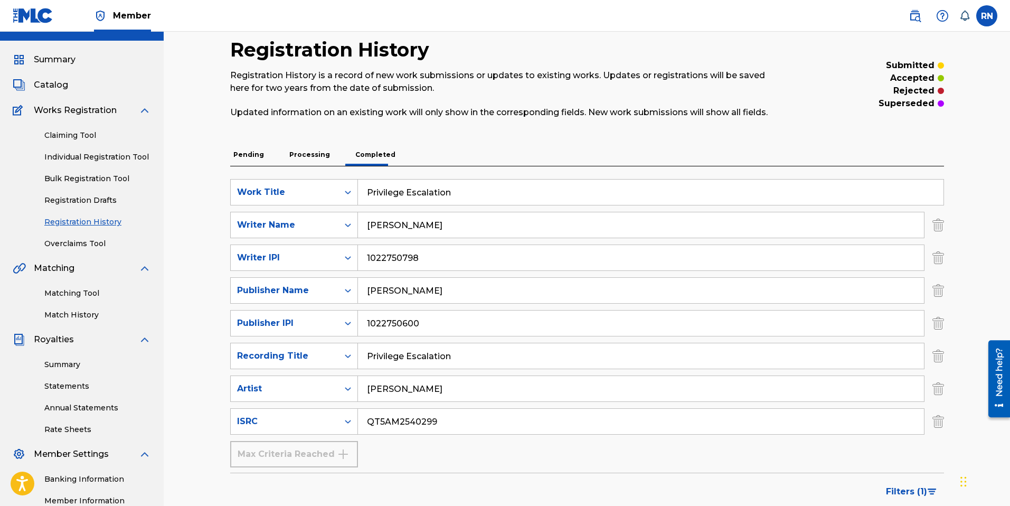
click at [98, 201] on link "Registration Drafts" at bounding box center [97, 200] width 107 height 11
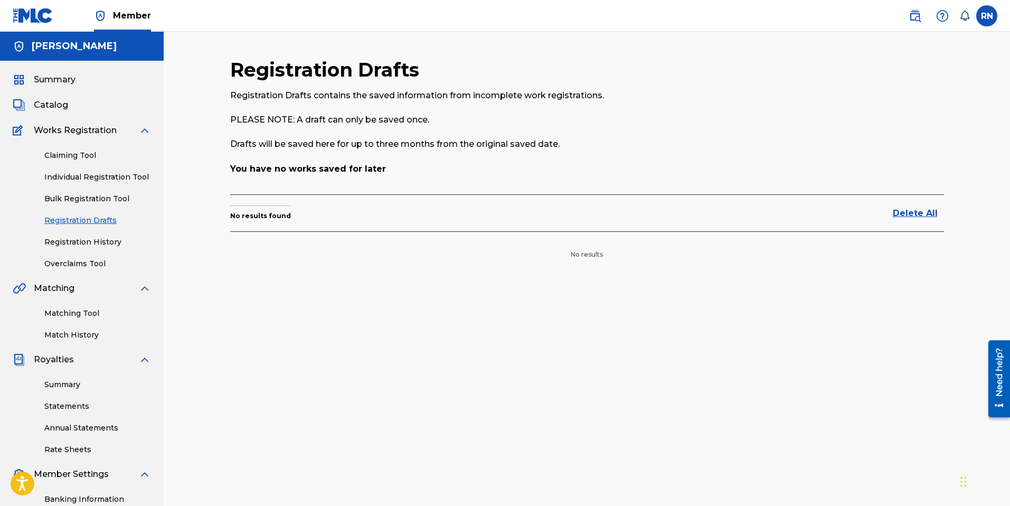
click at [96, 242] on link "Registration History" at bounding box center [97, 241] width 107 height 11
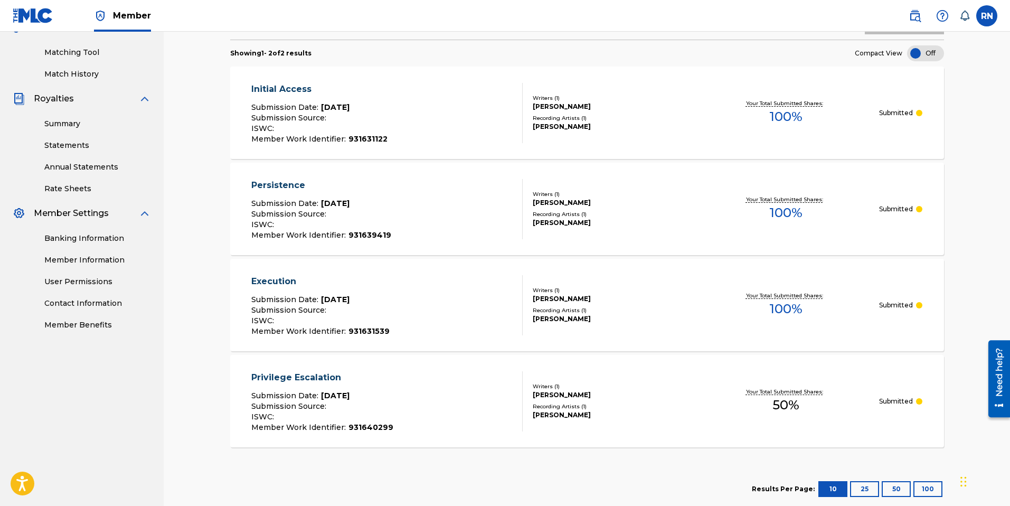
scroll to position [268, 0]
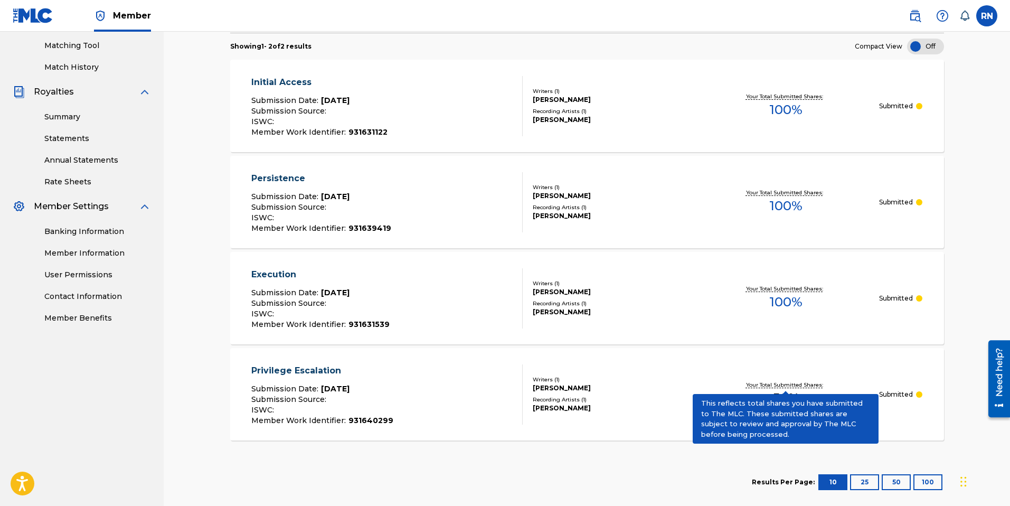
click at [762, 382] on p "Your Total Submitted Shares:" at bounding box center [786, 385] width 80 height 8
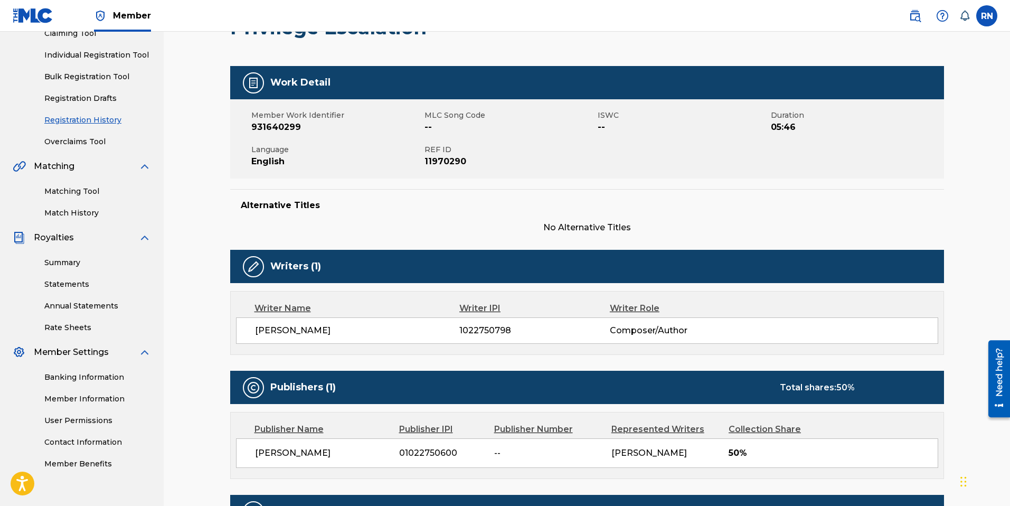
scroll to position [210, 0]
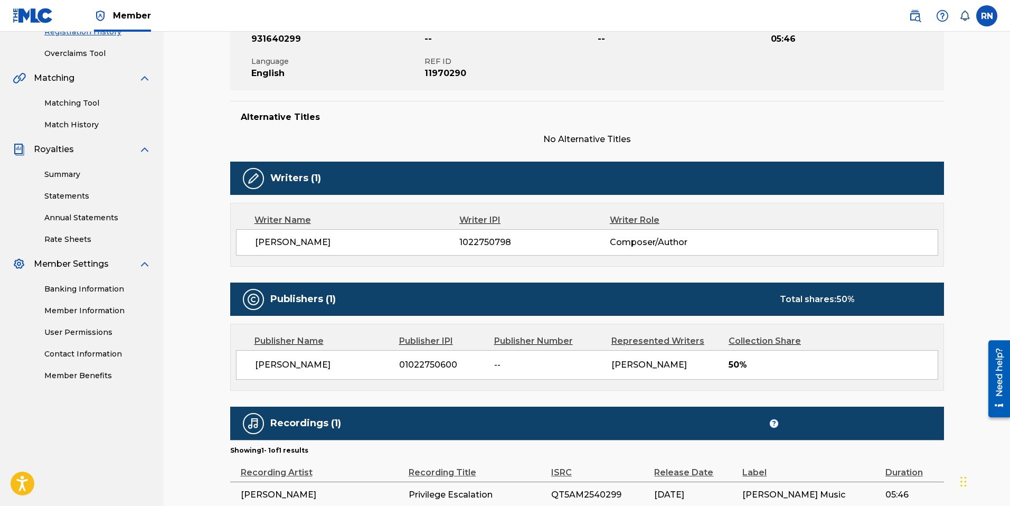
click at [255, 287] on div "Publishers (1) Total shares: 50 %" at bounding box center [587, 298] width 714 height 33
click at [255, 297] on img at bounding box center [253, 299] width 13 height 13
click at [364, 301] on div "Publishers (1) Total shares: 50 %" at bounding box center [587, 298] width 714 height 33
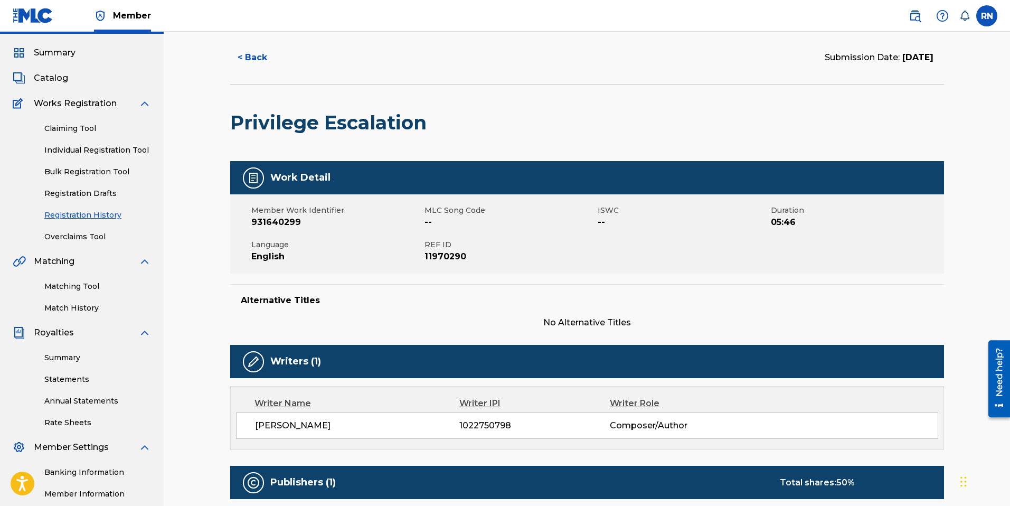
scroll to position [34, 0]
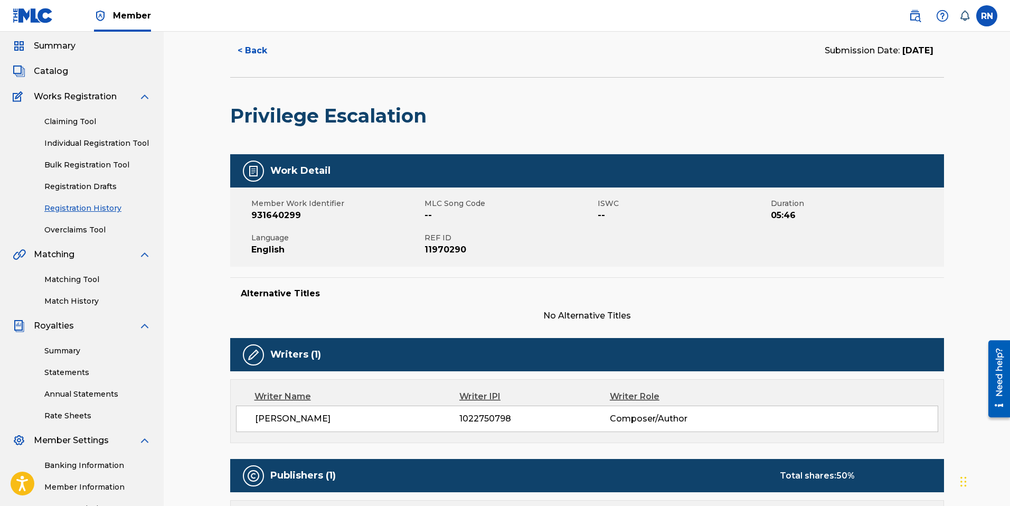
click at [81, 227] on link "Overclaims Tool" at bounding box center [97, 229] width 107 height 11
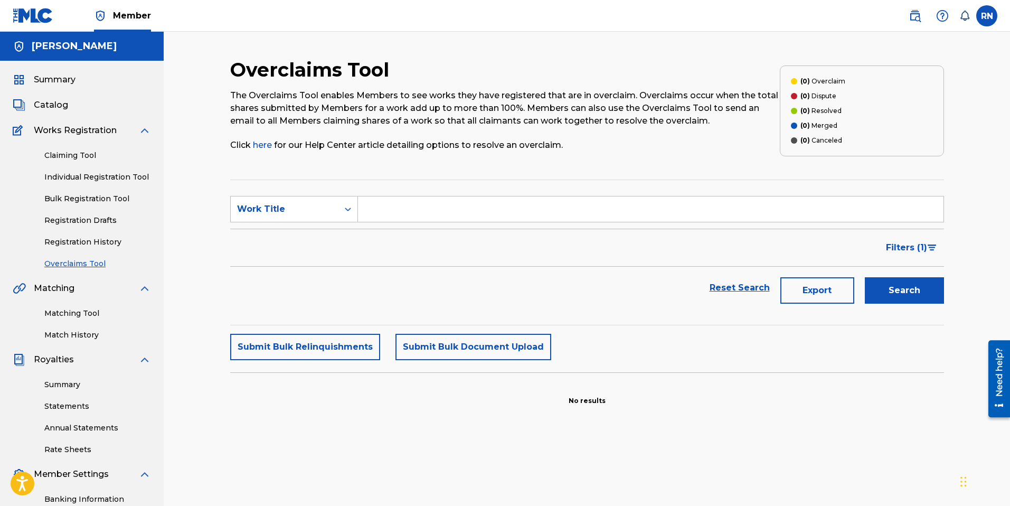
click at [414, 211] on input "Search Form" at bounding box center [650, 208] width 585 height 25
type input "Privilege Escalation"
click at [865, 277] on button "Search" at bounding box center [904, 290] width 79 height 26
click at [903, 294] on button "Search" at bounding box center [904, 290] width 79 height 26
click at [497, 220] on input "Privilege Escalation" at bounding box center [650, 208] width 585 height 25
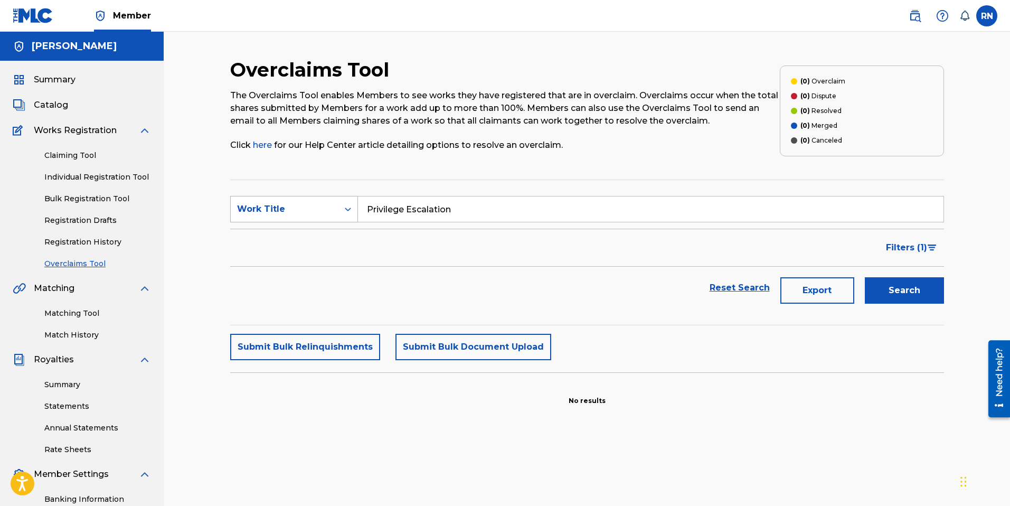
click at [315, 205] on div "Work Title" at bounding box center [284, 209] width 95 height 13
click at [282, 287] on div "Work Title" at bounding box center [294, 288] width 127 height 26
click at [62, 100] on span "Catalog" at bounding box center [51, 105] width 34 height 13
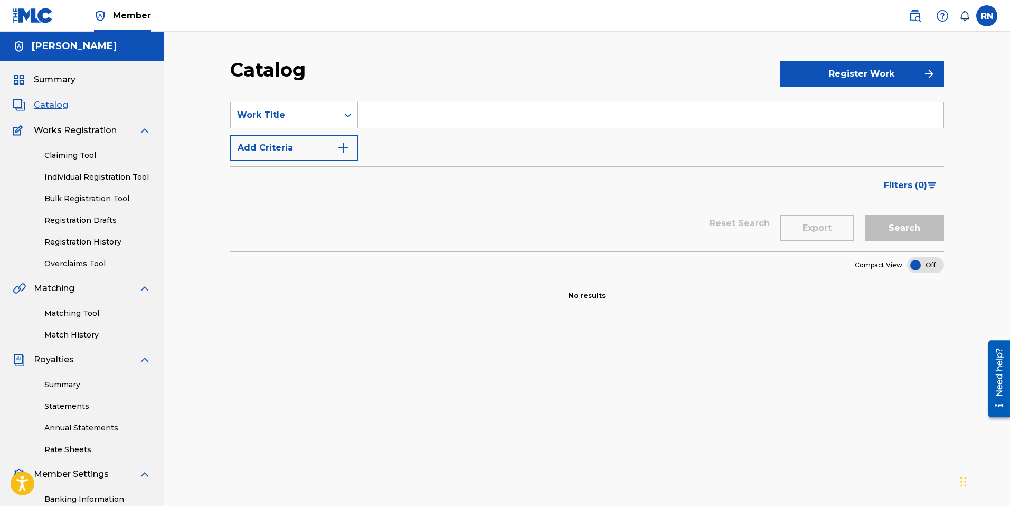
click at [388, 115] on input "Search Form" at bounding box center [650, 114] width 585 height 25
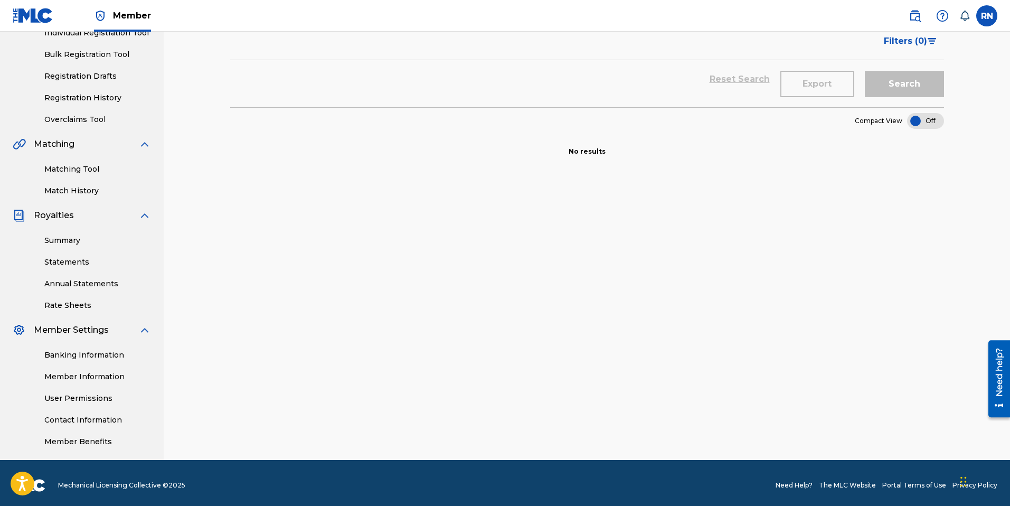
scroll to position [149, 0]
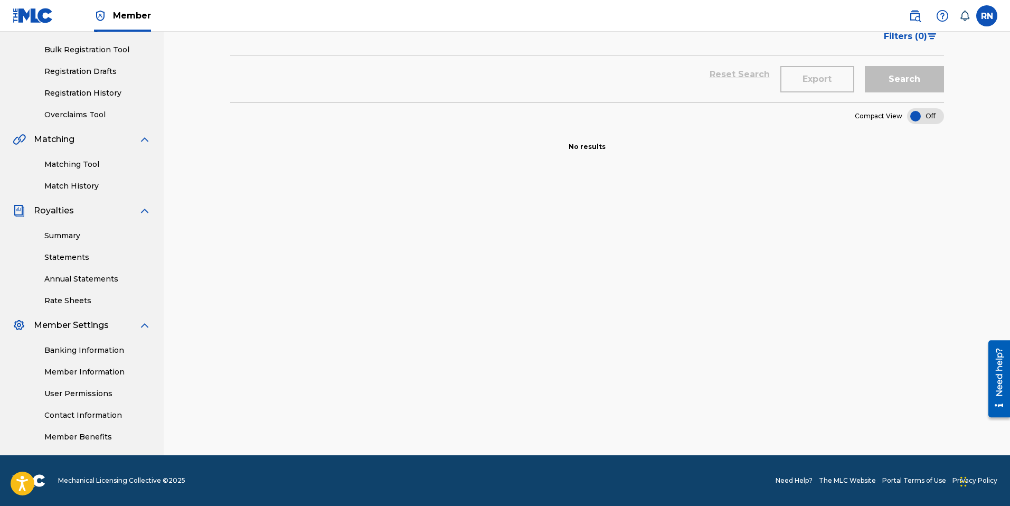
click at [76, 299] on link "Rate Sheets" at bounding box center [97, 300] width 107 height 11
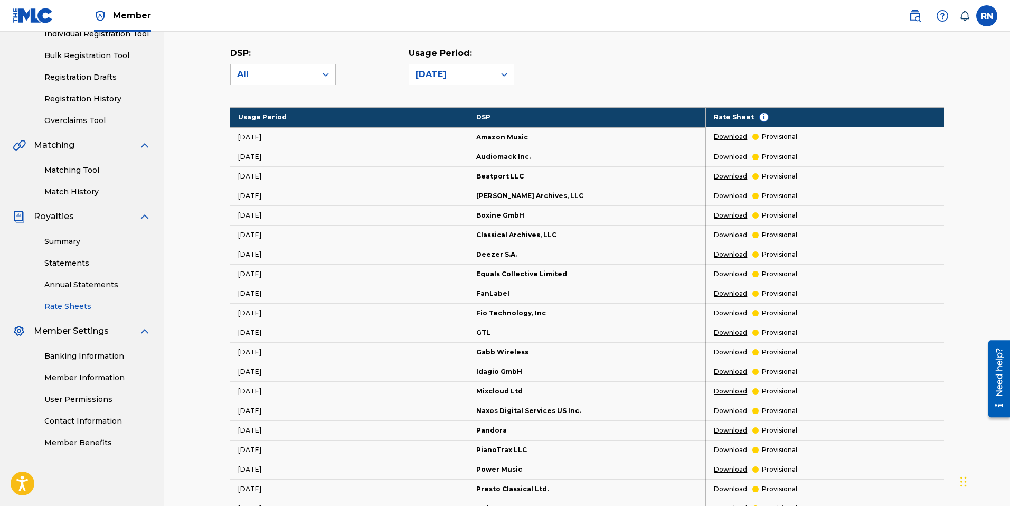
scroll to position [136, 0]
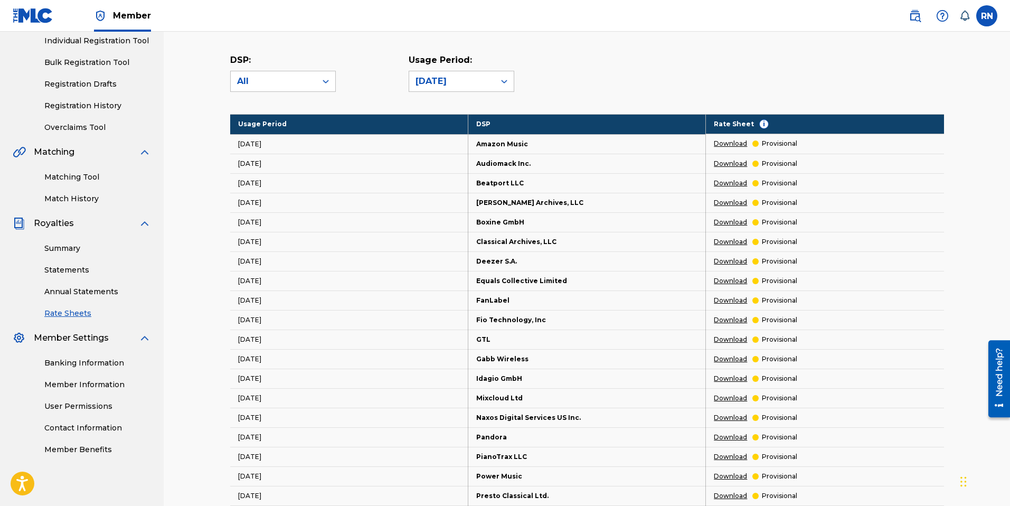
click at [725, 144] on link "Download" at bounding box center [730, 144] width 33 height 10
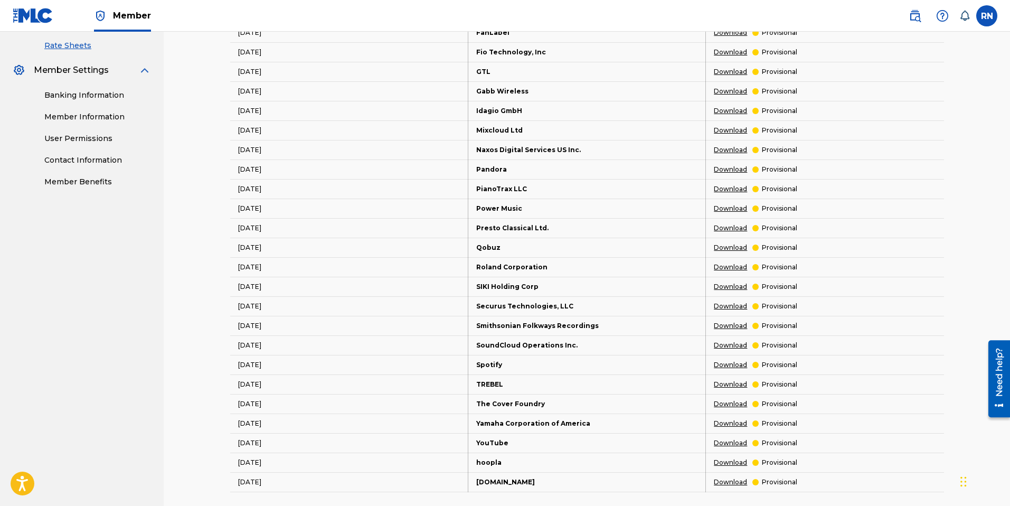
scroll to position [241, 0]
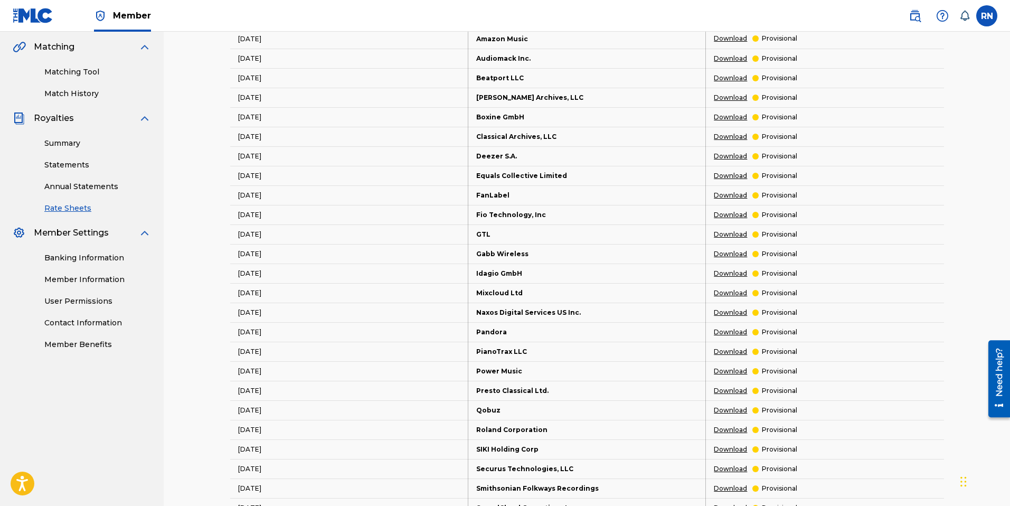
click at [83, 340] on link "Member Benefits" at bounding box center [97, 344] width 107 height 11
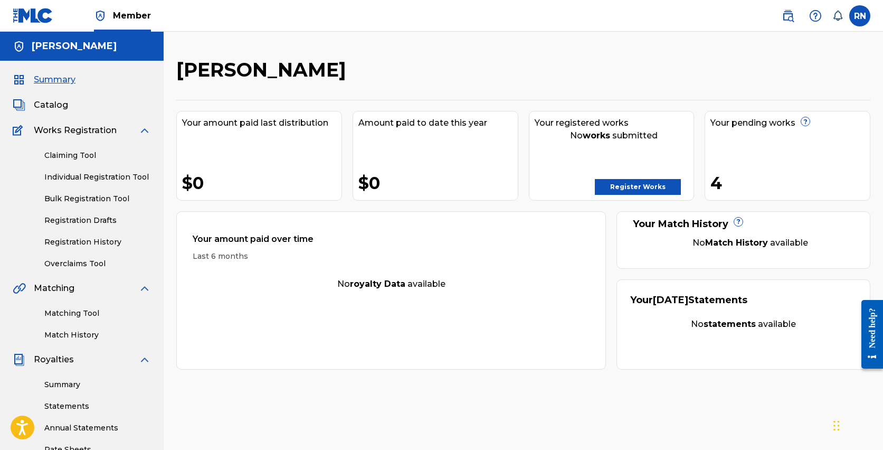
click at [646, 188] on link "Register Works" at bounding box center [638, 187] width 86 height 16
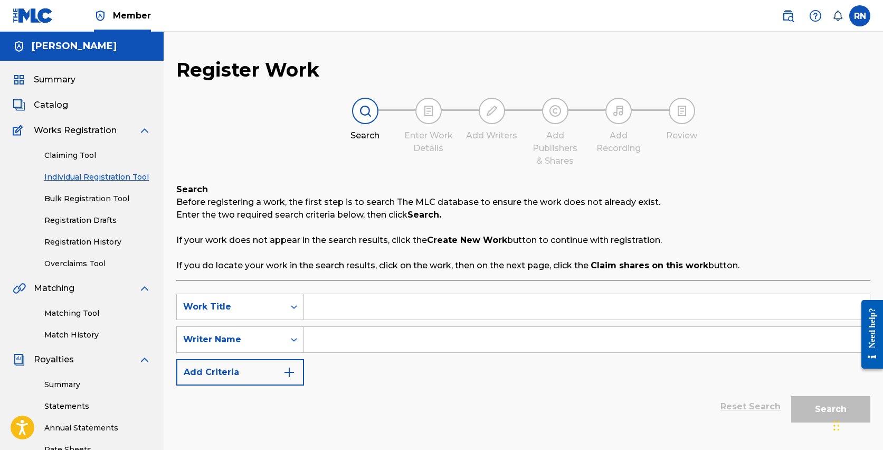
click at [349, 299] on input "Search Form" at bounding box center [587, 306] width 566 height 25
type input "That's How I'll Ride"
click at [375, 344] on input "Search Form" at bounding box center [587, 339] width 566 height 25
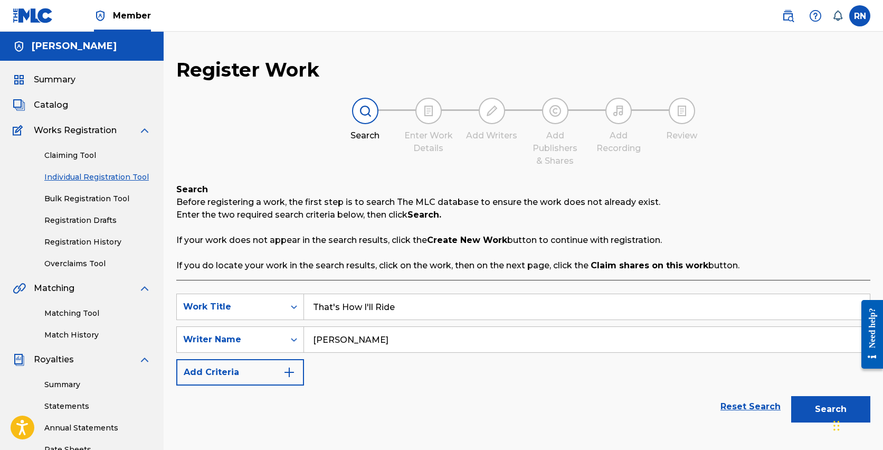
type input "[PERSON_NAME]"
click at [292, 374] on img "Search Form" at bounding box center [289, 372] width 13 height 13
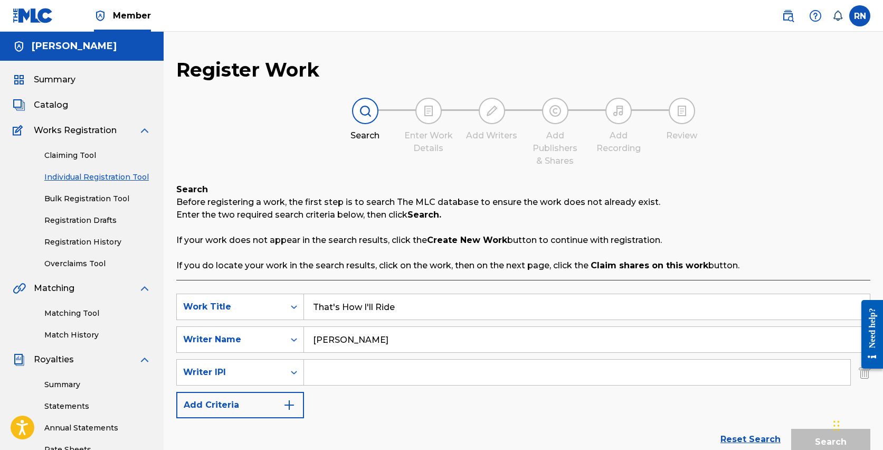
drag, startPoint x: 355, startPoint y: 363, endPoint x: 357, endPoint y: 373, distance: 10.8
click at [356, 366] on input "Search Form" at bounding box center [577, 371] width 546 height 25
type input "1022750798"
click at [291, 404] on img "Search Form" at bounding box center [289, 405] width 13 height 13
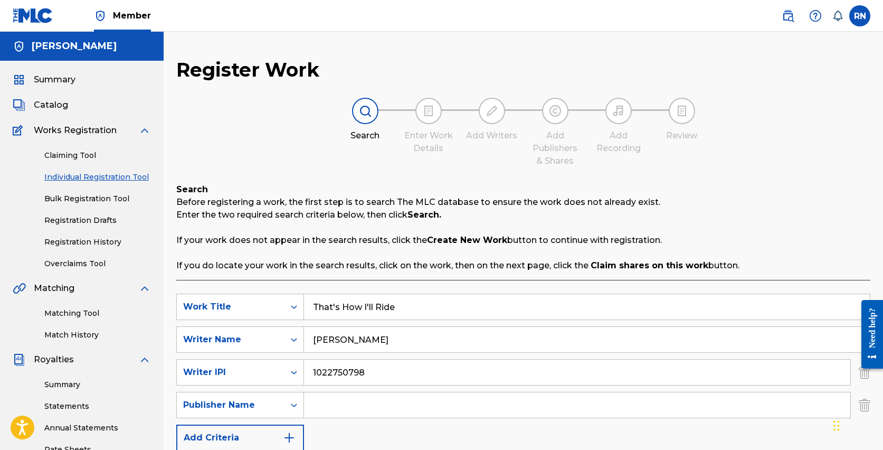
click at [352, 406] on input "Search Form" at bounding box center [577, 404] width 546 height 25
type input "Russell Nomer"
click at [290, 438] on img "Search Form" at bounding box center [289, 437] width 13 height 13
click at [367, 434] on input "Search Form" at bounding box center [577, 437] width 546 height 25
type input "1022750600"
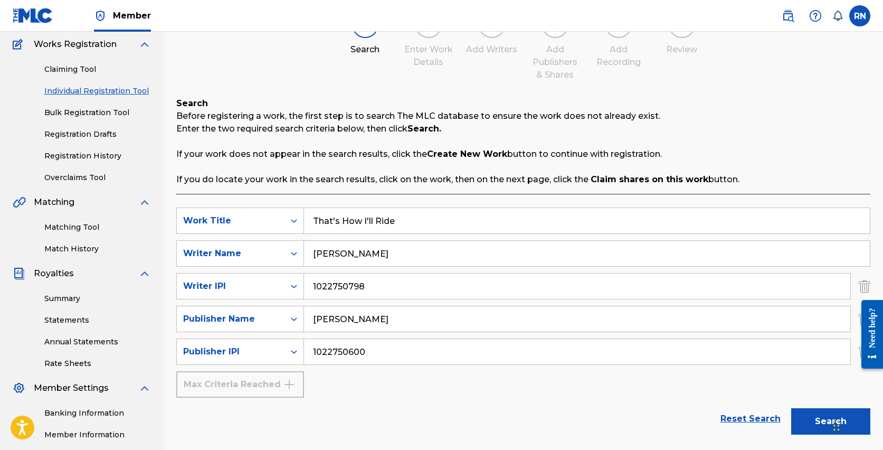
scroll to position [195, 0]
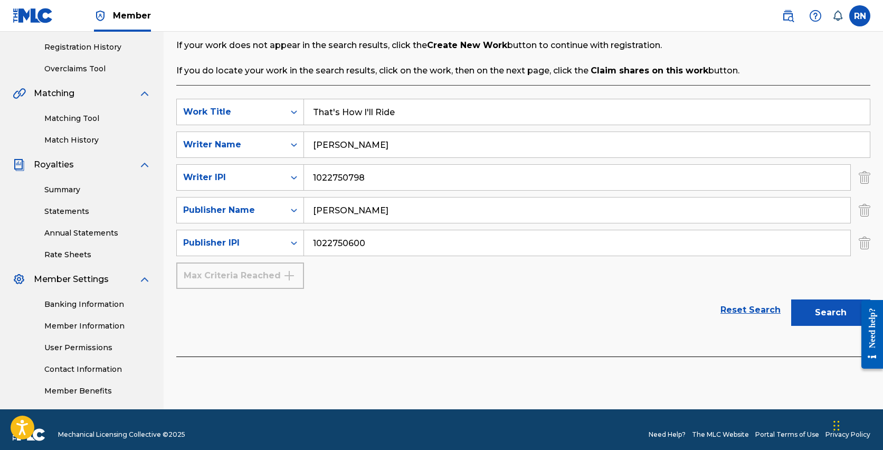
click at [836, 310] on button "Search" at bounding box center [830, 312] width 79 height 26
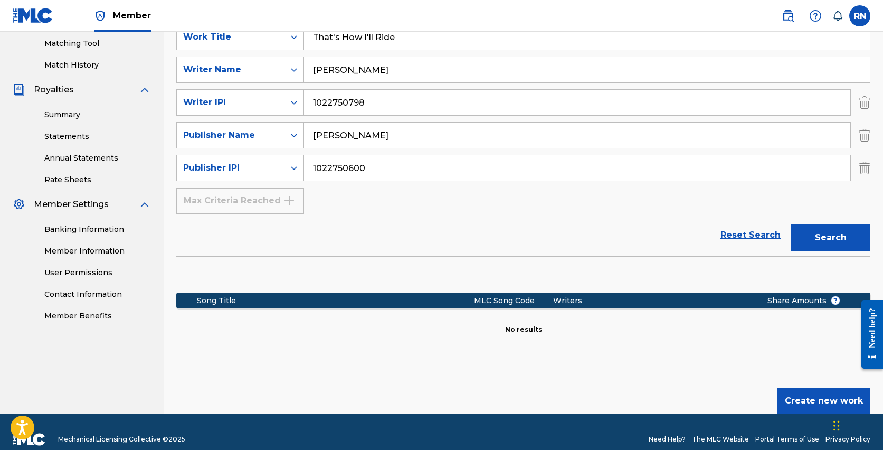
scroll to position [277, 0]
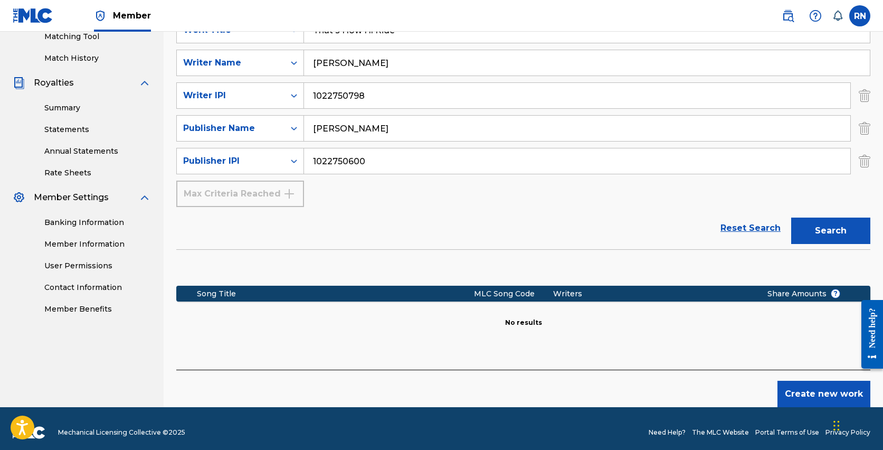
click at [805, 389] on button "Create new work" at bounding box center [823, 394] width 93 height 26
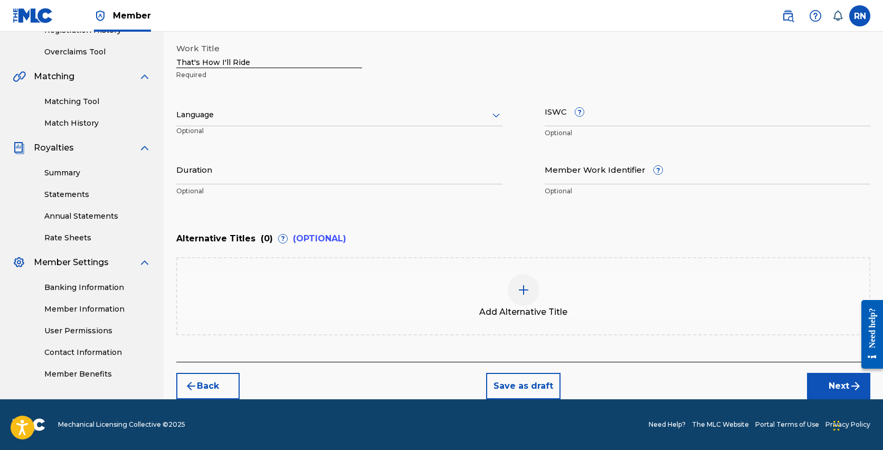
click at [262, 115] on div at bounding box center [339, 114] width 326 height 13
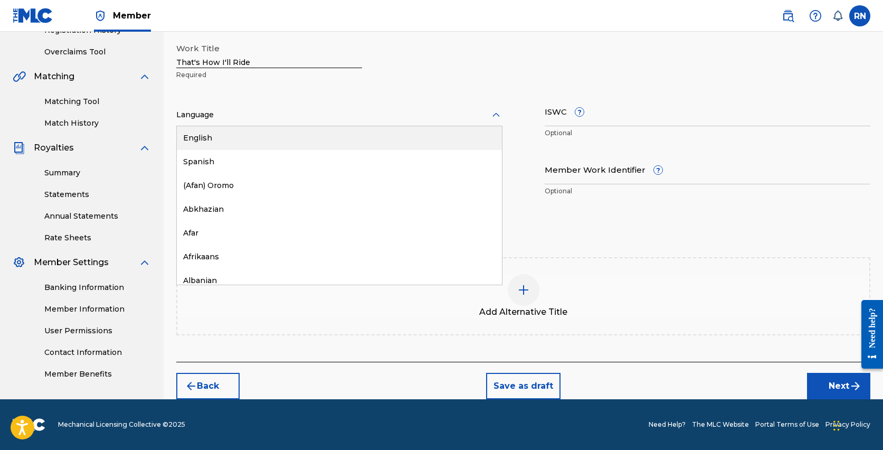
click at [240, 136] on div "English" at bounding box center [339, 138] width 325 height 24
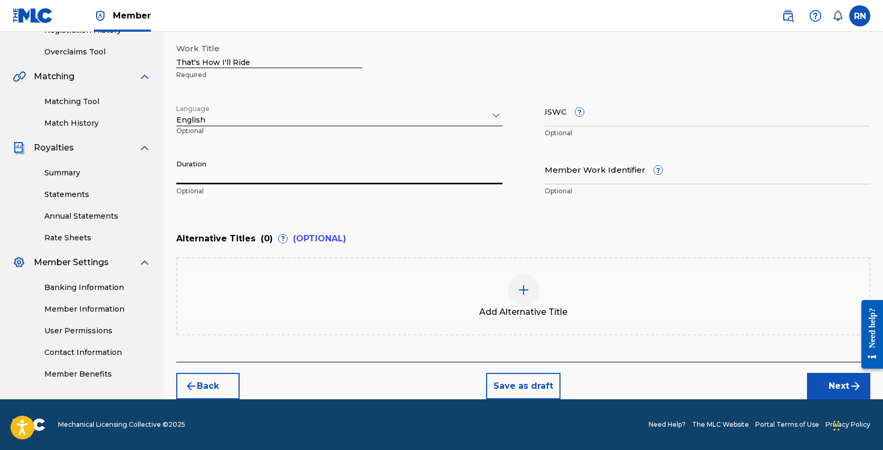
click at [232, 174] on input "Duration" at bounding box center [339, 169] width 326 height 30
click at [239, 175] on input "Duration" at bounding box center [339, 169] width 326 height 30
type input "02:56"
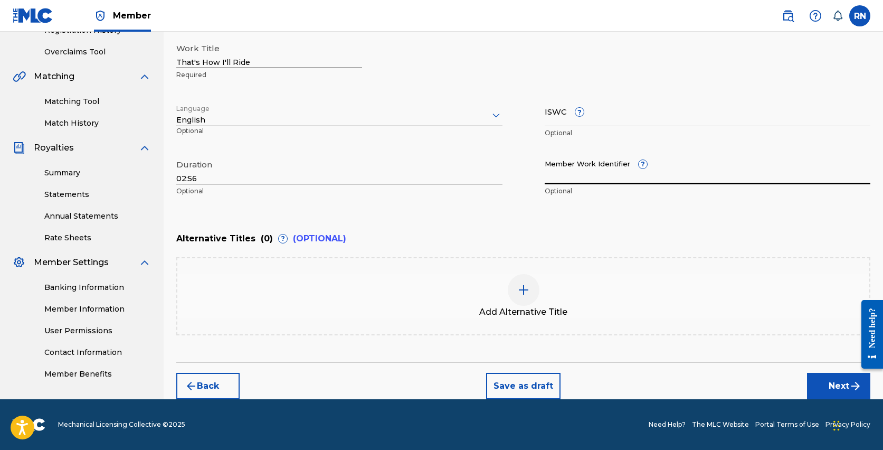
click at [564, 176] on input "Member Work Identifier ?" at bounding box center [708, 169] width 326 height 30
paste input "928648157"
type input "928648157"
click at [839, 384] on button "Next" at bounding box center [838, 386] width 63 height 26
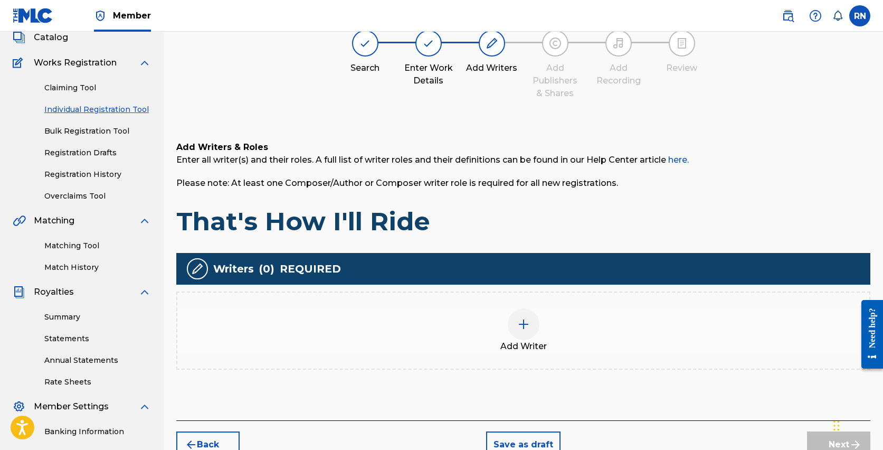
scroll to position [81, 0]
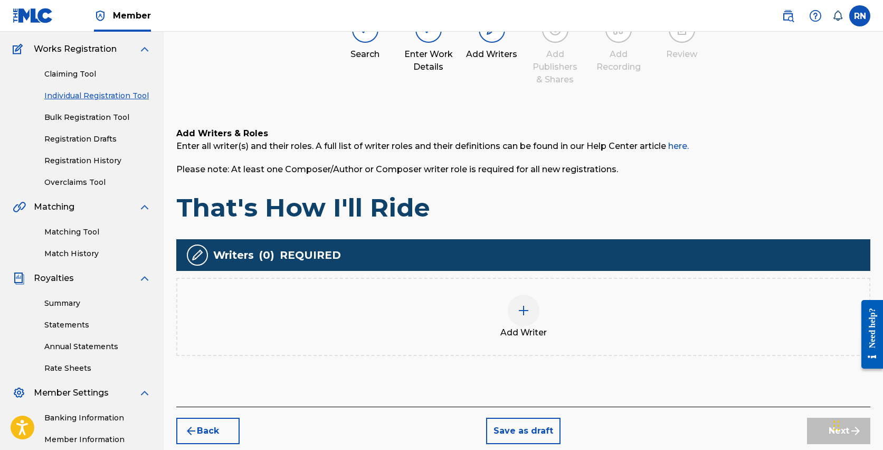
click at [517, 306] on img at bounding box center [523, 310] width 13 height 13
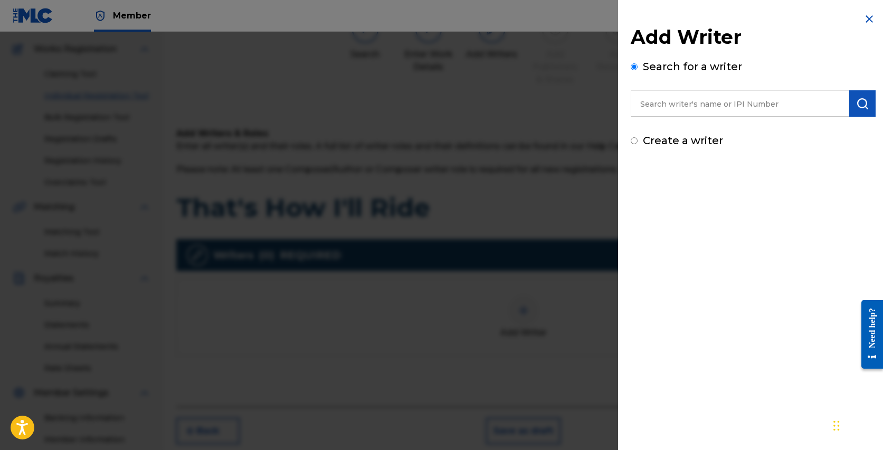
click at [667, 106] on input "text" at bounding box center [740, 103] width 219 height 26
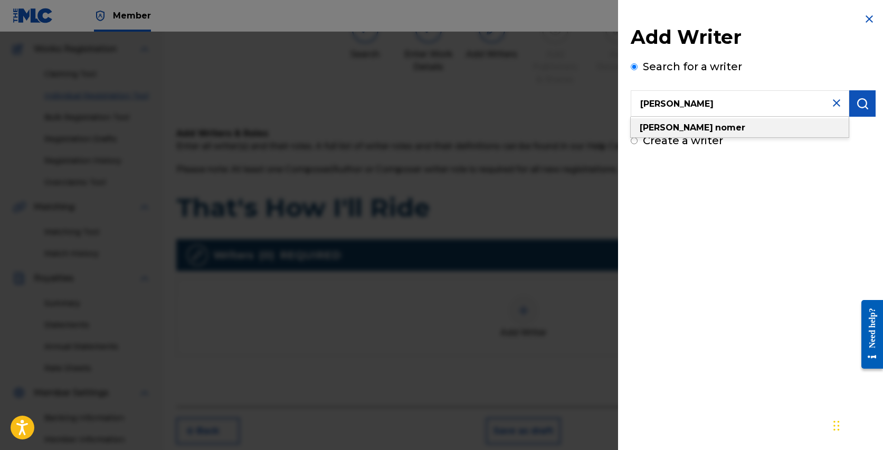
click at [692, 134] on div "russell nomer" at bounding box center [740, 127] width 218 height 19
type input "russell nomer"
click at [865, 102] on button "submit" at bounding box center [862, 103] width 26 height 26
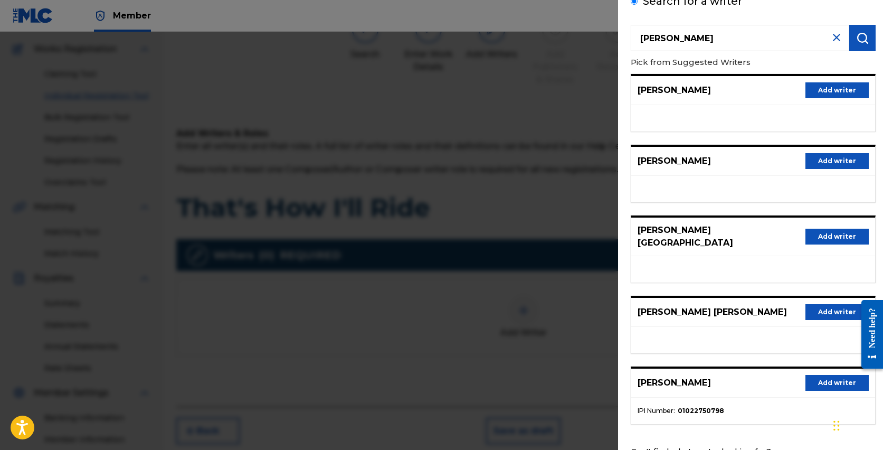
scroll to position [97, 0]
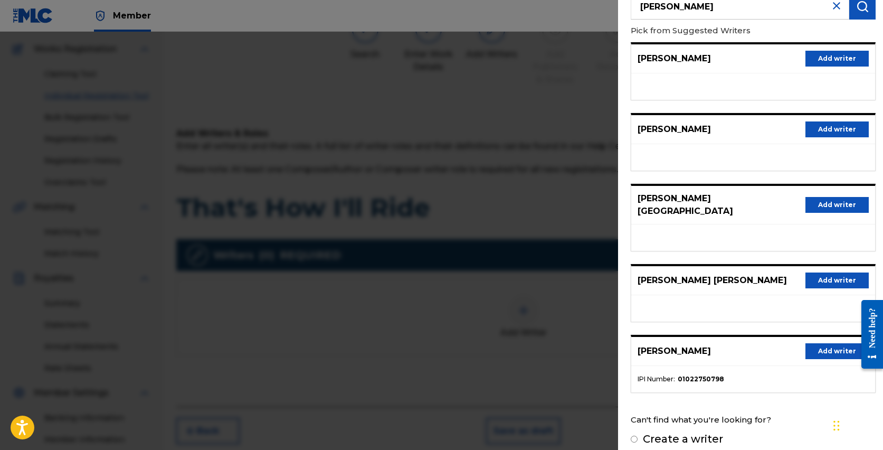
click at [820, 343] on button "Add writer" at bounding box center [836, 351] width 63 height 16
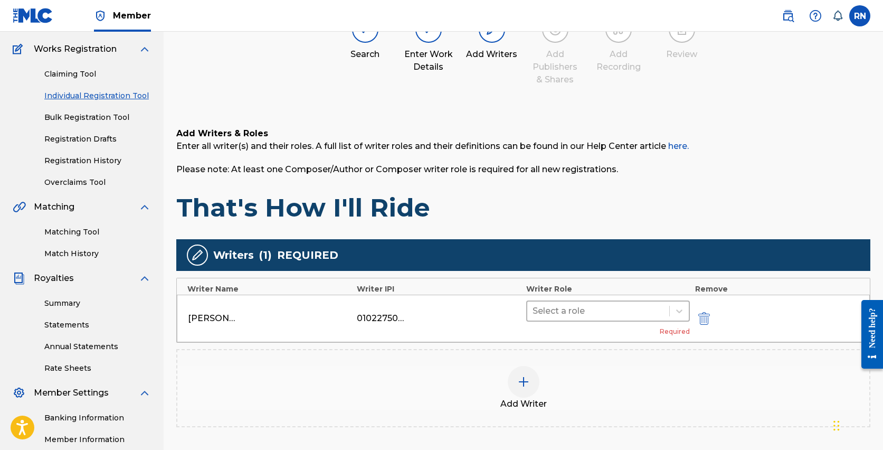
click at [599, 311] on div at bounding box center [598, 311] width 131 height 15
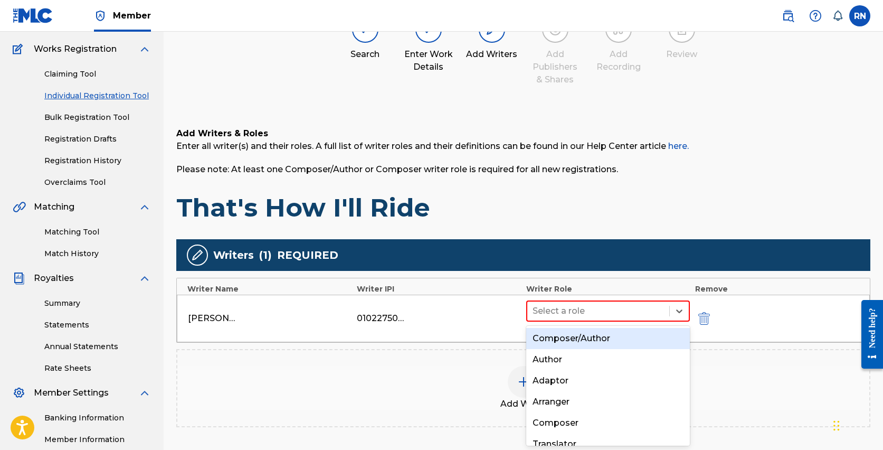
click at [589, 337] on div "Composer/Author" at bounding box center [608, 338] width 164 height 21
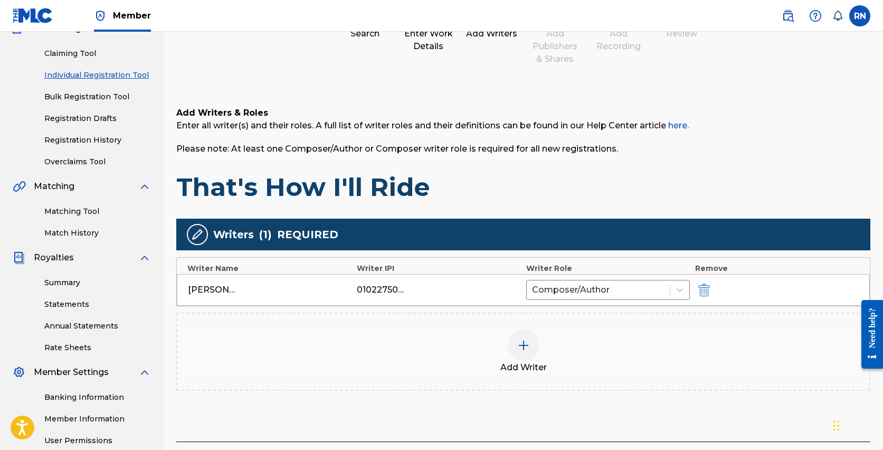
scroll to position [200, 0]
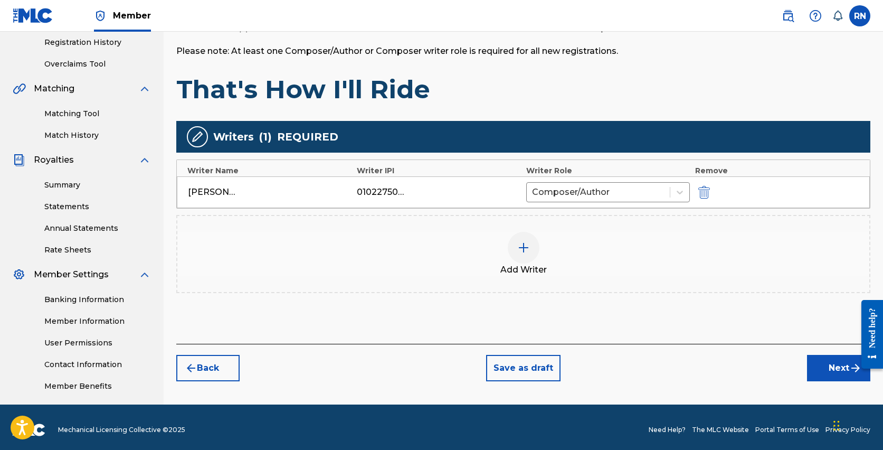
click at [830, 368] on button "Next" at bounding box center [838, 368] width 63 height 26
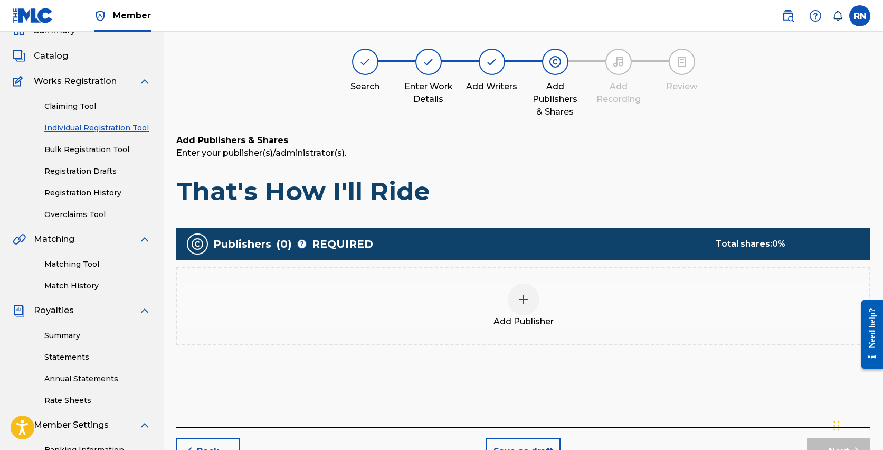
scroll to position [48, 0]
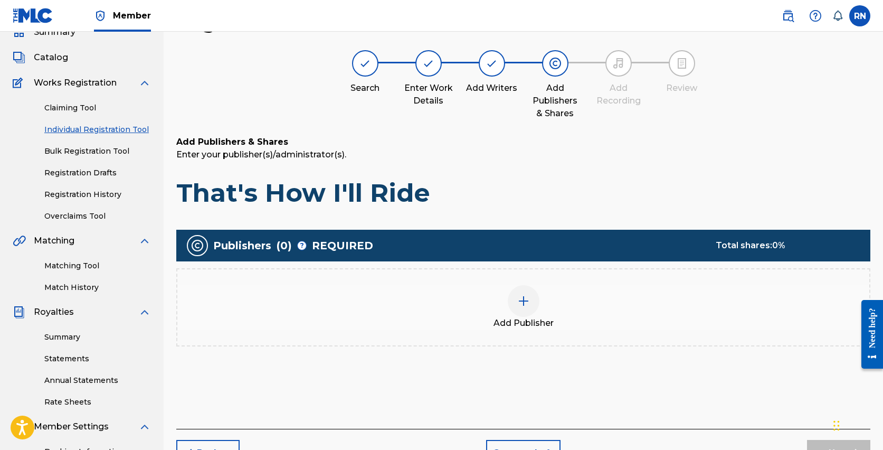
click at [524, 295] on img at bounding box center [523, 301] width 13 height 13
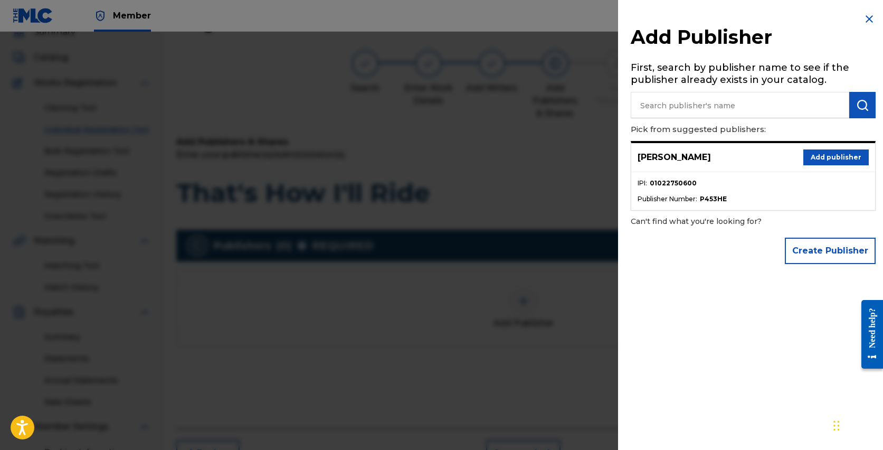
click at [812, 158] on button "Add publisher" at bounding box center [835, 157] width 65 height 16
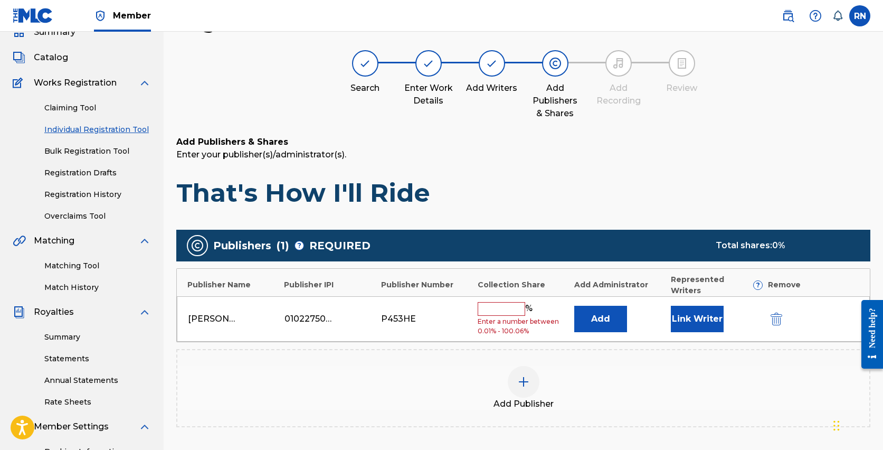
click at [487, 302] on input "text" at bounding box center [502, 309] width 48 height 14
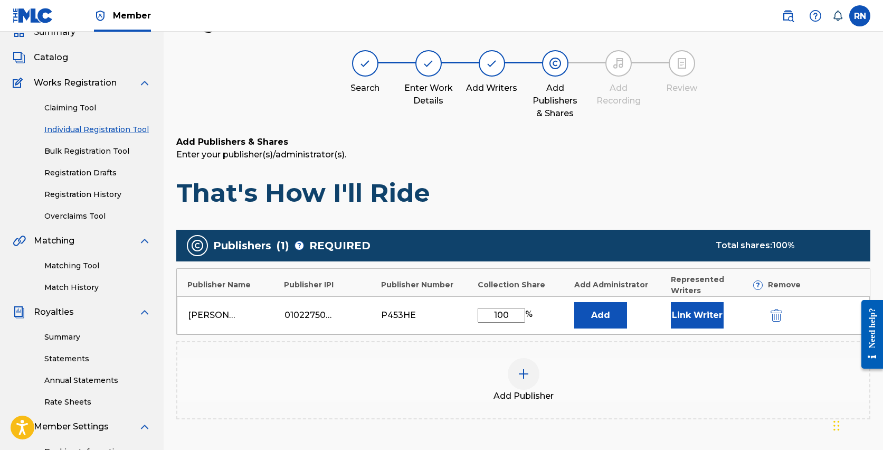
type input "100"
click at [706, 305] on button "Link Writer" at bounding box center [697, 315] width 53 height 26
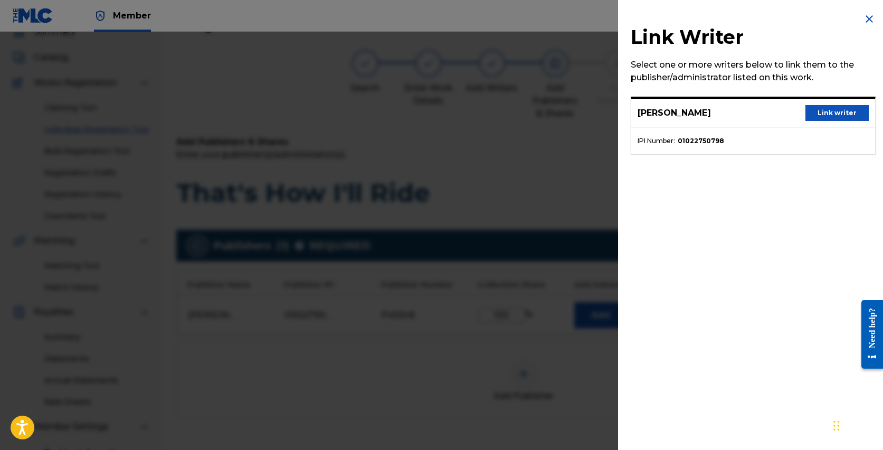
click at [827, 113] on button "Link writer" at bounding box center [836, 113] width 63 height 16
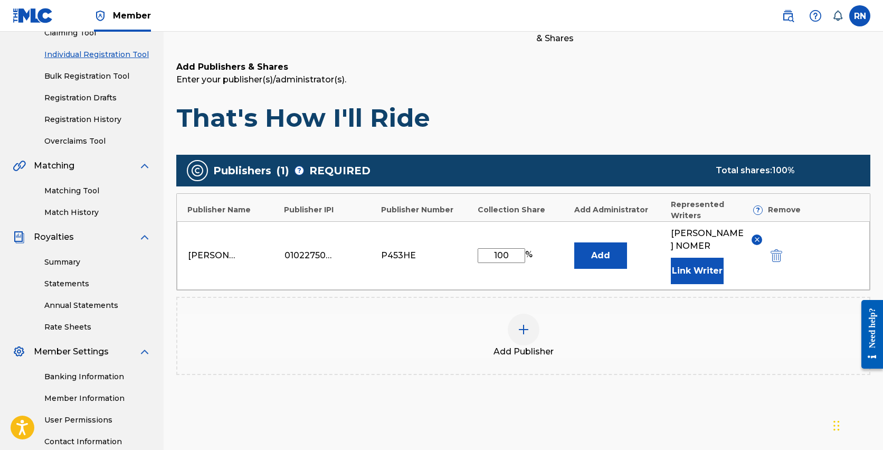
scroll to position [207, 0]
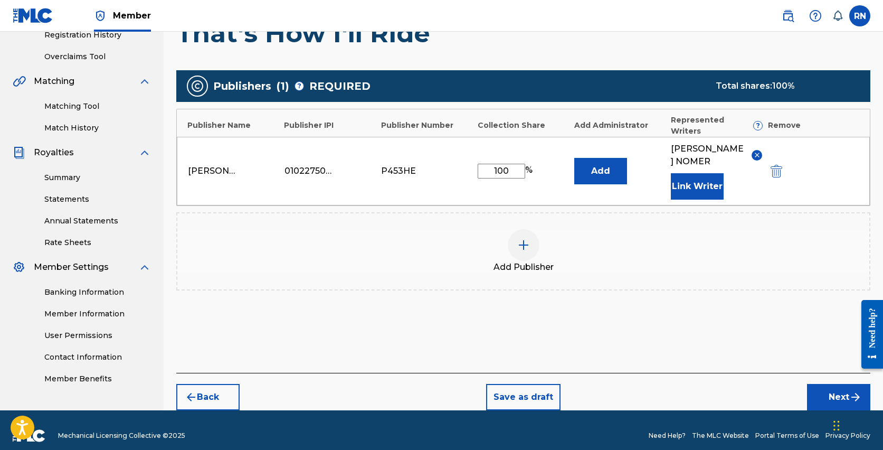
click at [829, 384] on button "Next" at bounding box center [838, 397] width 63 height 26
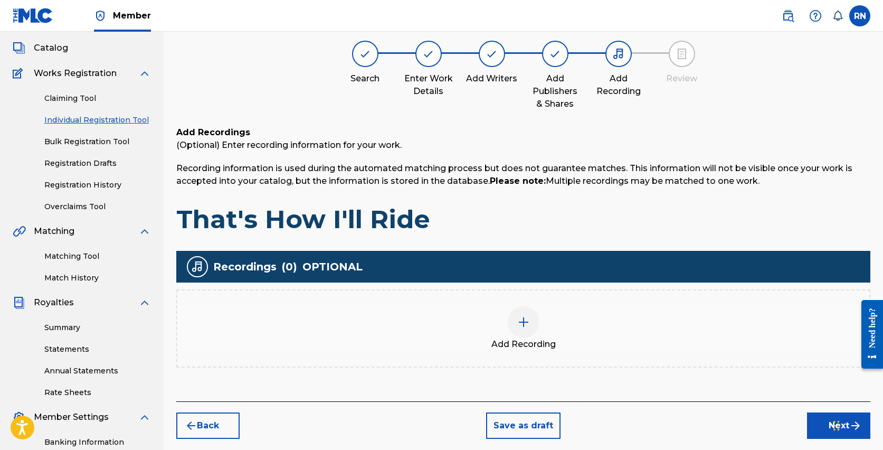
scroll to position [48, 0]
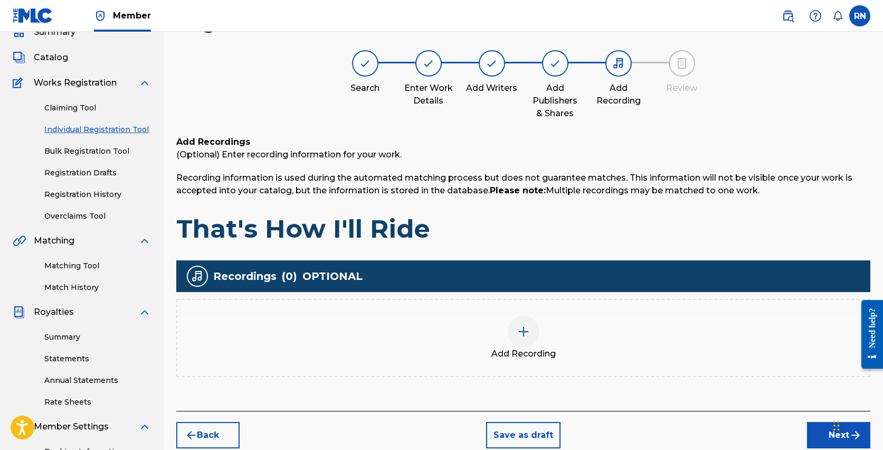
click at [522, 331] on img at bounding box center [523, 331] width 13 height 13
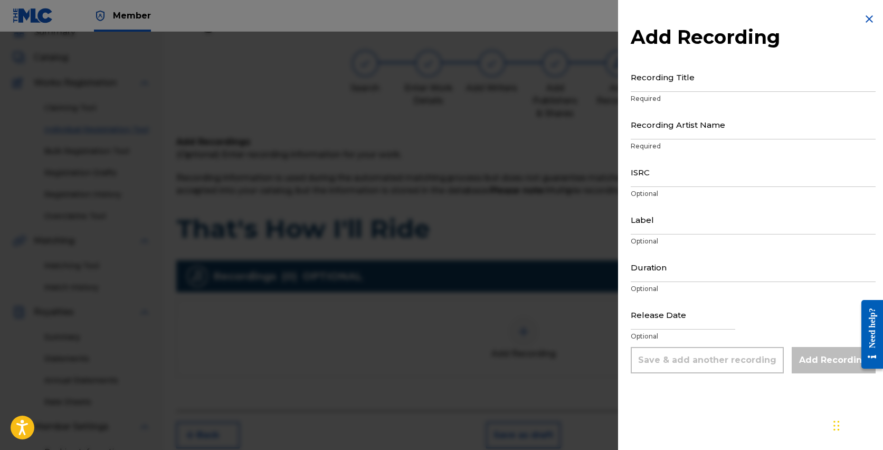
click at [662, 81] on input "Recording Title" at bounding box center [753, 77] width 245 height 30
type input "That's How I'll Ride"
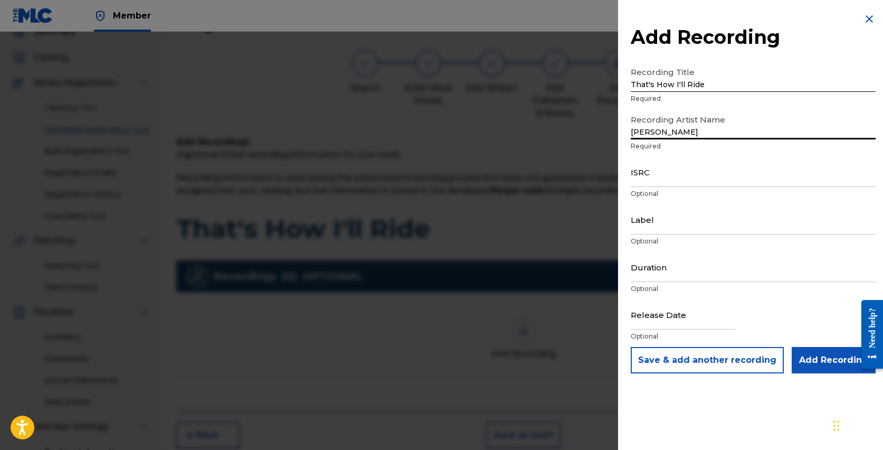
type input "Russell Nomer"
click at [657, 179] on input "ISRC" at bounding box center [753, 172] width 245 height 30
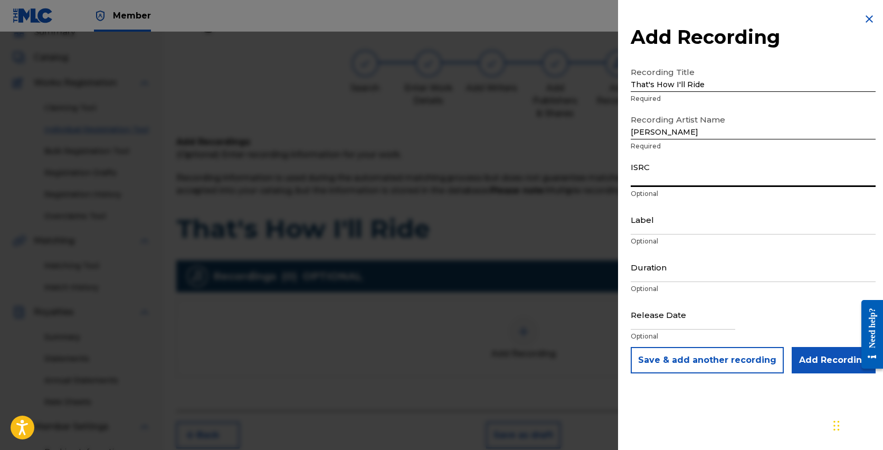
paste input "QZL382556010"
type input "QZL382556010"
click at [658, 229] on input "Label" at bounding box center [753, 219] width 245 height 30
type input "Russell Nomer Music"
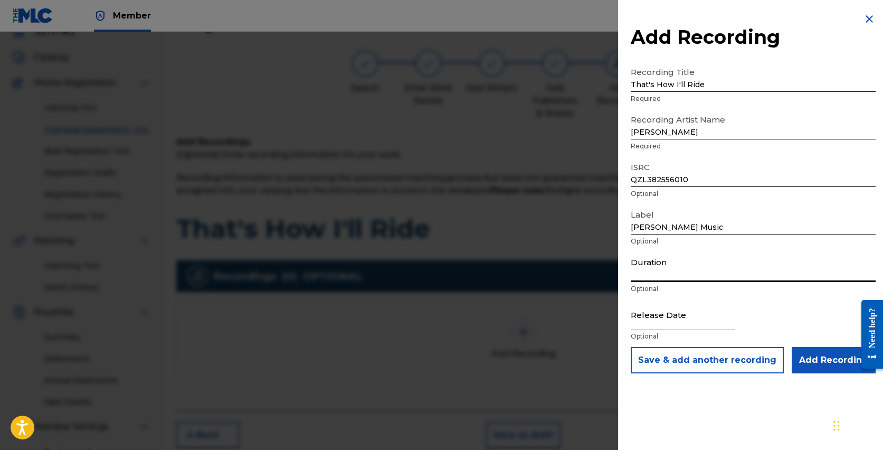
click at [676, 274] on input "Duration" at bounding box center [753, 267] width 245 height 30
type input "02:56"
click at [665, 323] on input "text" at bounding box center [683, 314] width 105 height 30
select select "7"
select select "2025"
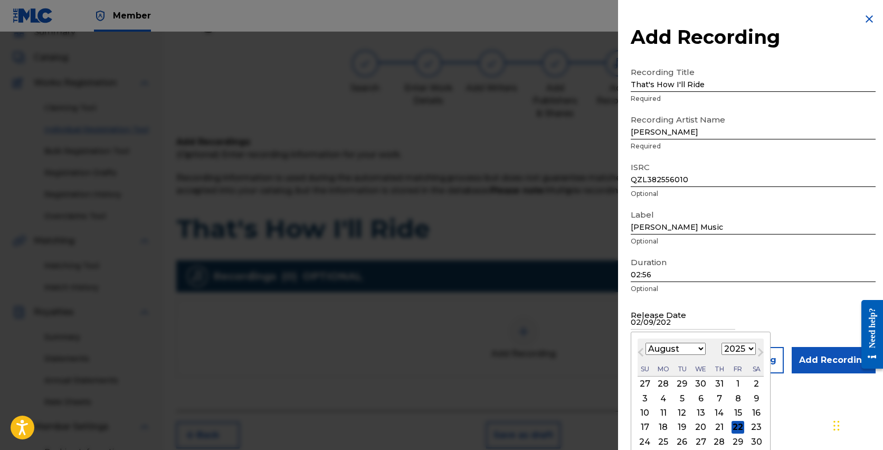
type input "02/09/2025"
click at [817, 298] on div "Duration 02:56 Optional" at bounding box center [753, 276] width 245 height 48
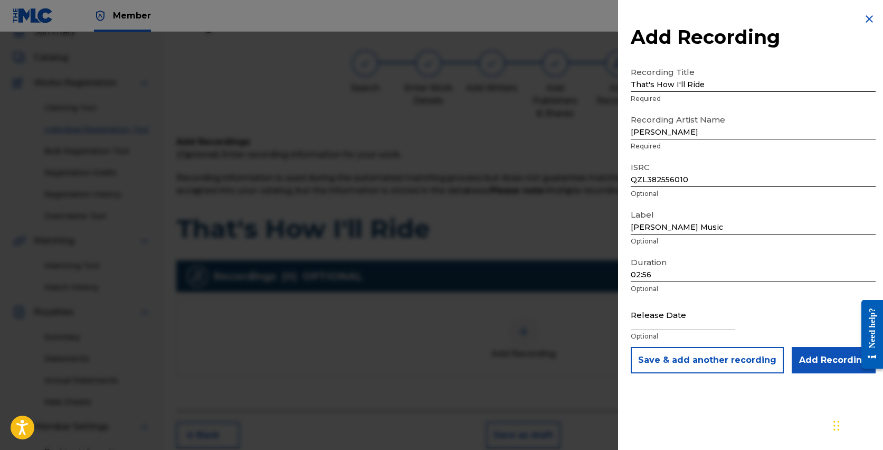
click at [671, 331] on p "Optional" at bounding box center [753, 336] width 245 height 10
select select "7"
select select "2025"
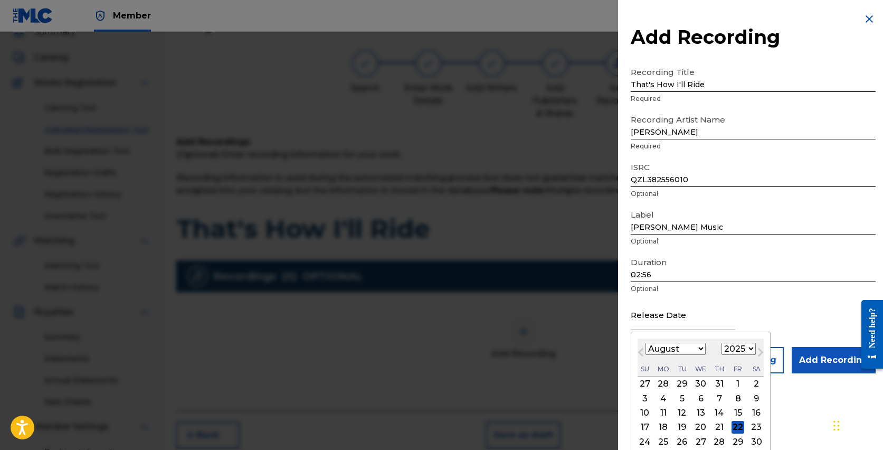
click at [671, 325] on input "text" at bounding box center [683, 314] width 105 height 30
click at [646, 348] on button "Previous Month" at bounding box center [640, 354] width 17 height 17
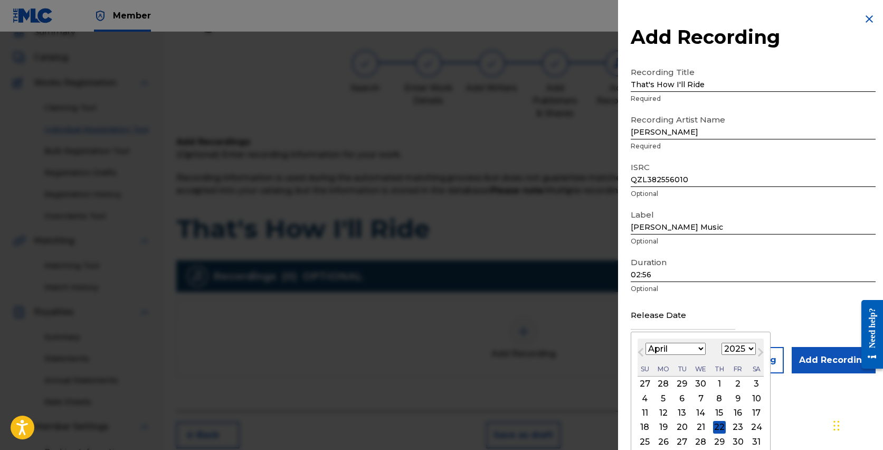
click at [646, 348] on button "Previous Month" at bounding box center [640, 354] width 17 height 17
select select "1"
click at [646, 413] on div "9" at bounding box center [645, 412] width 13 height 13
type input "February 9 2025"
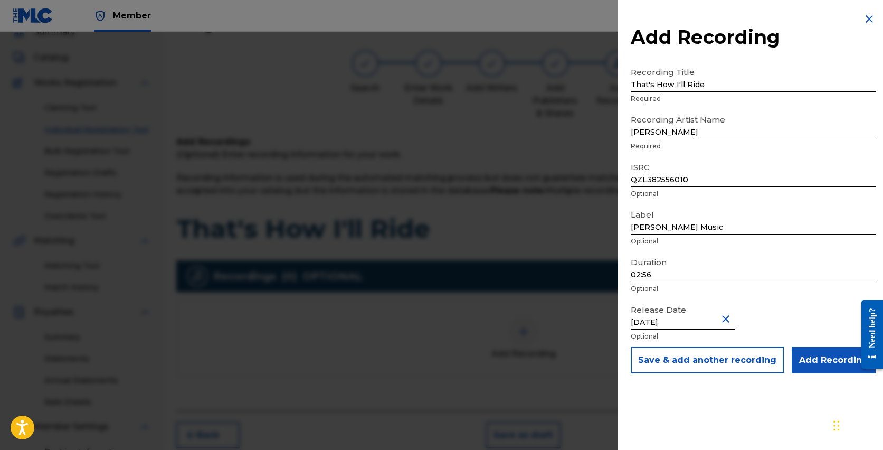
click at [817, 358] on input "Add Recording" at bounding box center [834, 360] width 84 height 26
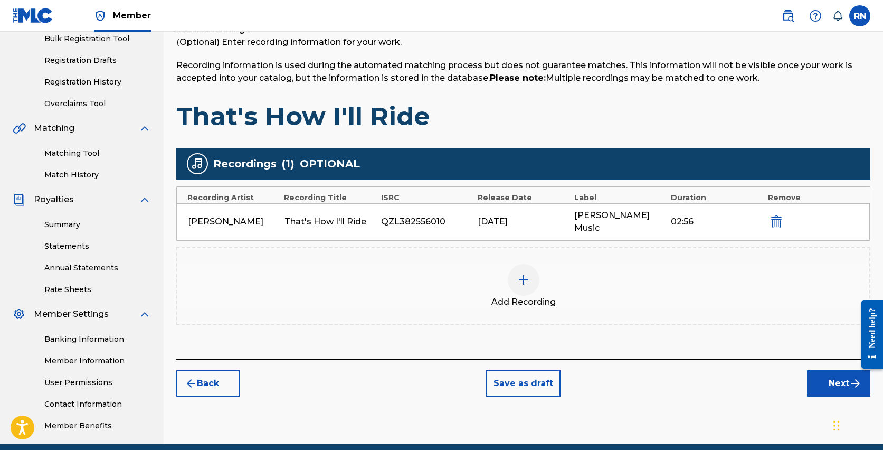
scroll to position [167, 0]
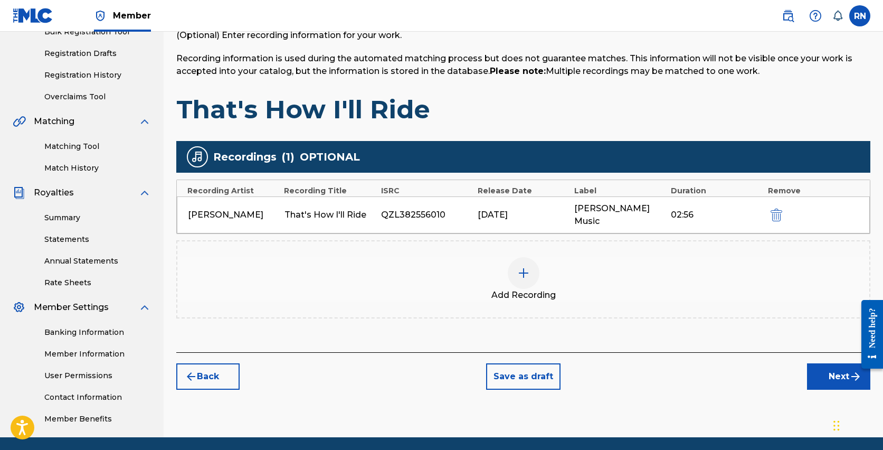
click at [843, 368] on button "Next" at bounding box center [838, 376] width 63 height 26
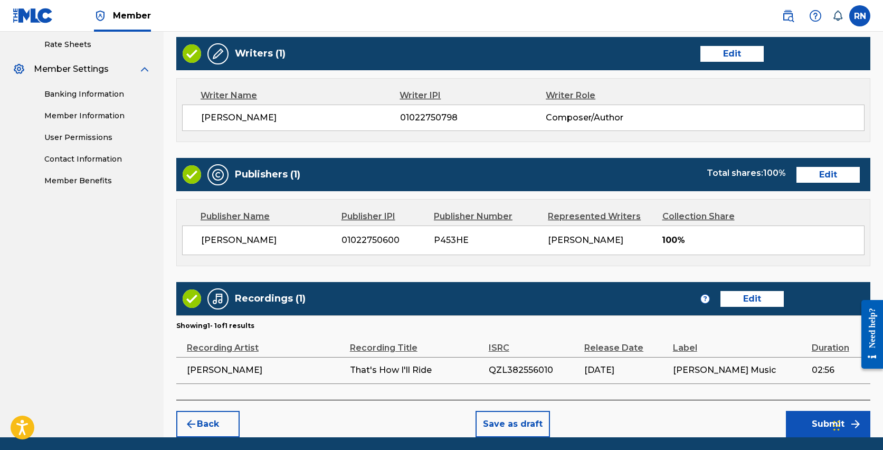
scroll to position [443, 0]
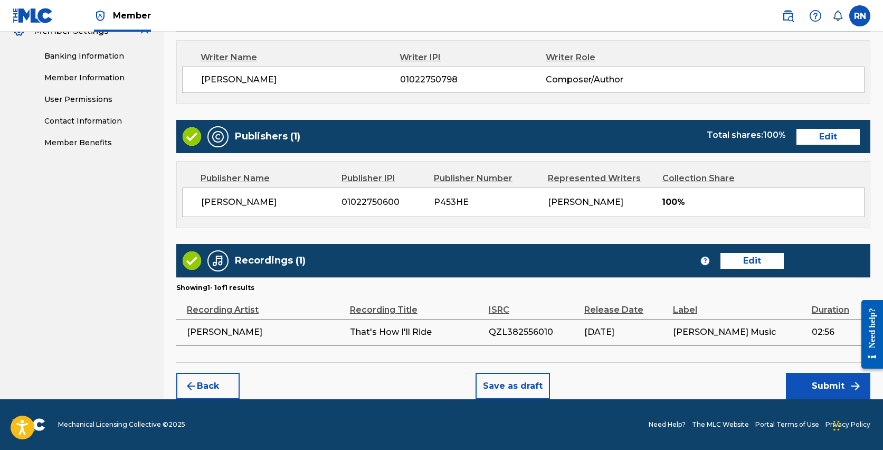
click at [831, 388] on button "Submit" at bounding box center [828, 386] width 84 height 26
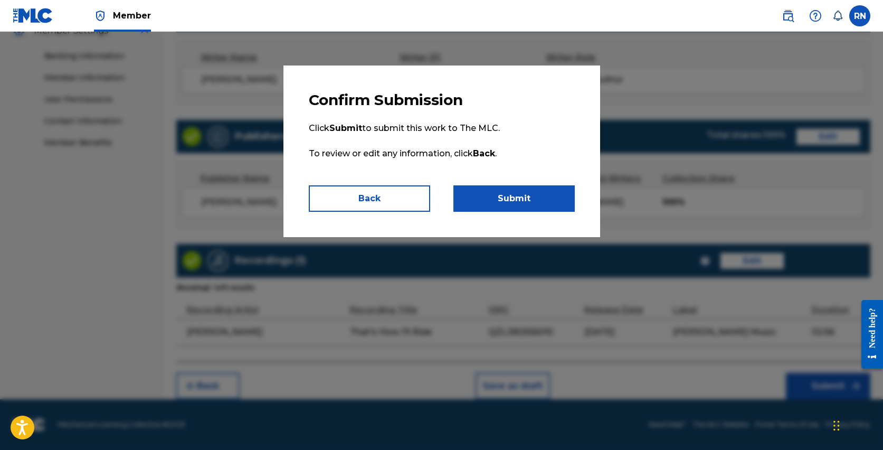
click at [508, 189] on button "Submit" at bounding box center [513, 198] width 121 height 26
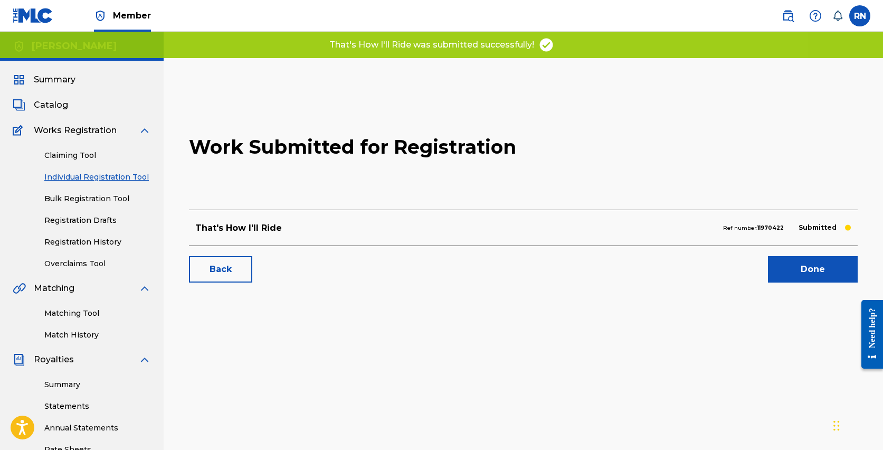
click at [796, 269] on link "Done" at bounding box center [813, 269] width 90 height 26
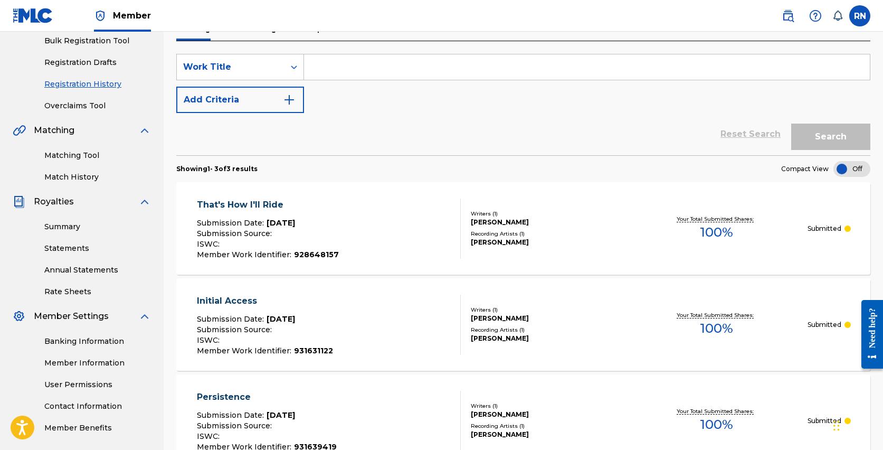
scroll to position [151, 0]
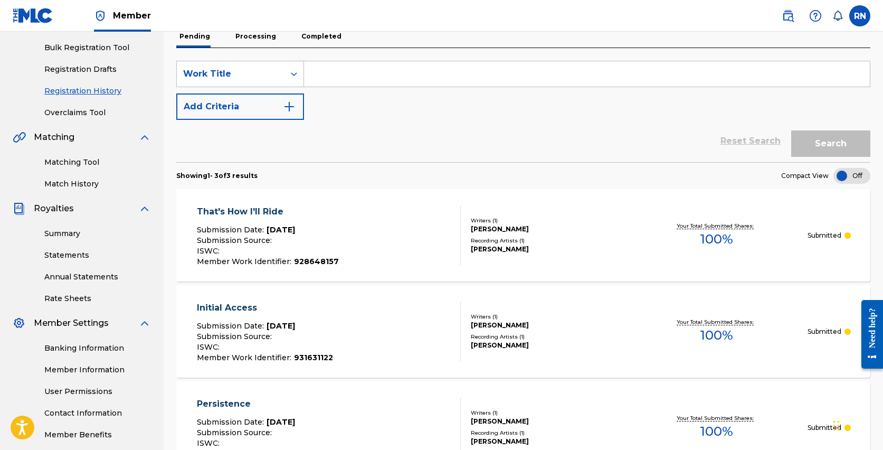
click at [67, 231] on link "Summary" at bounding box center [97, 233] width 107 height 11
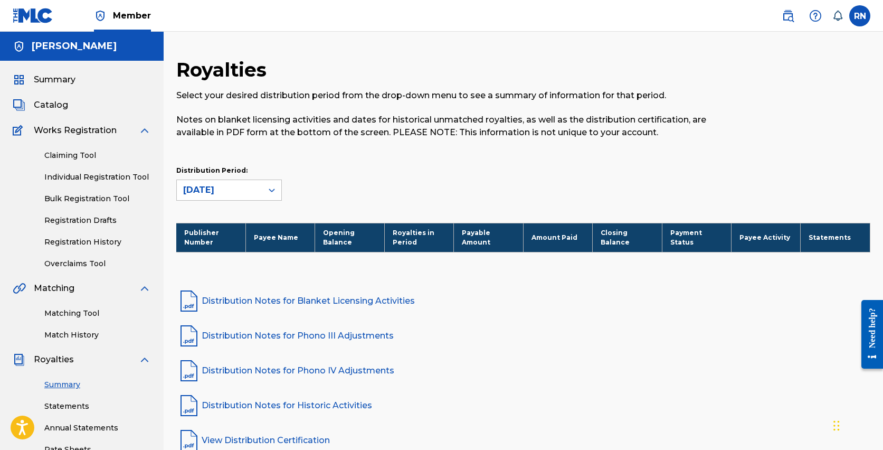
click at [40, 74] on span "Summary" at bounding box center [55, 79] width 42 height 13
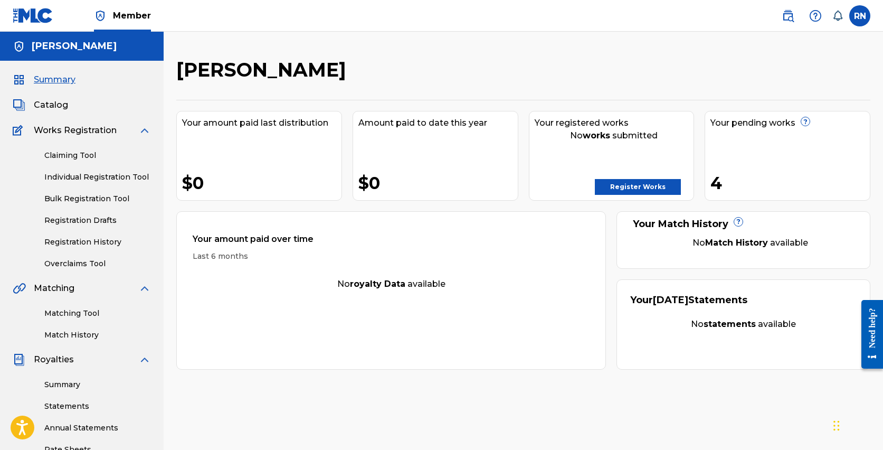
click at [89, 156] on link "Claiming Tool" at bounding box center [97, 155] width 107 height 11
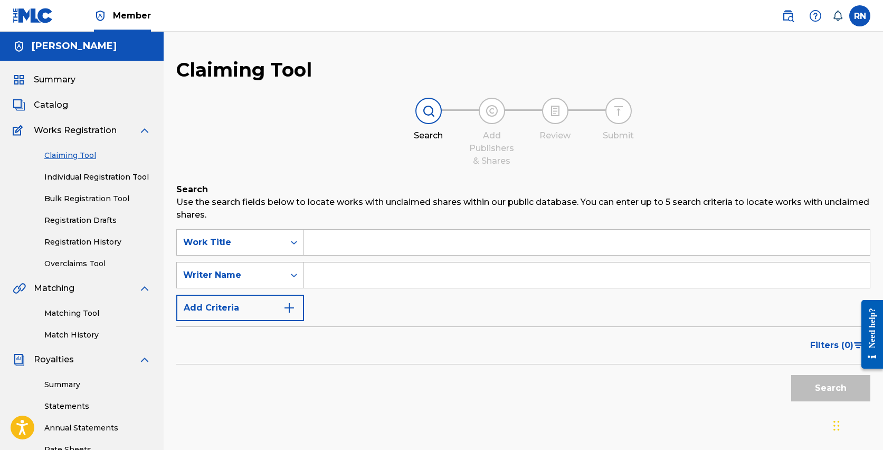
click at [87, 175] on link "Individual Registration Tool" at bounding box center [97, 177] width 107 height 11
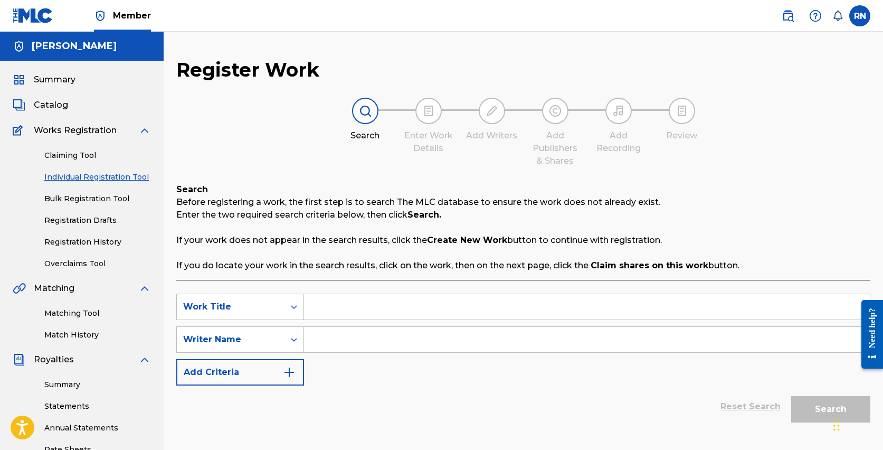
click at [71, 217] on link "Registration Drafts" at bounding box center [97, 220] width 107 height 11
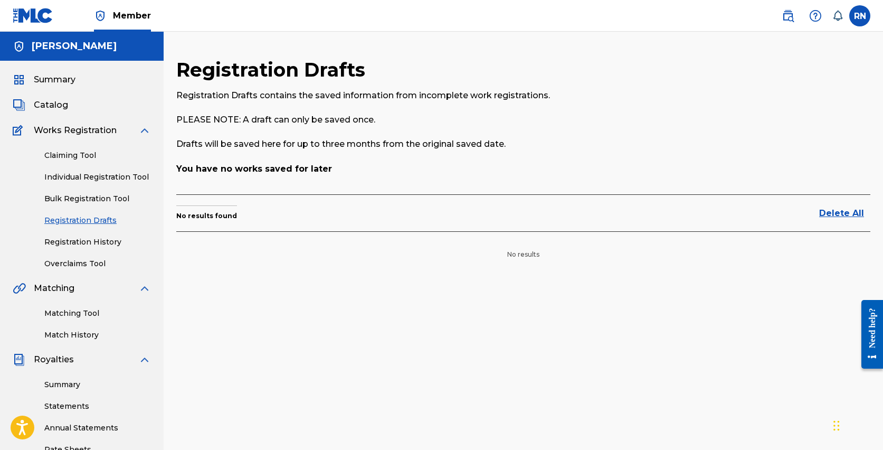
click at [71, 242] on link "Registration History" at bounding box center [97, 241] width 107 height 11
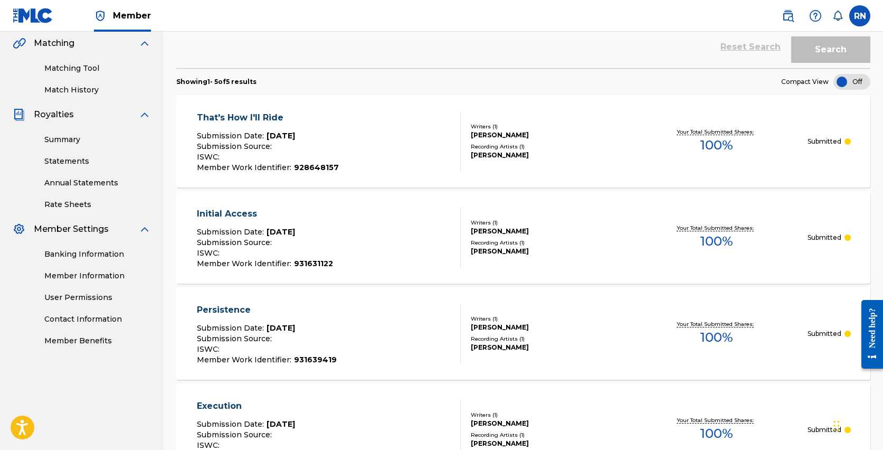
scroll to position [252, 0]
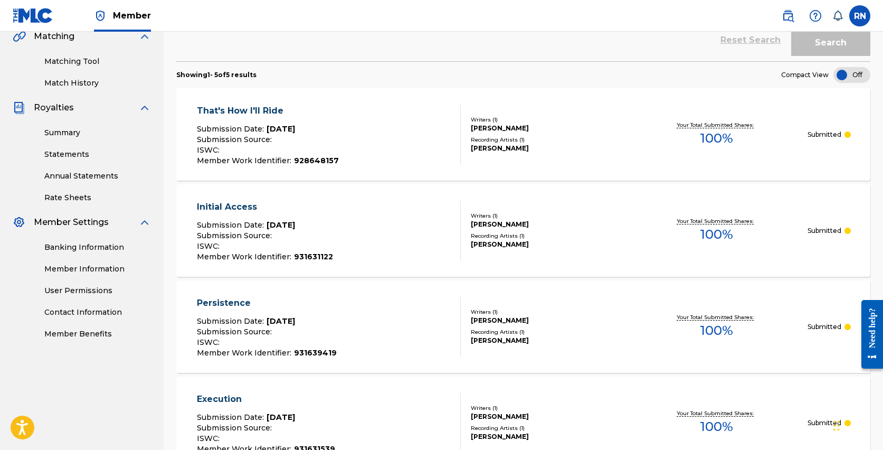
click at [75, 288] on link "User Permissions" at bounding box center [97, 290] width 107 height 11
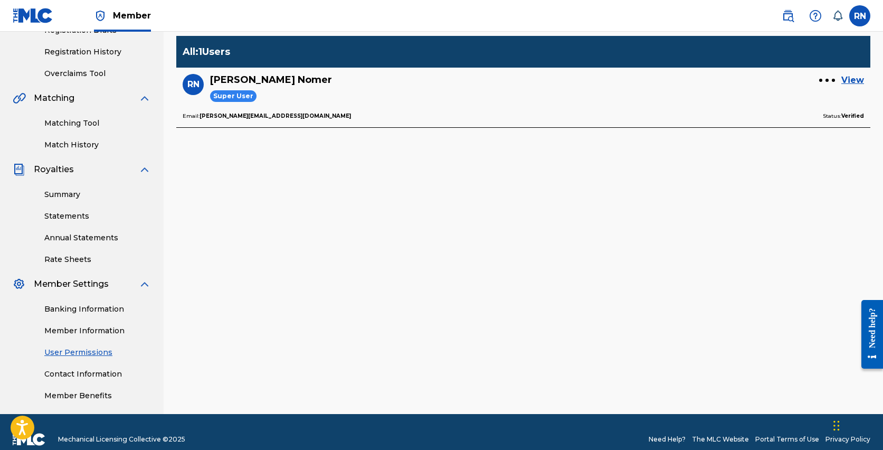
scroll to position [197, 0]
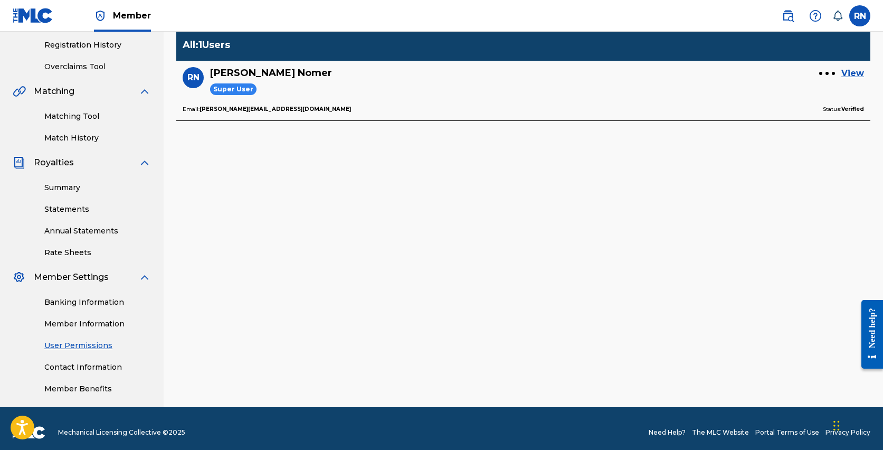
click at [79, 251] on link "Rate Sheets" at bounding box center [97, 252] width 107 height 11
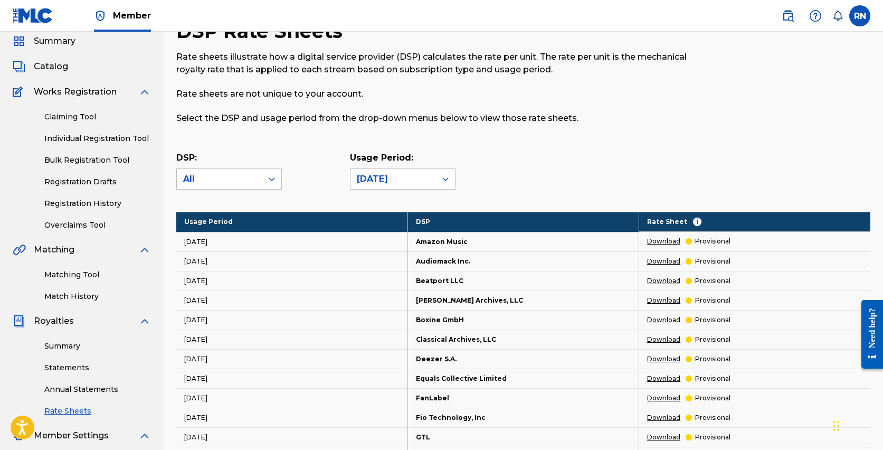
scroll to position [92, 0]
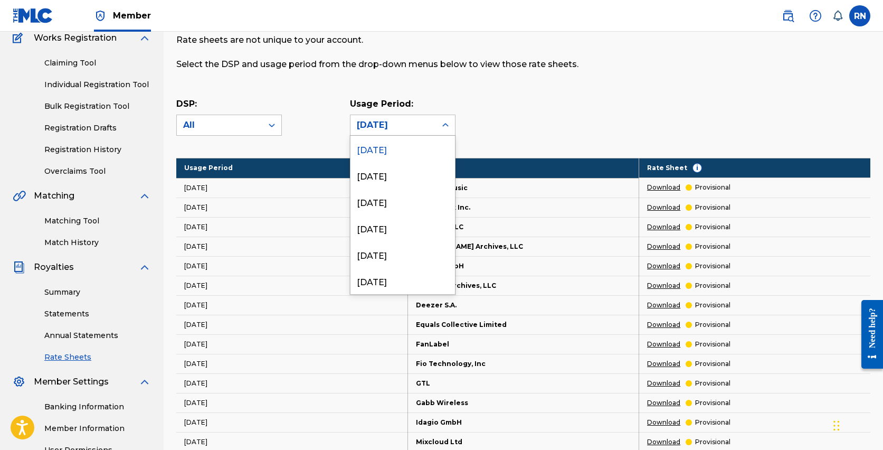
click at [447, 123] on icon at bounding box center [445, 125] width 11 height 11
click at [409, 253] on div "February 2025" at bounding box center [402, 254] width 105 height 26
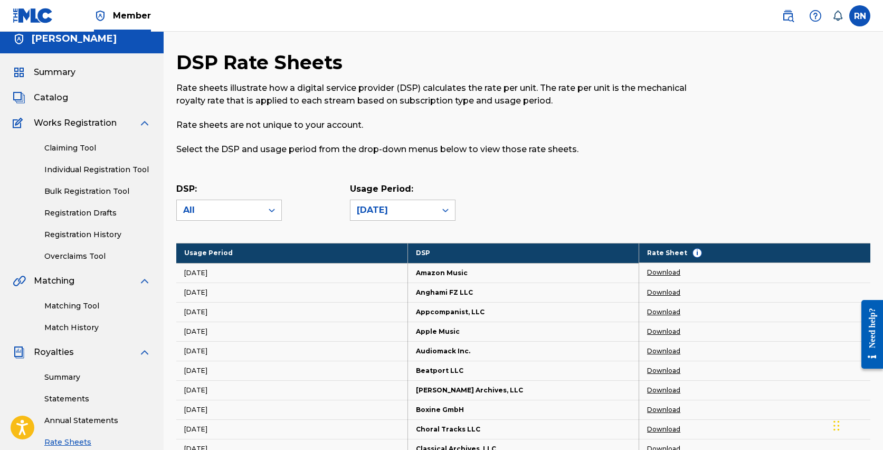
scroll to position [0, 0]
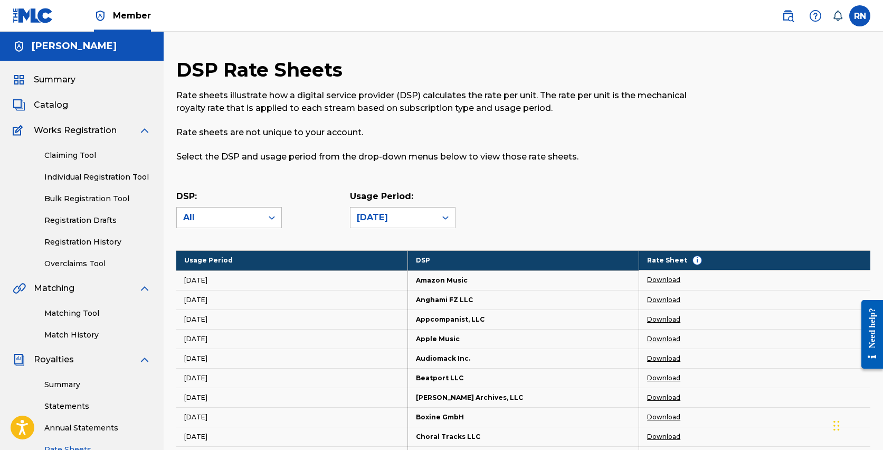
click at [58, 80] on span "Summary" at bounding box center [55, 79] width 42 height 13
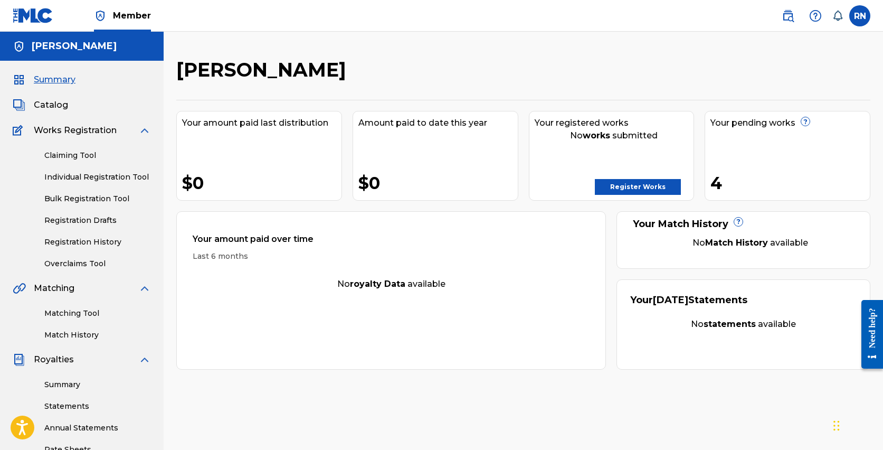
click at [85, 175] on link "Individual Registration Tool" at bounding box center [97, 177] width 107 height 11
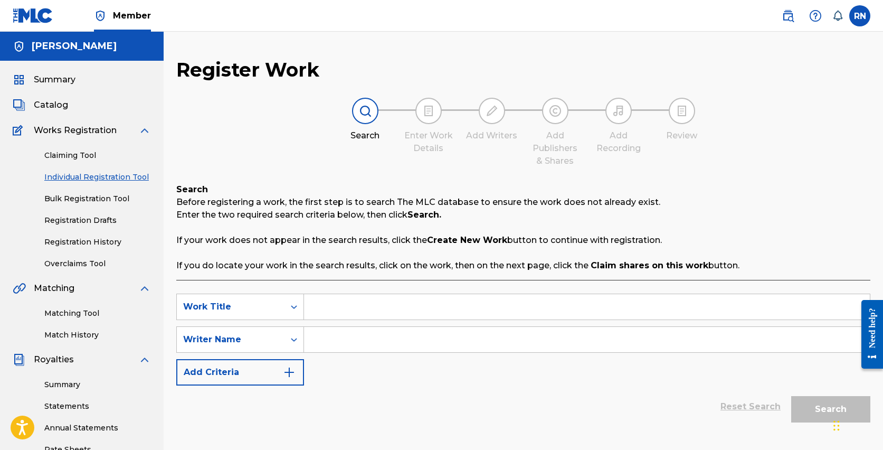
click at [357, 307] on input "Search Form" at bounding box center [587, 306] width 566 height 25
type input "Thirteen Souls"
click at [356, 338] on input "Search Form" at bounding box center [587, 339] width 566 height 25
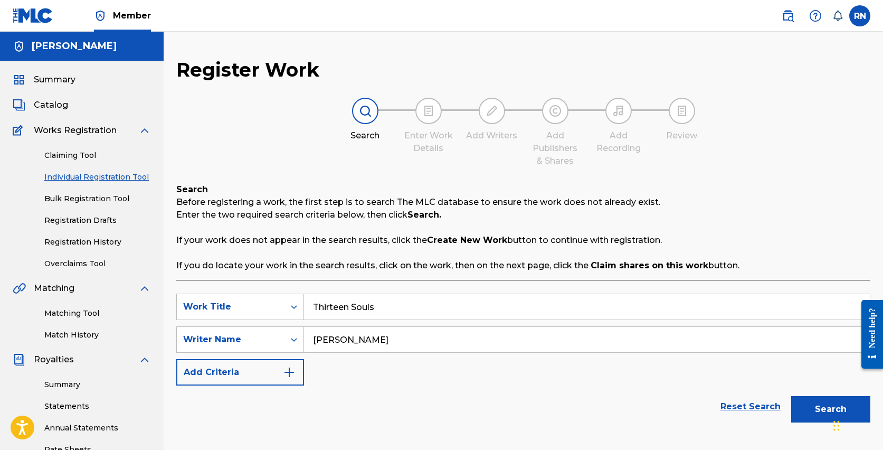
type input "Russell Nomer"
click at [291, 374] on img "Search Form" at bounding box center [289, 372] width 13 height 13
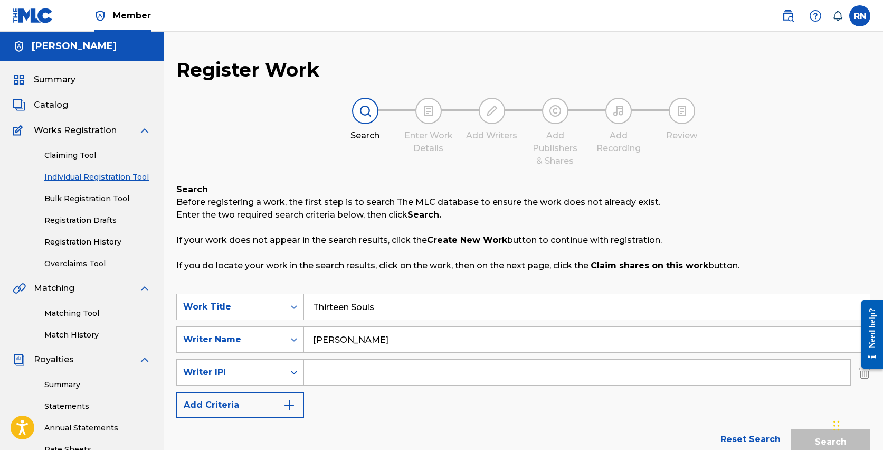
click at [366, 375] on input "Search Form" at bounding box center [577, 371] width 546 height 25
type input "1022750798"
click at [289, 401] on img "Search Form" at bounding box center [289, 405] width 13 height 13
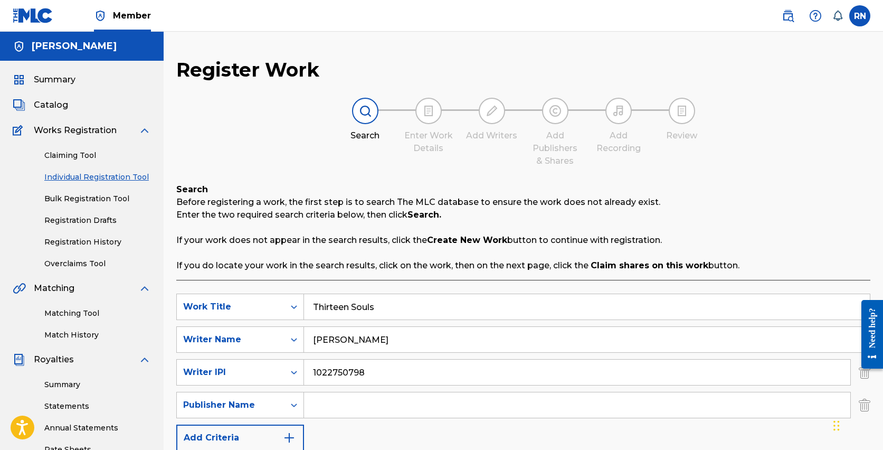
click at [341, 404] on input "Search Form" at bounding box center [577, 404] width 546 height 25
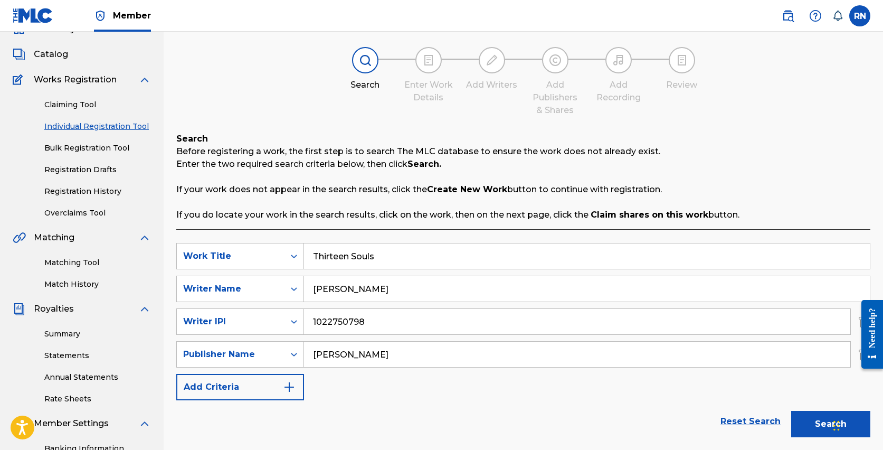
type input "Russell Nomer"
click at [287, 381] on img "Search Form" at bounding box center [289, 387] width 13 height 13
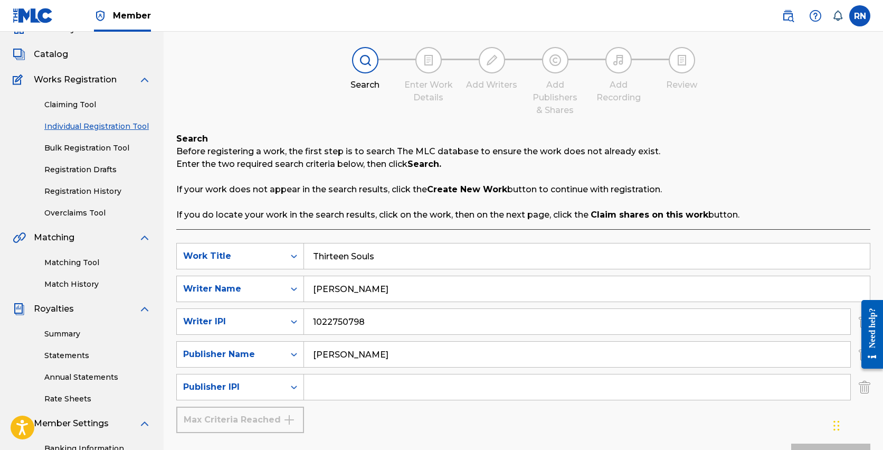
click at [328, 390] on input "Search Form" at bounding box center [577, 386] width 546 height 25
type input "1022750600"
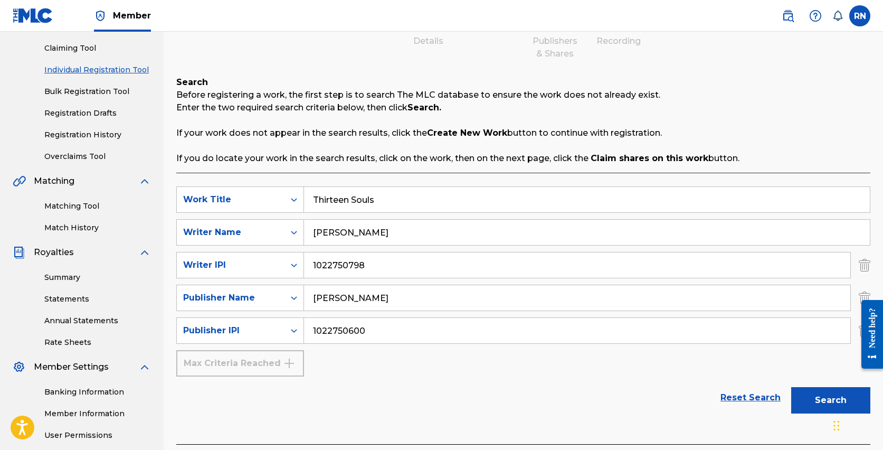
click at [828, 403] on button "Search" at bounding box center [830, 400] width 79 height 26
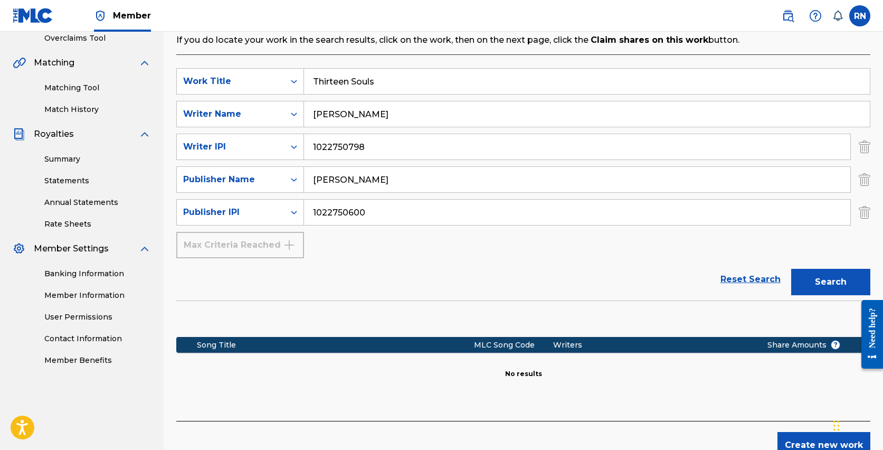
scroll to position [284, 0]
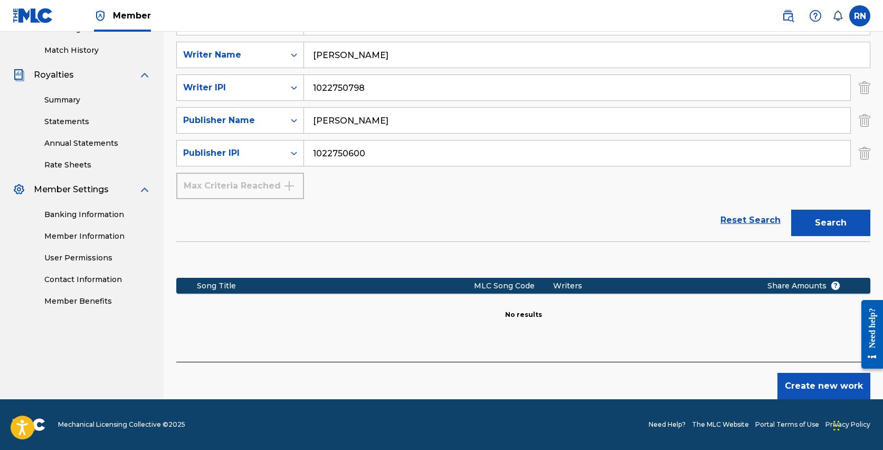
click at [805, 387] on button "Create new work" at bounding box center [823, 386] width 93 height 26
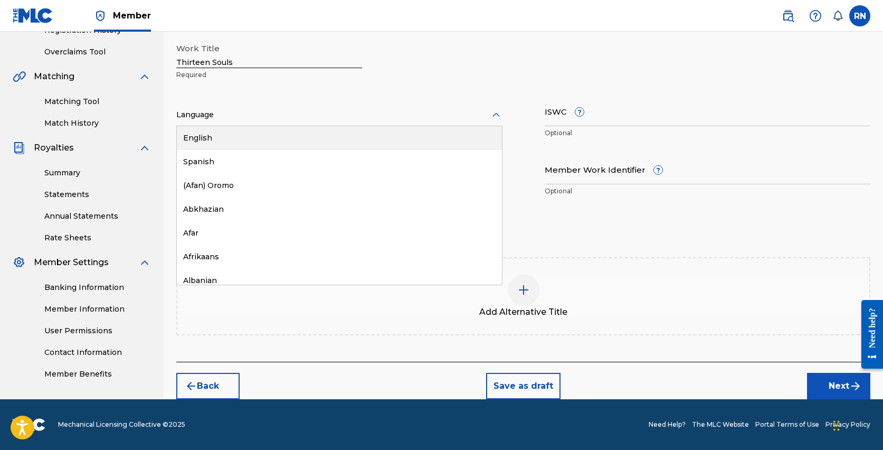
click at [241, 110] on div at bounding box center [339, 114] width 326 height 13
click at [221, 136] on div "English" at bounding box center [339, 138] width 325 height 24
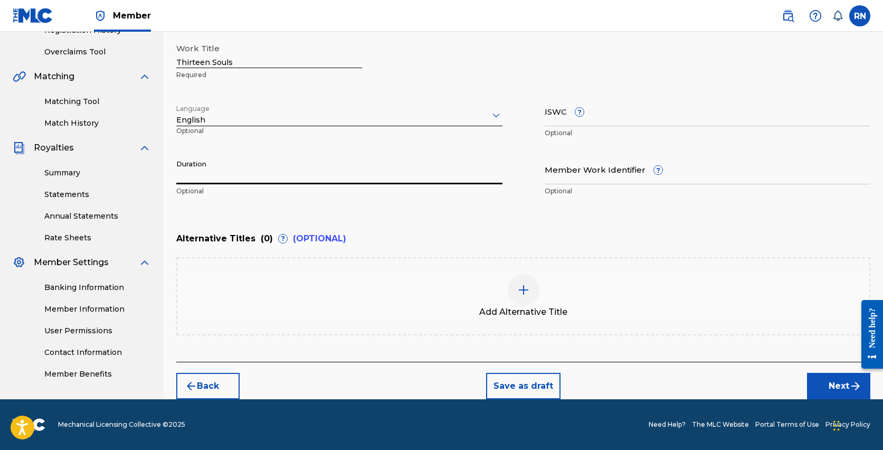
click at [200, 175] on input "Duration" at bounding box center [339, 169] width 326 height 30
type input "02:40"
click at [573, 179] on input "Member Work Identifier ?" at bounding box center [708, 169] width 326 height 30
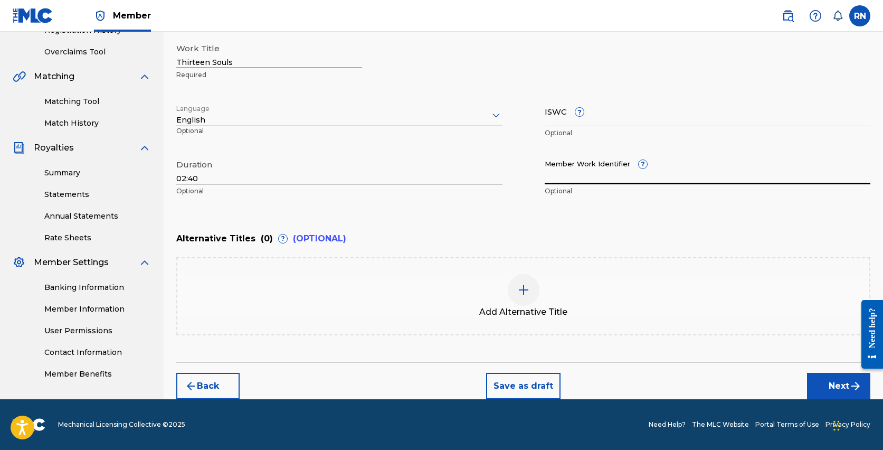
paste input "926662319"
type input "926662319"
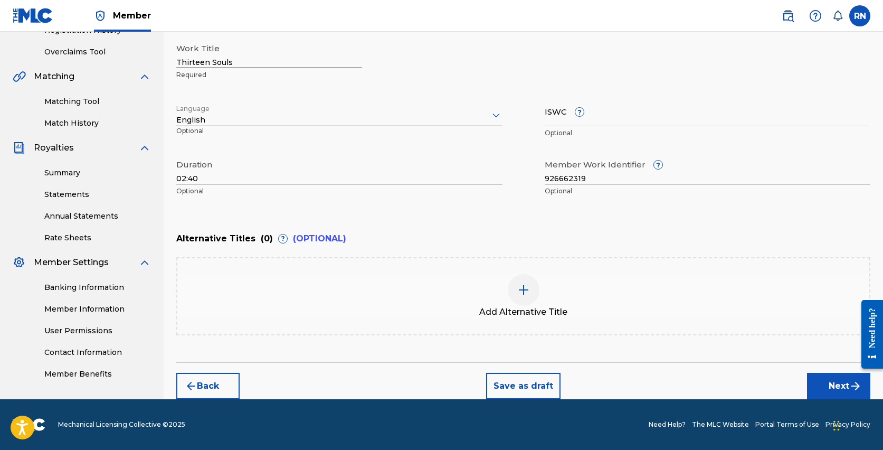
click at [828, 383] on button "Next" at bounding box center [838, 386] width 63 height 26
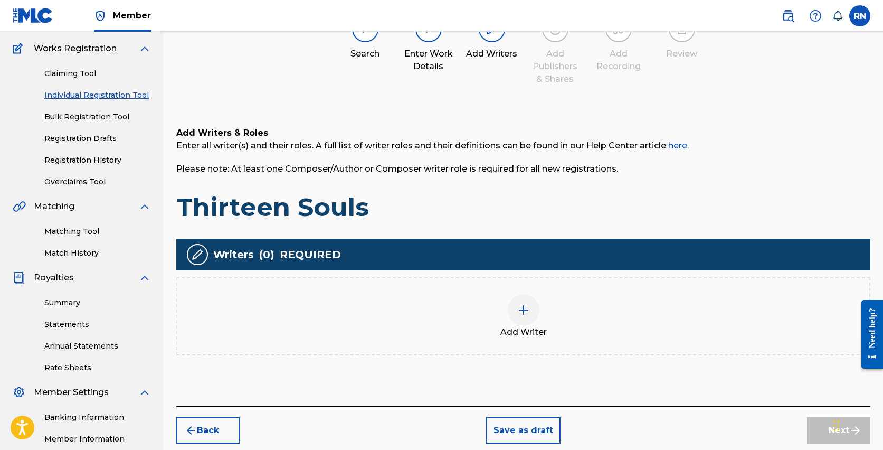
scroll to position [89, 0]
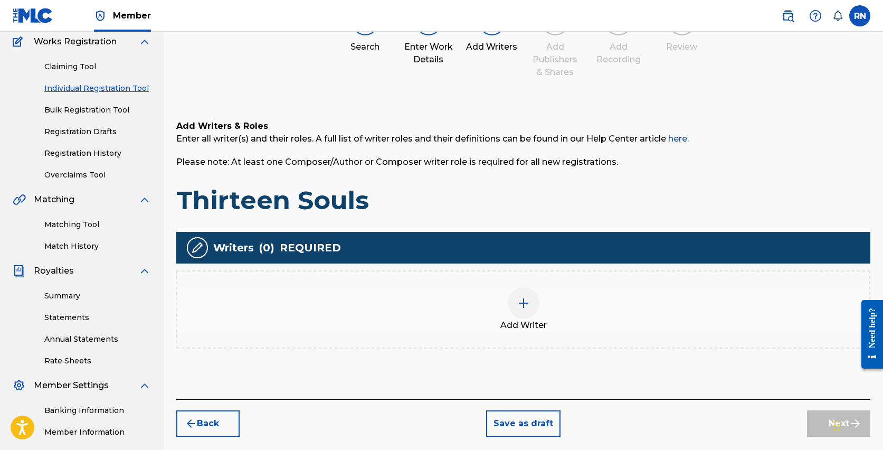
click at [521, 309] on img at bounding box center [523, 303] width 13 height 13
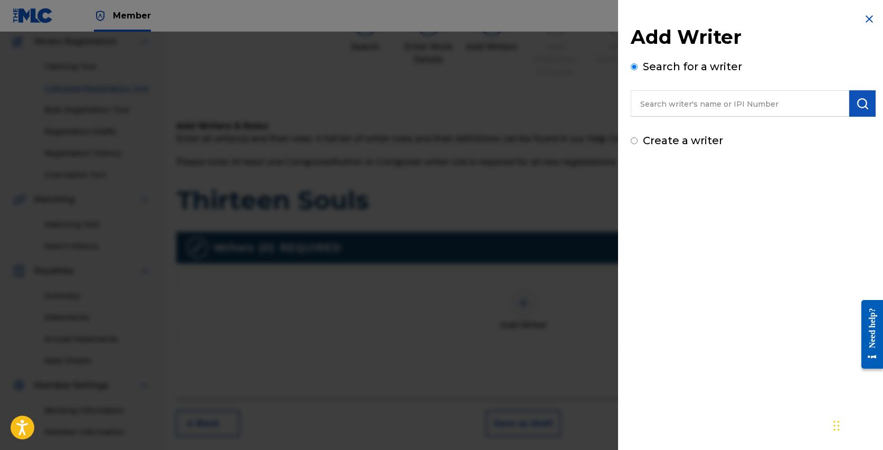
click at [671, 105] on input "text" at bounding box center [740, 103] width 219 height 26
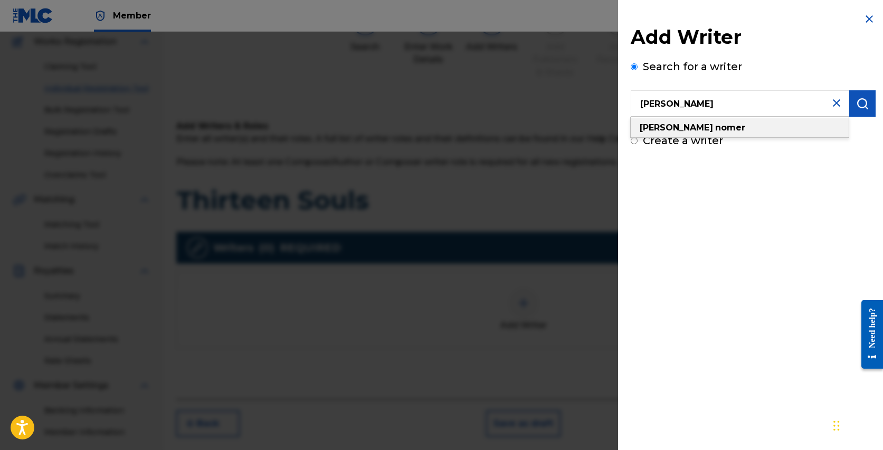
click at [715, 124] on strong "nomer" at bounding box center [730, 127] width 30 height 10
type input "russell nomer"
click at [866, 110] on button "submit" at bounding box center [862, 103] width 26 height 26
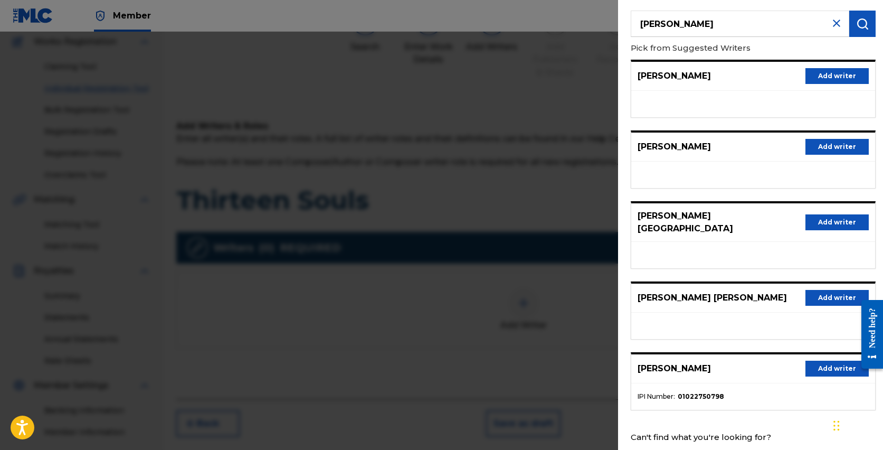
scroll to position [97, 0]
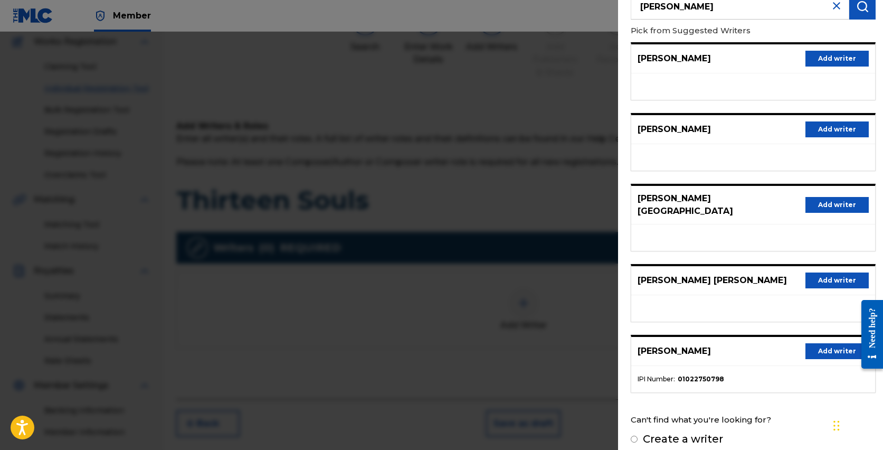
click at [819, 343] on button "Add writer" at bounding box center [836, 351] width 63 height 16
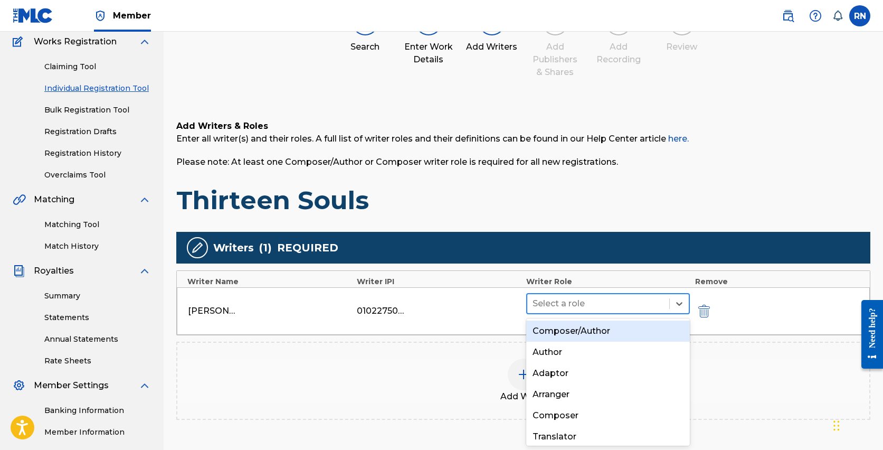
click at [594, 300] on div at bounding box center [598, 303] width 131 height 15
click at [593, 329] on div "Composer/Author" at bounding box center [608, 330] width 164 height 21
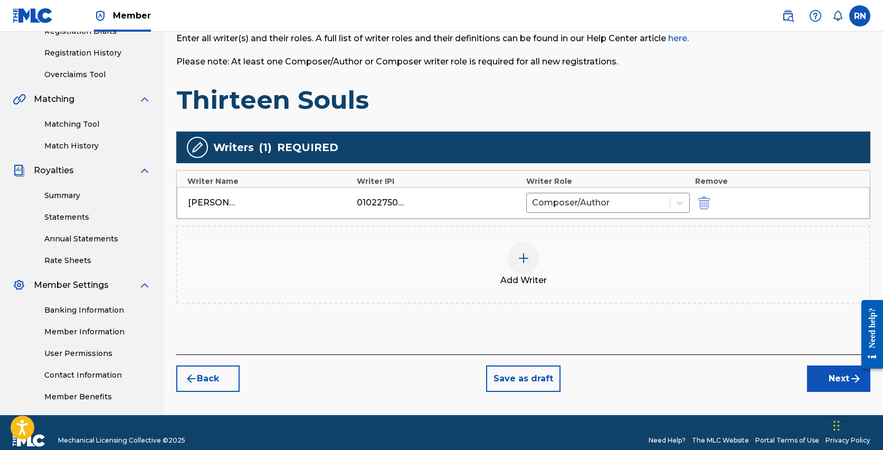
scroll to position [205, 0]
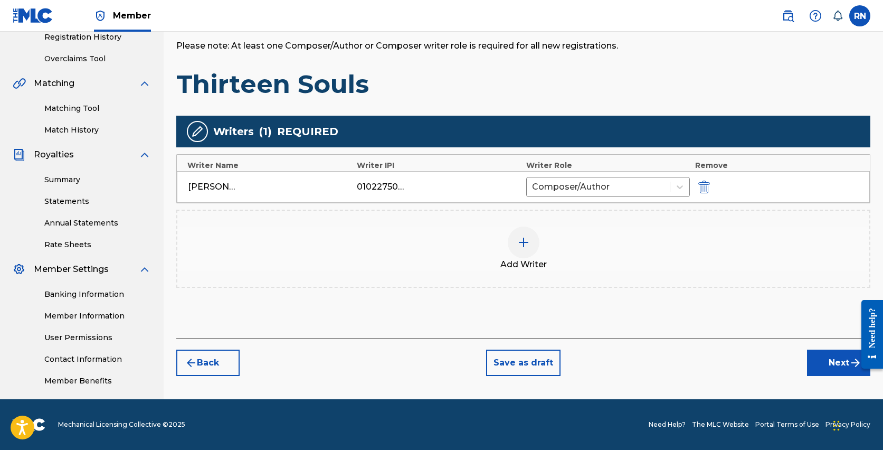
click at [830, 358] on button "Next" at bounding box center [838, 362] width 63 height 26
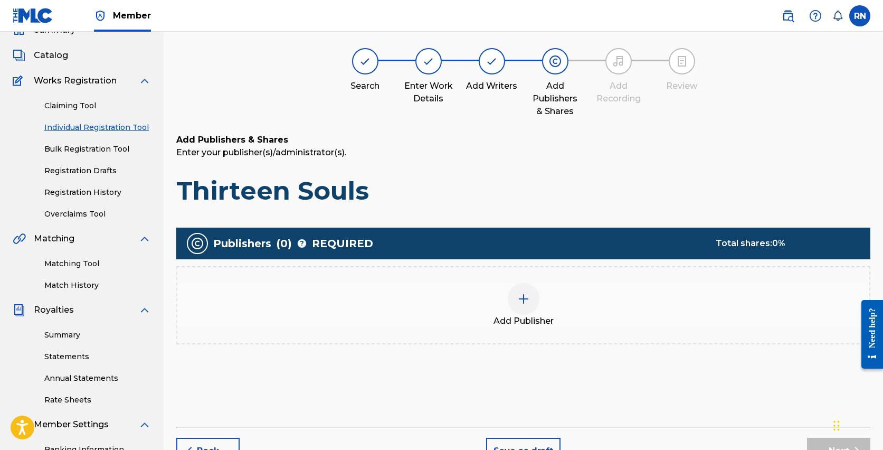
scroll to position [48, 0]
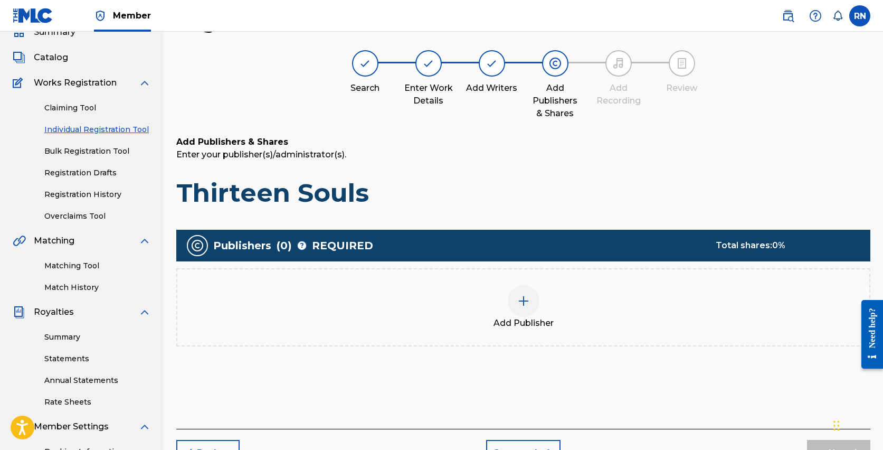
click at [516, 297] on div at bounding box center [524, 301] width 32 height 32
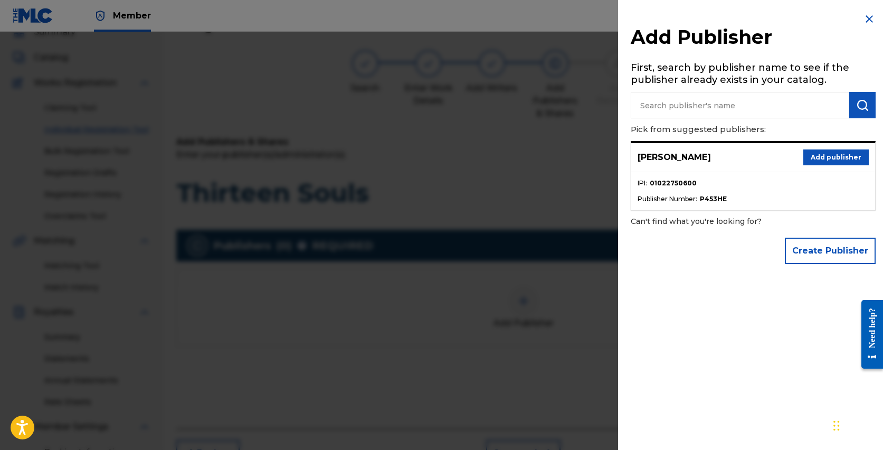
click at [821, 153] on button "Add publisher" at bounding box center [835, 157] width 65 height 16
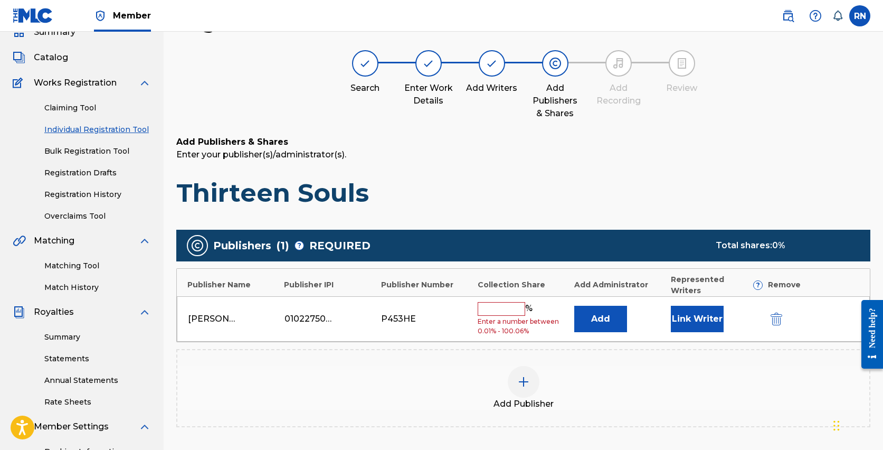
click at [508, 302] on input "text" at bounding box center [502, 309] width 48 height 14
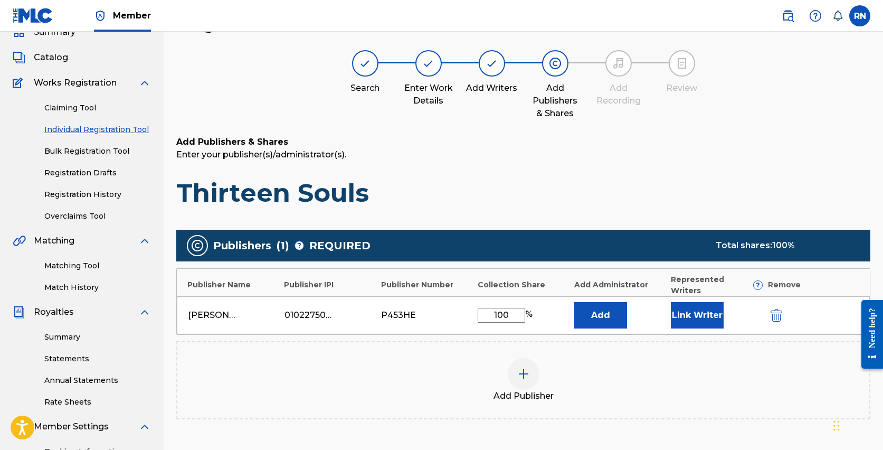
type input "100"
click at [703, 309] on button "Link Writer" at bounding box center [697, 315] width 53 height 26
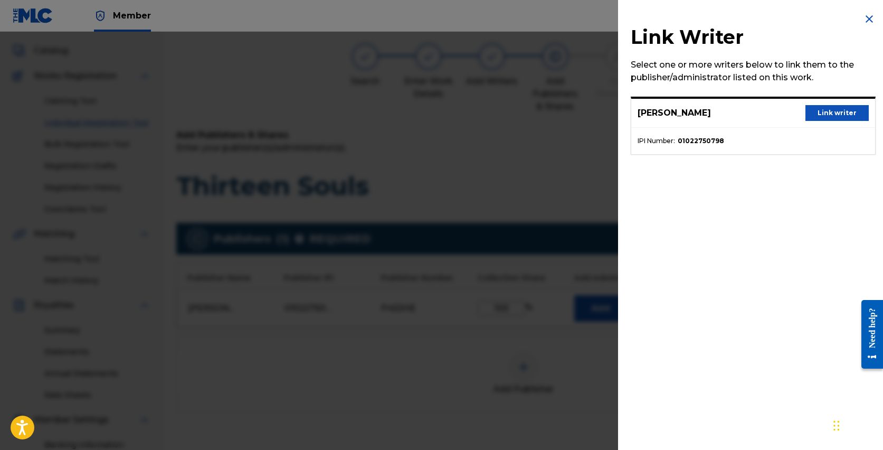
scroll to position [61, 0]
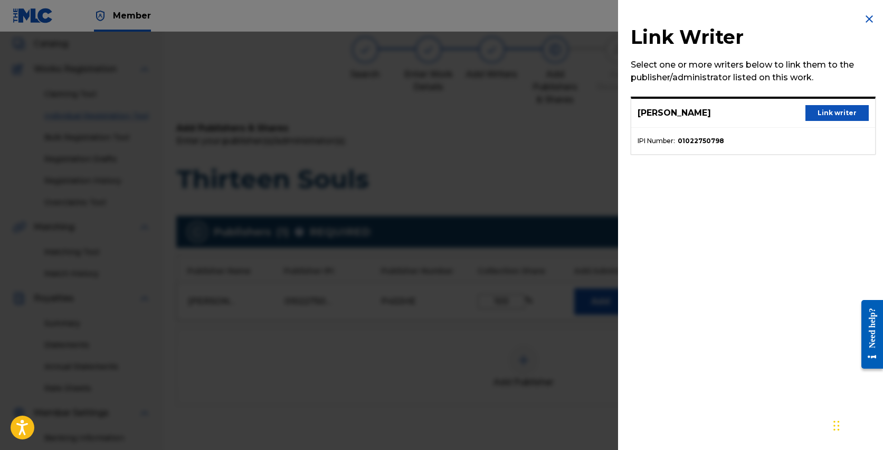
click at [830, 111] on button "Link writer" at bounding box center [836, 113] width 63 height 16
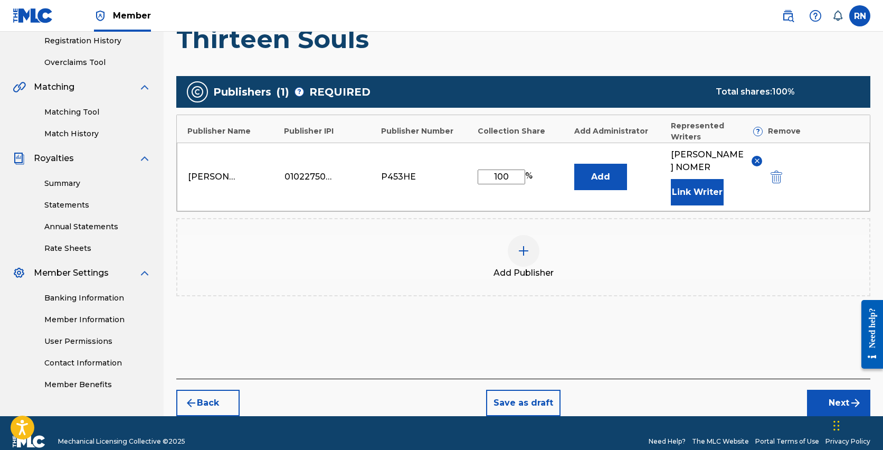
scroll to position [207, 0]
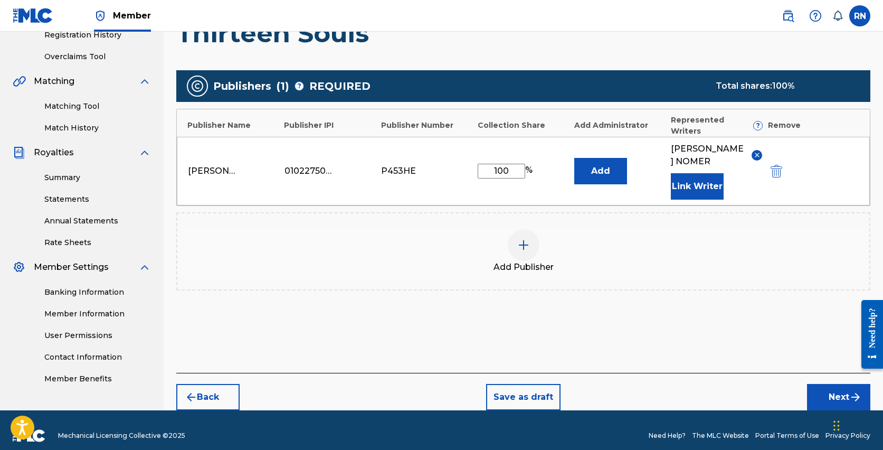
click at [828, 384] on button "Next" at bounding box center [838, 397] width 63 height 26
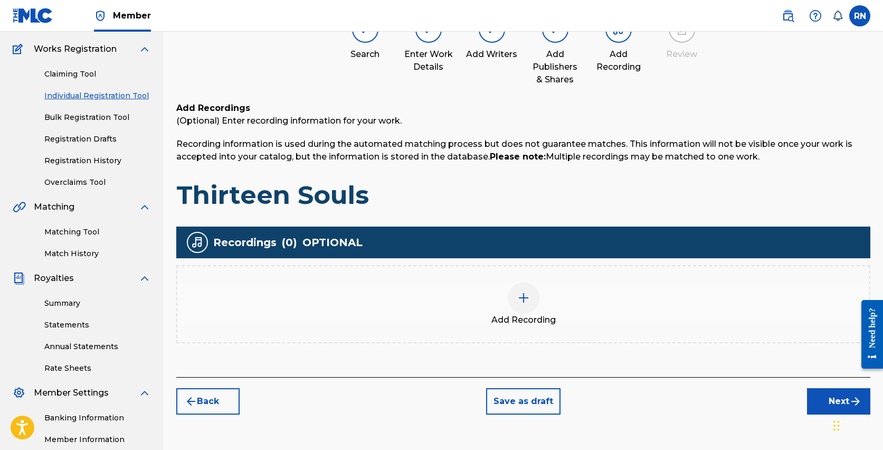
scroll to position [88, 0]
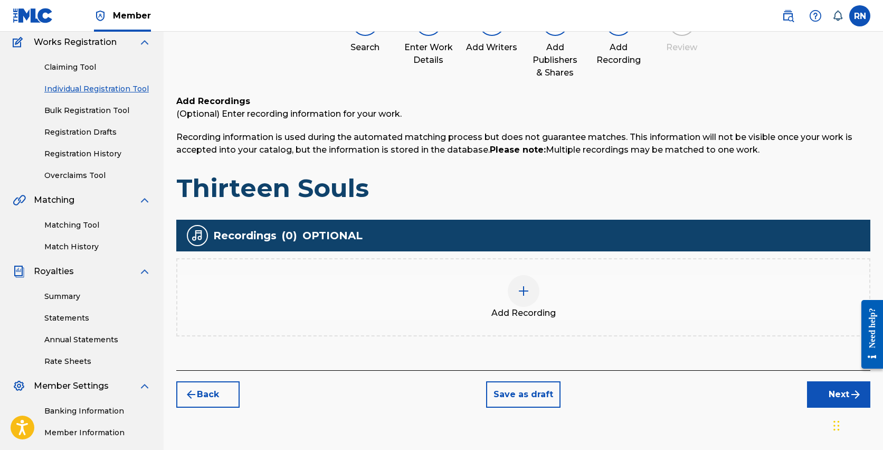
click at [519, 289] on img at bounding box center [523, 290] width 13 height 13
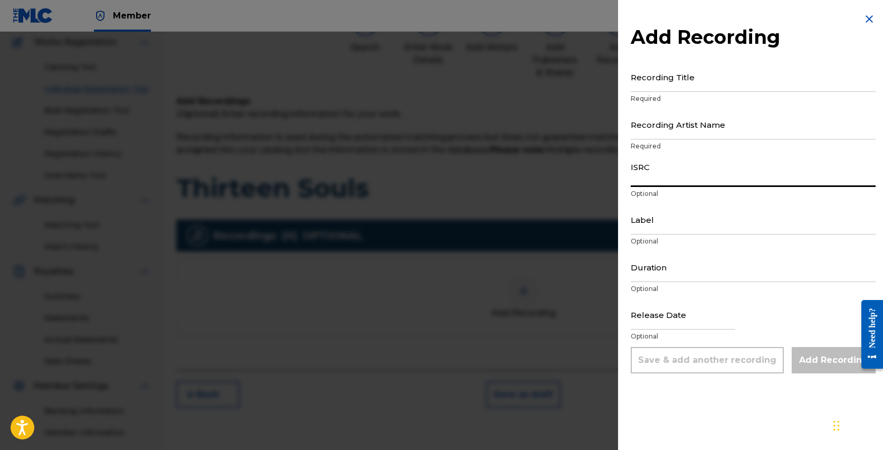
click at [677, 180] on input "ISRC" at bounding box center [753, 172] width 245 height 30
paste input "QZNMV2427512"
type input "QZNMV2427512"
click at [656, 227] on input "Label" at bounding box center [753, 219] width 245 height 30
type input "Russell Nomer Music"
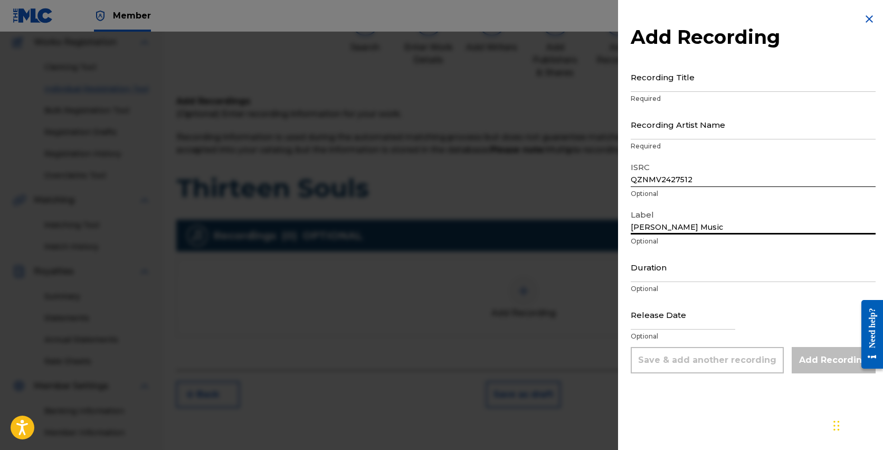
click at [660, 273] on input "Duration" at bounding box center [753, 267] width 245 height 30
type input "02:40"
click at [659, 322] on input "text" at bounding box center [683, 314] width 105 height 30
select select "7"
select select "2025"
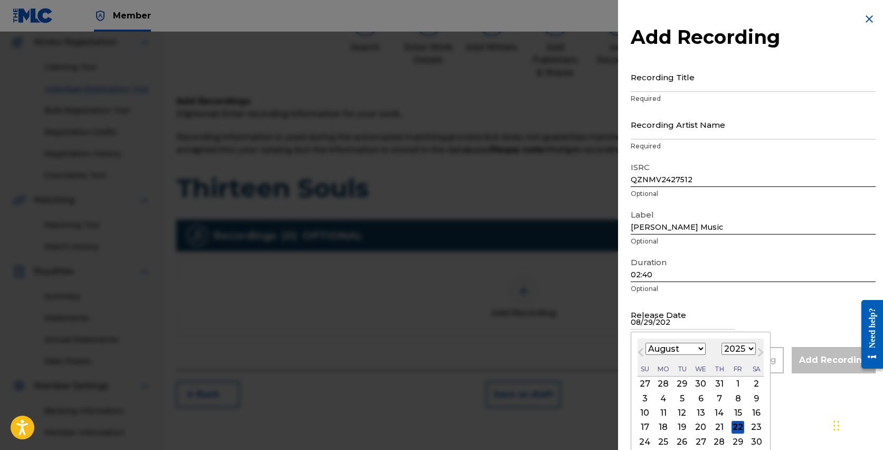
type input "08/29/2024"
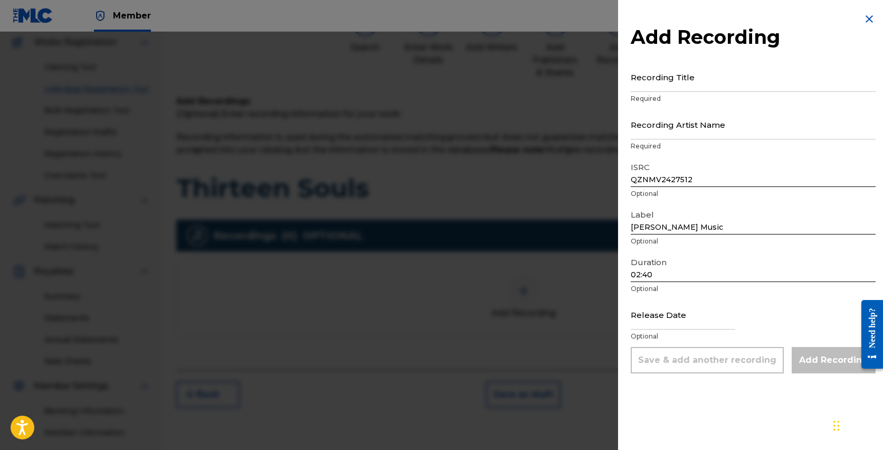
click at [739, 314] on div "Release Date Optional" at bounding box center [753, 323] width 245 height 48
select select "7"
select select "2025"
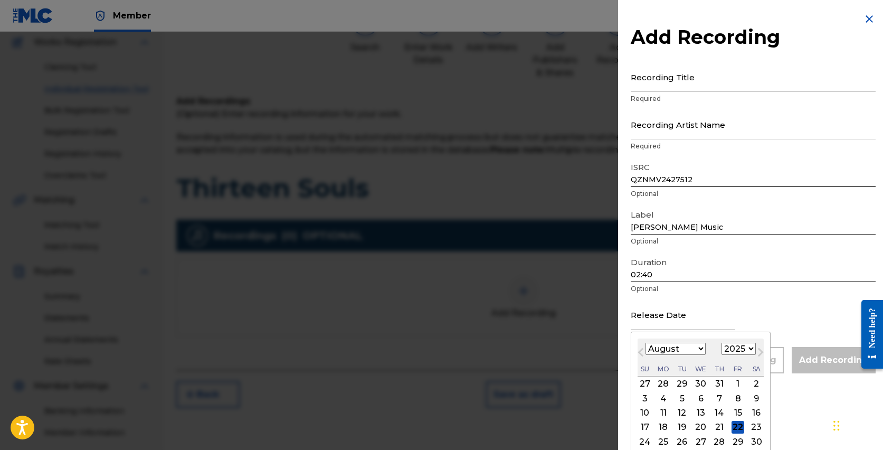
click at [690, 320] on input "text" at bounding box center [683, 314] width 105 height 30
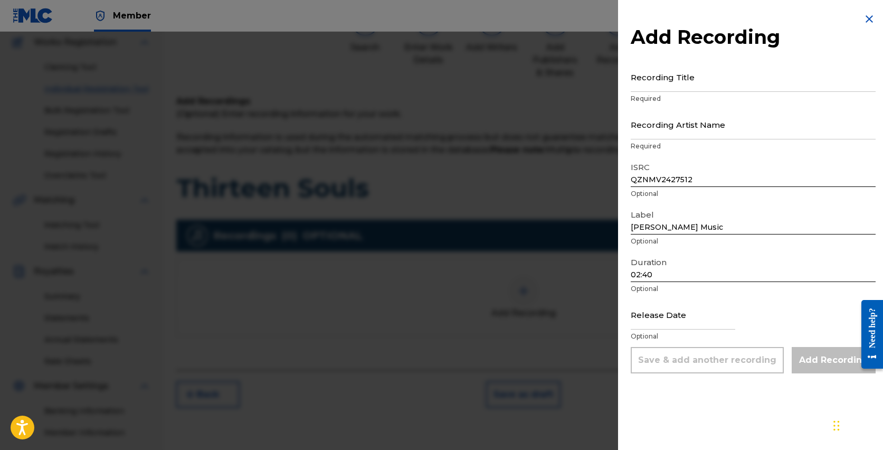
click at [736, 319] on div "Release Date Optional" at bounding box center [753, 323] width 245 height 48
select select "7"
select select "2025"
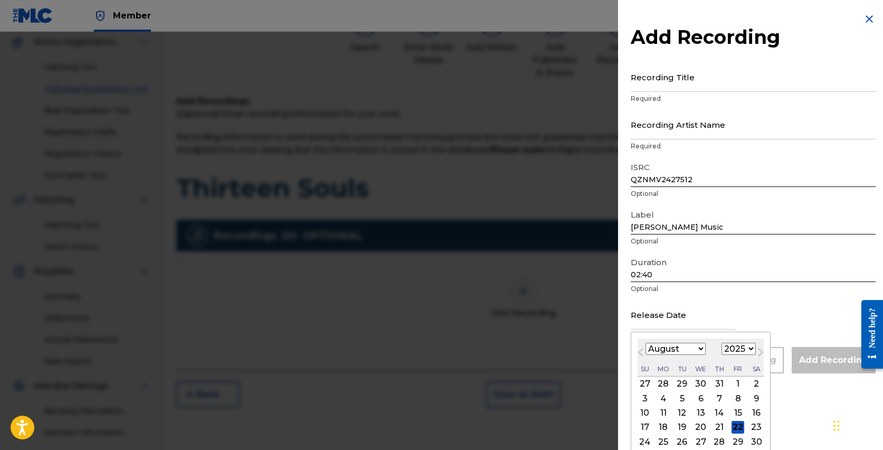
click at [704, 321] on input "text" at bounding box center [683, 314] width 105 height 30
click at [752, 347] on button "Next Month" at bounding box center [760, 354] width 17 height 17
select select "9"
click at [750, 349] on select "1899 1900 1901 1902 1903 1904 1905 1906 1907 1908 1909 1910 1911 1912 1913 1914…" at bounding box center [739, 349] width 34 height 12
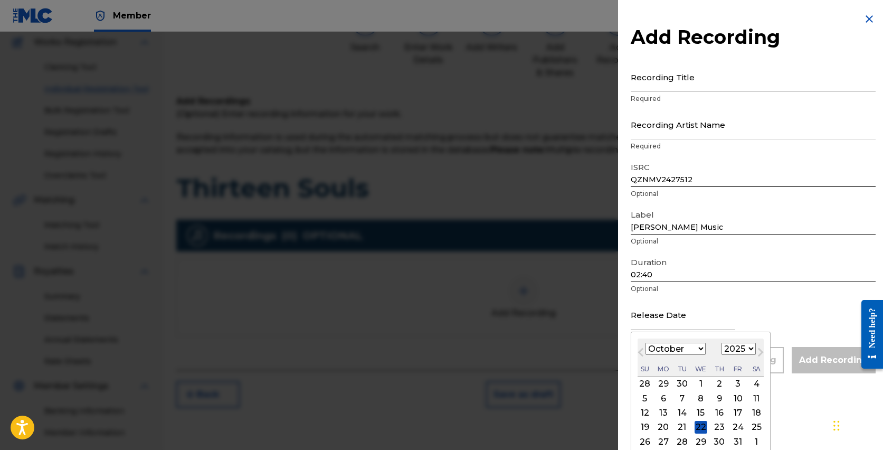
select select "2024"
click at [722, 343] on select "1899 1900 1901 1902 1903 1904 1905 1906 1907 1908 1909 1910 1911 1912 1913 1914…" at bounding box center [739, 349] width 34 height 12
click at [700, 350] on select "January February March April May June July August September October November De…" at bounding box center [676, 349] width 60 height 12
select select "7"
click at [646, 343] on select "January February March April May June July August September October November De…" at bounding box center [676, 349] width 60 height 12
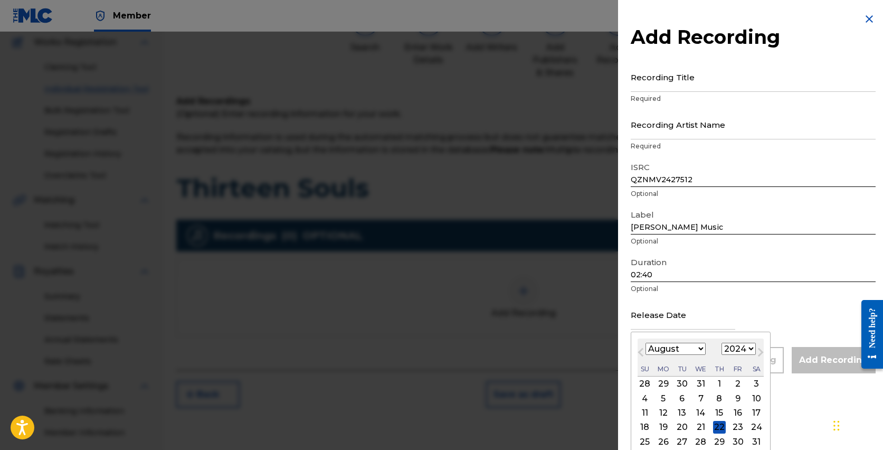
click at [719, 438] on div "29" at bounding box center [719, 441] width 13 height 13
type input "August 29 2024"
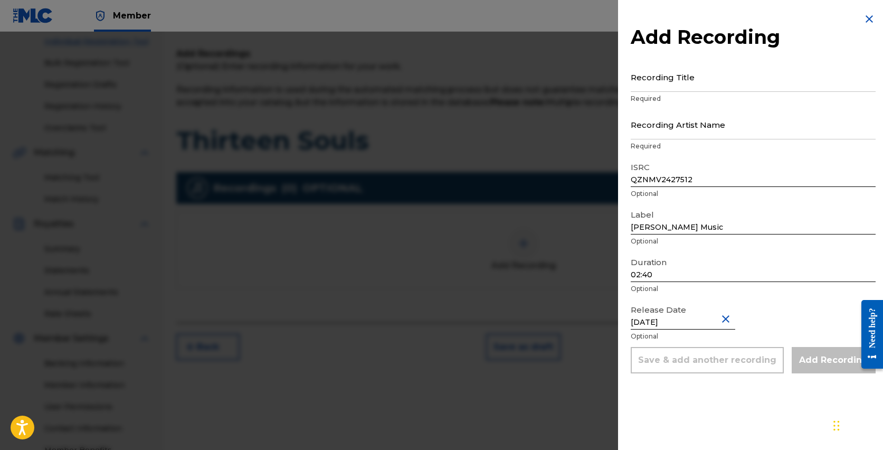
scroll to position [114, 0]
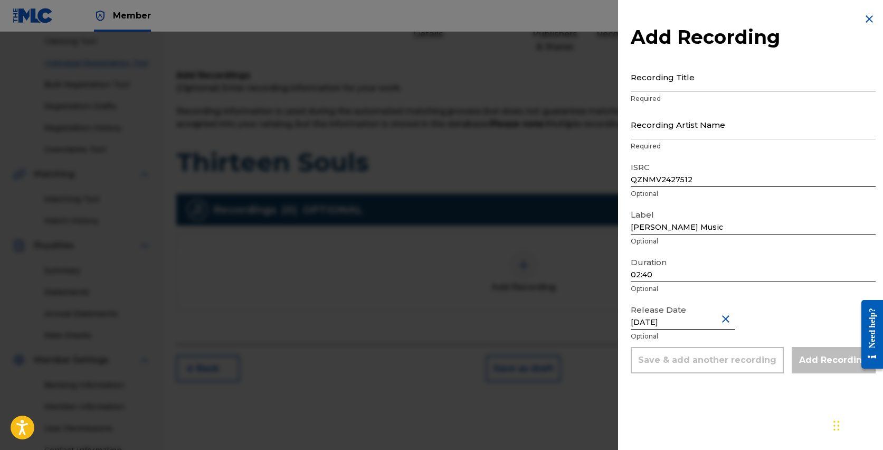
select select "7"
select select "2024"
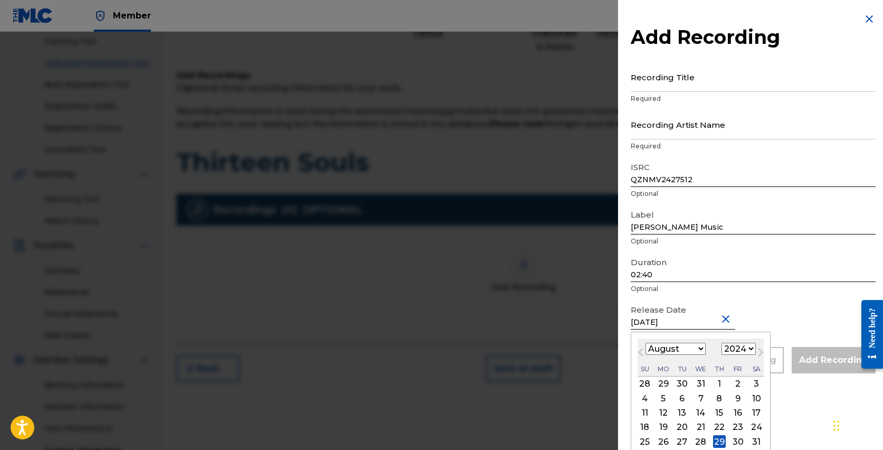
click at [820, 302] on div "Release Date August 29 2024 Previous Month Next Month August 2024 January Febru…" at bounding box center [753, 323] width 245 height 48
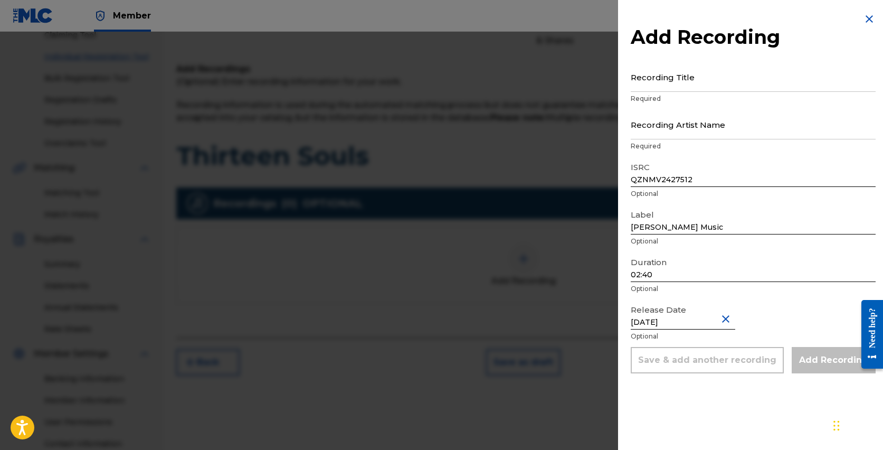
scroll to position [127, 0]
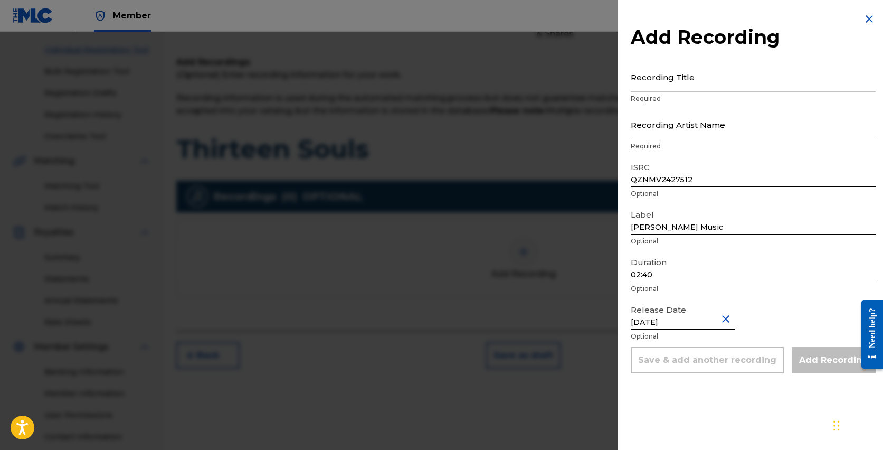
click at [741, 377] on div "Add Recording Recording Title Required Recording Artist Name Required ISRC QZNM…" at bounding box center [753, 193] width 270 height 386
click at [823, 354] on div "Add Recording" at bounding box center [834, 360] width 84 height 26
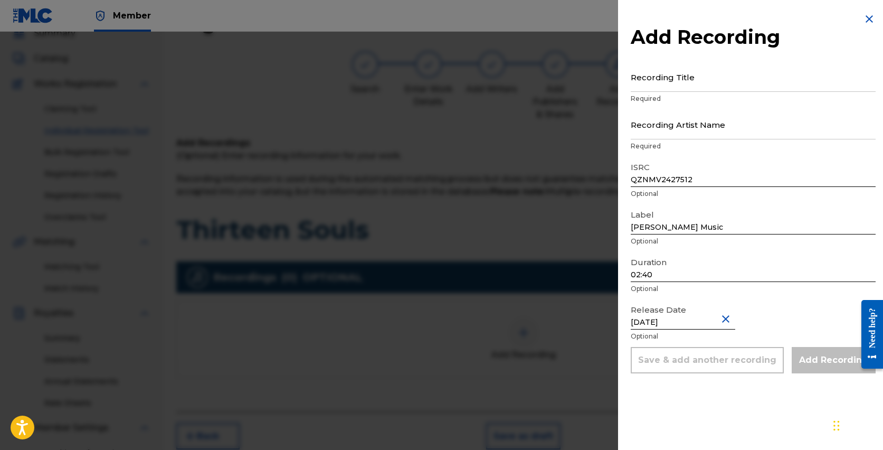
scroll to position [1, 0]
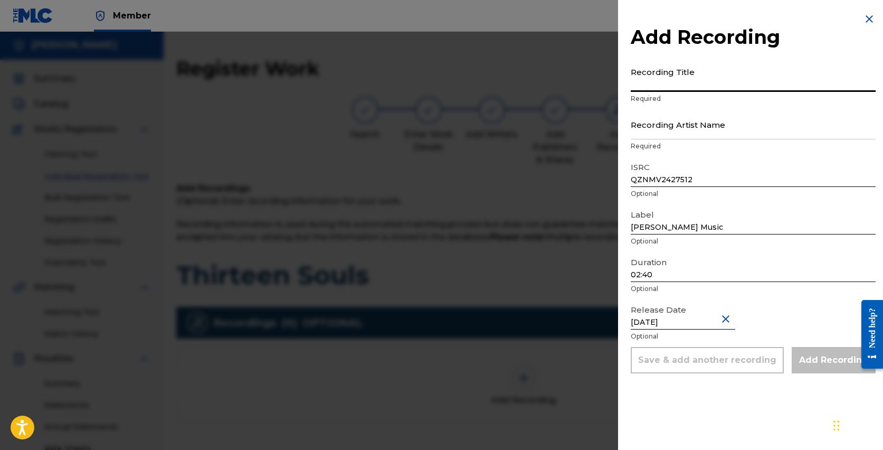
click at [689, 83] on input "Recording Title" at bounding box center [753, 77] width 245 height 30
type input "Thirteen Souls"
click at [683, 131] on input "Recording Artist Name" at bounding box center [753, 124] width 245 height 30
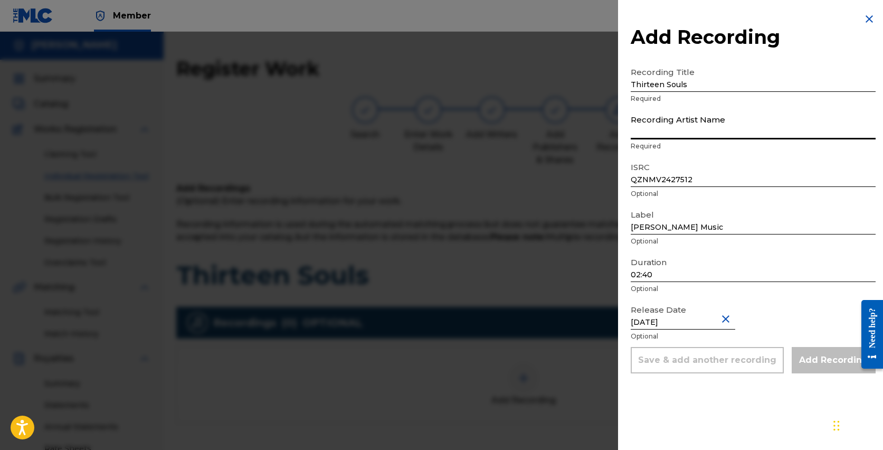
type input "Russell Nomer"
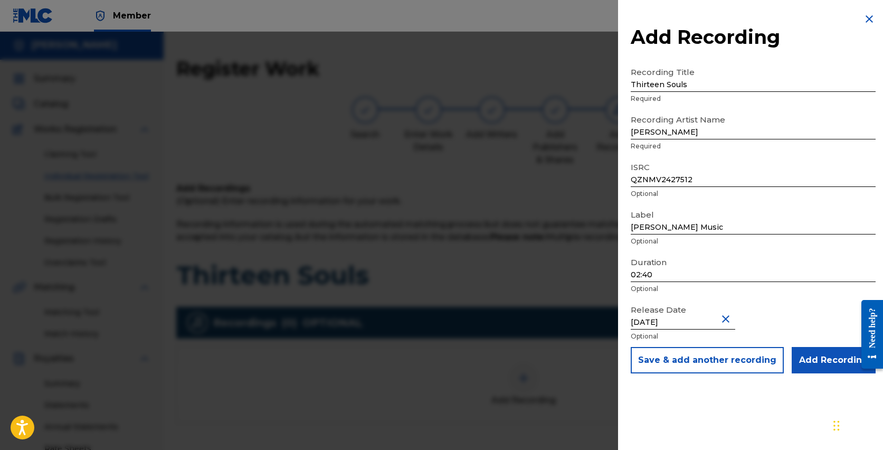
click at [822, 360] on input "Add Recording" at bounding box center [834, 360] width 84 height 26
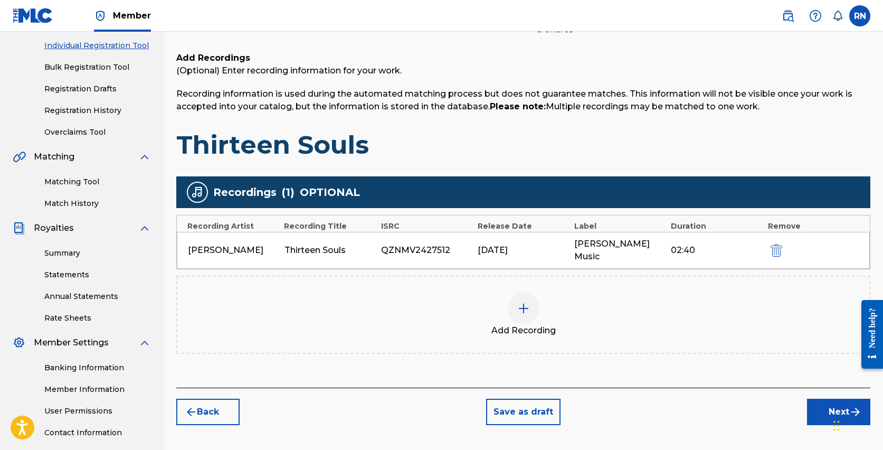
scroll to position [185, 0]
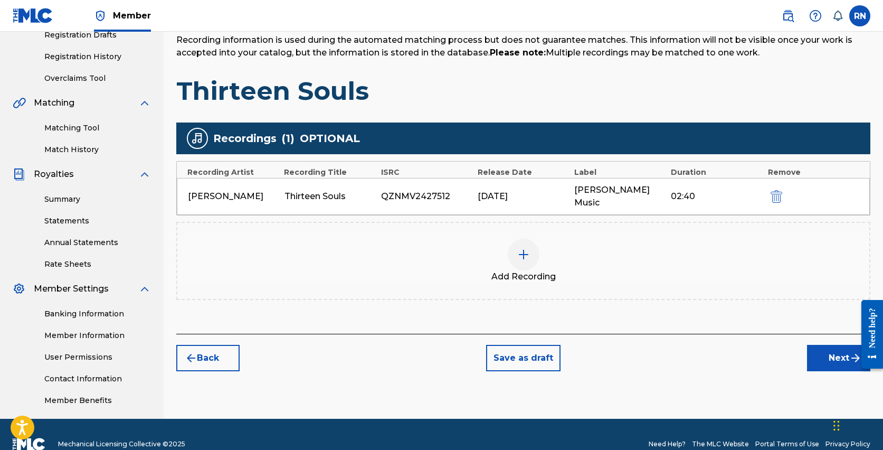
click at [839, 349] on button "Next" at bounding box center [838, 358] width 63 height 26
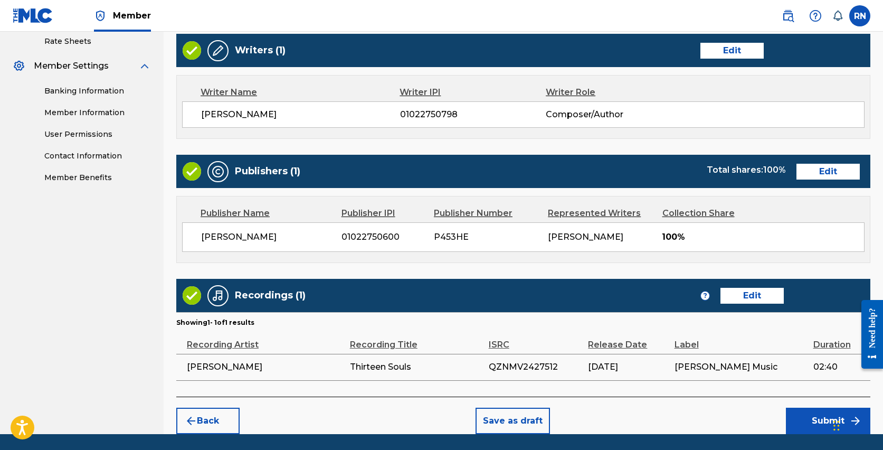
scroll to position [443, 0]
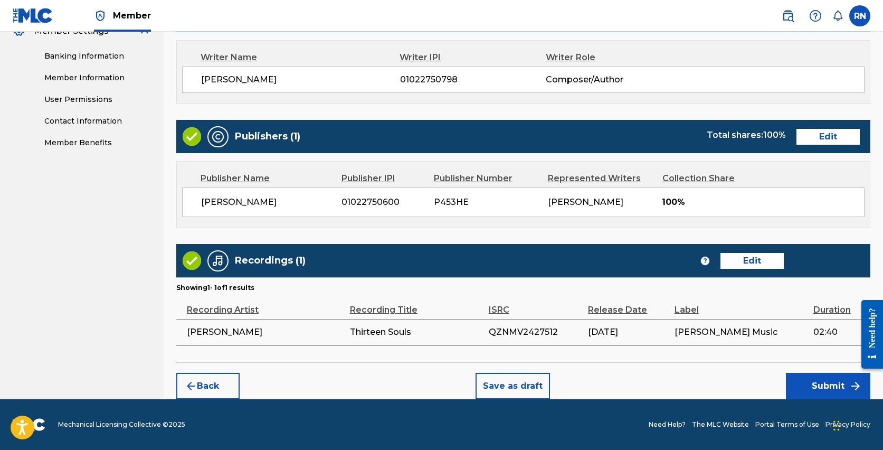
click at [824, 387] on button "Submit" at bounding box center [828, 386] width 84 height 26
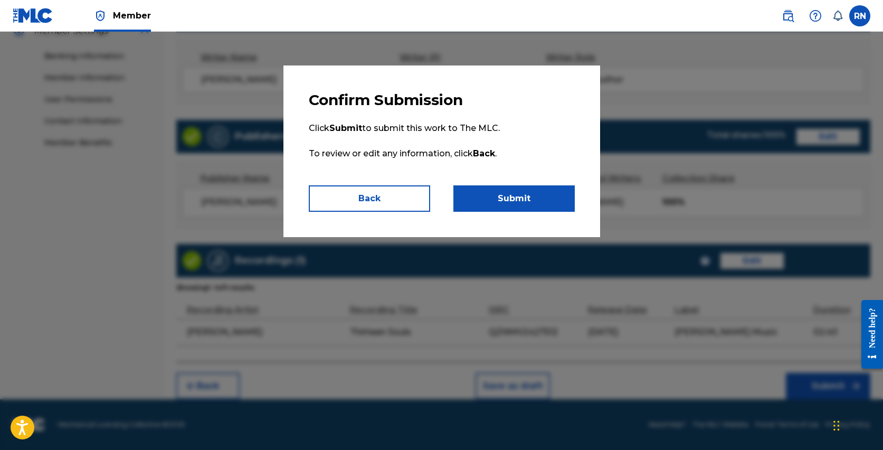
click at [522, 194] on button "Submit" at bounding box center [513, 198] width 121 height 26
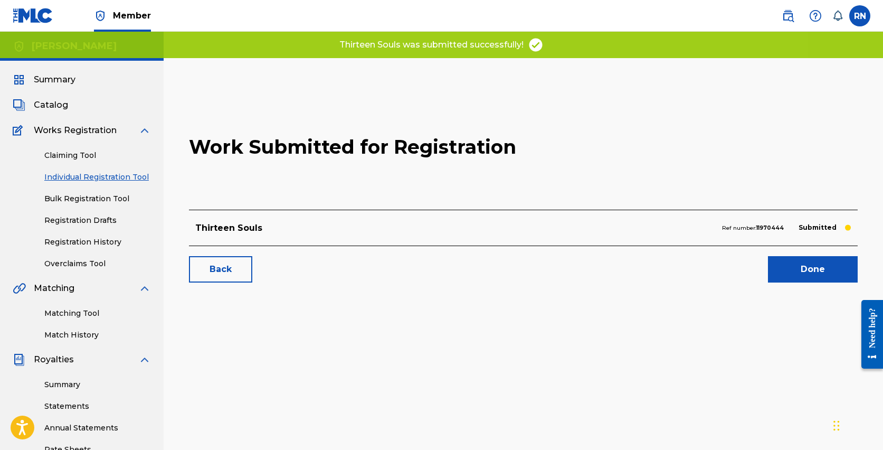
click at [800, 262] on link "Done" at bounding box center [813, 269] width 90 height 26
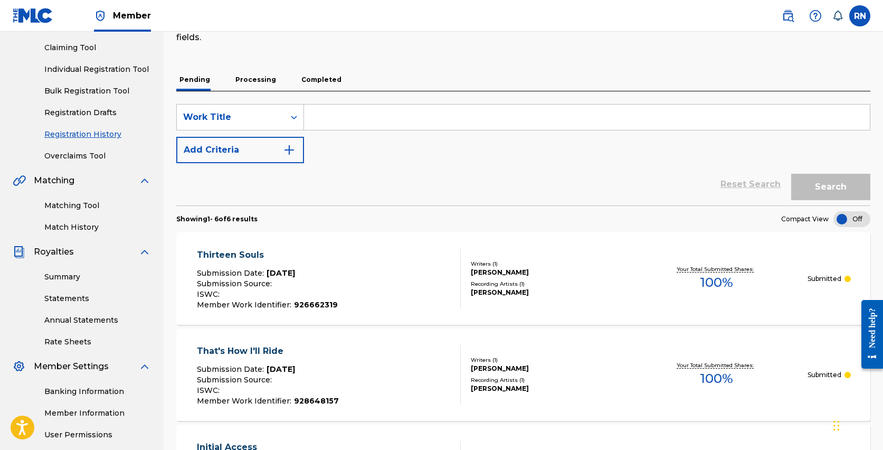
scroll to position [53, 0]
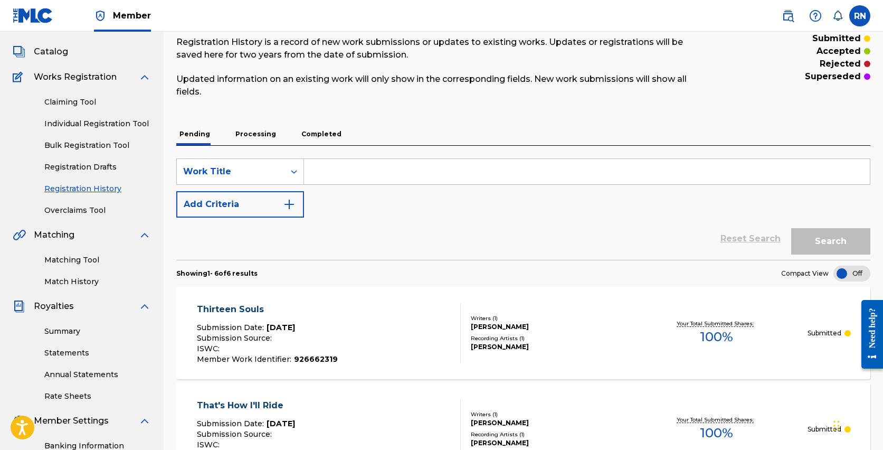
click at [347, 168] on input "Search Form" at bounding box center [587, 171] width 566 height 25
type input "Angel"
click at [289, 207] on img "Search Form" at bounding box center [289, 204] width 13 height 13
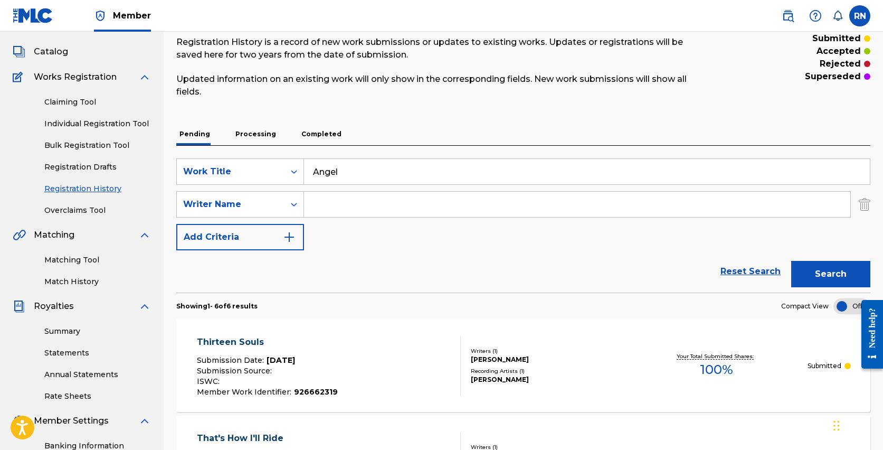
click at [339, 204] on input "Search Form" at bounding box center [577, 204] width 546 height 25
type input "Russell Nomer"
click at [286, 236] on img "Search Form" at bounding box center [289, 237] width 13 height 13
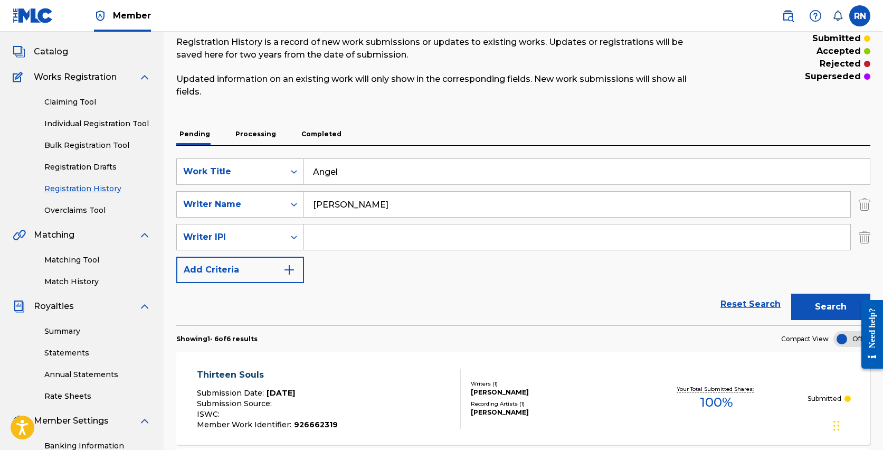
click at [349, 238] on input "Search Form" at bounding box center [577, 236] width 546 height 25
type input "1022750798"
click at [286, 271] on img "Search Form" at bounding box center [289, 269] width 13 height 13
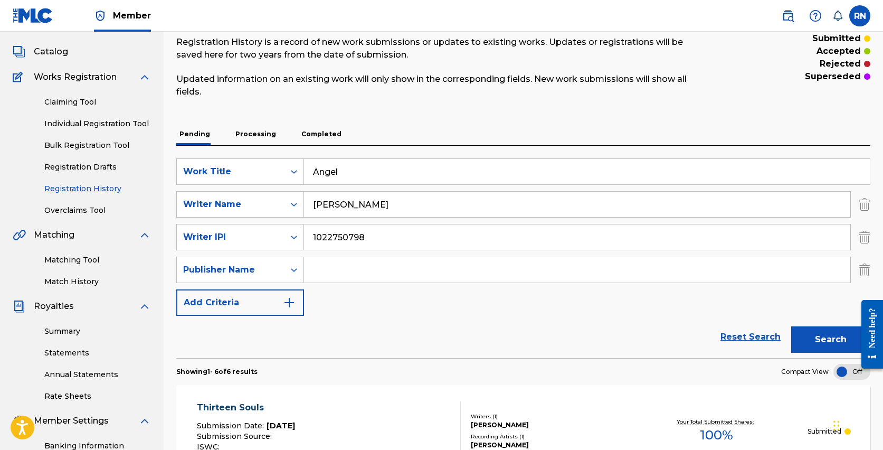
click at [341, 272] on input "Search Form" at bounding box center [577, 269] width 546 height 25
type input "Russell Nomer"
click at [286, 302] on img "Search Form" at bounding box center [289, 302] width 13 height 13
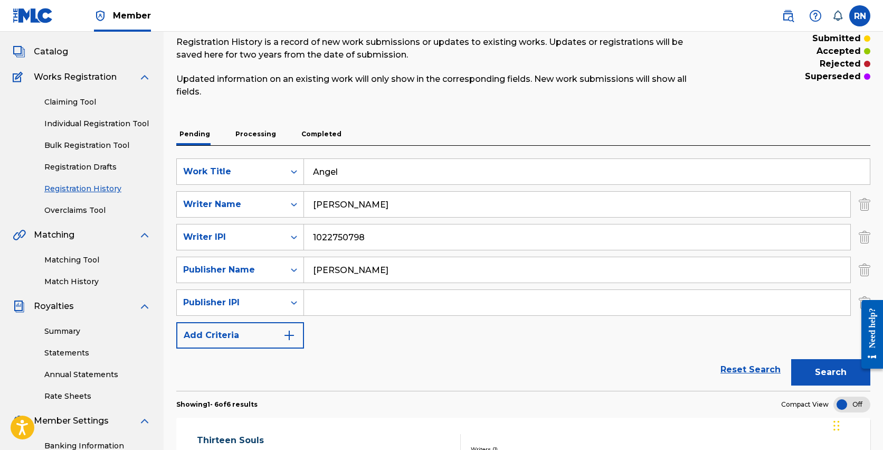
click at [311, 302] on input "Search Form" at bounding box center [577, 302] width 546 height 25
type input "1022750600"
click at [295, 335] on img "Search Form" at bounding box center [289, 335] width 13 height 13
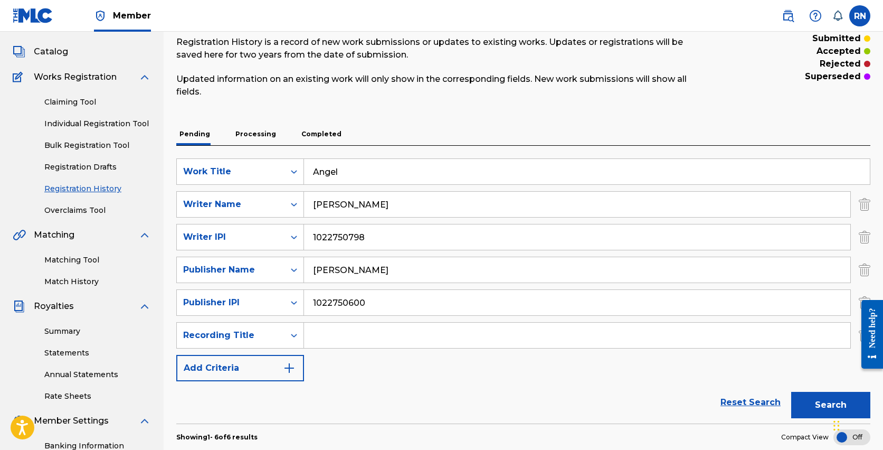
click at [333, 336] on input "Search Form" at bounding box center [577, 335] width 546 height 25
type input "Angel"
click at [295, 367] on img "Search Form" at bounding box center [289, 368] width 13 height 13
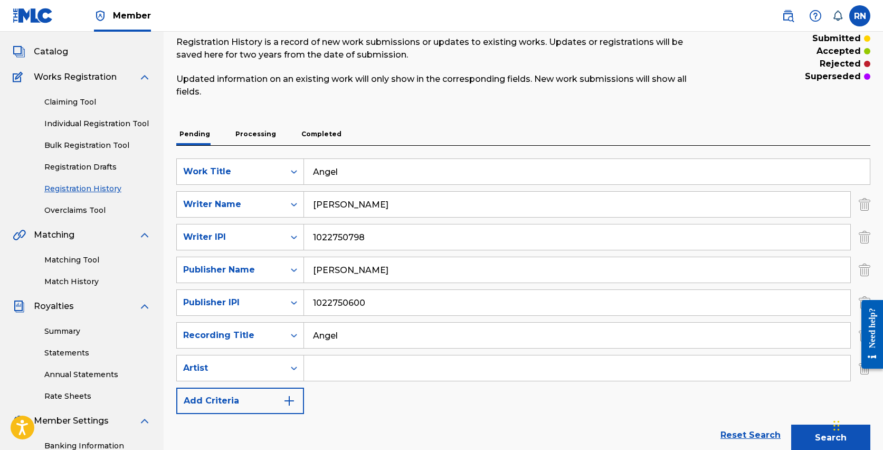
click at [328, 367] on input "Search Form" at bounding box center [577, 367] width 546 height 25
type input "Russell Nomer"
click at [292, 401] on img "Search Form" at bounding box center [289, 400] width 13 height 13
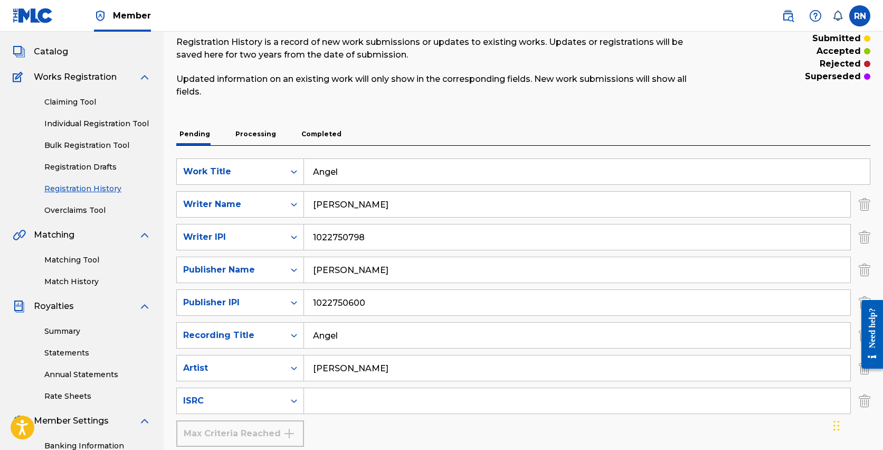
click at [329, 402] on input "Search Form" at bounding box center [577, 400] width 546 height 25
click at [338, 403] on input "Search Form" at bounding box center [577, 400] width 546 height 25
paste input "QZNMU2470887"
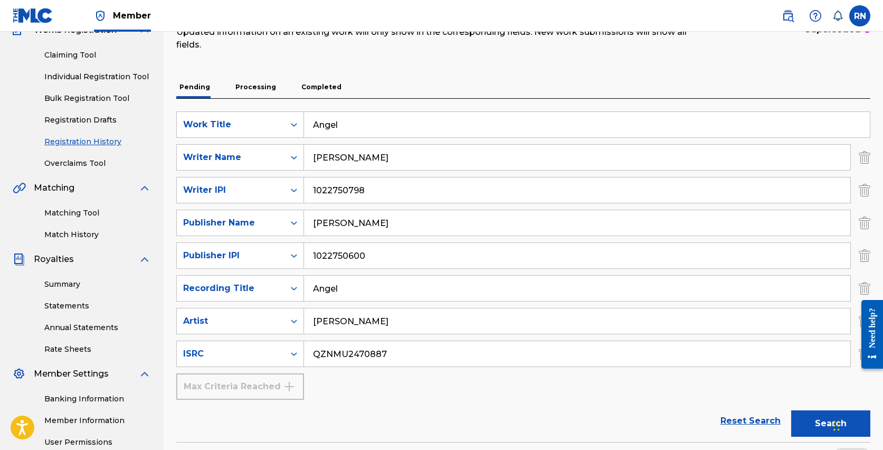
scroll to position [107, 0]
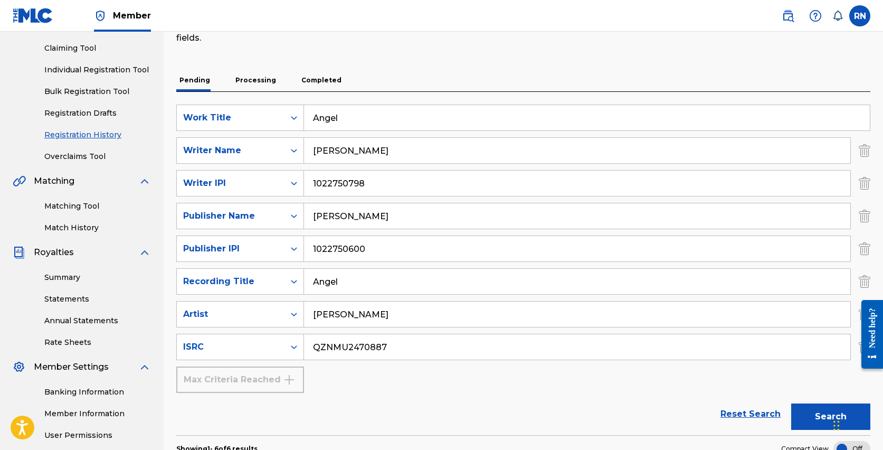
type input "QZNMU2470887"
click at [810, 416] on button "Search" at bounding box center [830, 416] width 79 height 26
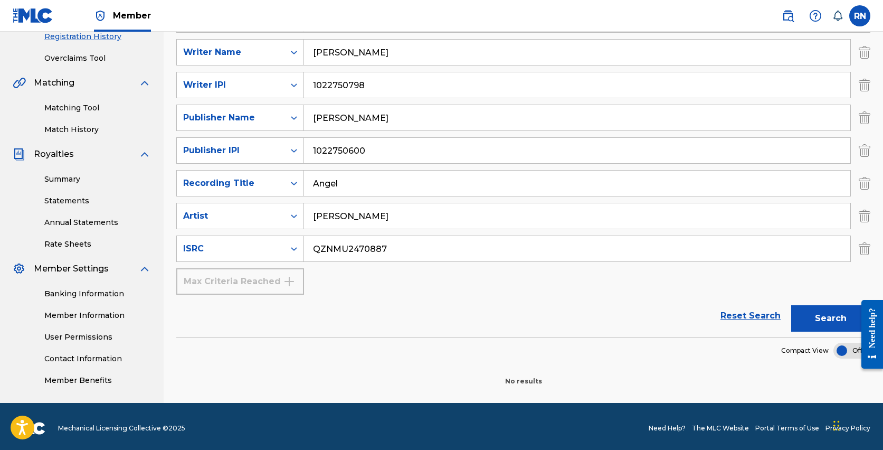
scroll to position [209, 0]
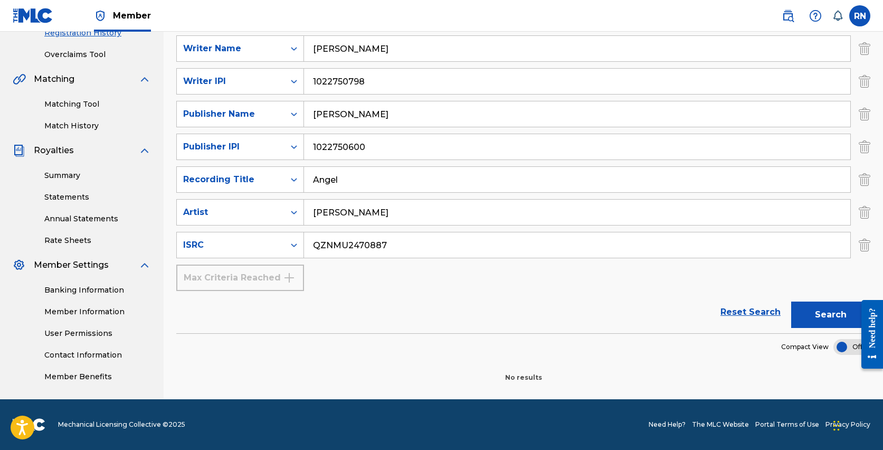
click at [813, 312] on button "Search" at bounding box center [830, 314] width 79 height 26
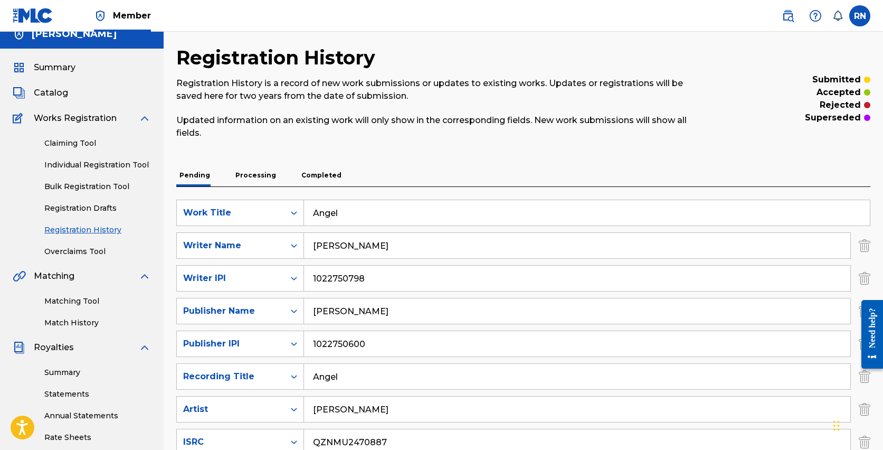
scroll to position [0, 0]
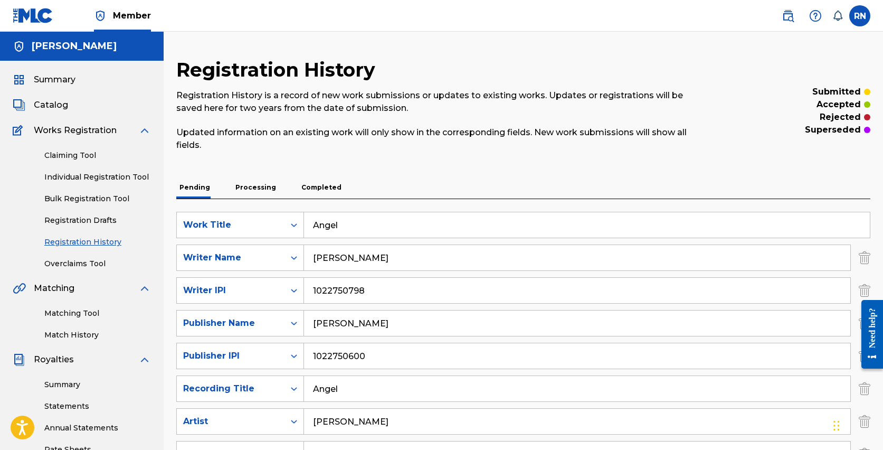
click at [96, 175] on link "Individual Registration Tool" at bounding box center [97, 177] width 107 height 11
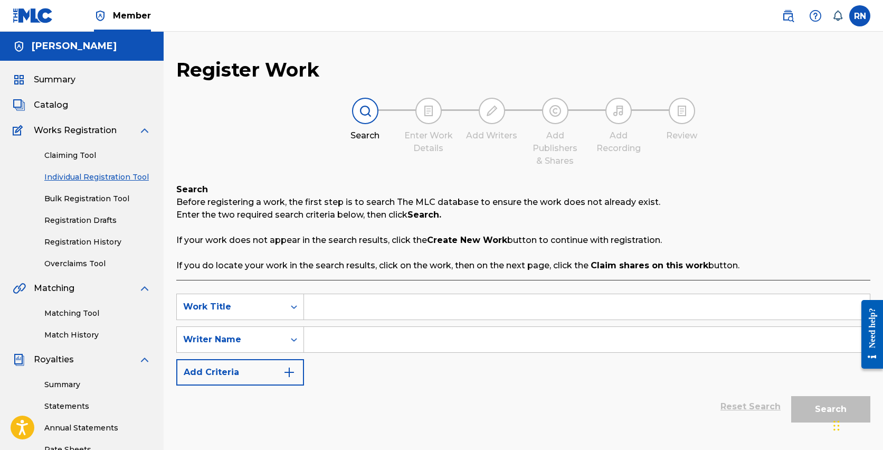
click at [343, 315] on input "Search Form" at bounding box center [587, 306] width 566 height 25
type input "Angel"
click at [347, 341] on input "Search Form" at bounding box center [587, 339] width 566 height 25
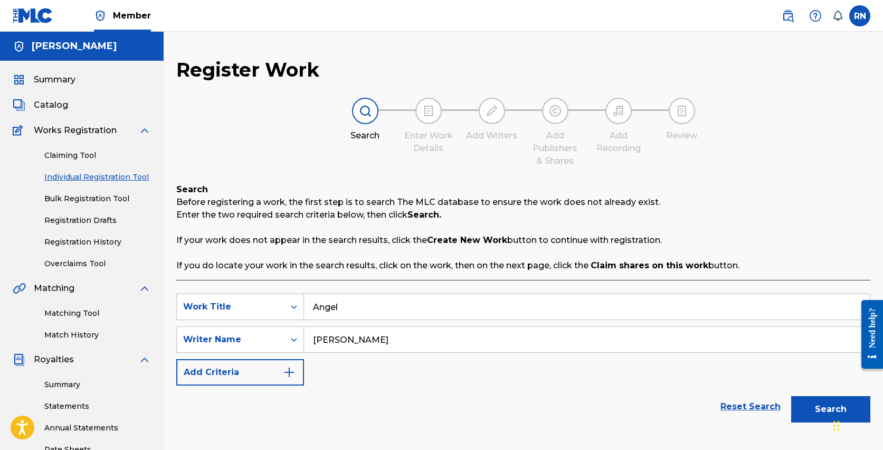
type input "Russell Nomer"
click at [822, 411] on button "Search" at bounding box center [830, 409] width 79 height 26
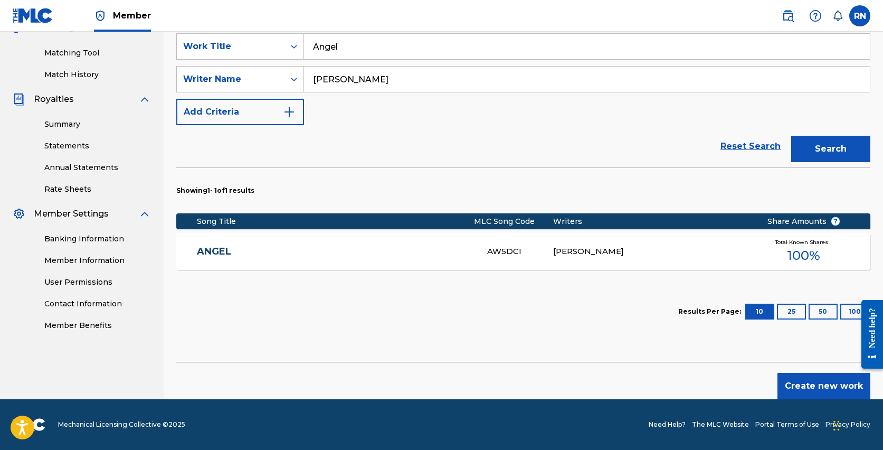
click at [832, 391] on button "Create new work" at bounding box center [823, 386] width 93 height 26
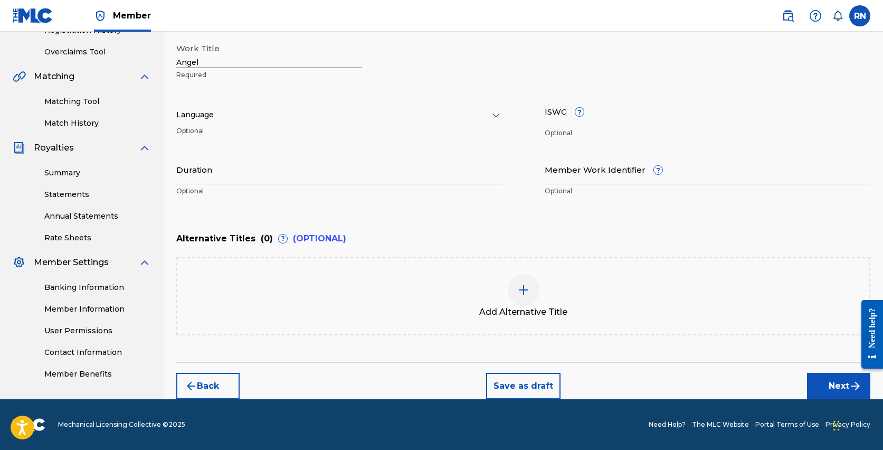
scroll to position [198, 0]
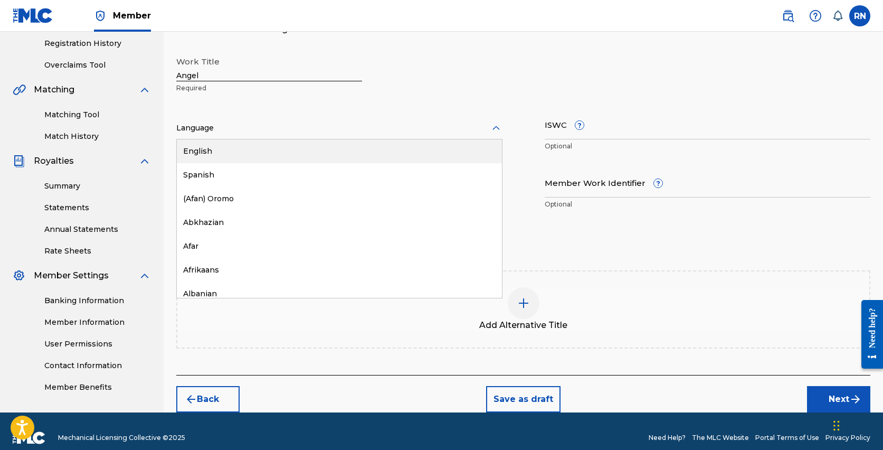
click at [239, 128] on div at bounding box center [339, 127] width 326 height 13
click at [229, 148] on div "English" at bounding box center [339, 151] width 325 height 24
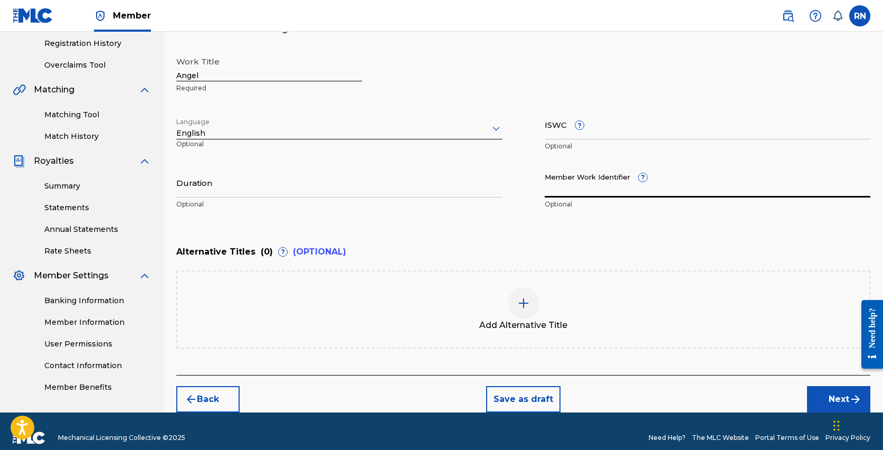
click at [588, 192] on input "Member Work Identifier ?" at bounding box center [708, 182] width 326 height 30
paste input "926481996"
type input "926481996"
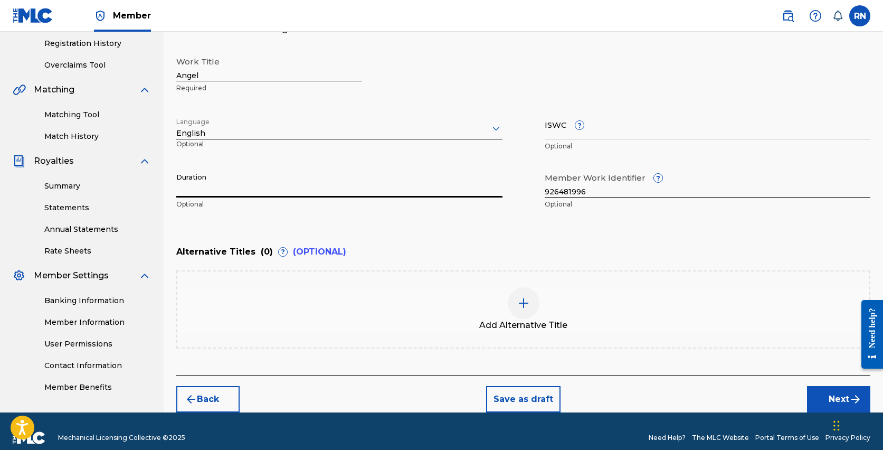
click at [200, 189] on input "Duration" at bounding box center [339, 182] width 326 height 30
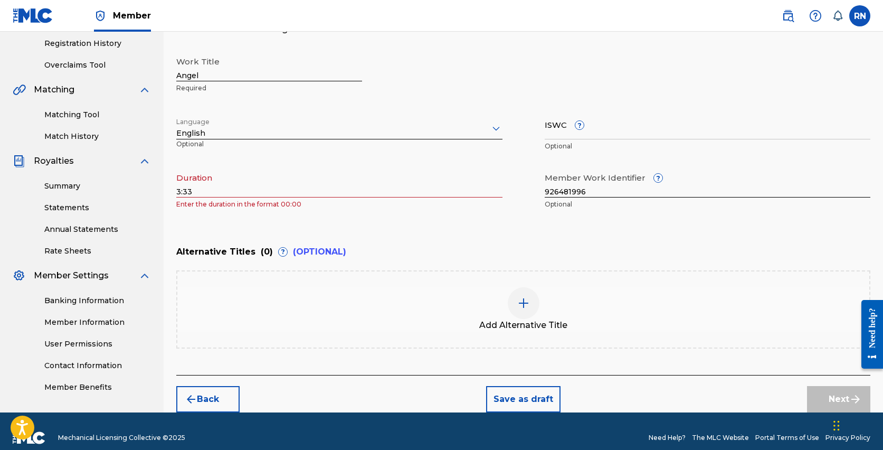
click at [338, 217] on div "Enter Work Details Enter work details for ‘ Angel ’ below. Work Title Angel Req…" at bounding box center [523, 112] width 694 height 255
click at [175, 192] on div "Register Work Search Enter Work Details Add Writers Add Publishers & Shares Add…" at bounding box center [523, 136] width 719 height 553
click at [178, 192] on input "3:33" at bounding box center [339, 182] width 326 height 30
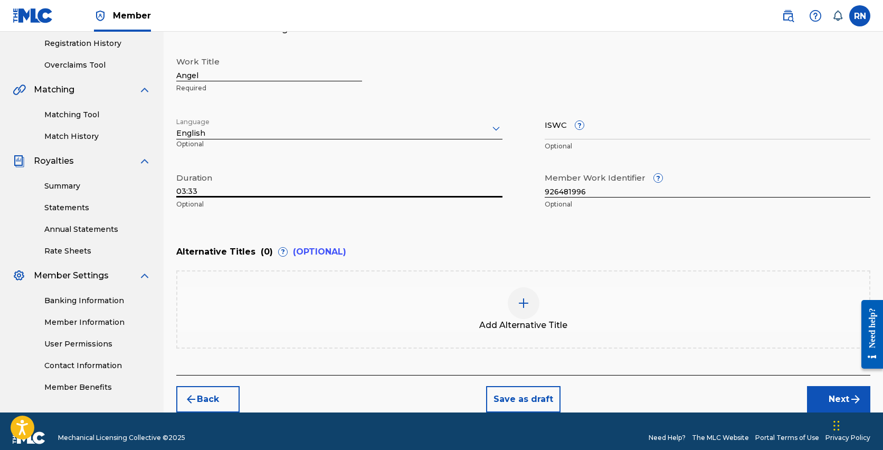
scroll to position [212, 0]
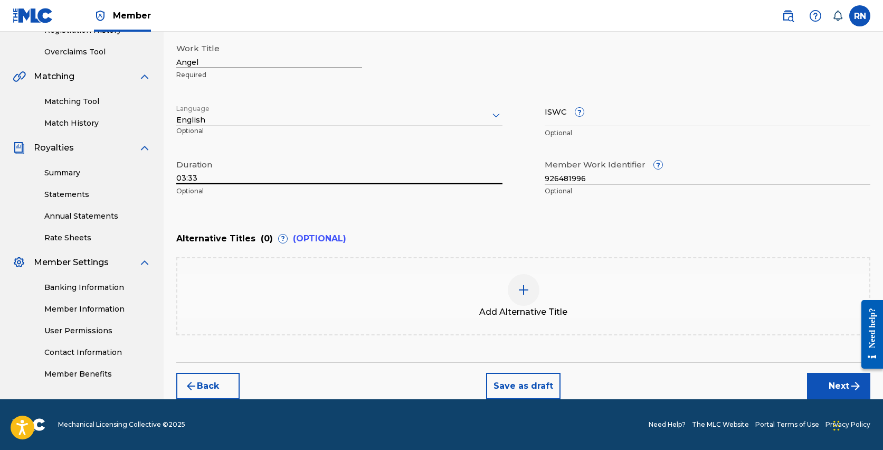
type input "03:33"
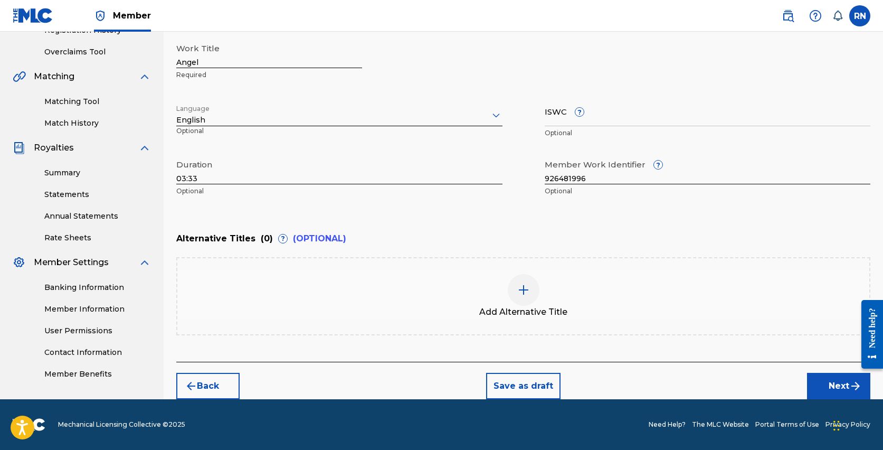
click at [525, 290] on img at bounding box center [523, 289] width 13 height 13
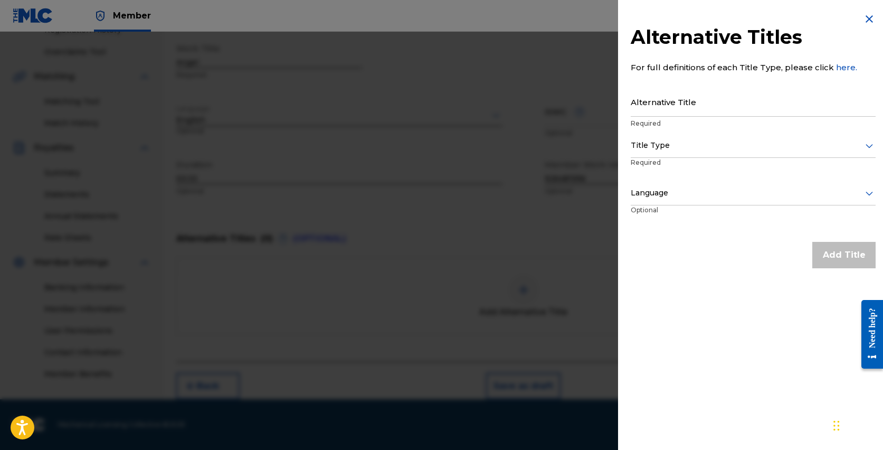
click at [681, 107] on input "Alternative Title" at bounding box center [753, 102] width 245 height 30
type input "Angel_Mastered"
click at [716, 151] on div at bounding box center [753, 145] width 245 height 13
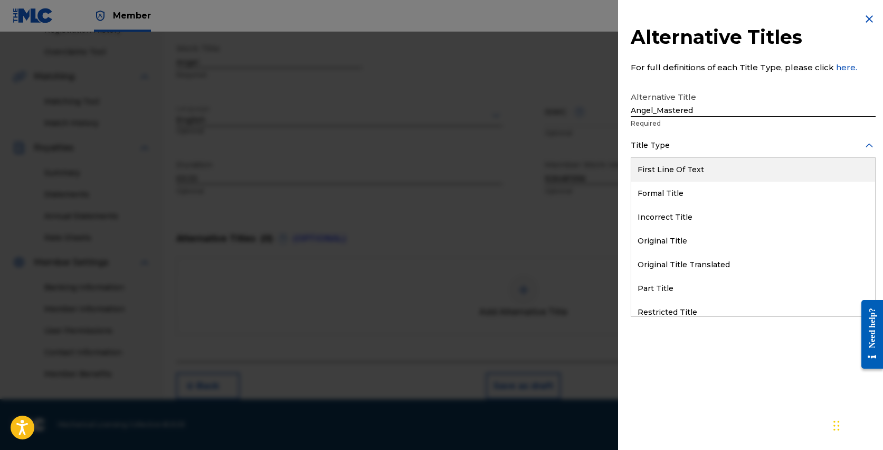
click at [735, 135] on div "Title Type" at bounding box center [753, 146] width 245 height 24
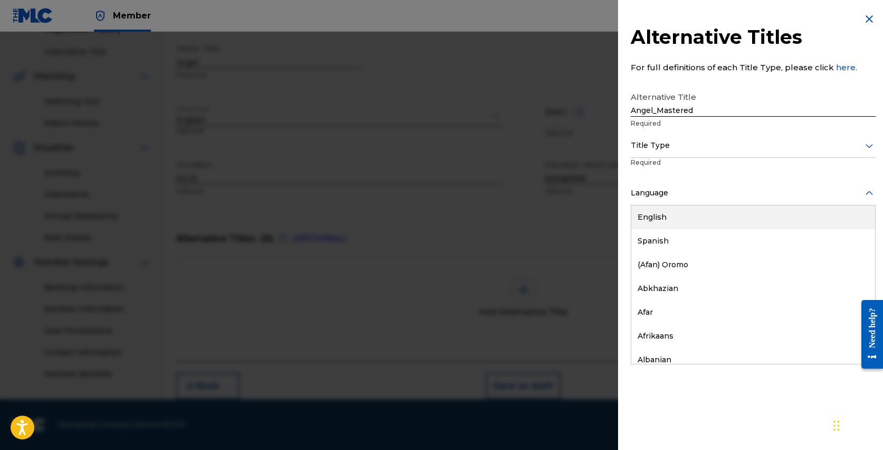
click at [723, 188] on div at bounding box center [753, 192] width 245 height 13
click at [695, 213] on div "English" at bounding box center [753, 217] width 244 height 24
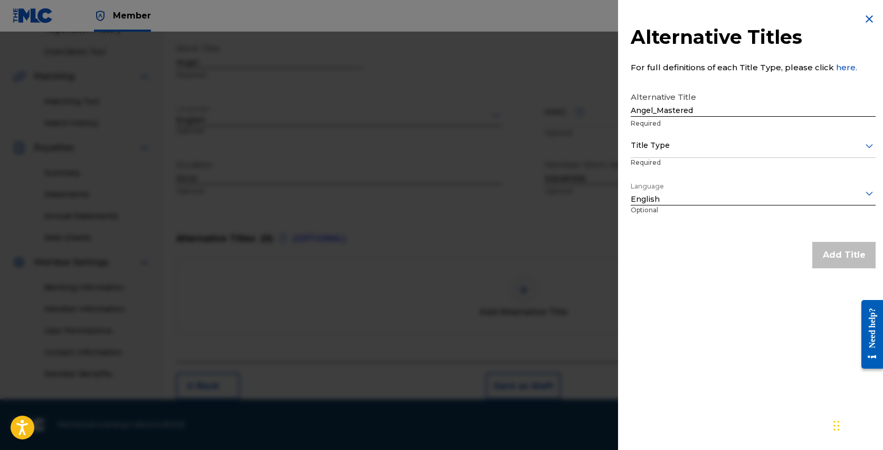
click at [865, 17] on img at bounding box center [869, 19] width 13 height 13
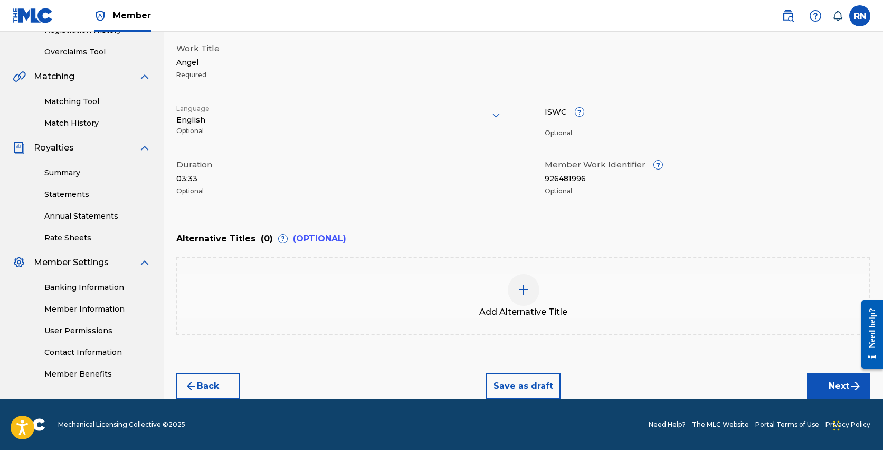
click at [857, 390] on img "submit" at bounding box center [855, 386] width 13 height 13
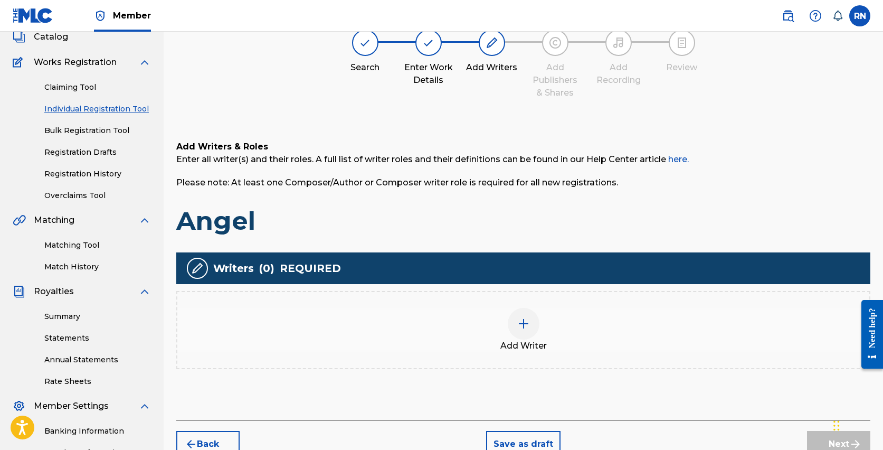
scroll to position [75, 0]
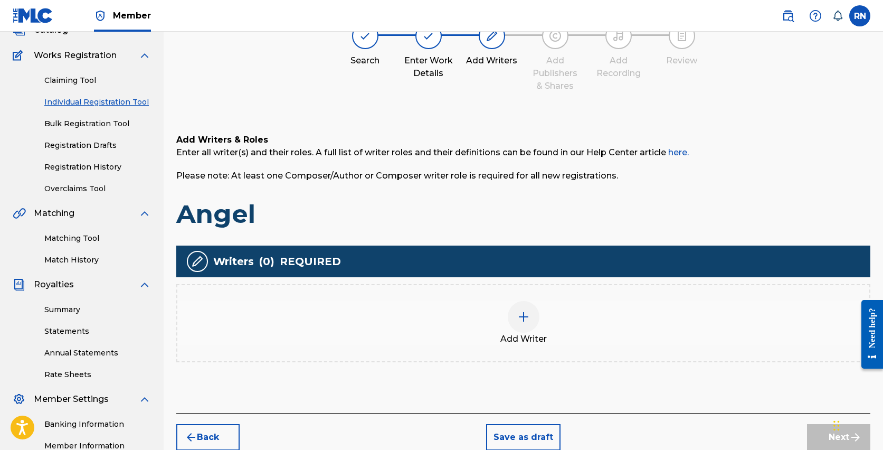
click at [528, 315] on img at bounding box center [523, 316] width 13 height 13
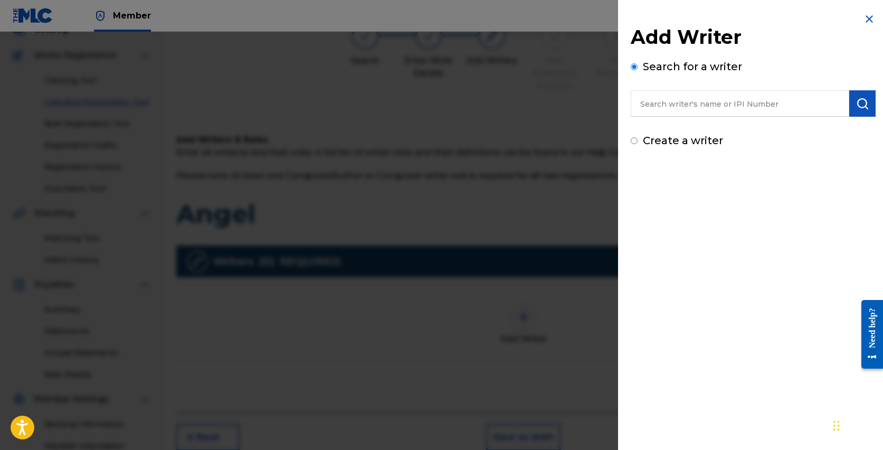
click at [687, 105] on input "text" at bounding box center [740, 103] width 219 height 26
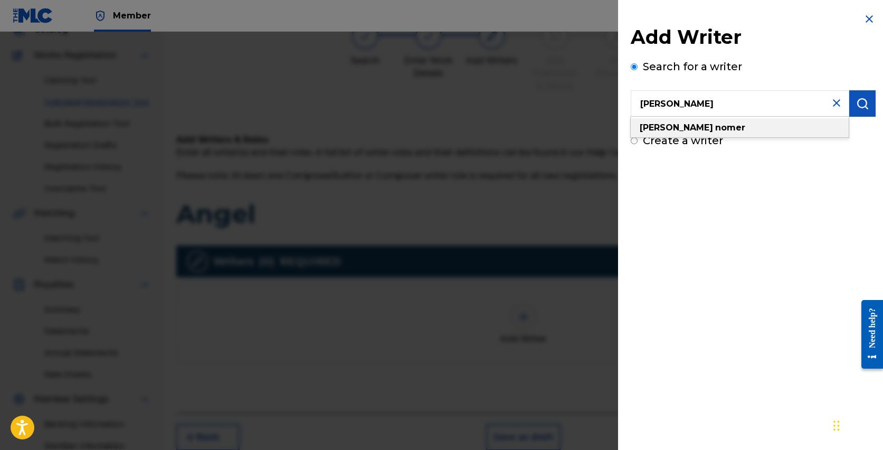
click at [704, 132] on div "russell nomer" at bounding box center [740, 127] width 218 height 19
type input "russell nomer"
click at [863, 105] on img "submit" at bounding box center [862, 103] width 13 height 13
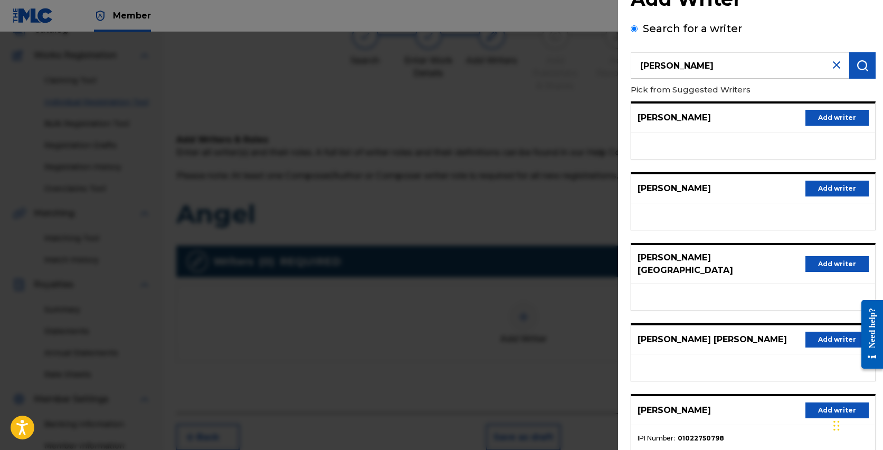
scroll to position [97, 0]
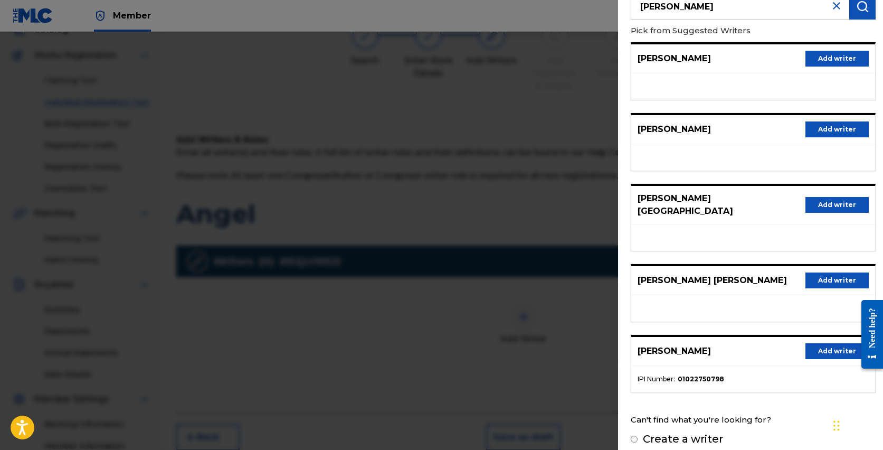
click at [819, 343] on button "Add writer" at bounding box center [836, 351] width 63 height 16
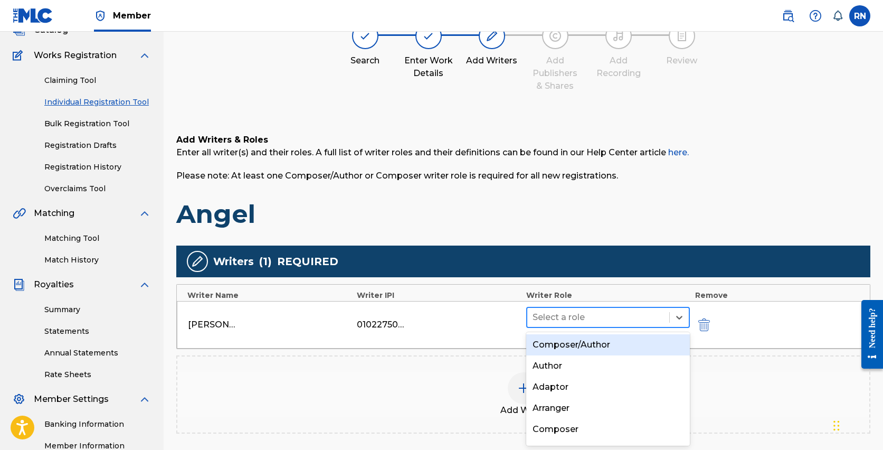
click at [593, 318] on div at bounding box center [598, 317] width 131 height 15
click at [590, 343] on div "Composer/Author" at bounding box center [608, 344] width 164 height 21
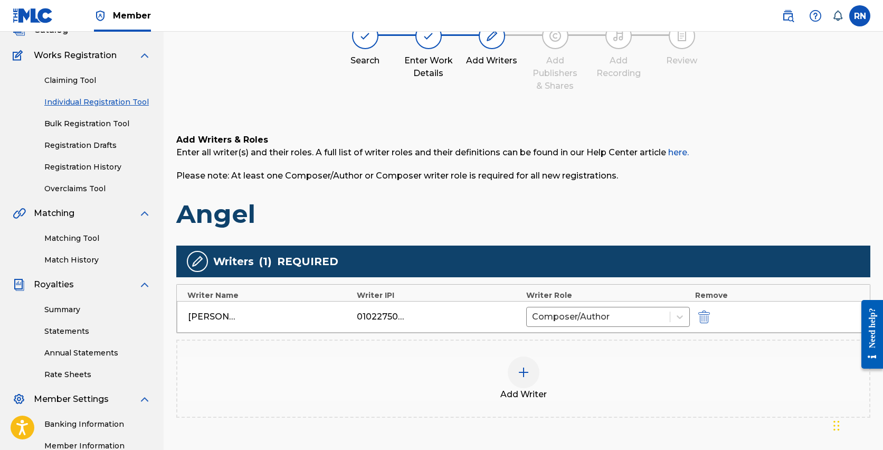
scroll to position [205, 0]
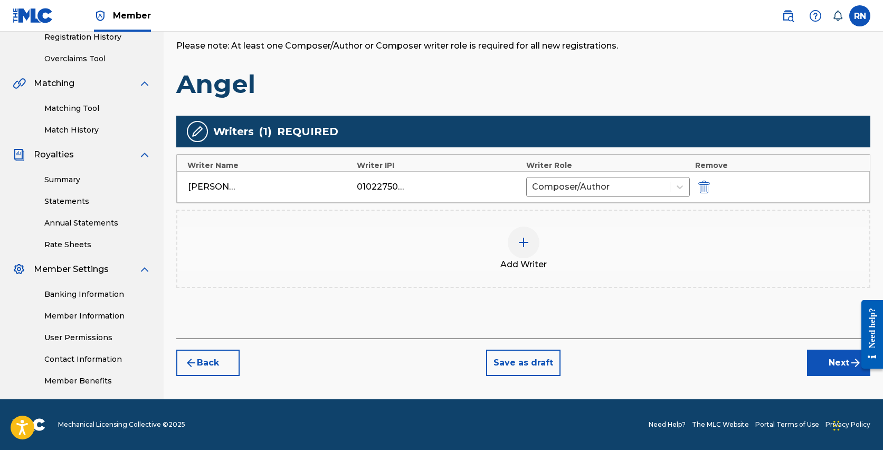
click at [841, 363] on button "Next" at bounding box center [838, 362] width 63 height 26
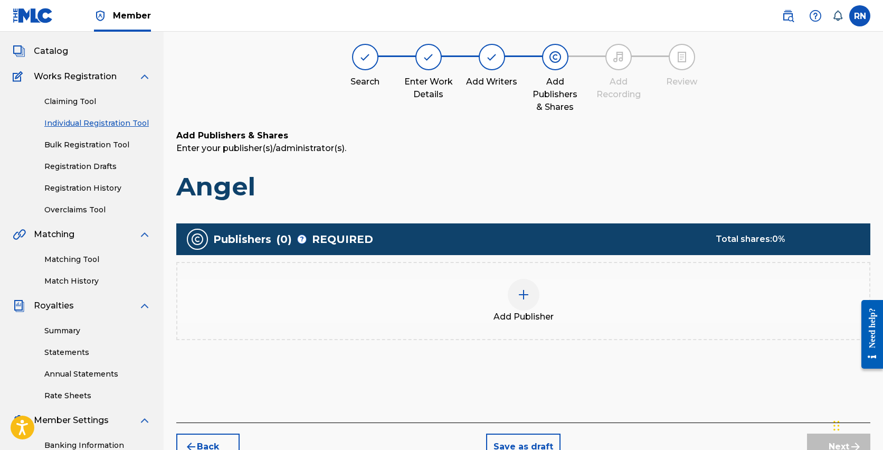
scroll to position [48, 0]
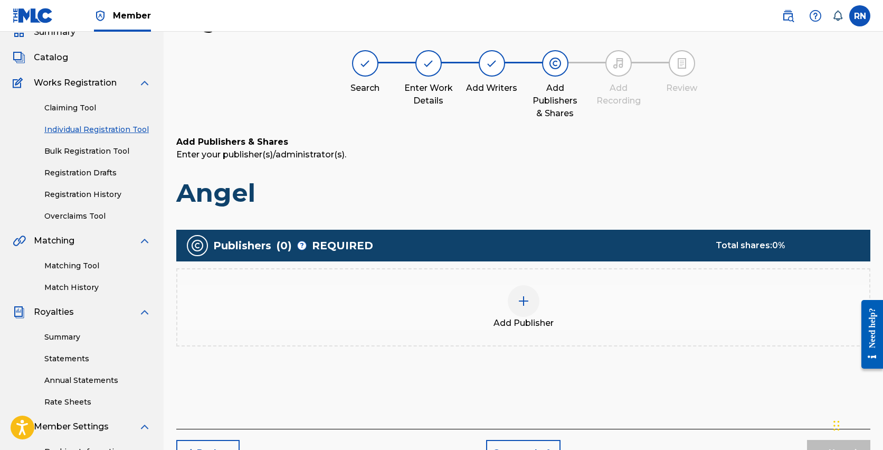
click at [505, 306] on div "Add Publisher" at bounding box center [523, 307] width 692 height 44
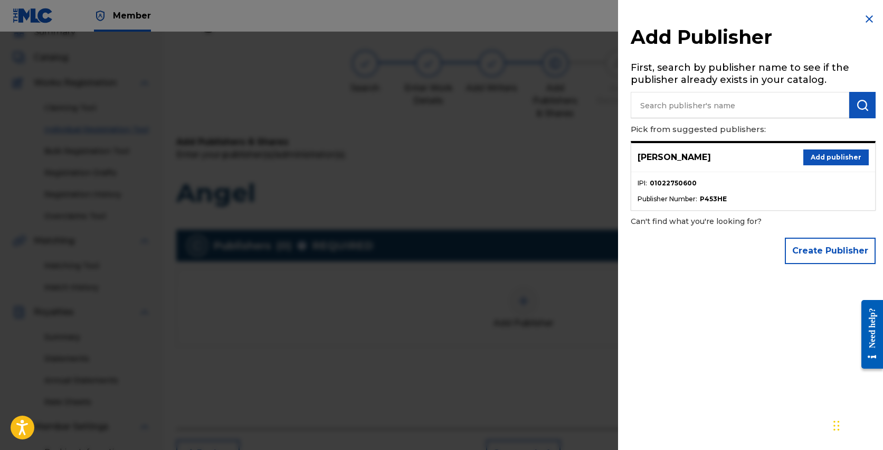
click at [815, 157] on button "Add publisher" at bounding box center [835, 157] width 65 height 16
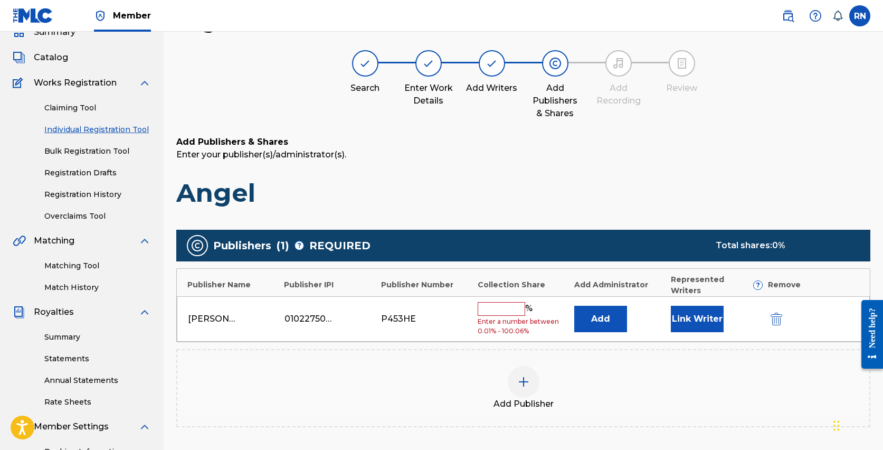
click at [509, 302] on input "text" at bounding box center [502, 309] width 48 height 14
type input "100"
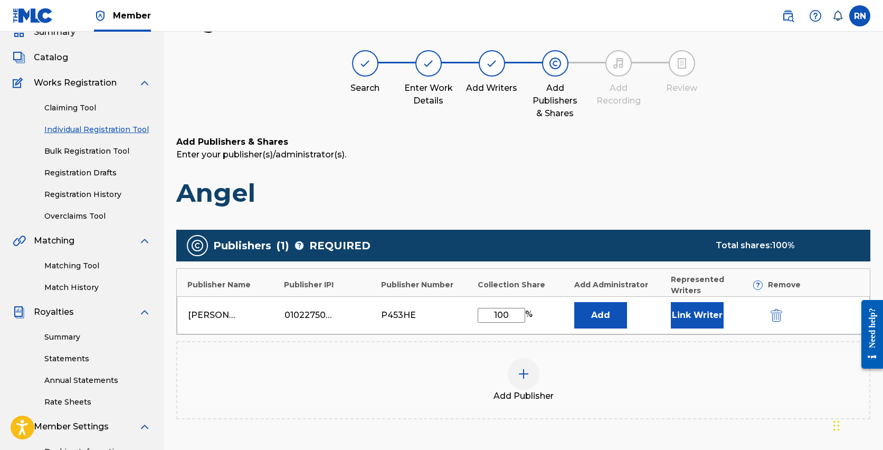
click at [702, 305] on button "Link Writer" at bounding box center [697, 315] width 53 height 26
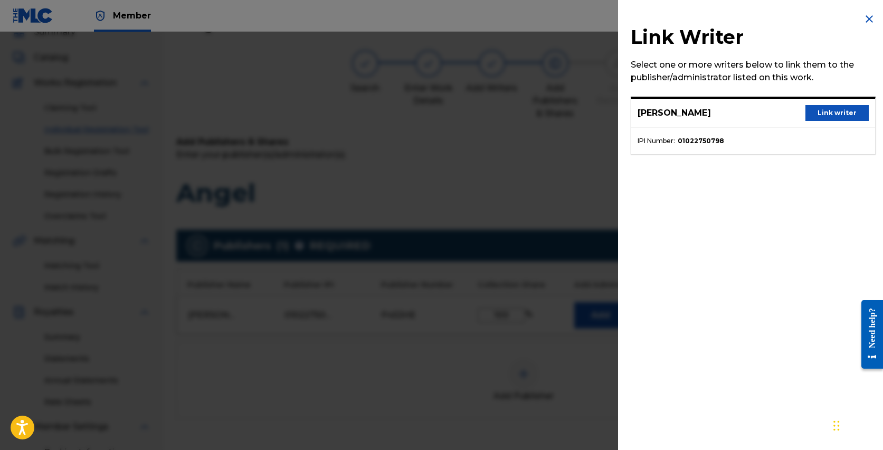
click at [833, 112] on button "Link writer" at bounding box center [836, 113] width 63 height 16
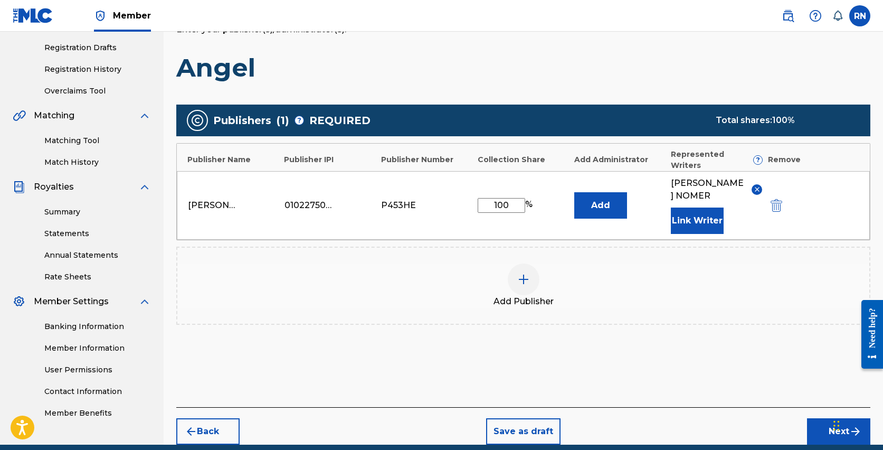
scroll to position [207, 0]
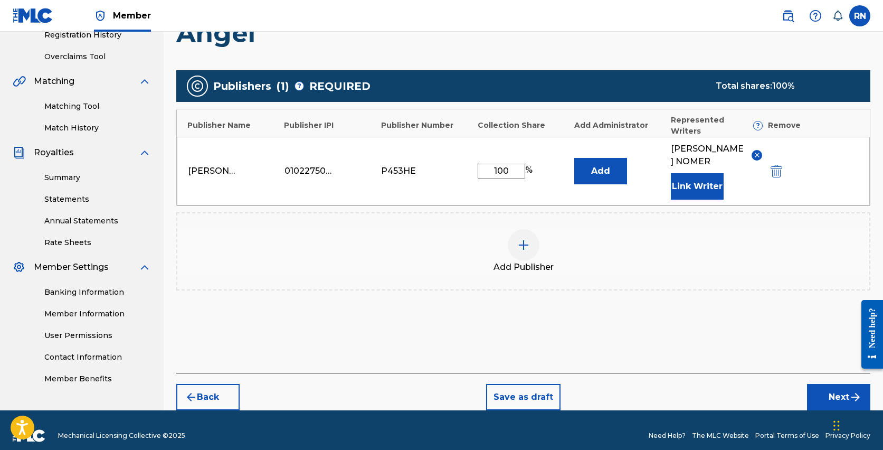
click at [834, 384] on button "Next" at bounding box center [838, 397] width 63 height 26
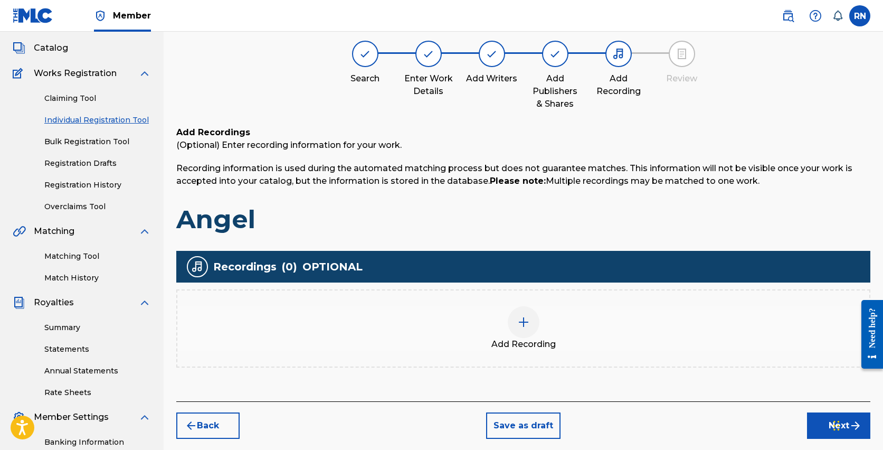
scroll to position [48, 0]
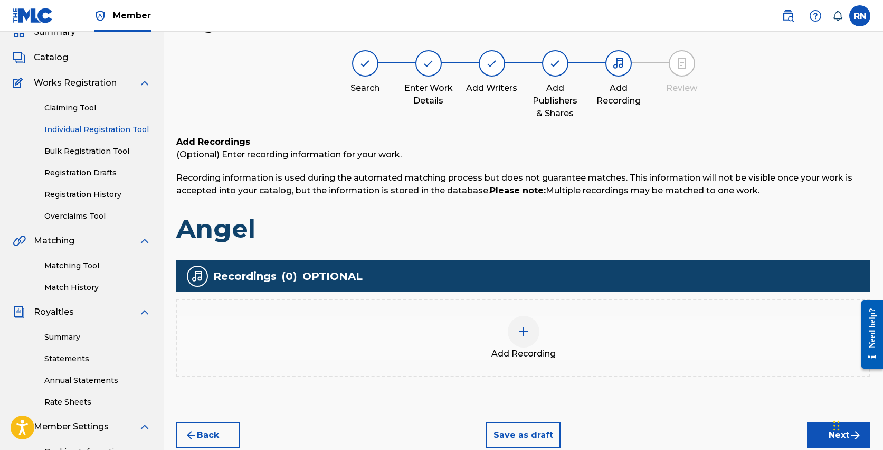
click at [538, 338] on div "Add Recording" at bounding box center [523, 338] width 692 height 44
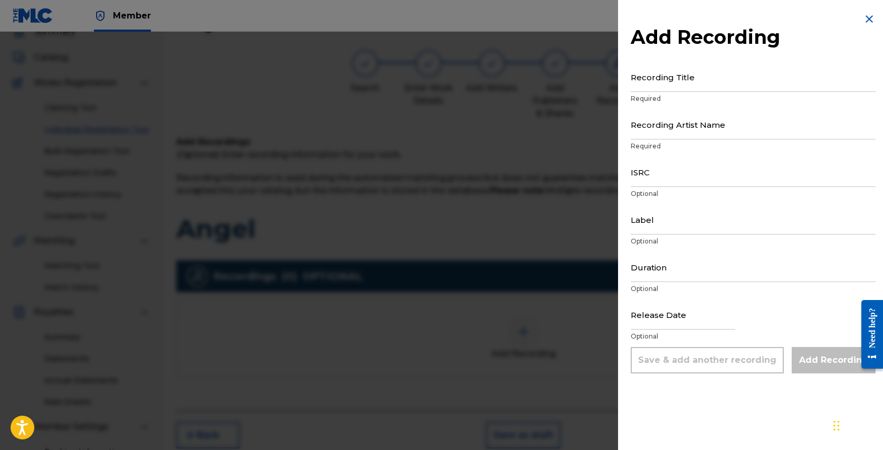
click at [668, 80] on input "Recording Title" at bounding box center [753, 77] width 245 height 30
type input "Angel"
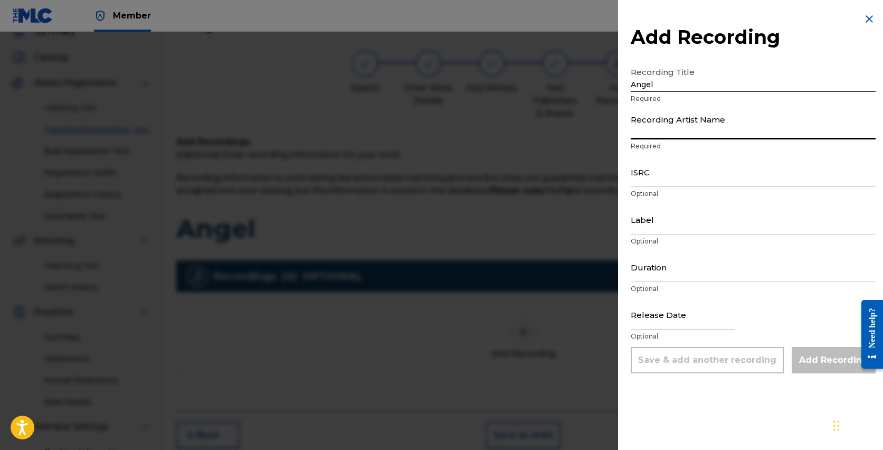
click at [669, 131] on input "Recording Artist Name" at bounding box center [753, 124] width 245 height 30
type input "Russell Nomer"
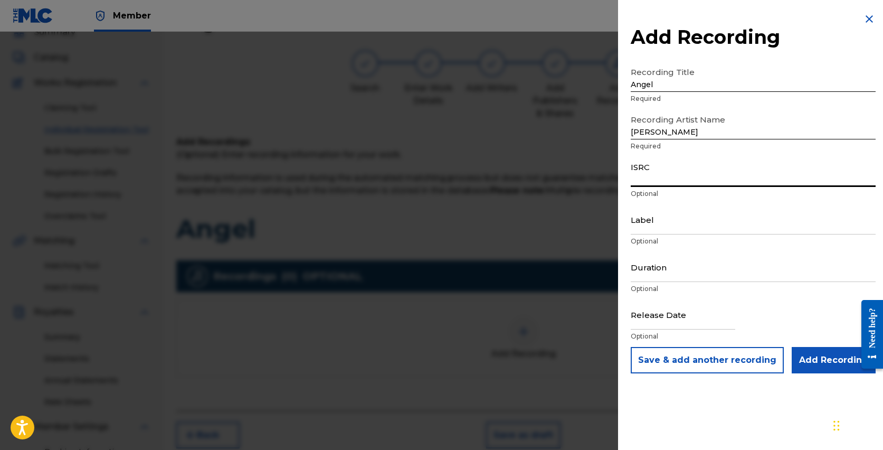
click at [669, 178] on input "ISRC" at bounding box center [753, 172] width 245 height 30
paste input "QZNMU2470887"
type input "QZNMU2470887"
click at [652, 224] on input "Label" at bounding box center [753, 219] width 245 height 30
type input "Russell Nomer Music"
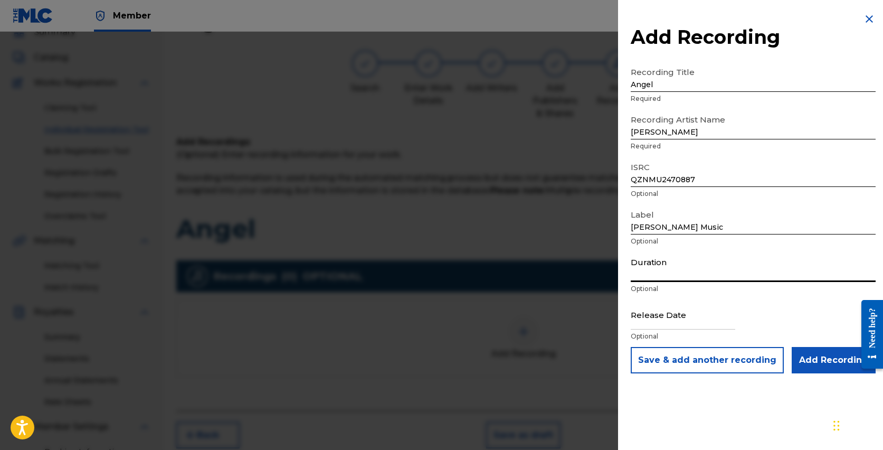
click at [682, 274] on input "Duration" at bounding box center [753, 267] width 245 height 30
type input "03:33"
click at [645, 322] on input "text" at bounding box center [683, 314] width 105 height 30
select select "7"
select select "2025"
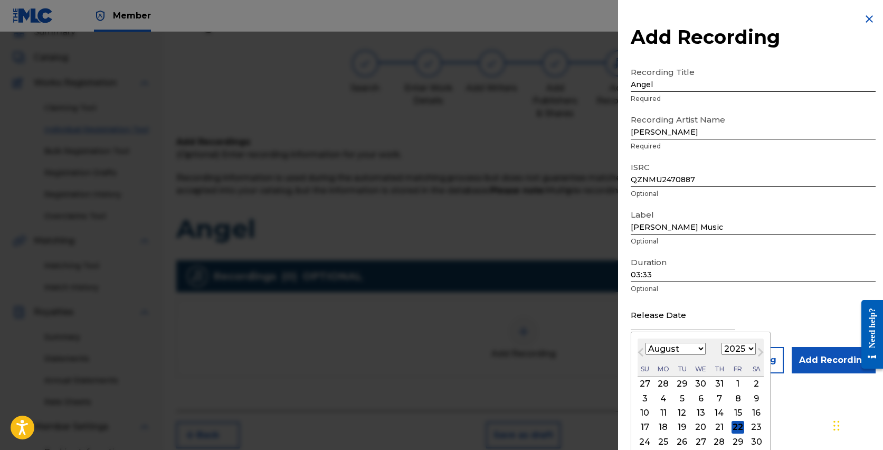
click at [740, 312] on div "Release Date Previous Month Next Month August 2025 January February March April…" at bounding box center [753, 323] width 245 height 48
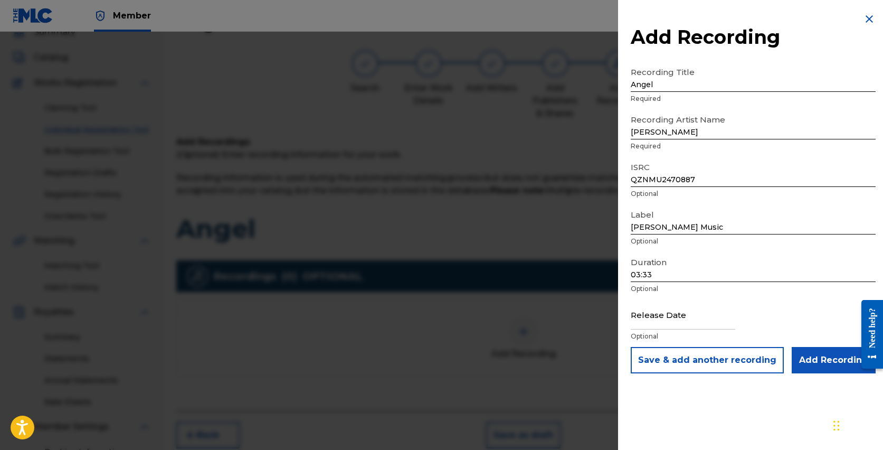
select select "7"
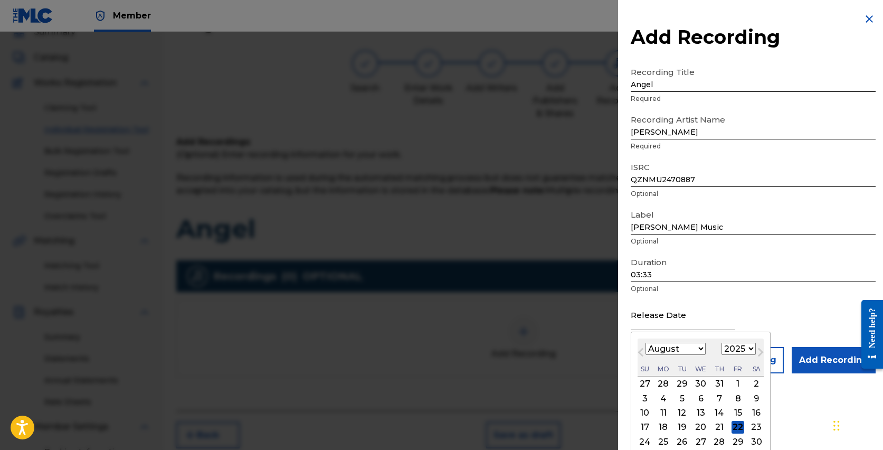
click at [687, 321] on input "text" at bounding box center [683, 314] width 105 height 30
click at [748, 347] on select "1899 1900 1901 1902 1903 1904 1905 1906 1907 1908 1909 1910 1911 1912 1913 1914…" at bounding box center [739, 349] width 34 height 12
select select "2024"
click at [722, 343] on select "1899 1900 1901 1902 1903 1904 1905 1906 1907 1908 1909 1910 1911 1912 1913 1914…" at bounding box center [739, 349] width 34 height 12
click at [700, 412] on div "14" at bounding box center [701, 412] width 13 height 13
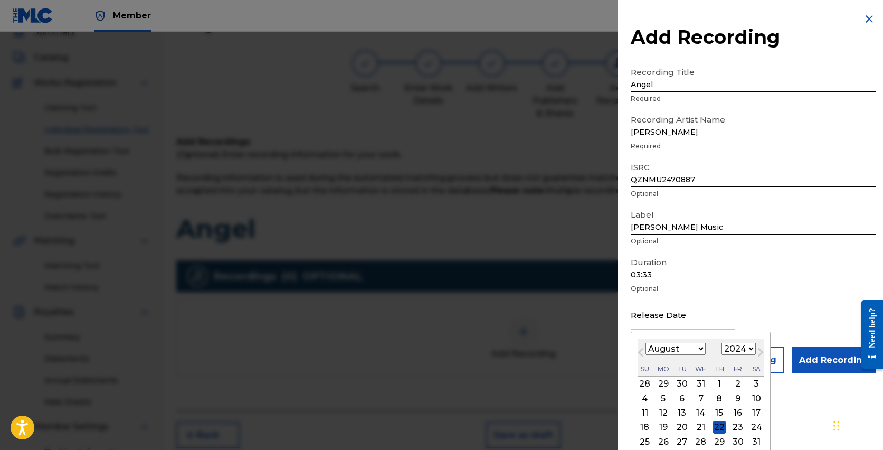
type input "August 14 2024"
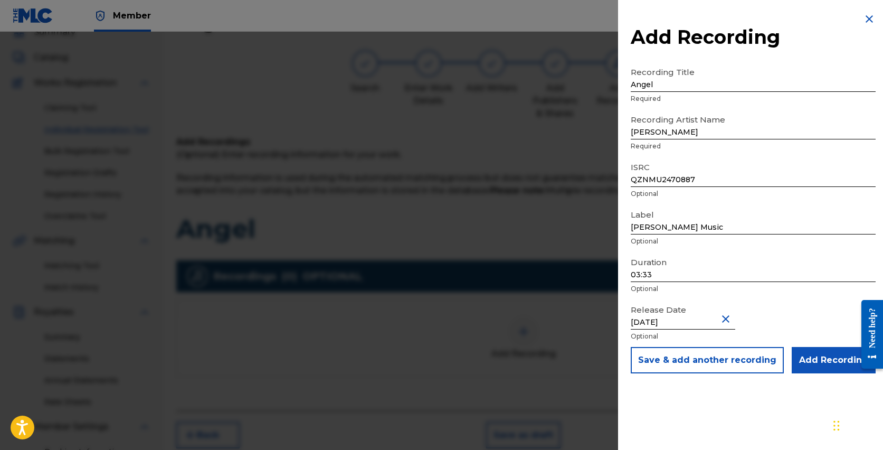
click at [824, 362] on input "Add Recording" at bounding box center [834, 360] width 84 height 26
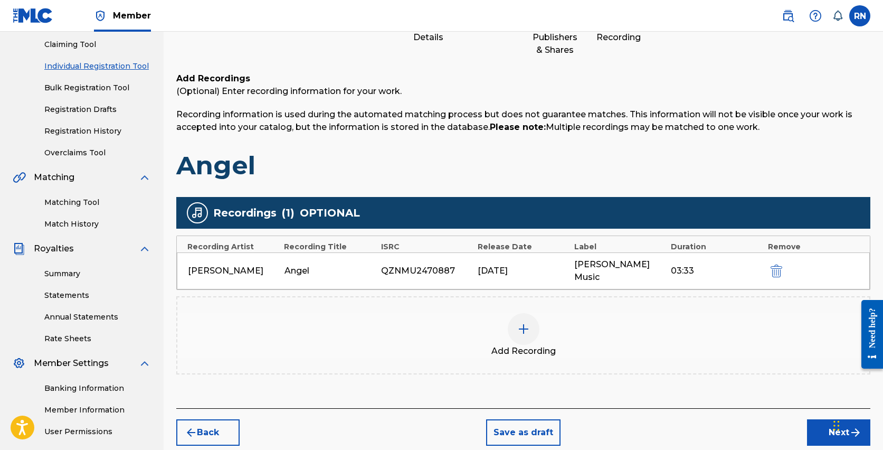
scroll to position [131, 0]
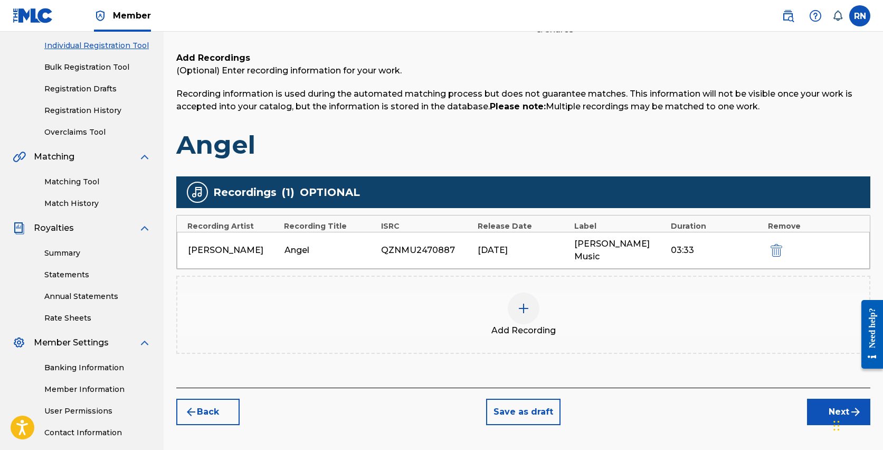
click at [828, 399] on button "Next" at bounding box center [838, 412] width 63 height 26
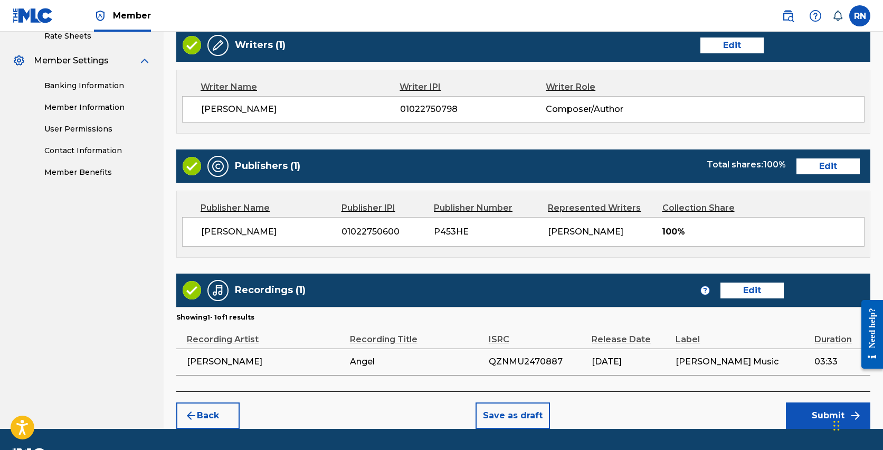
scroll to position [443, 0]
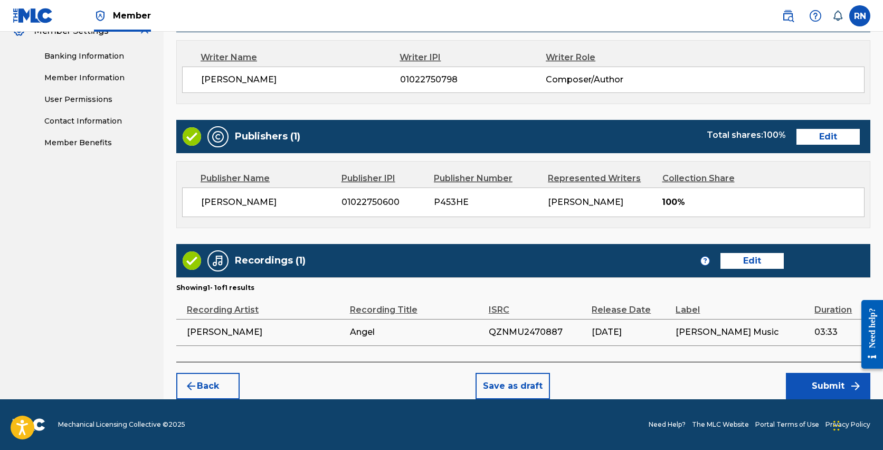
click at [831, 385] on button "Submit" at bounding box center [828, 386] width 84 height 26
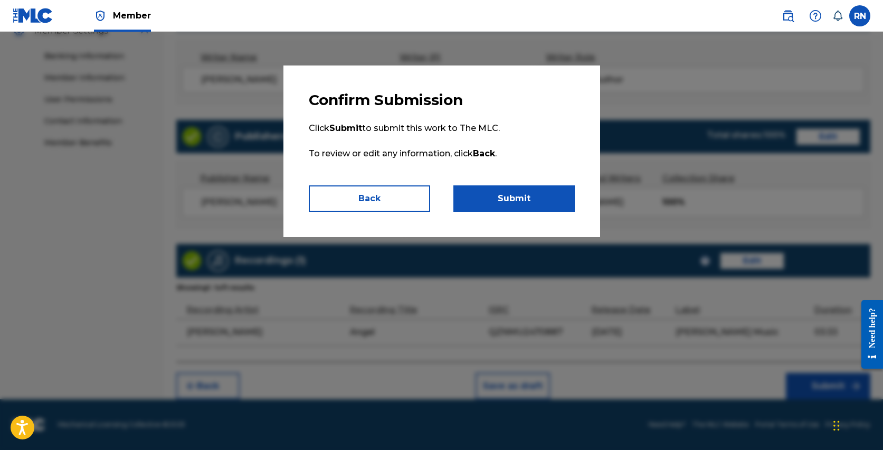
click at [525, 194] on button "Submit" at bounding box center [513, 198] width 121 height 26
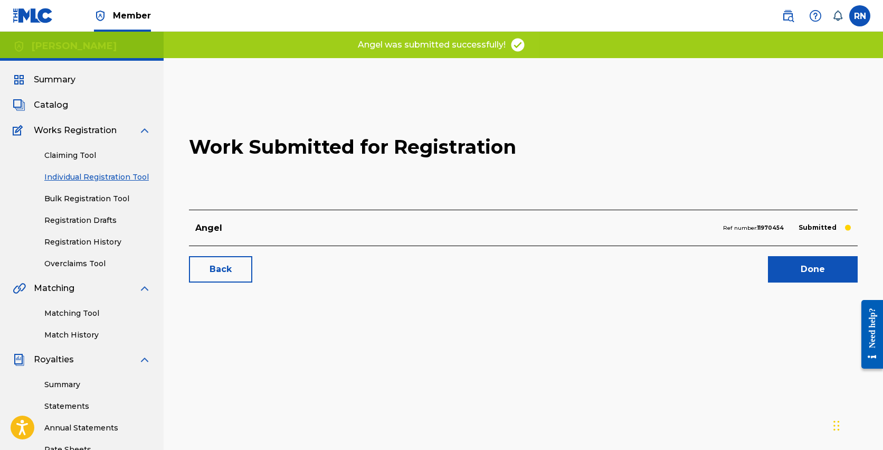
click at [815, 270] on link "Done" at bounding box center [813, 269] width 90 height 26
